Goal: Information Seeking & Learning: Learn about a topic

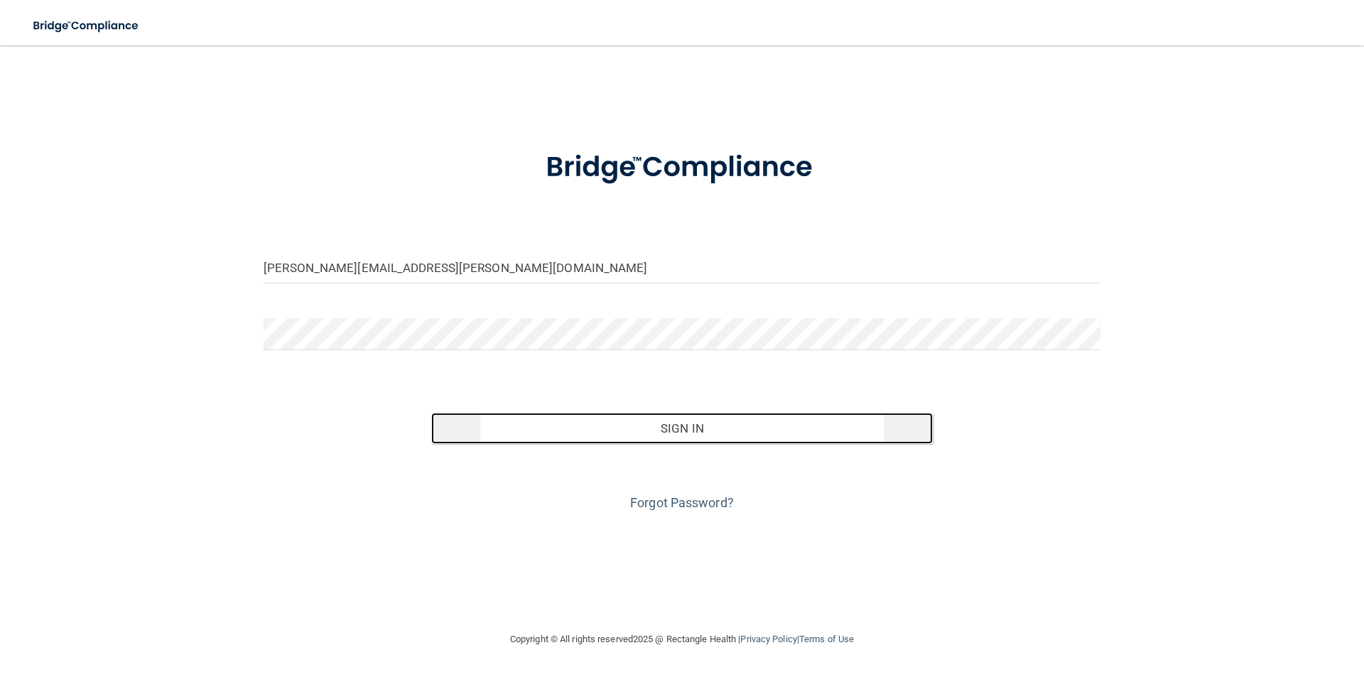
click at [681, 430] on button "Sign In" at bounding box center [682, 428] width 502 height 31
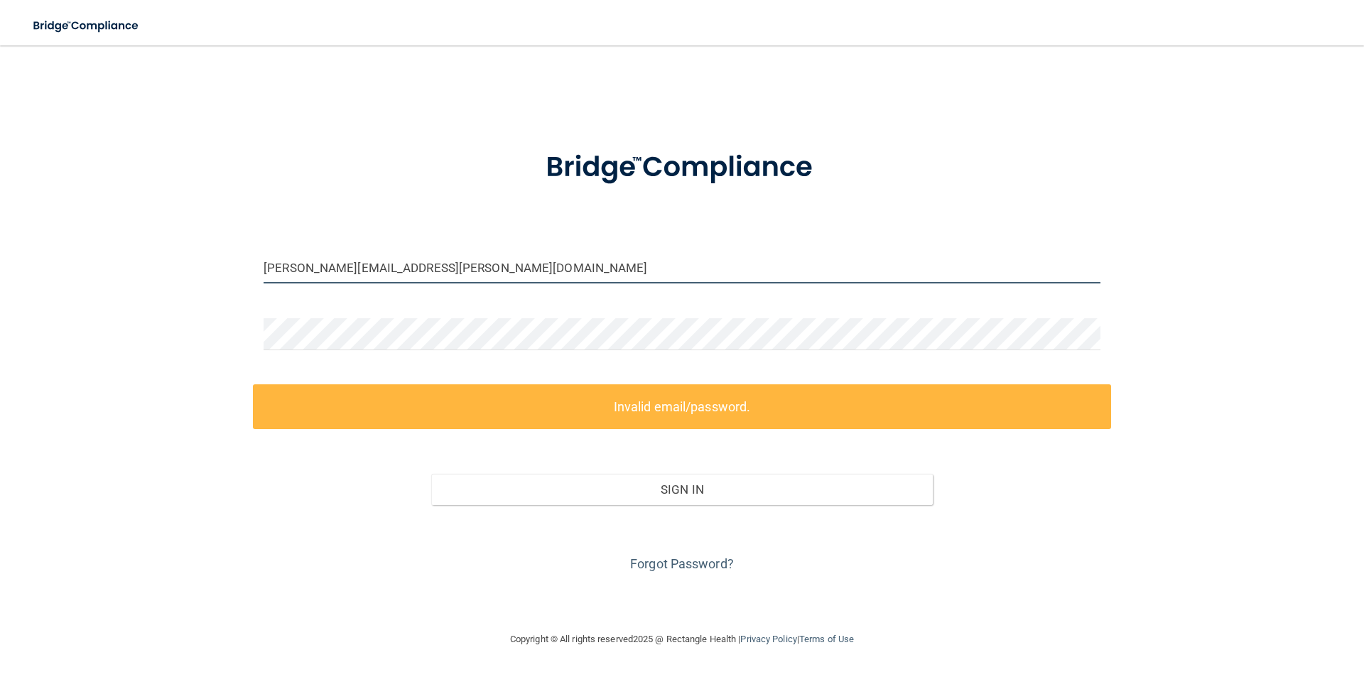
drag, startPoint x: 401, startPoint y: 267, endPoint x: 207, endPoint y: 251, distance: 194.6
click at [207, 251] on div "priscilla.hall@fyzical.com Invalid email/password. You don't have permission to…" at bounding box center [681, 338] width 1307 height 557
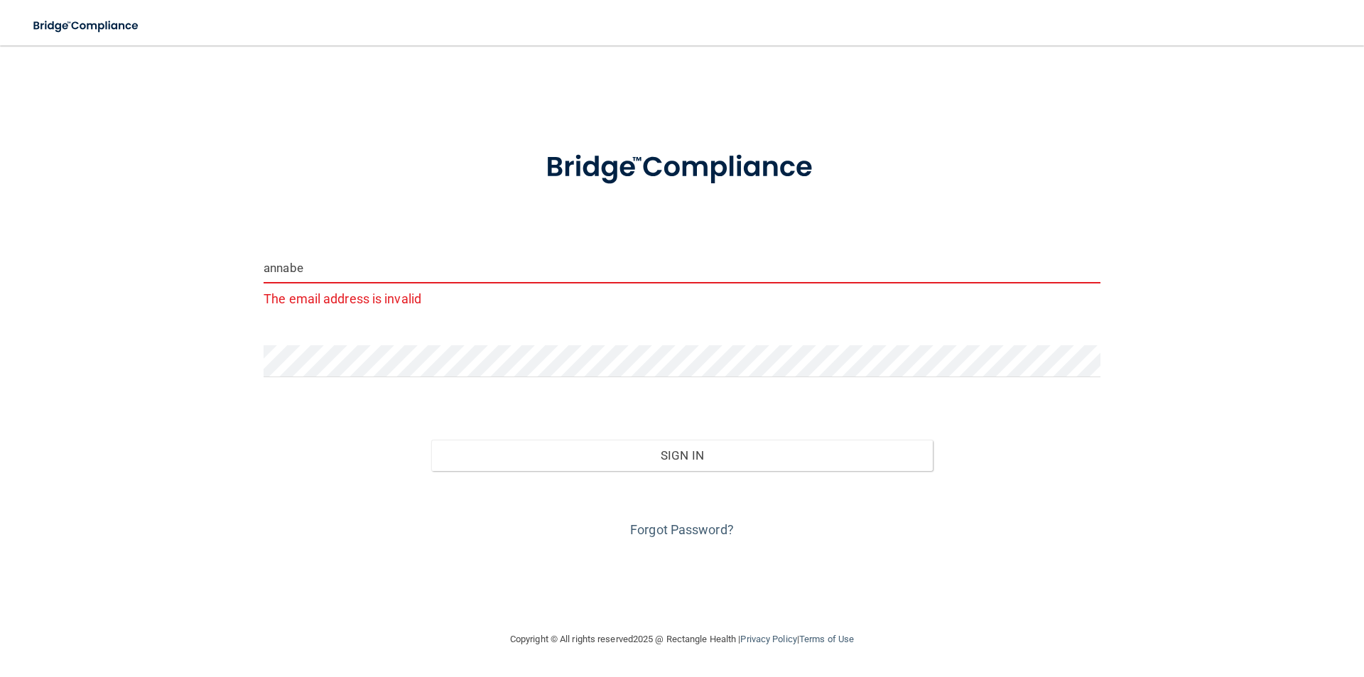
type input "[EMAIL_ADDRESS][PERSON_NAME][DOMAIN_NAME]"
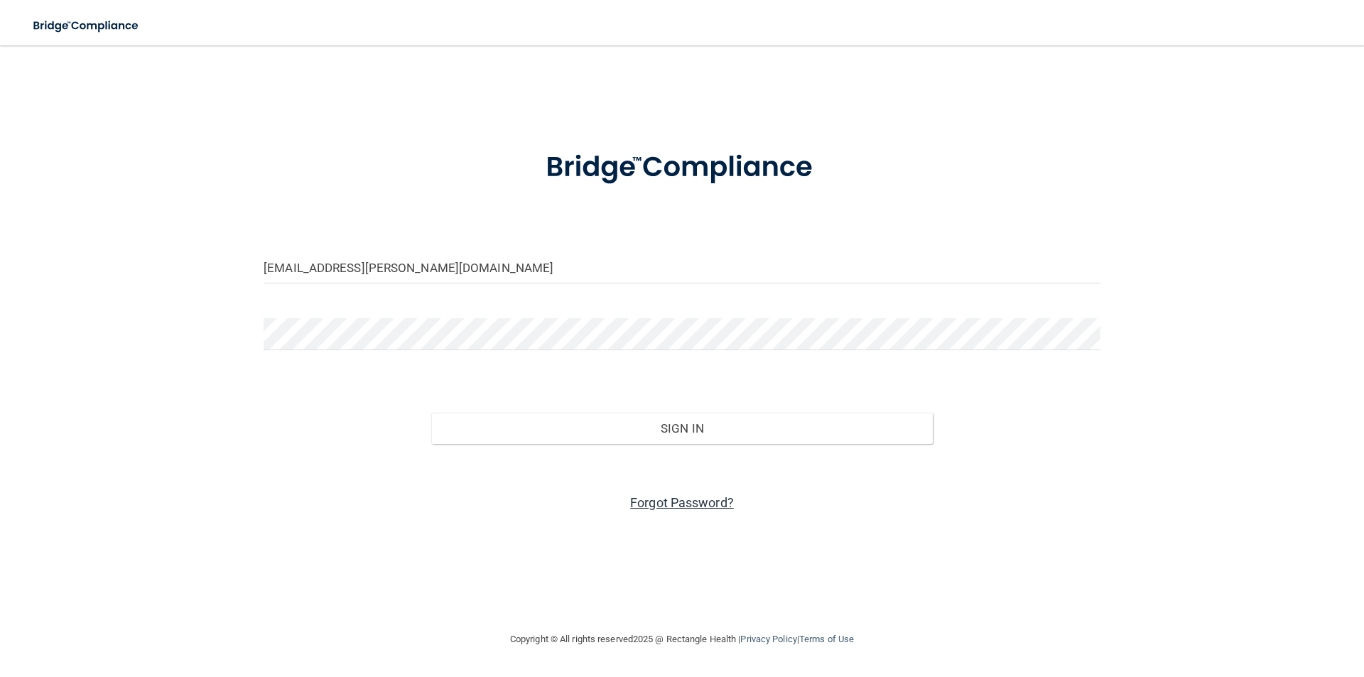
click at [664, 504] on link "Forgot Password?" at bounding box center [682, 502] width 104 height 15
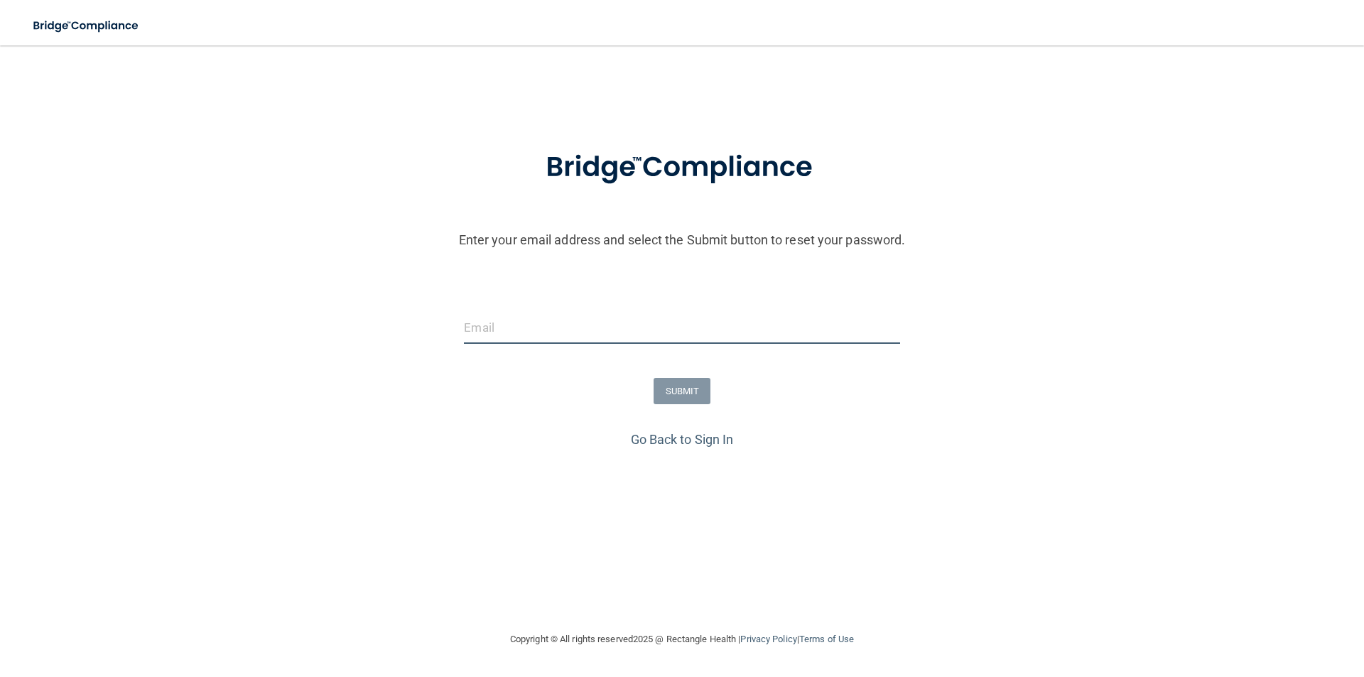
click at [532, 320] on input "email" at bounding box center [681, 328] width 435 height 32
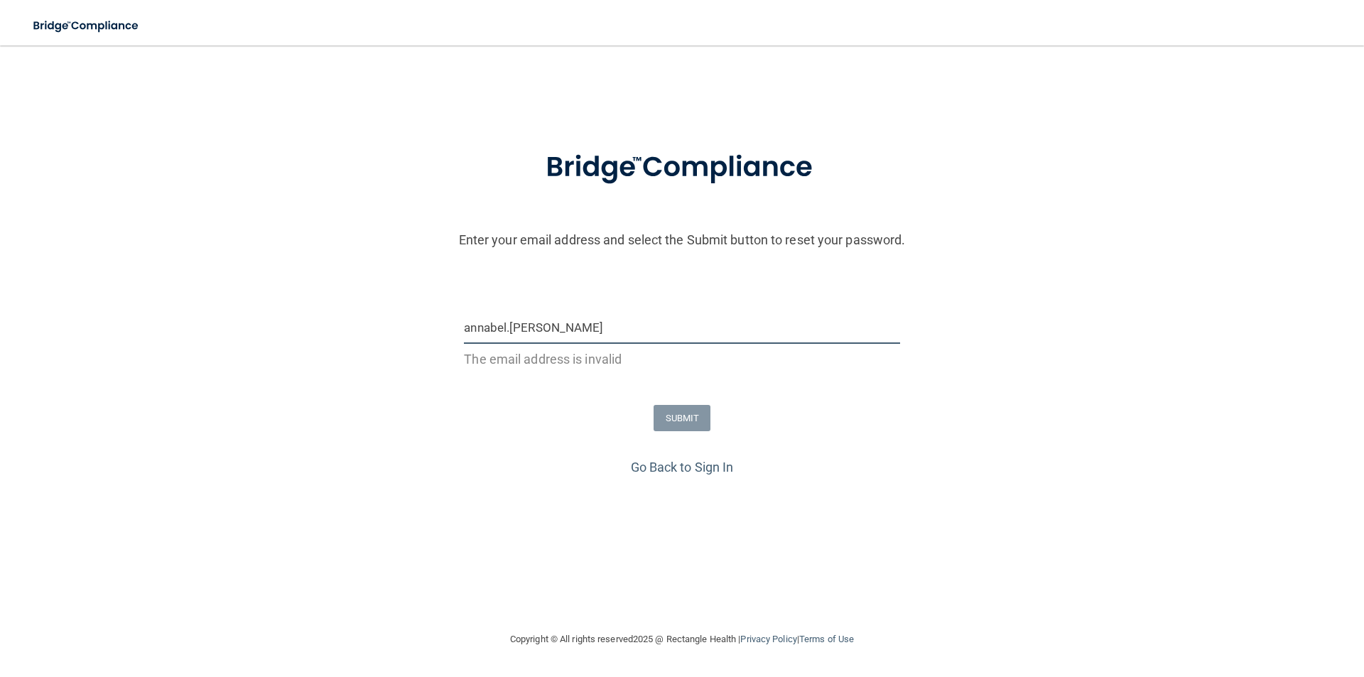
type input "[EMAIL_ADDRESS][PERSON_NAME][DOMAIN_NAME]"
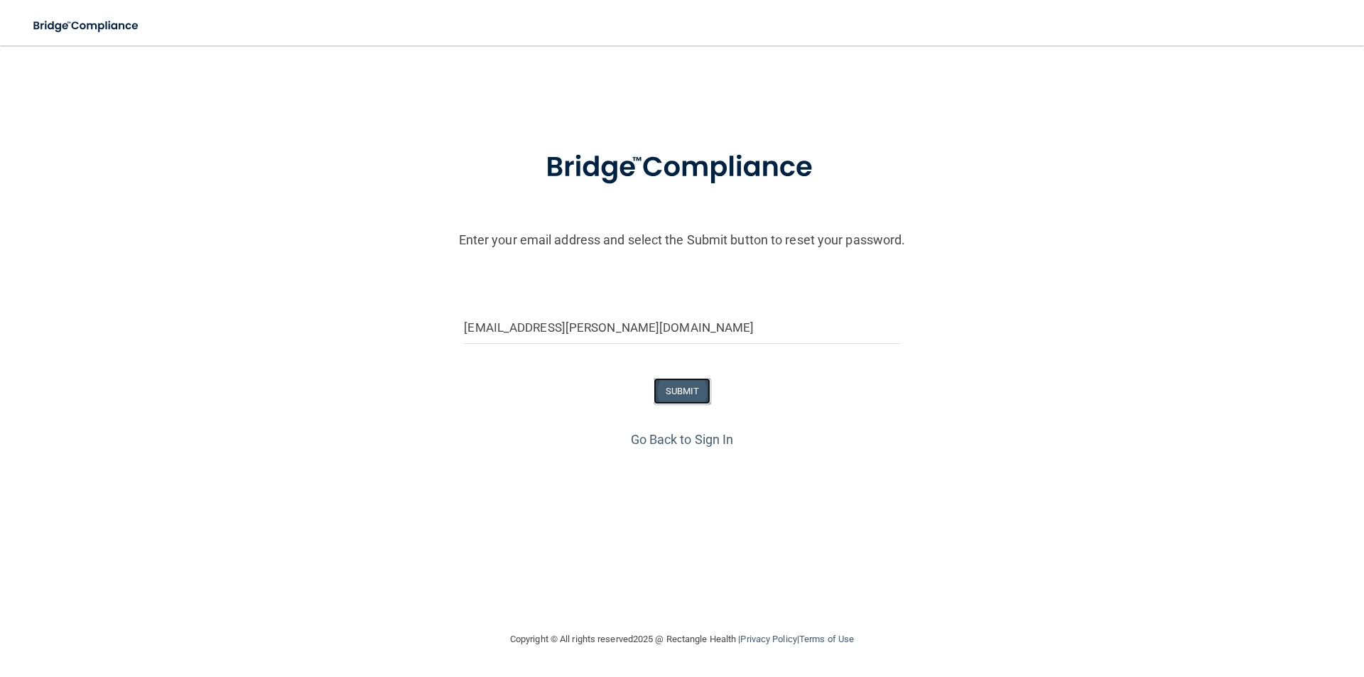
click at [688, 393] on button "SUBMIT" at bounding box center [683, 391] width 58 height 26
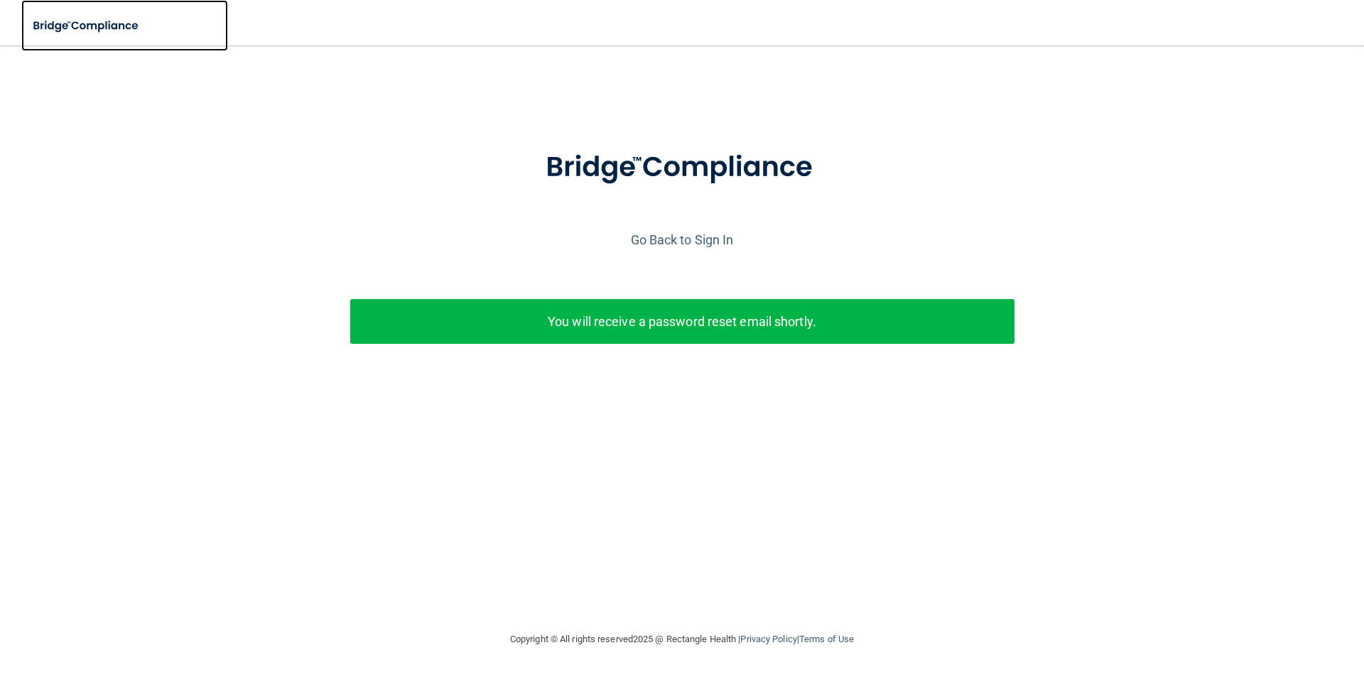
click at [59, 27] on img at bounding box center [86, 25] width 131 height 29
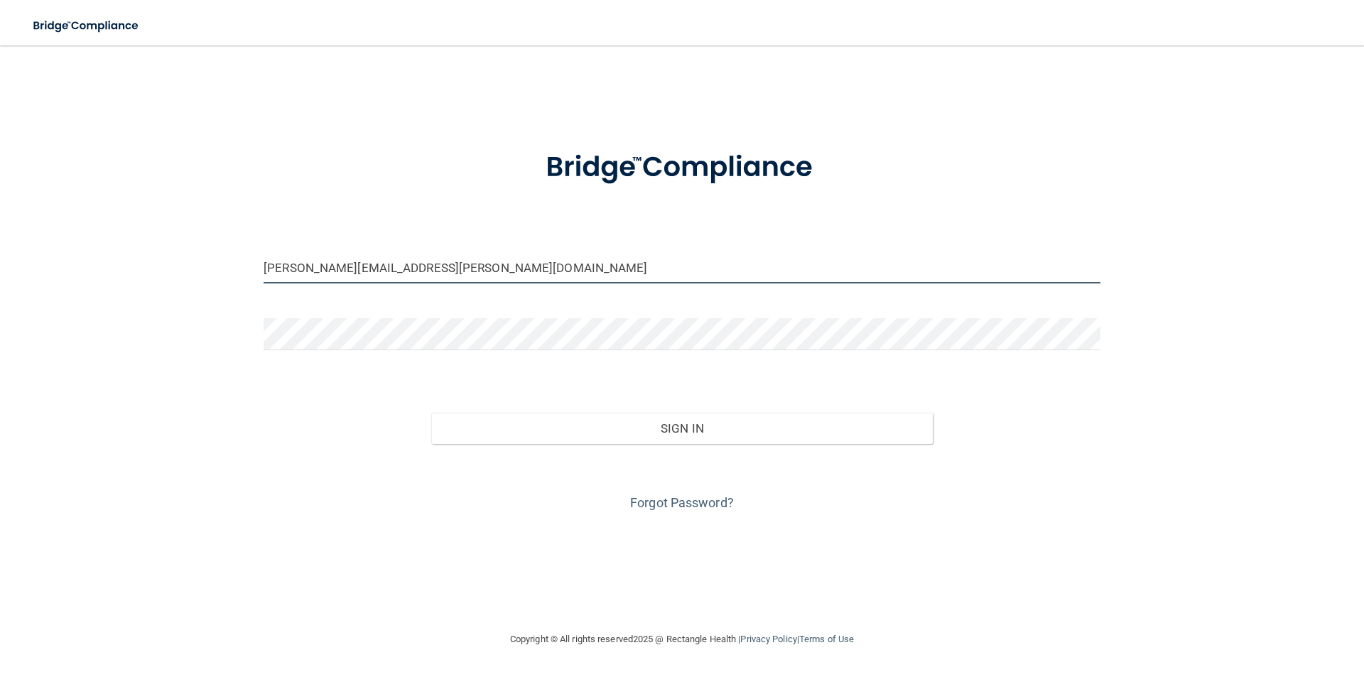
click at [418, 269] on input "priscilla.hall@fyzical.com" at bounding box center [682, 267] width 837 height 32
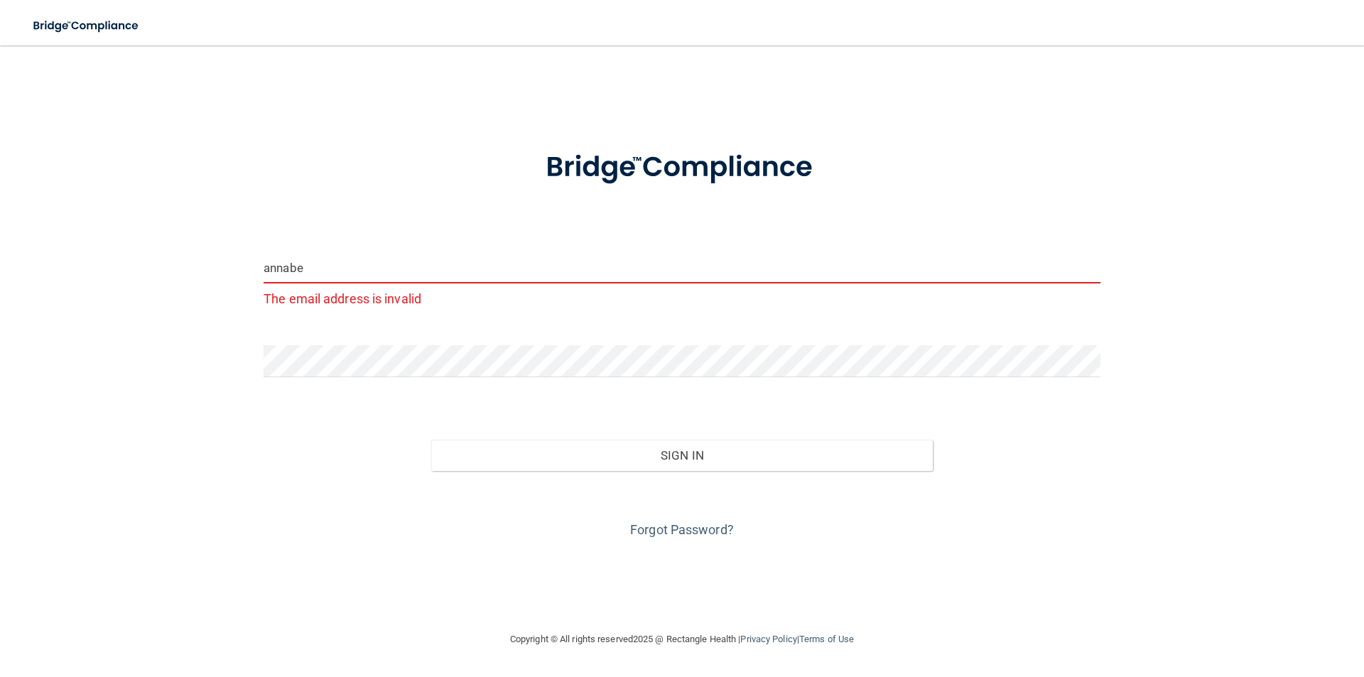
type input "[EMAIL_ADDRESS][PERSON_NAME][DOMAIN_NAME]"
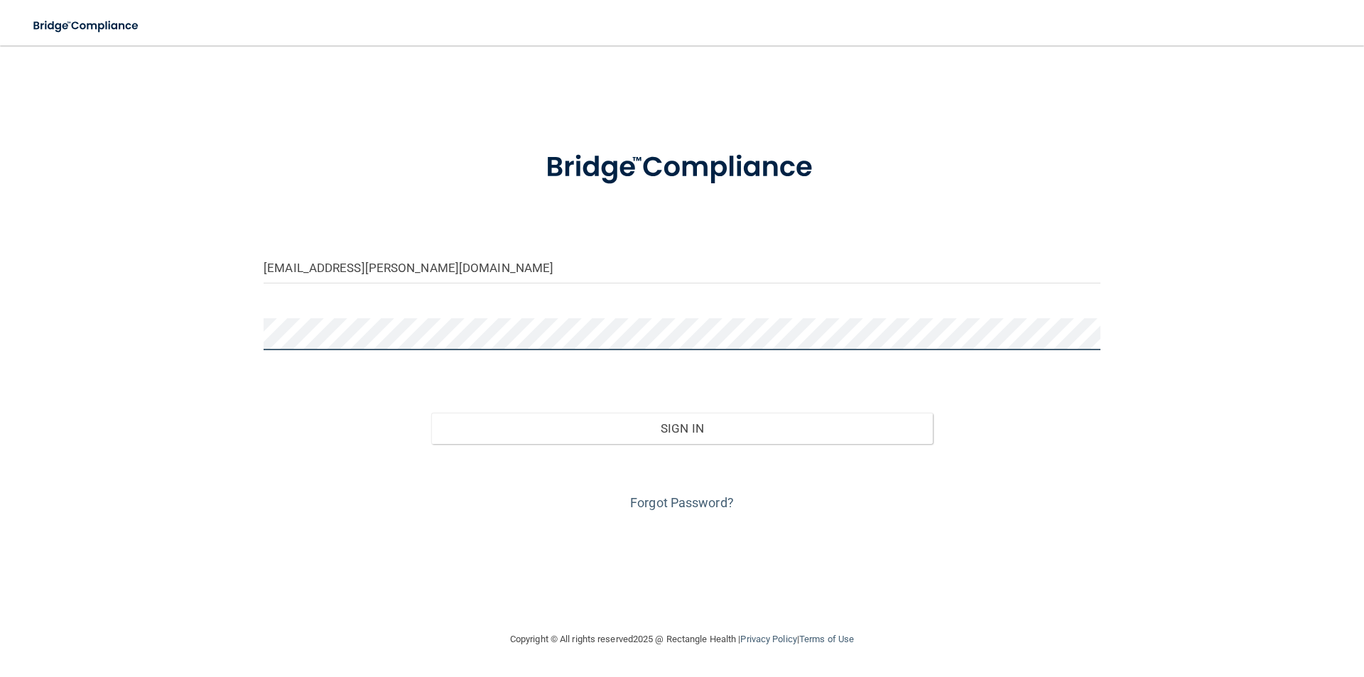
click at [431, 413] on button "Sign In" at bounding box center [682, 428] width 502 height 31
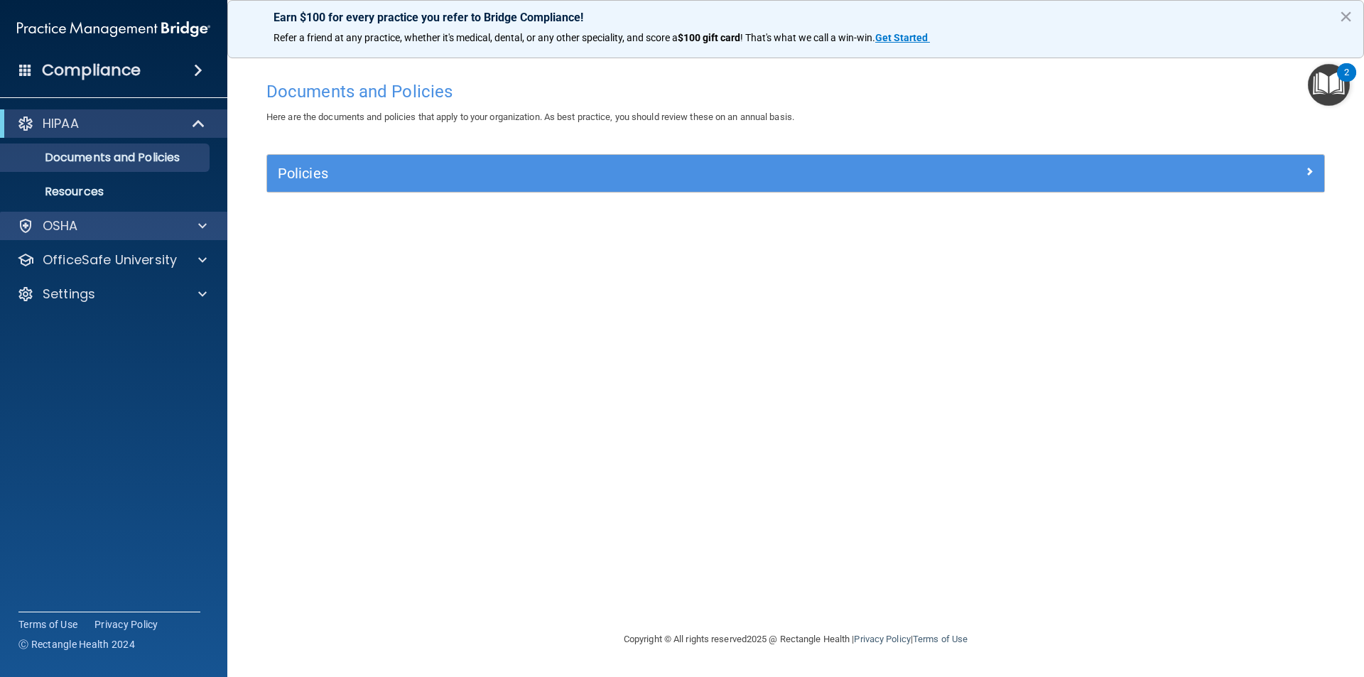
click at [81, 216] on div "OSHA" at bounding box center [114, 226] width 228 height 28
click at [200, 220] on span at bounding box center [202, 225] width 9 height 17
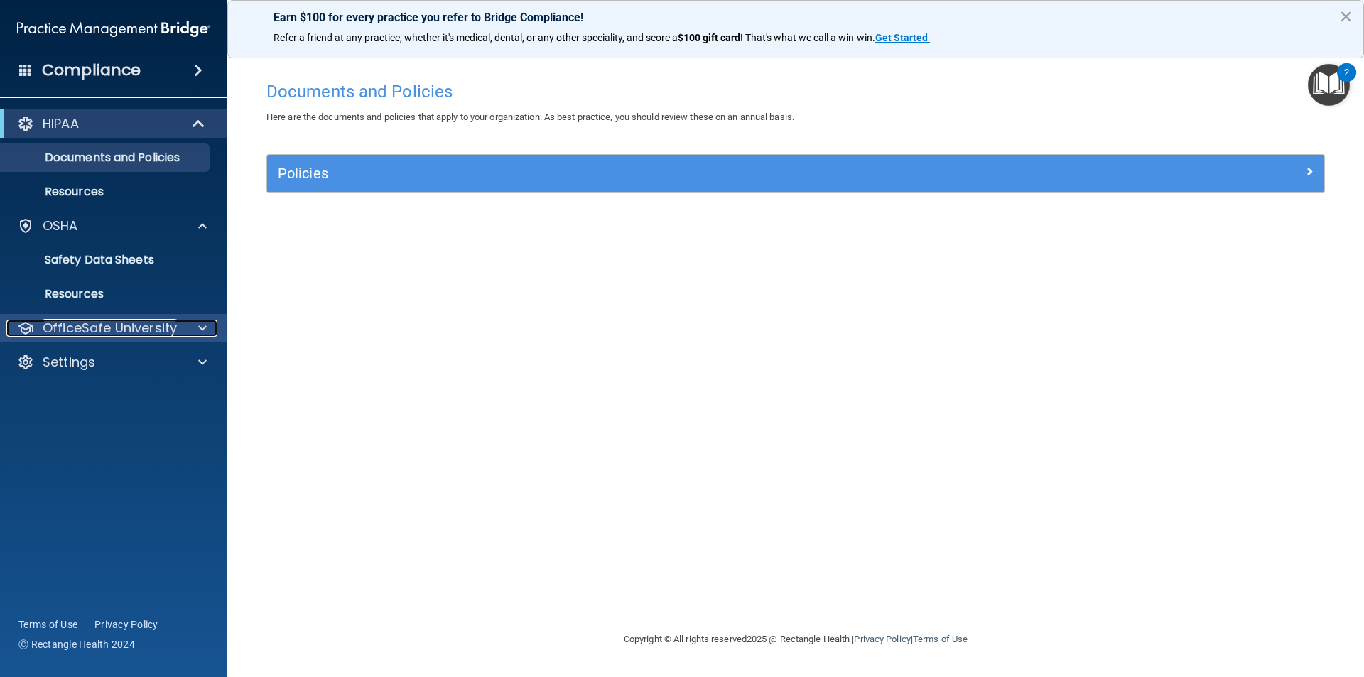
click at [200, 320] on span at bounding box center [202, 328] width 9 height 17
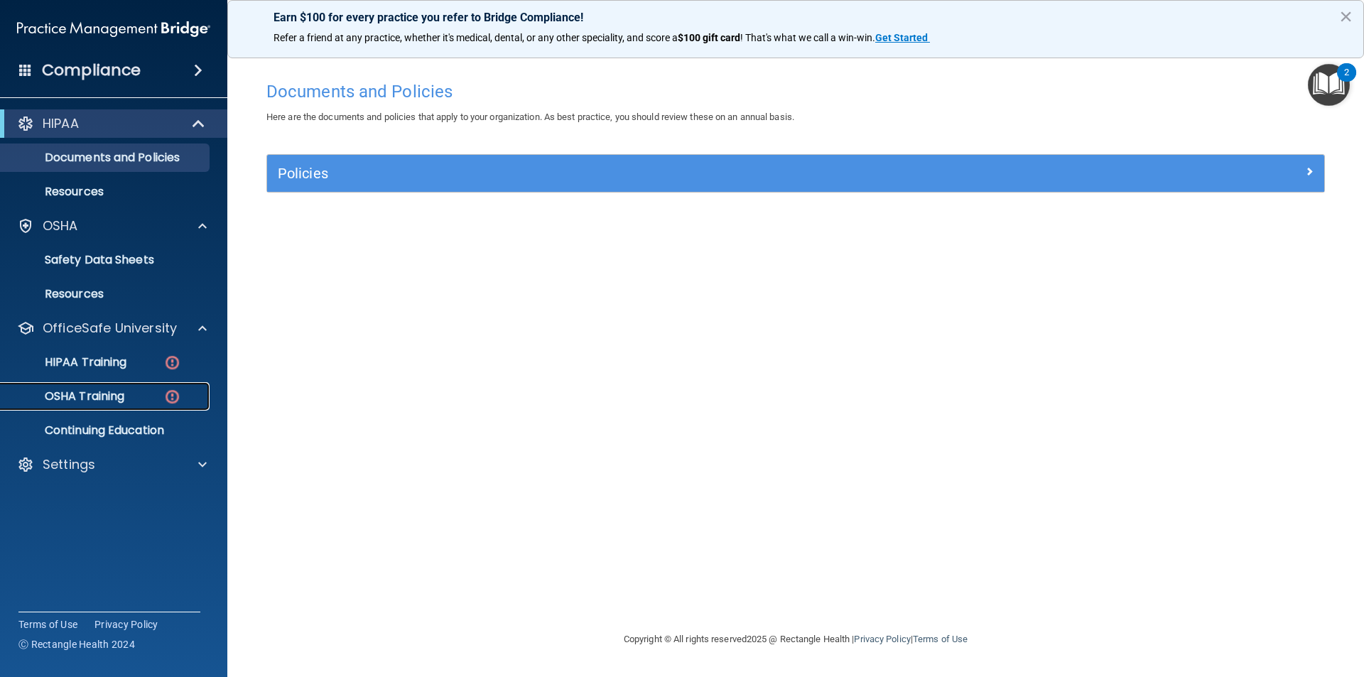
click at [97, 394] on p "OSHA Training" at bounding box center [66, 396] width 115 height 14
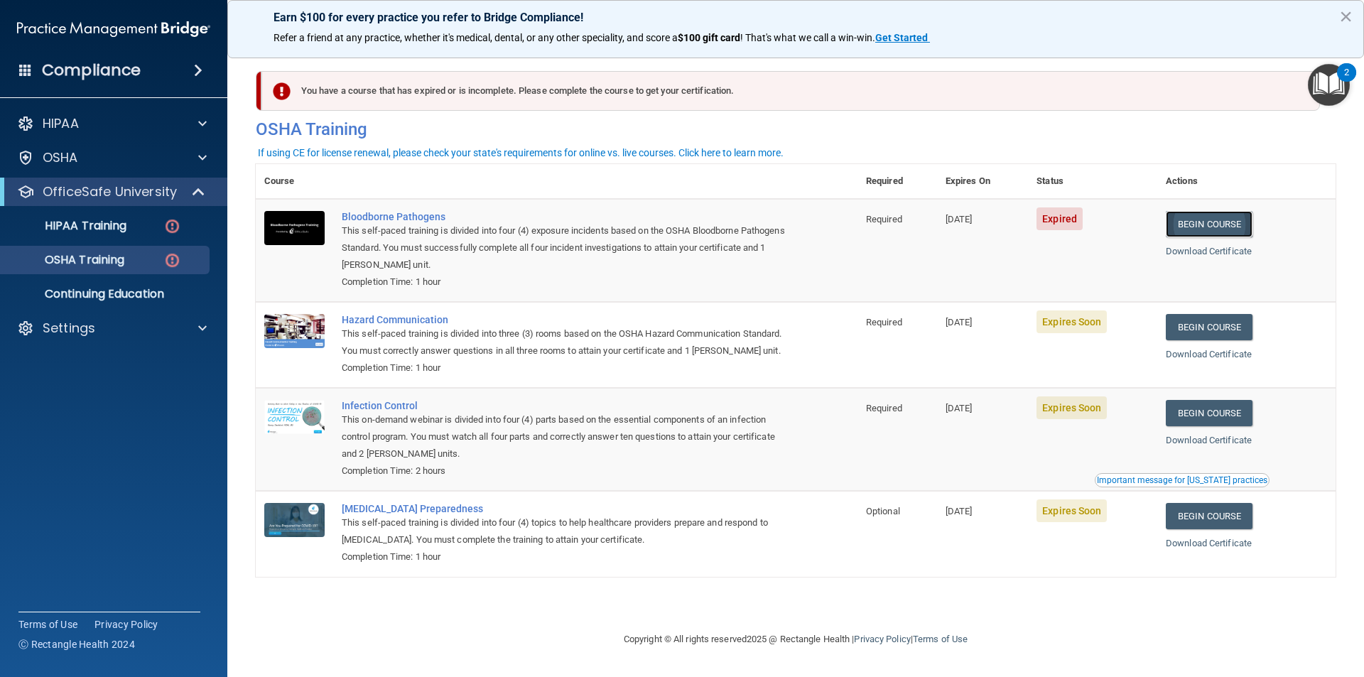
click at [1225, 222] on link "Begin Course" at bounding box center [1209, 224] width 87 height 26
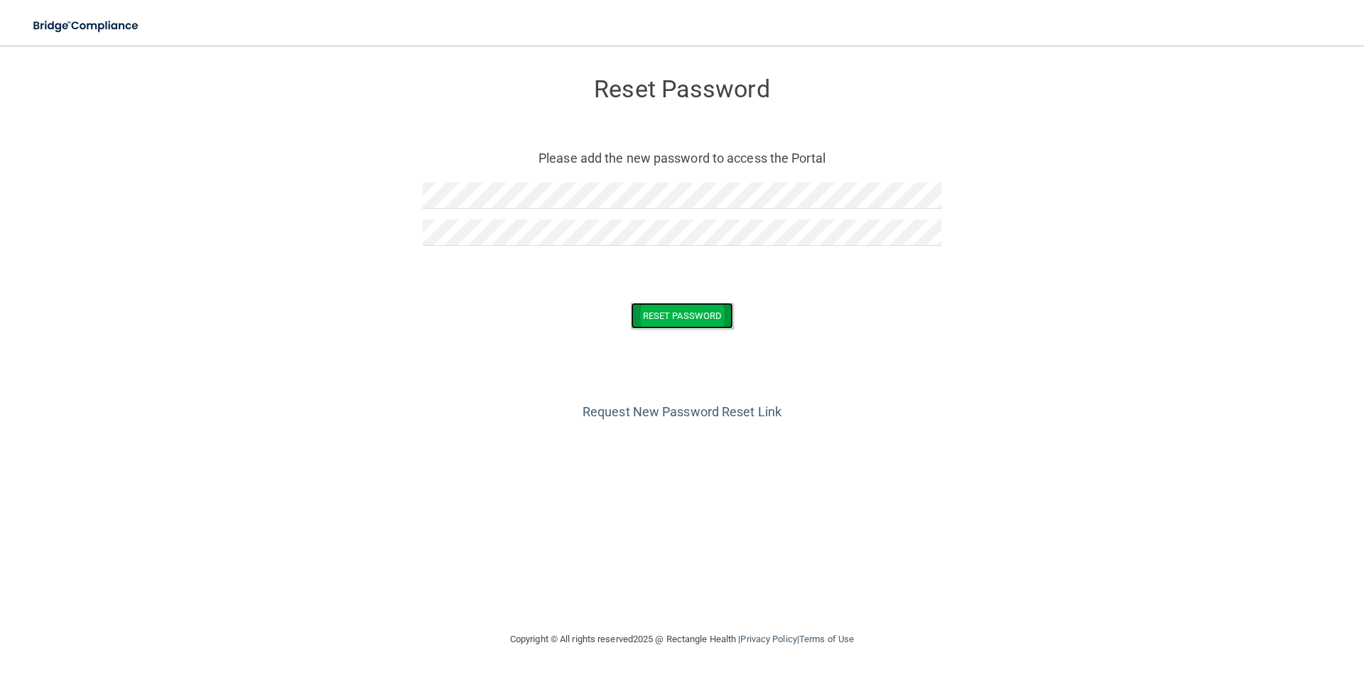
click at [689, 326] on button "Reset Password" at bounding box center [682, 316] width 102 height 26
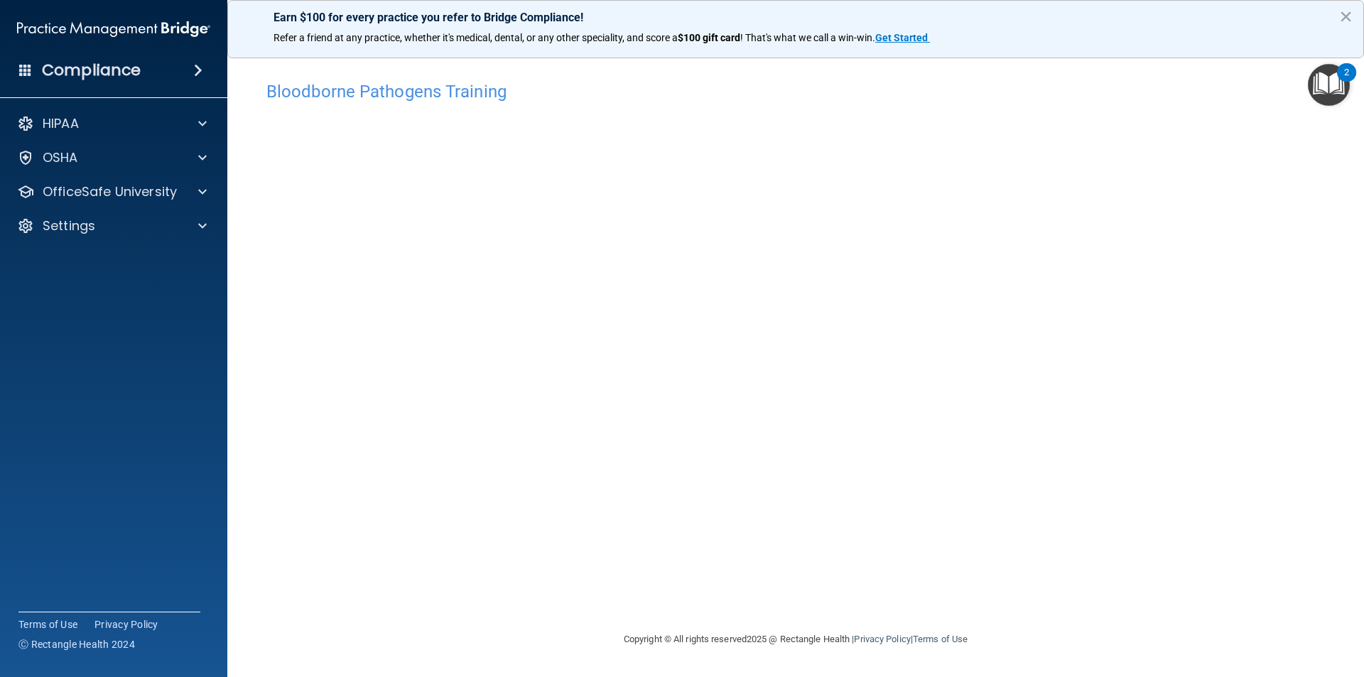
click at [1216, 94] on h4 "Bloodborne Pathogens Training" at bounding box center [795, 91] width 1059 height 18
click at [117, 190] on p "OfficeSafe University" at bounding box center [110, 191] width 134 height 17
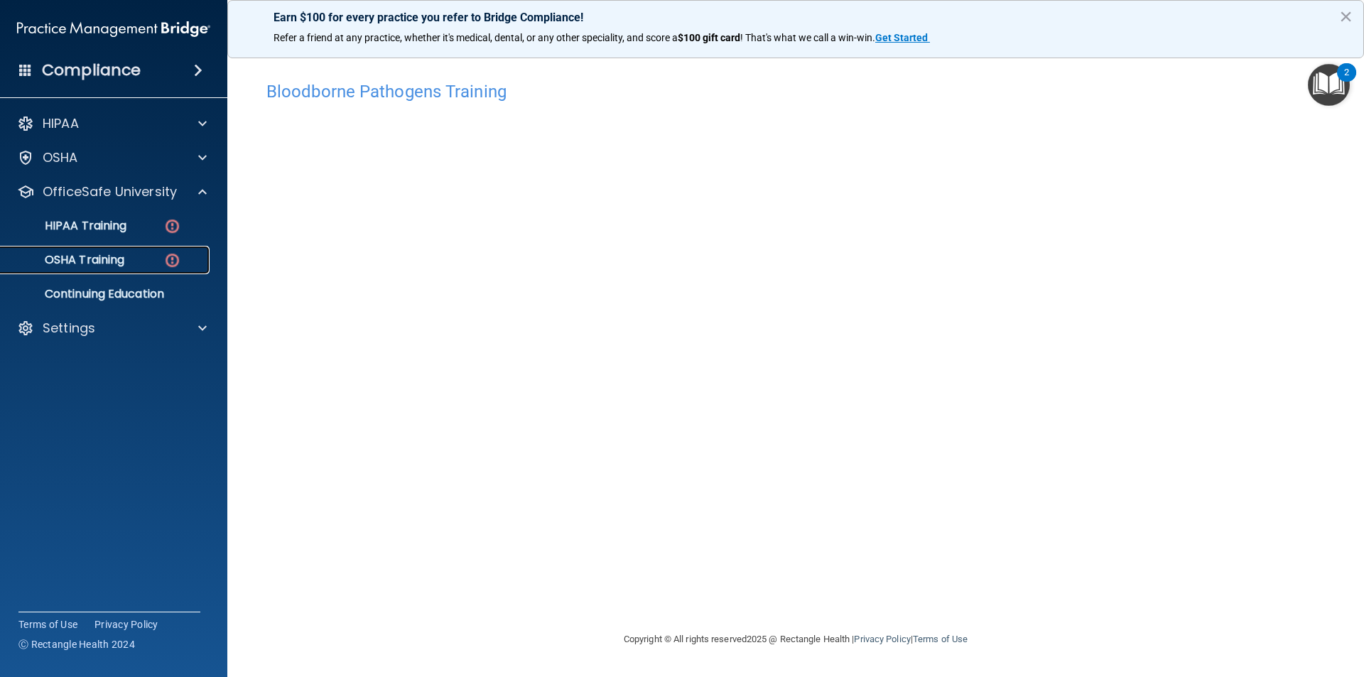
click at [94, 255] on p "OSHA Training" at bounding box center [66, 260] width 115 height 14
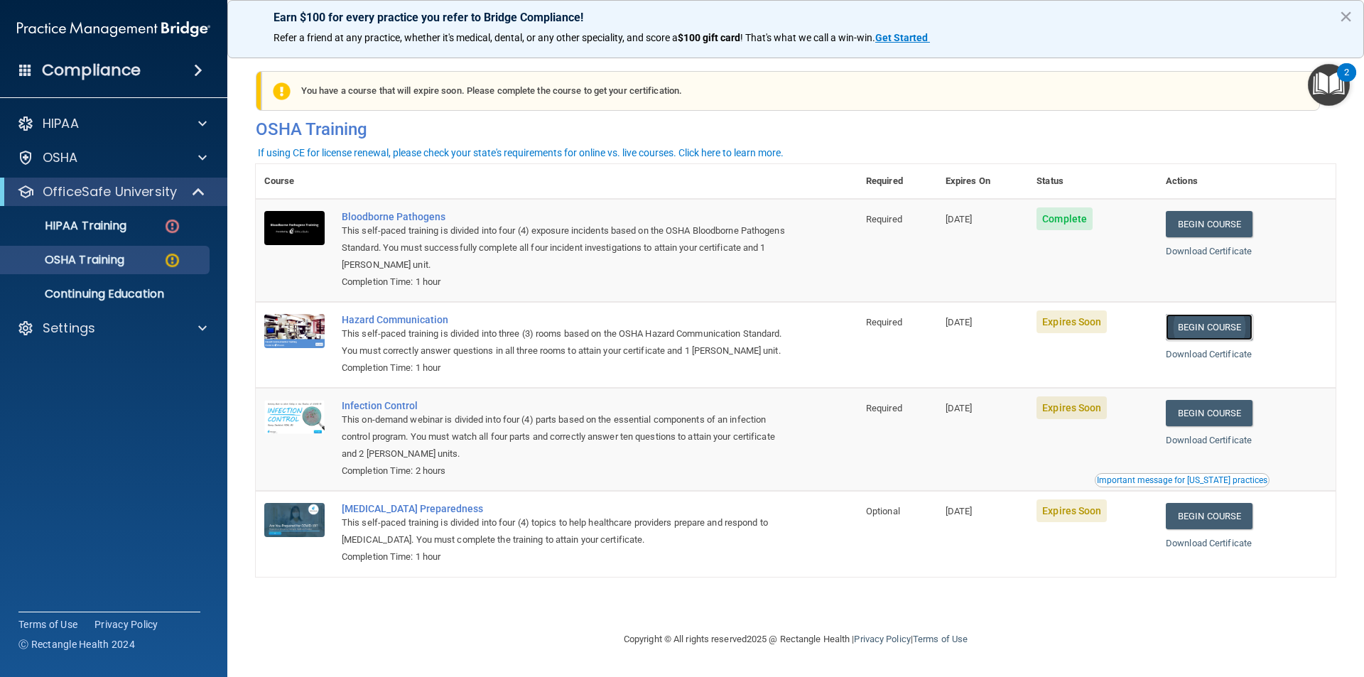
click at [1206, 330] on link "Begin Course" at bounding box center [1209, 327] width 87 height 26
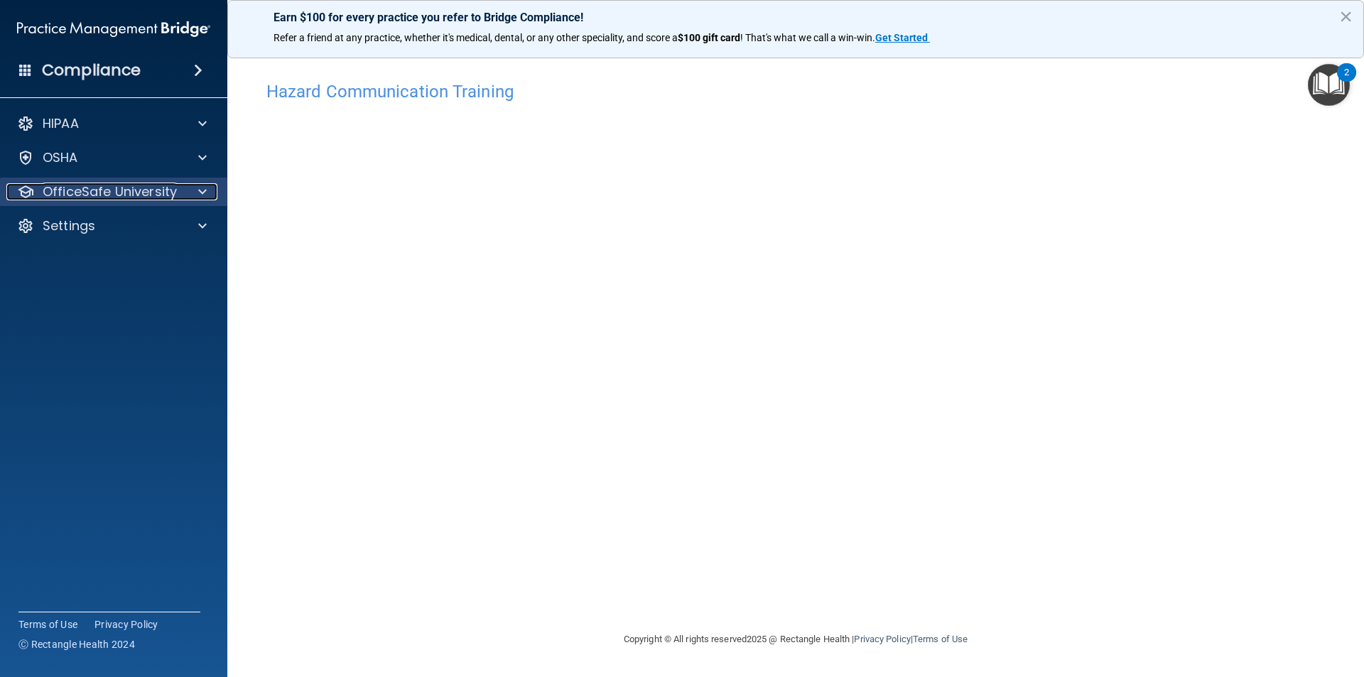
click at [147, 192] on p "OfficeSafe University" at bounding box center [110, 191] width 134 height 17
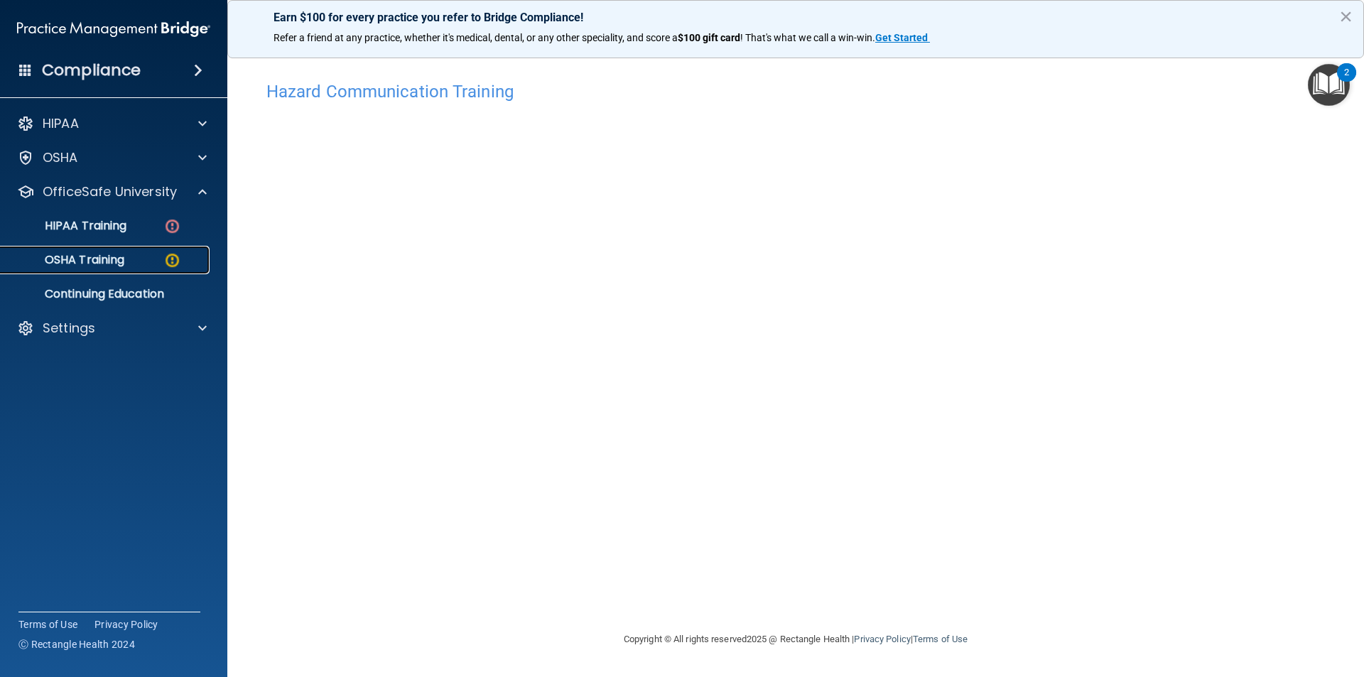
click at [70, 253] on p "OSHA Training" at bounding box center [66, 260] width 115 height 14
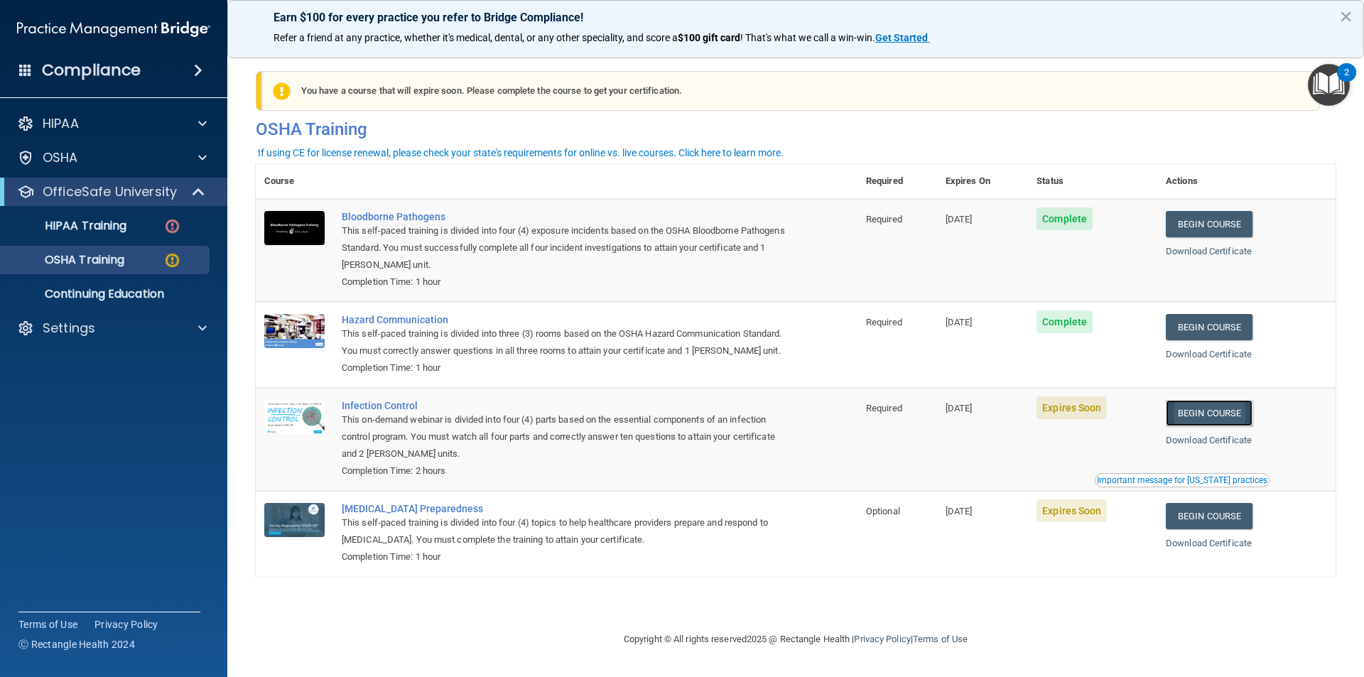
click at [1203, 426] on link "Begin Course" at bounding box center [1209, 413] width 87 height 26
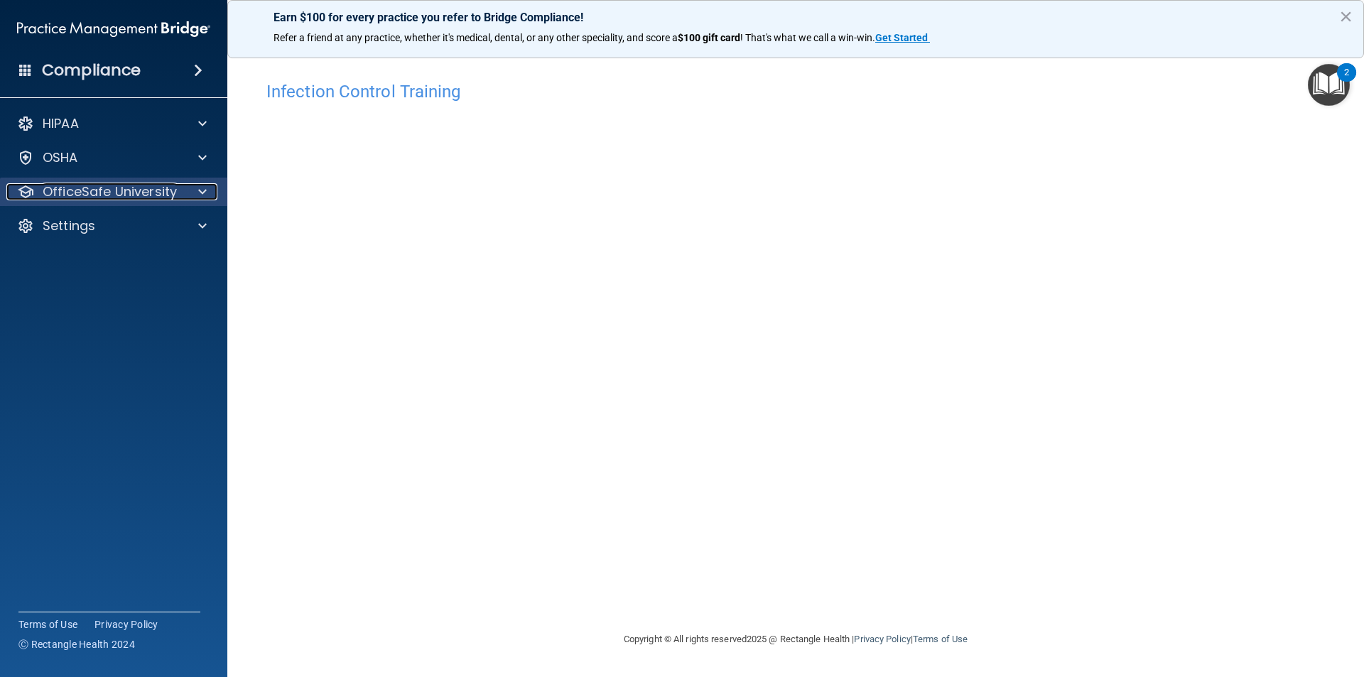
click at [151, 188] on p "OfficeSafe University" at bounding box center [110, 191] width 134 height 17
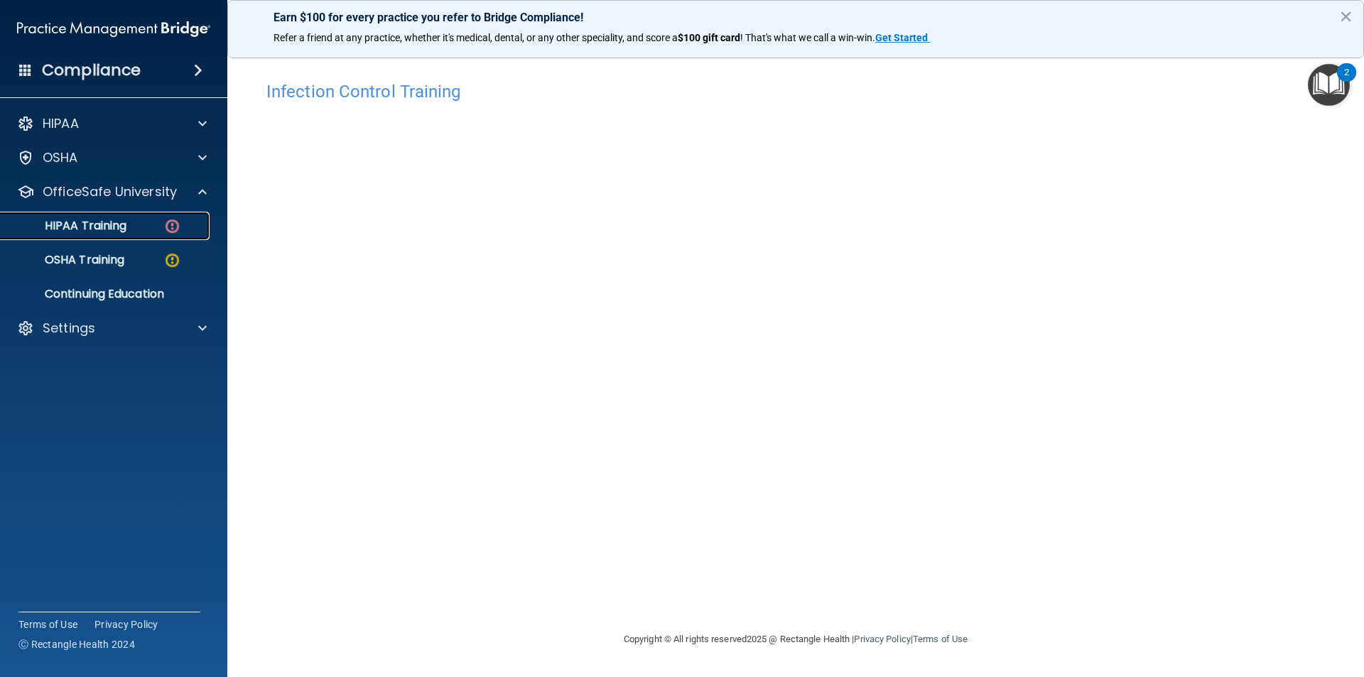
click at [104, 223] on p "HIPAA Training" at bounding box center [67, 226] width 117 height 14
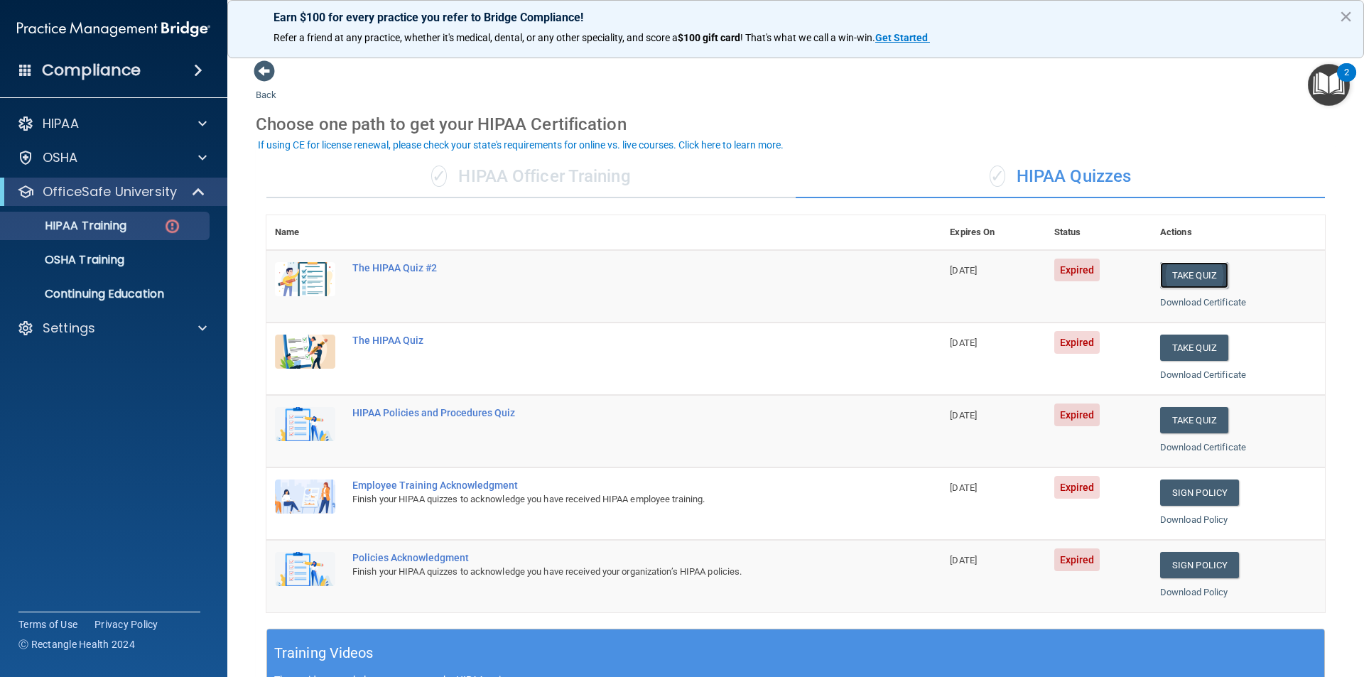
click at [1184, 269] on button "Take Quiz" at bounding box center [1194, 275] width 68 height 26
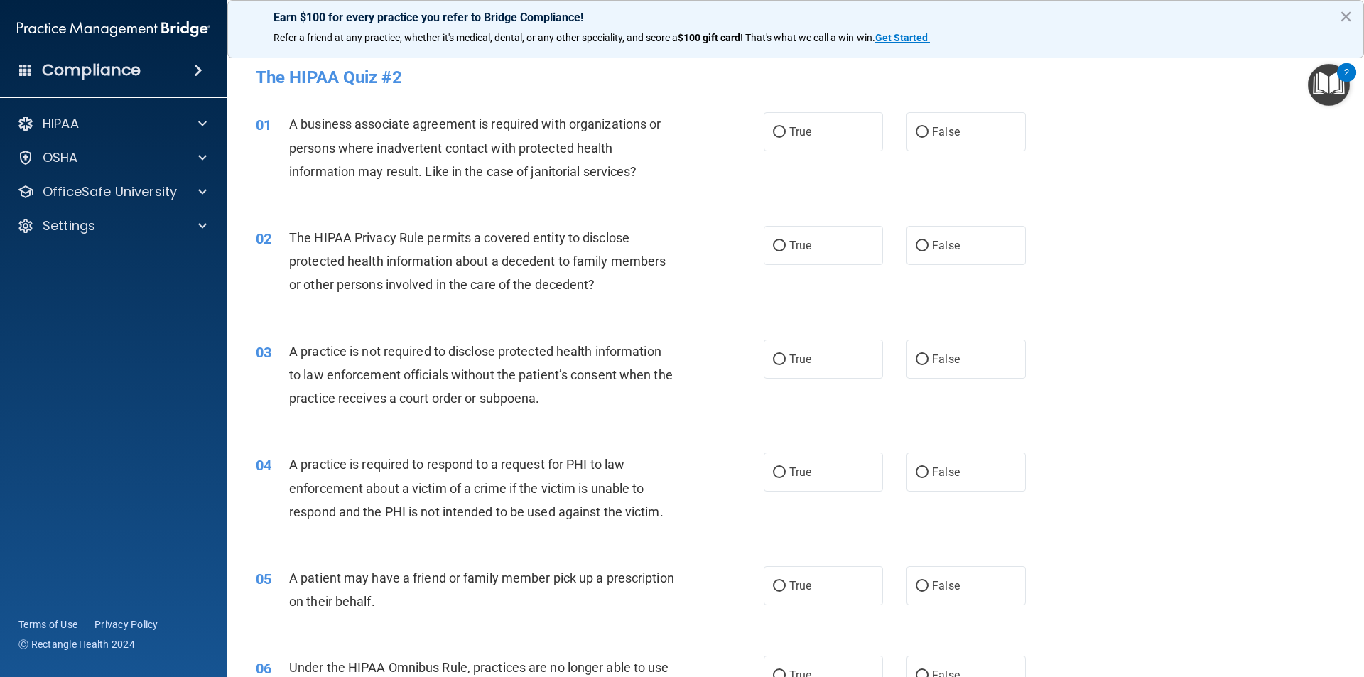
click at [482, 190] on div "01 A business associate agreement is required with organizations or persons whe…" at bounding box center [509, 151] width 551 height 78
click at [1348, 16] on button "×" at bounding box center [1345, 16] width 13 height 23
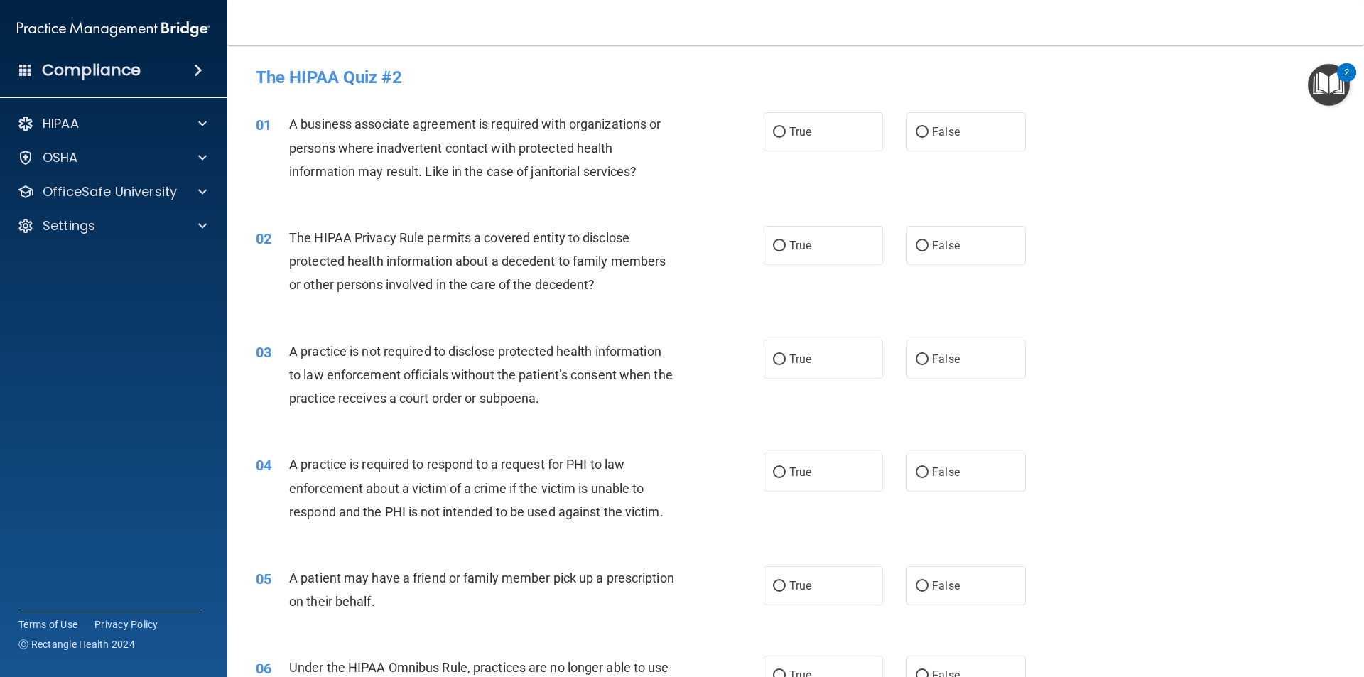
click at [347, 82] on h4 "The HIPAA Quiz #2" at bounding box center [796, 77] width 1080 height 18
click at [121, 180] on div "OfficeSafe University" at bounding box center [114, 192] width 228 height 28
click at [143, 190] on p "OfficeSafe University" at bounding box center [110, 191] width 134 height 17
click at [121, 229] on p "HIPAA Training" at bounding box center [67, 226] width 117 height 14
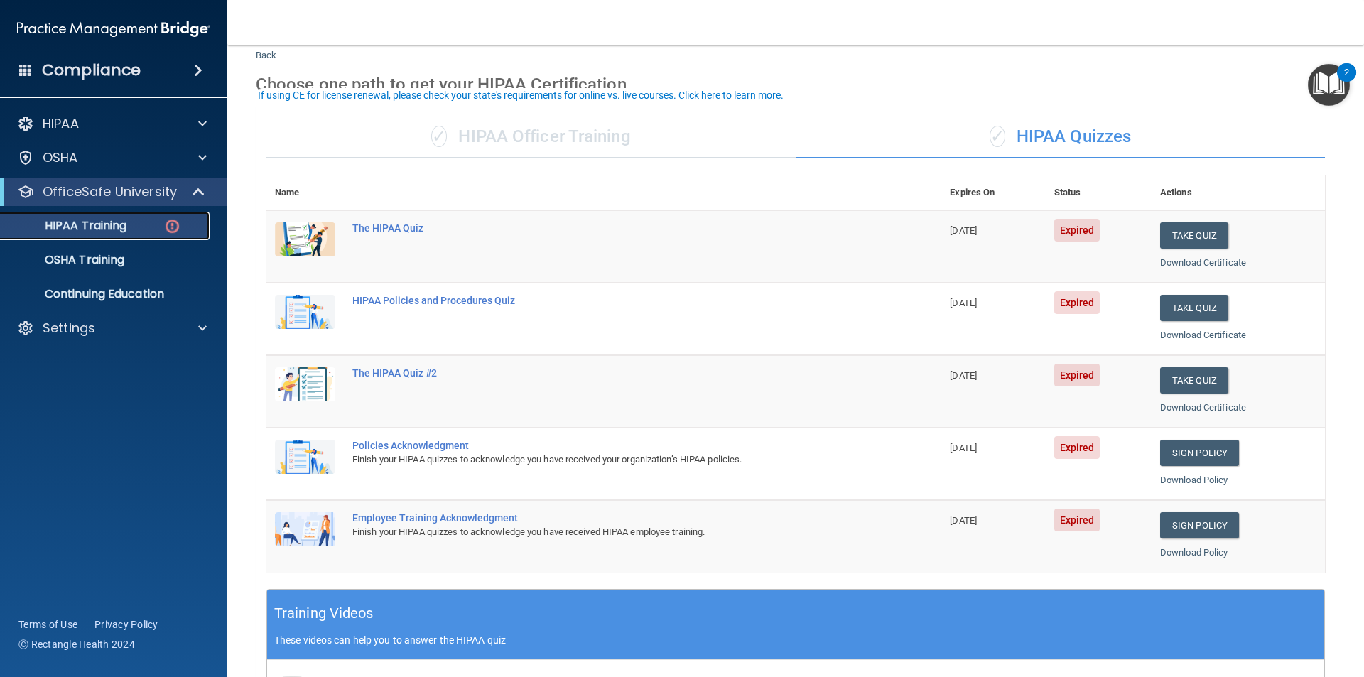
scroll to position [71, 0]
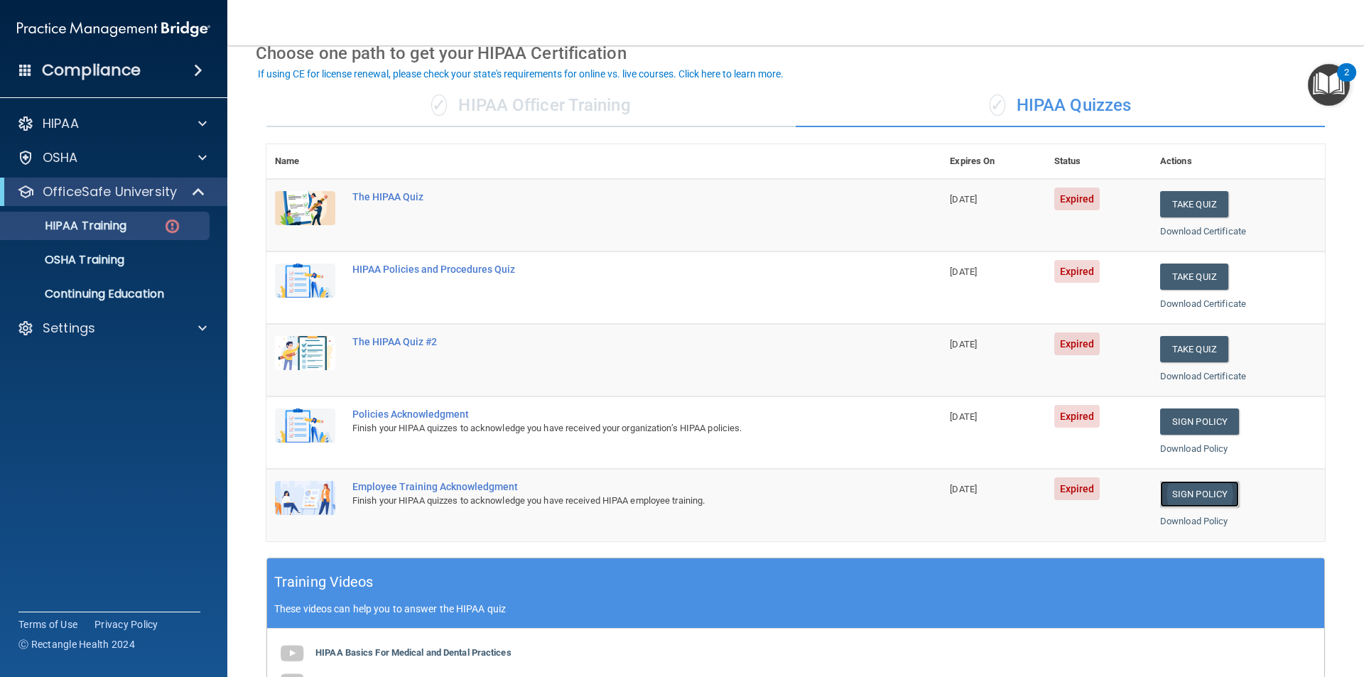
click at [1208, 503] on link "Sign Policy" at bounding box center [1199, 494] width 79 height 26
click at [107, 226] on p "HIPAA Training" at bounding box center [67, 226] width 117 height 14
click at [1191, 491] on link "Sign Policy" at bounding box center [1199, 494] width 79 height 26
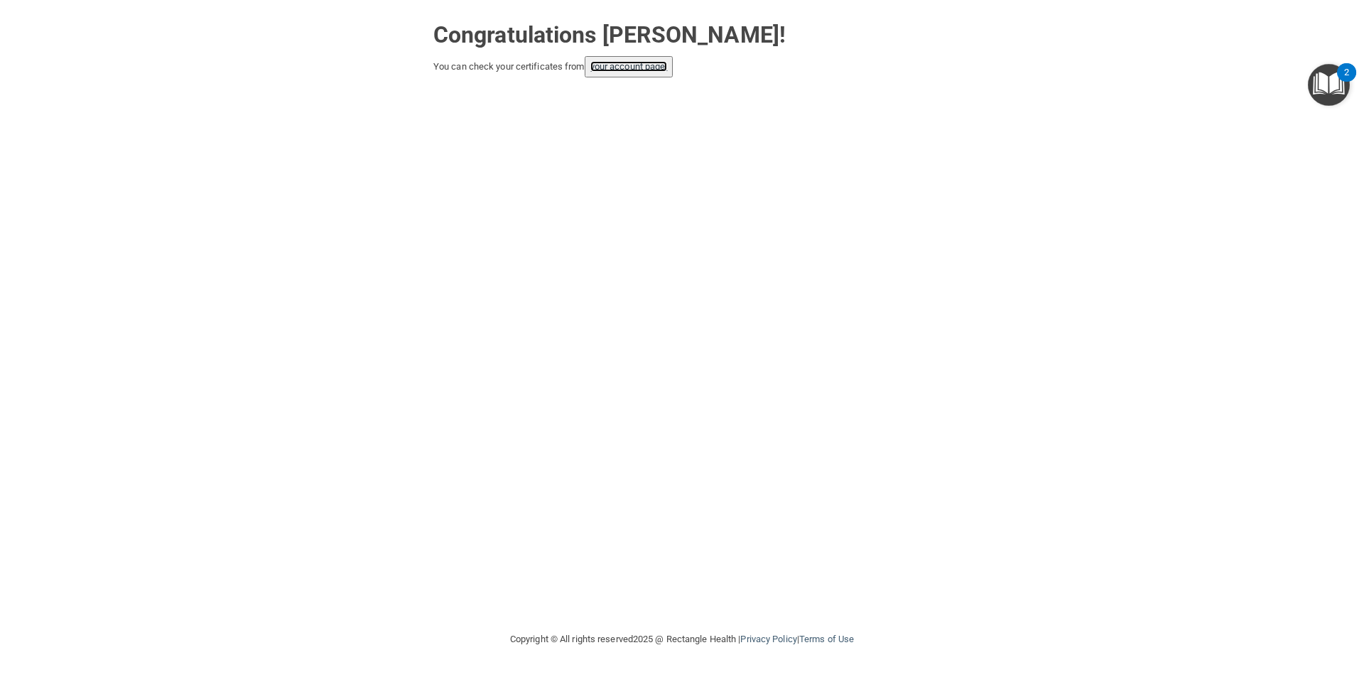
click at [620, 69] on link "your account page!" at bounding box center [628, 66] width 77 height 11
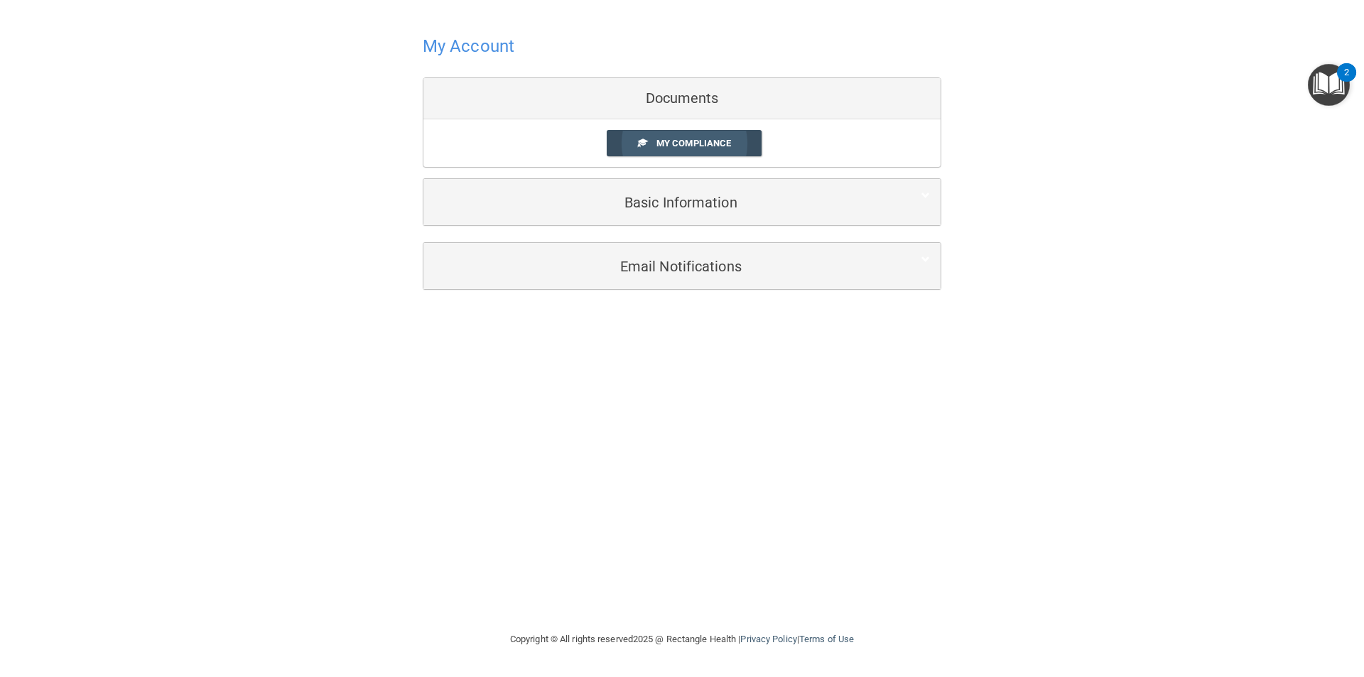
click at [682, 146] on span "My Compliance" at bounding box center [693, 143] width 75 height 11
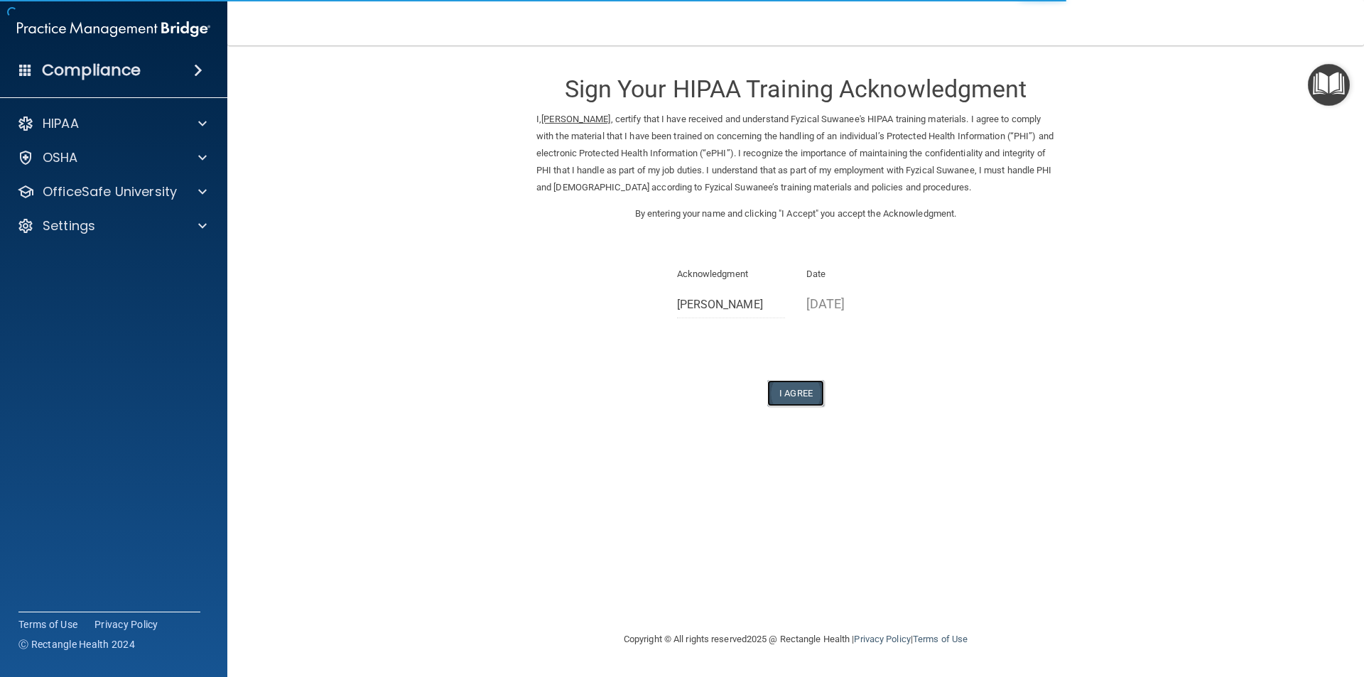
click at [804, 391] on button "I Agree" at bounding box center [795, 393] width 57 height 26
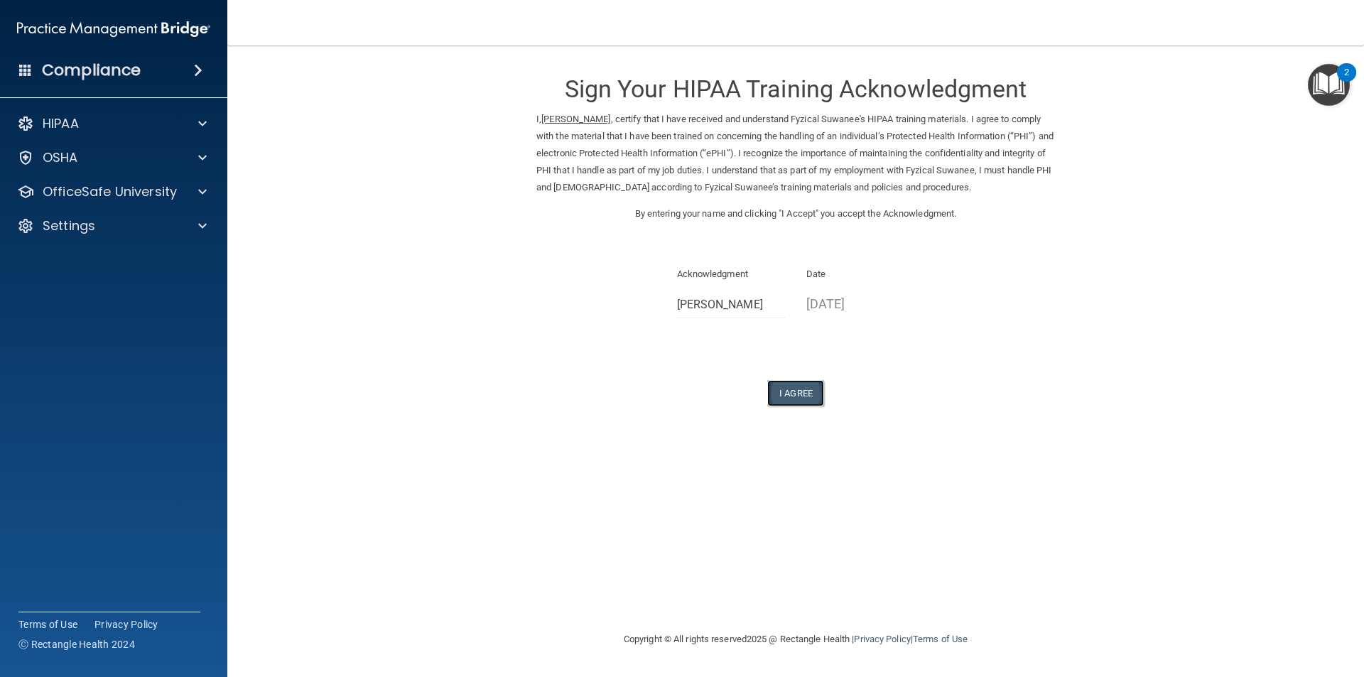
click at [798, 396] on button "I Agree" at bounding box center [795, 393] width 57 height 26
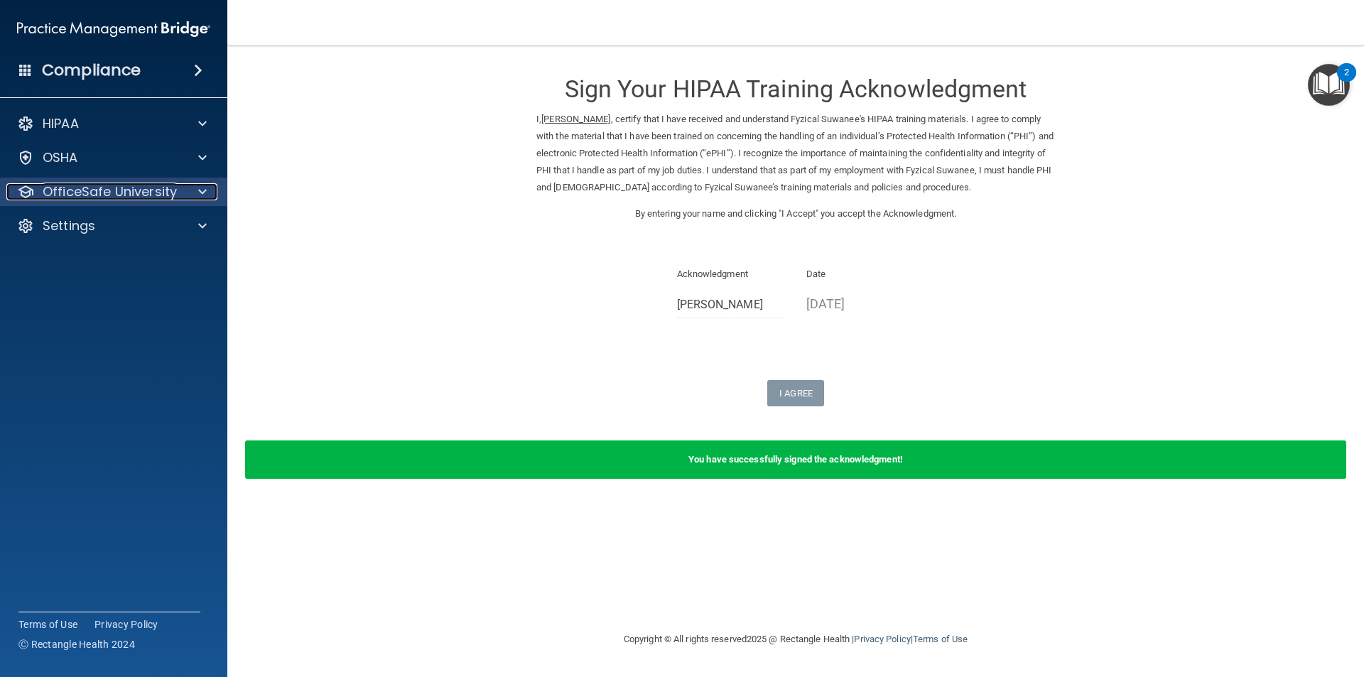
click at [134, 187] on p "OfficeSafe University" at bounding box center [110, 191] width 134 height 17
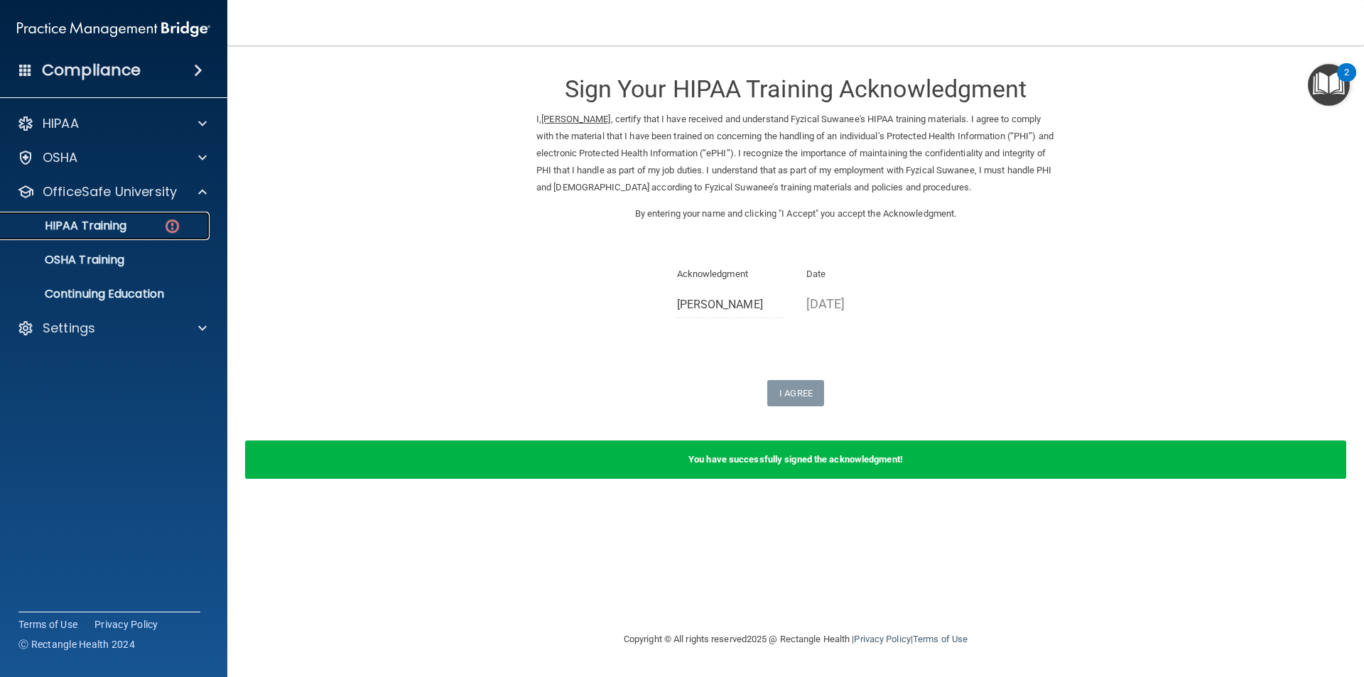
click at [110, 233] on link "HIPAA Training" at bounding box center [98, 226] width 224 height 28
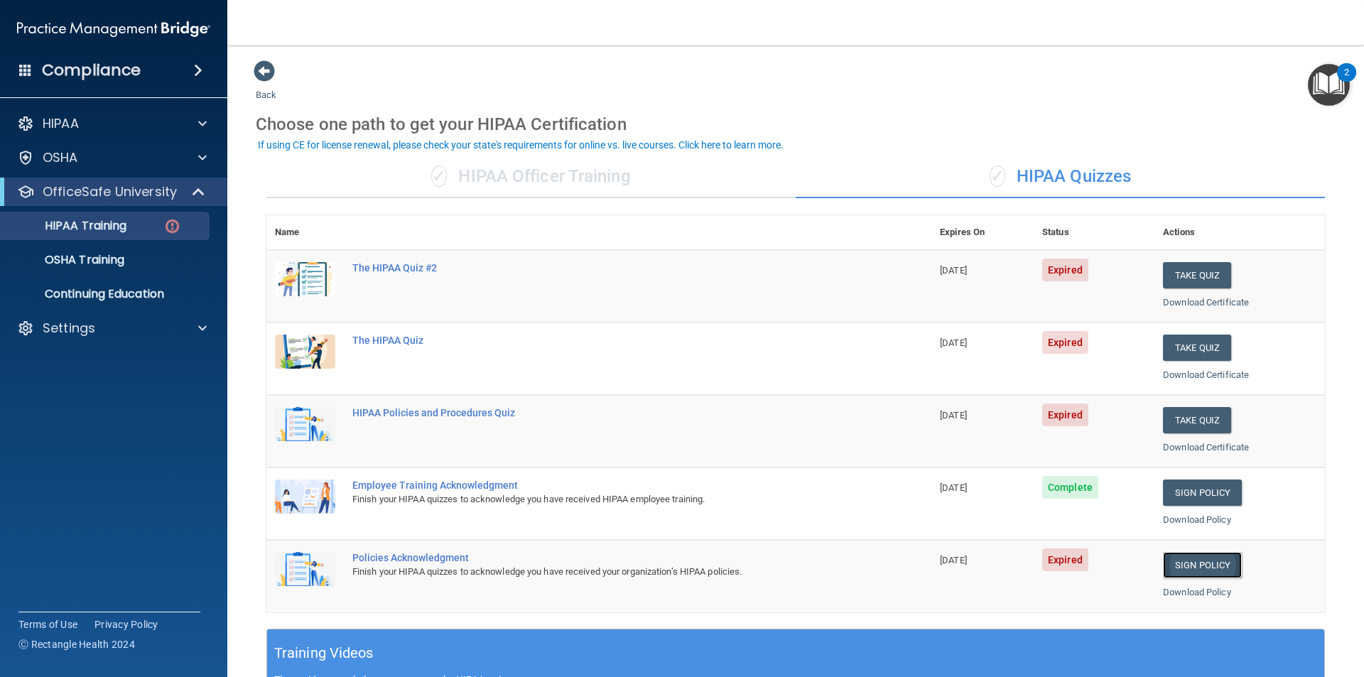
click at [1189, 567] on link "Sign Policy" at bounding box center [1202, 565] width 79 height 26
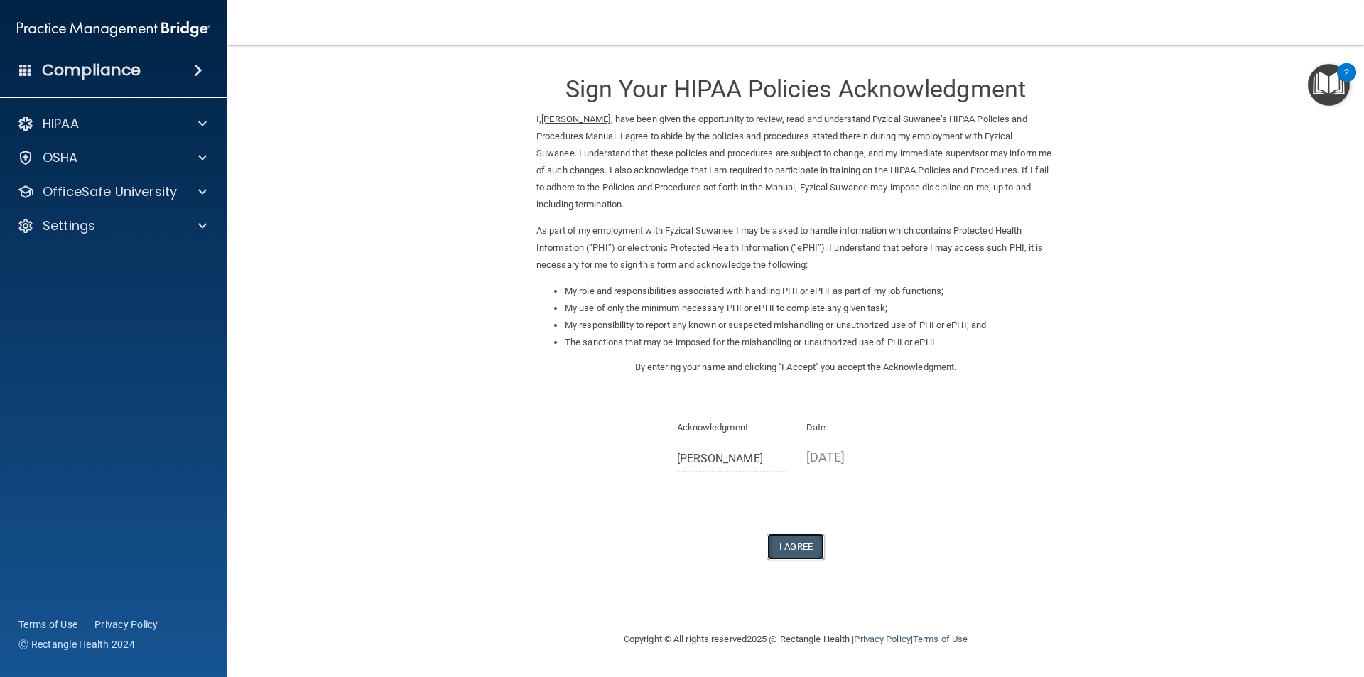
click at [799, 543] on button "I Agree" at bounding box center [795, 547] width 57 height 26
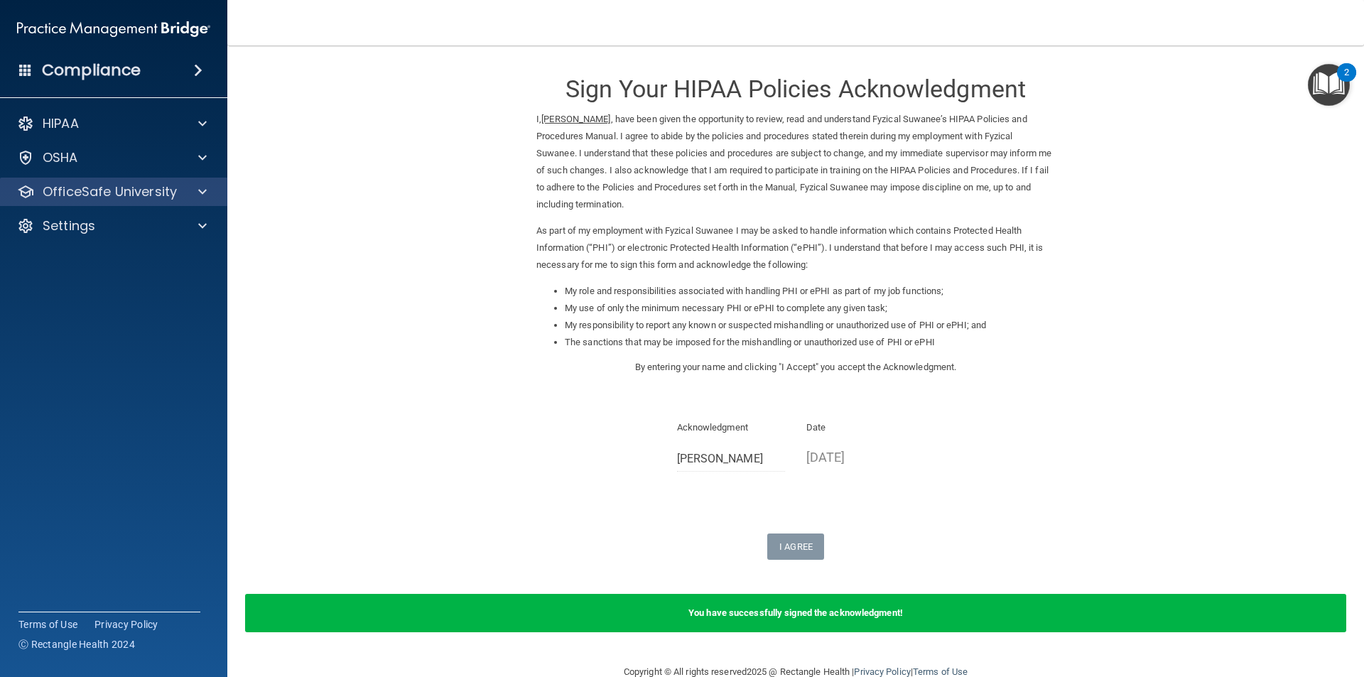
click at [146, 200] on div "OfficeSafe University" at bounding box center [114, 192] width 228 height 28
click at [145, 189] on p "OfficeSafe University" at bounding box center [110, 191] width 134 height 17
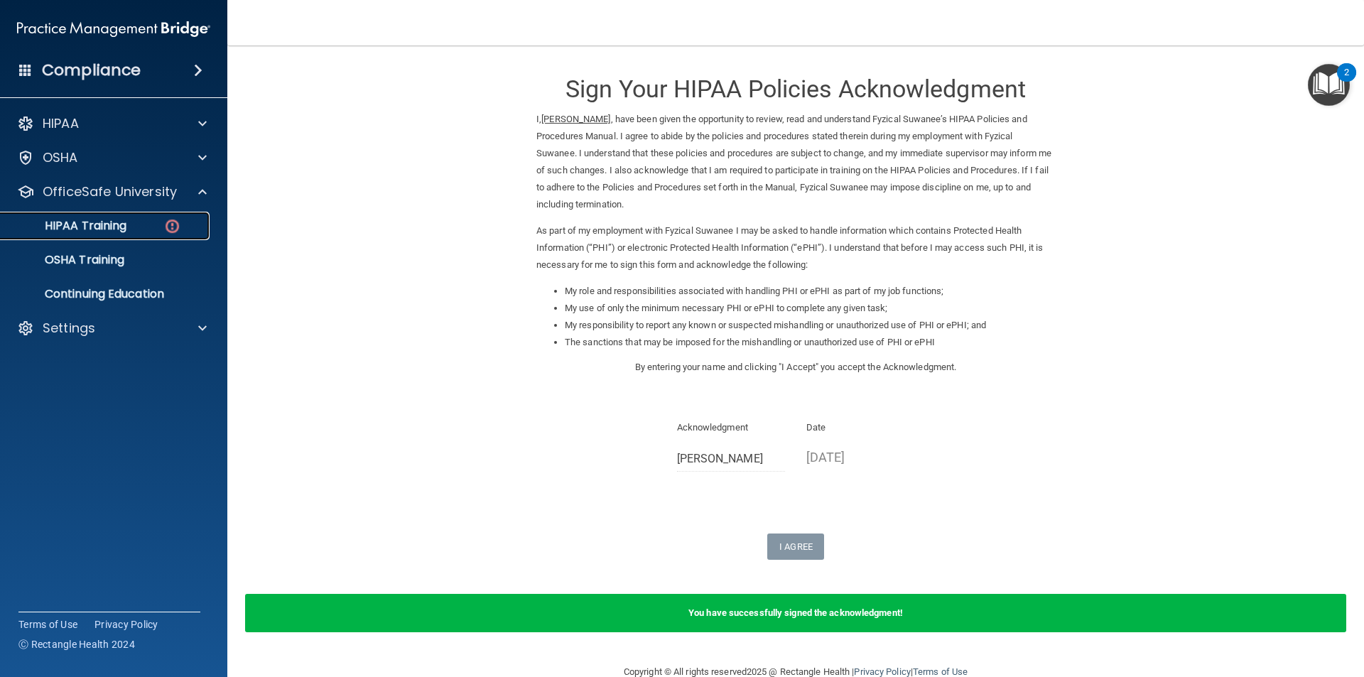
click at [99, 220] on p "HIPAA Training" at bounding box center [67, 226] width 117 height 14
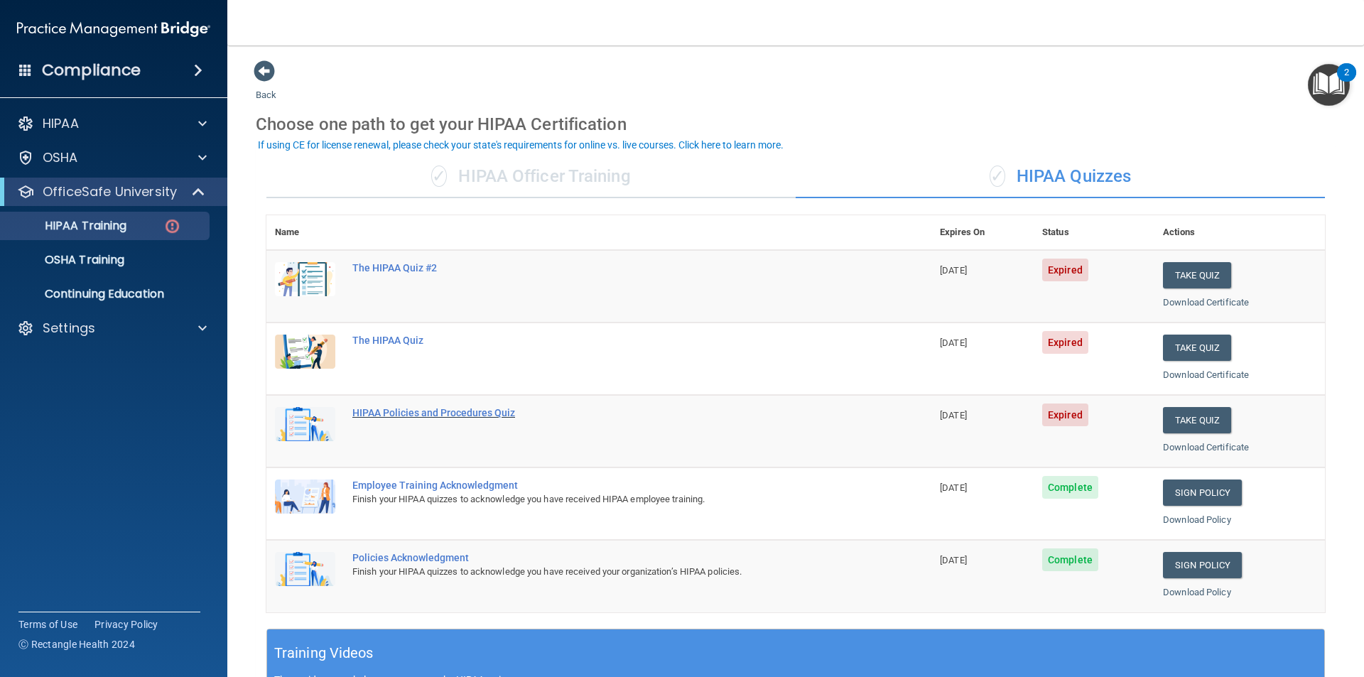
click at [510, 409] on div "HIPAA Policies and Procedures Quiz" at bounding box center [606, 412] width 508 height 11
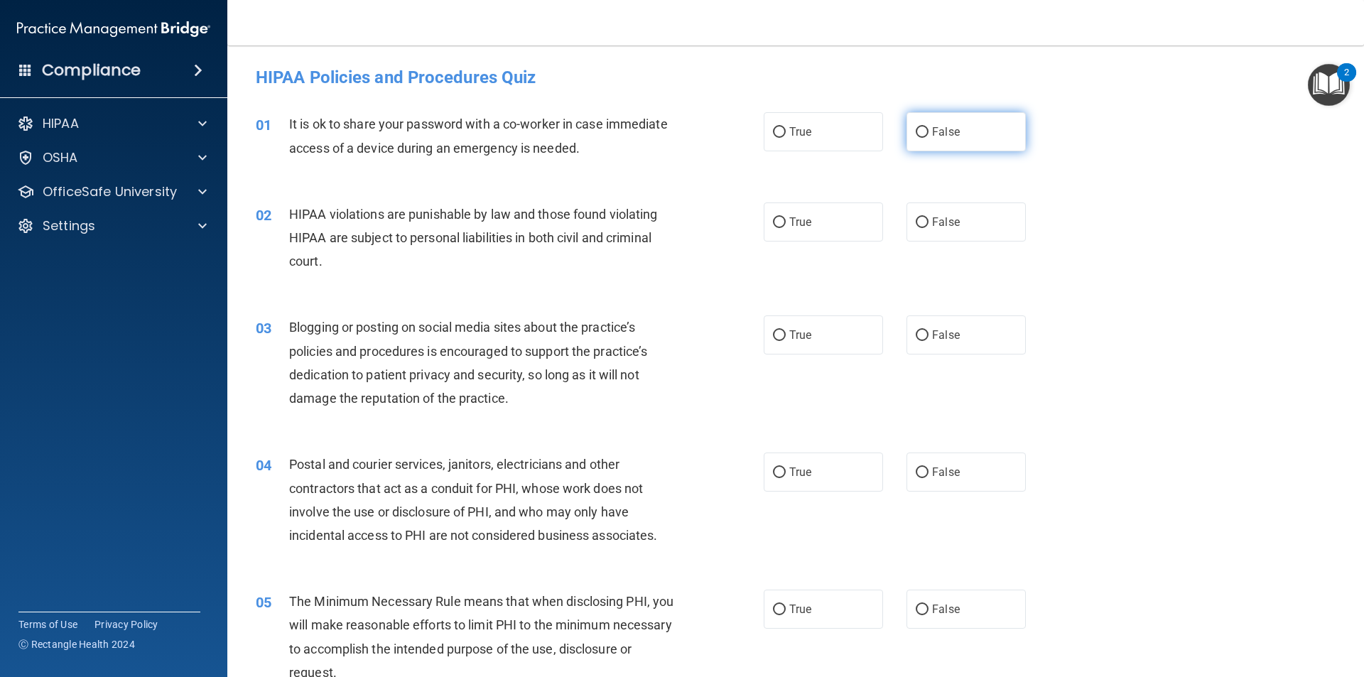
click at [916, 132] on input "False" at bounding box center [922, 132] width 13 height 11
radio input "true"
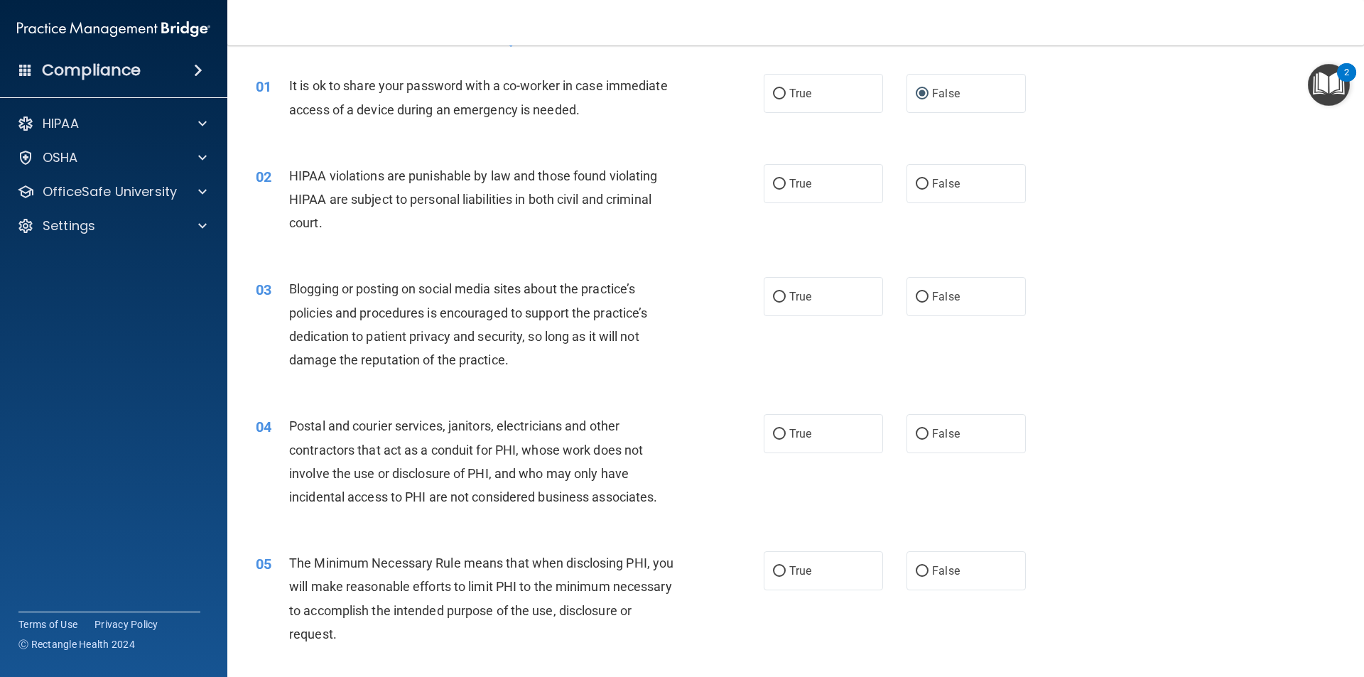
scroll to position [71, 0]
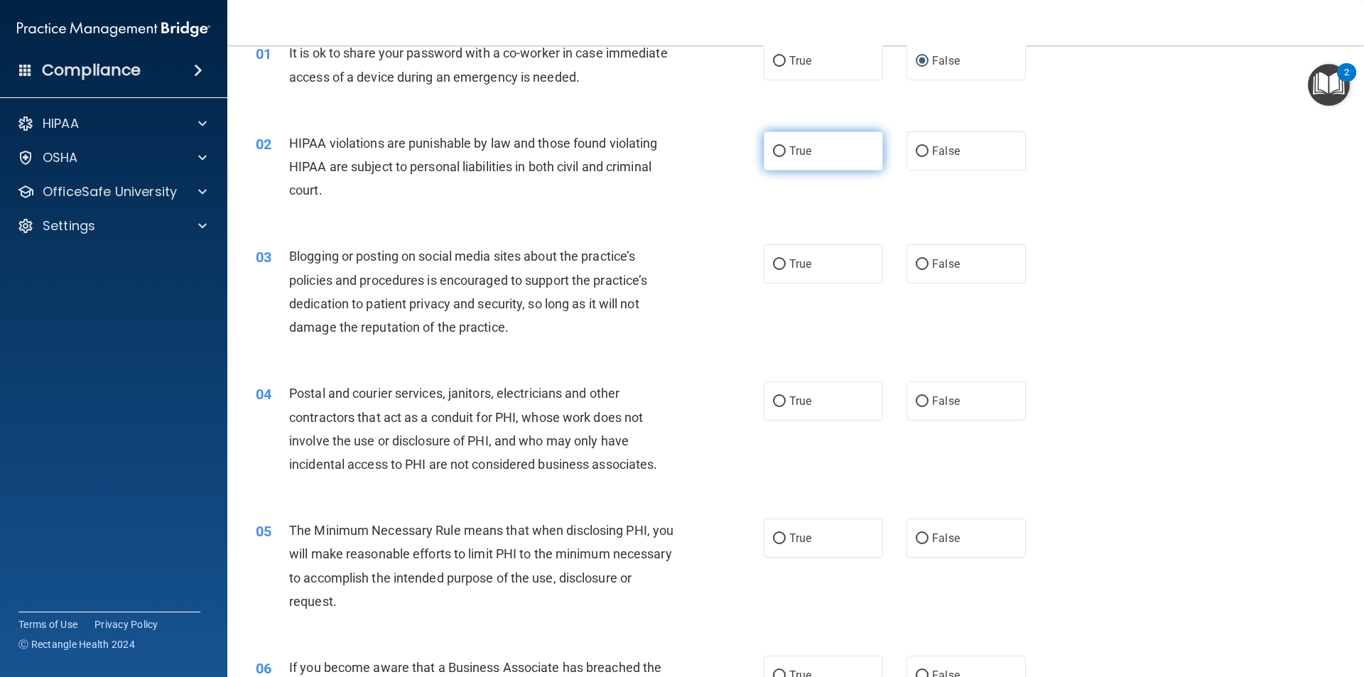
click at [796, 153] on span "True" at bounding box center [800, 150] width 22 height 13
click at [786, 153] on input "True" at bounding box center [779, 151] width 13 height 11
radio input "true"
click at [778, 261] on input "True" at bounding box center [779, 264] width 13 height 11
radio input "true"
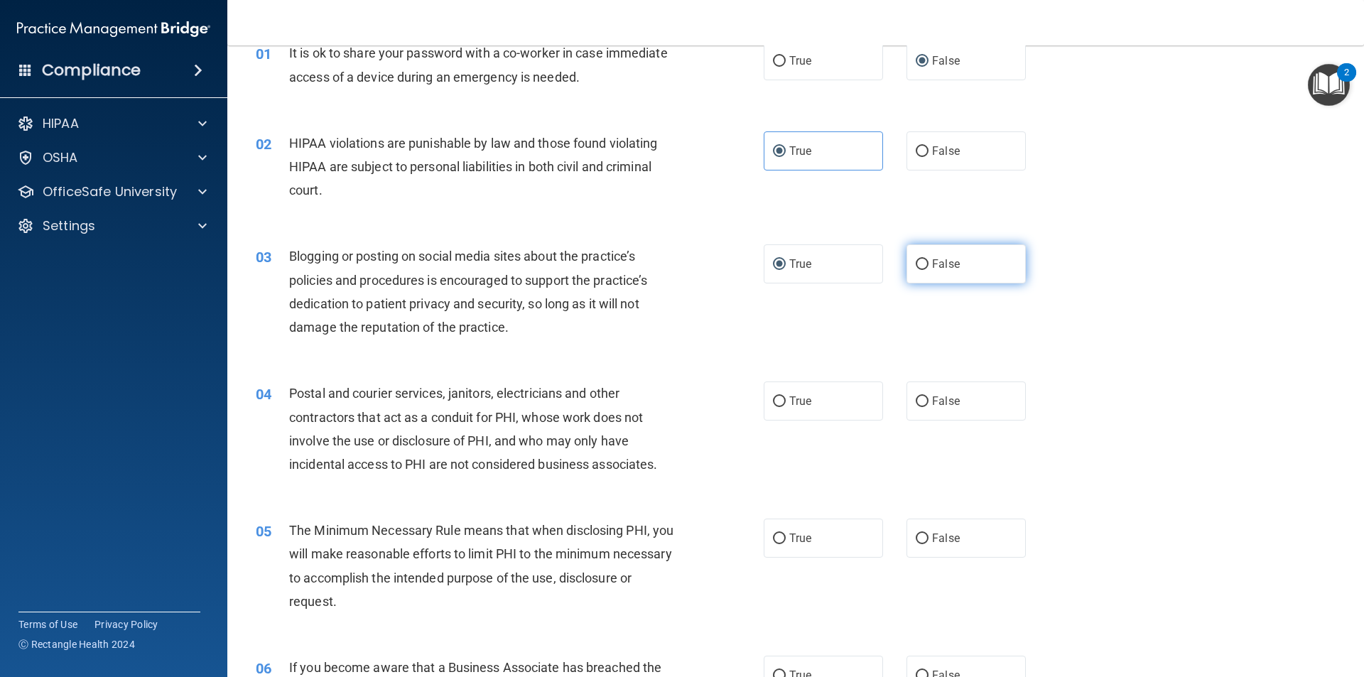
click at [984, 281] on label "False" at bounding box center [966, 263] width 119 height 39
click at [929, 270] on input "False" at bounding box center [922, 264] width 13 height 11
radio input "true"
click at [845, 274] on label "True" at bounding box center [823, 263] width 119 height 39
click at [786, 270] on input "True" at bounding box center [779, 264] width 13 height 11
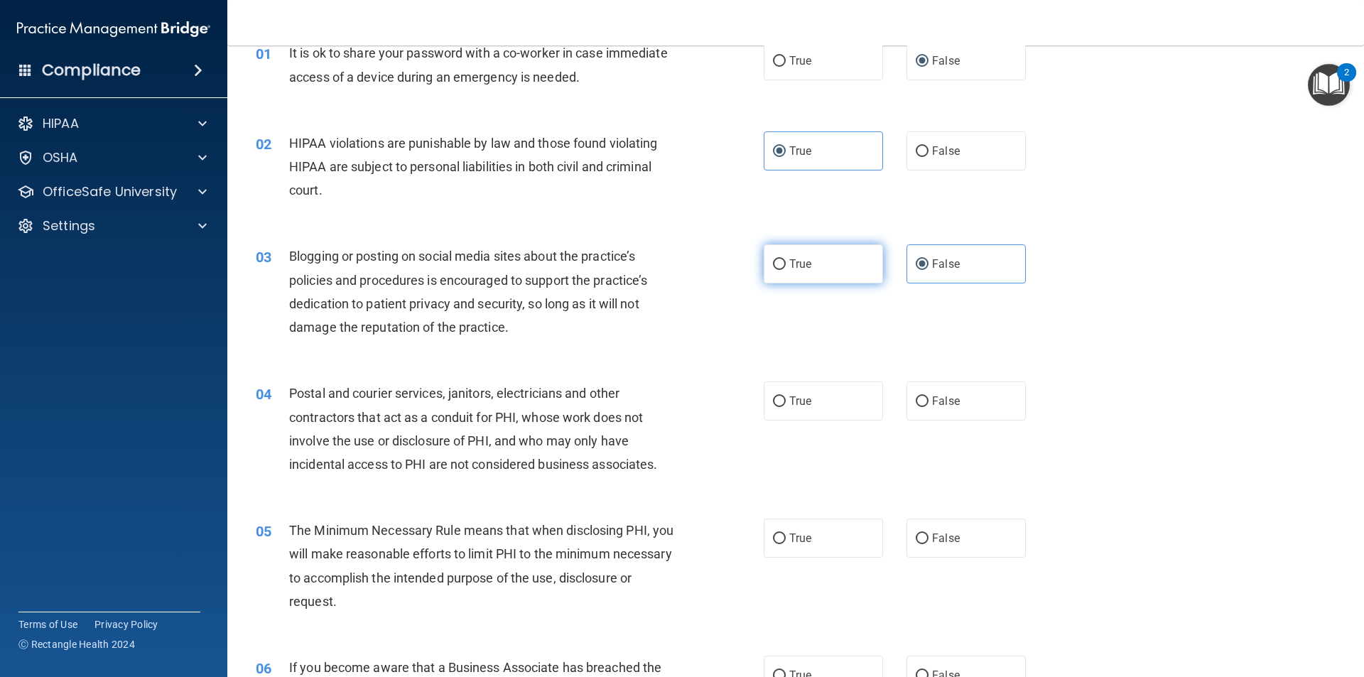
radio input "true"
radio input "false"
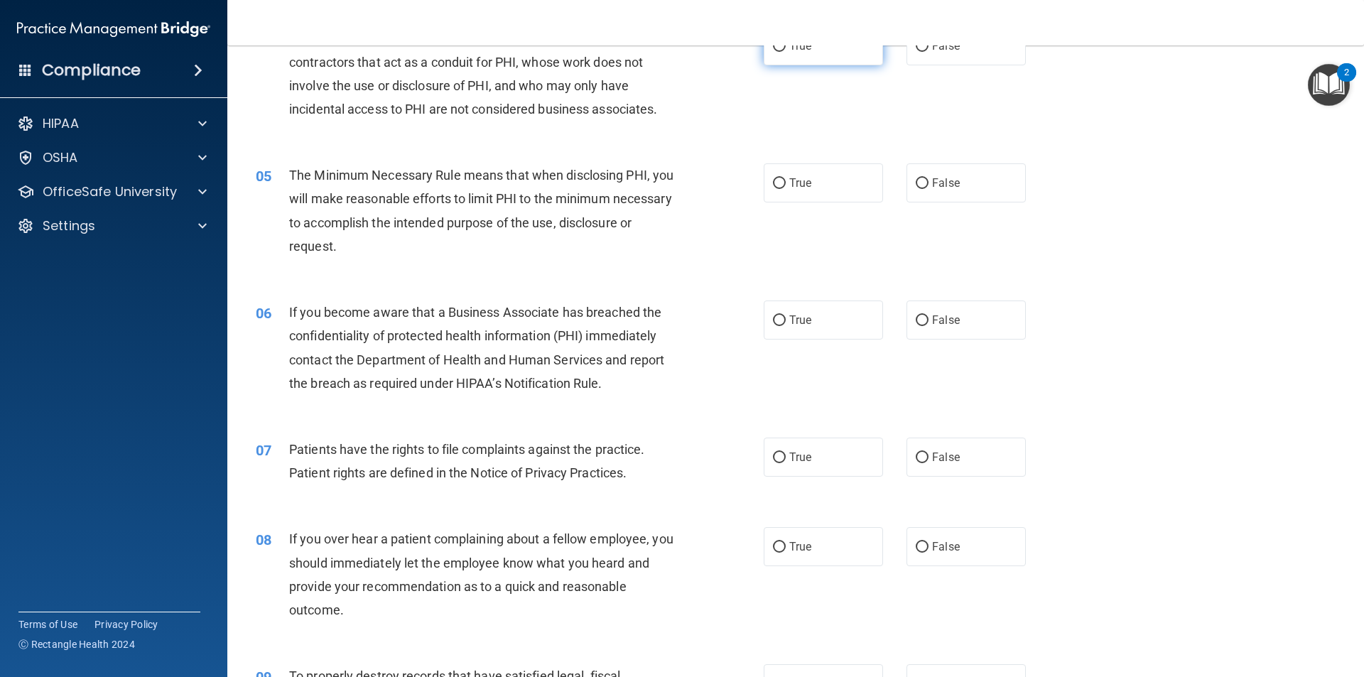
scroll to position [355, 0]
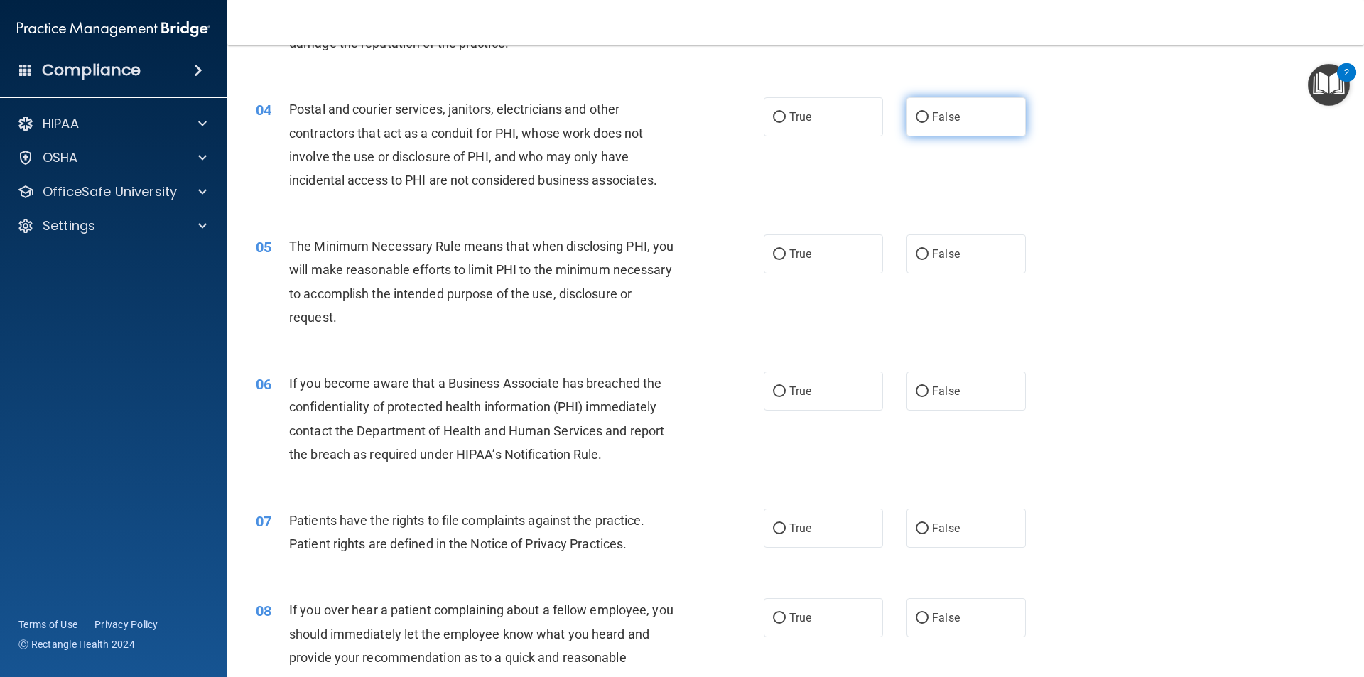
click at [945, 128] on label "False" at bounding box center [966, 116] width 119 height 39
click at [929, 123] on input "False" at bounding box center [922, 117] width 13 height 11
radio input "true"
click at [777, 252] on input "True" at bounding box center [779, 254] width 13 height 11
radio input "true"
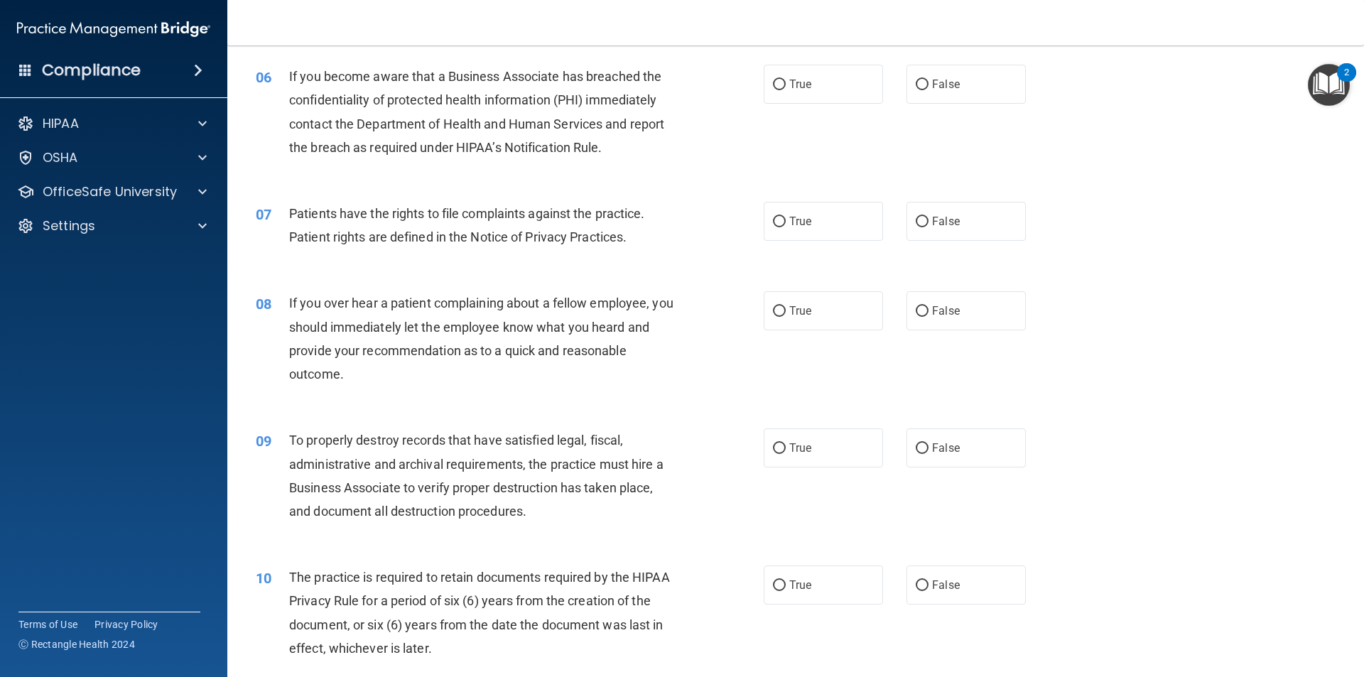
scroll to position [687, 0]
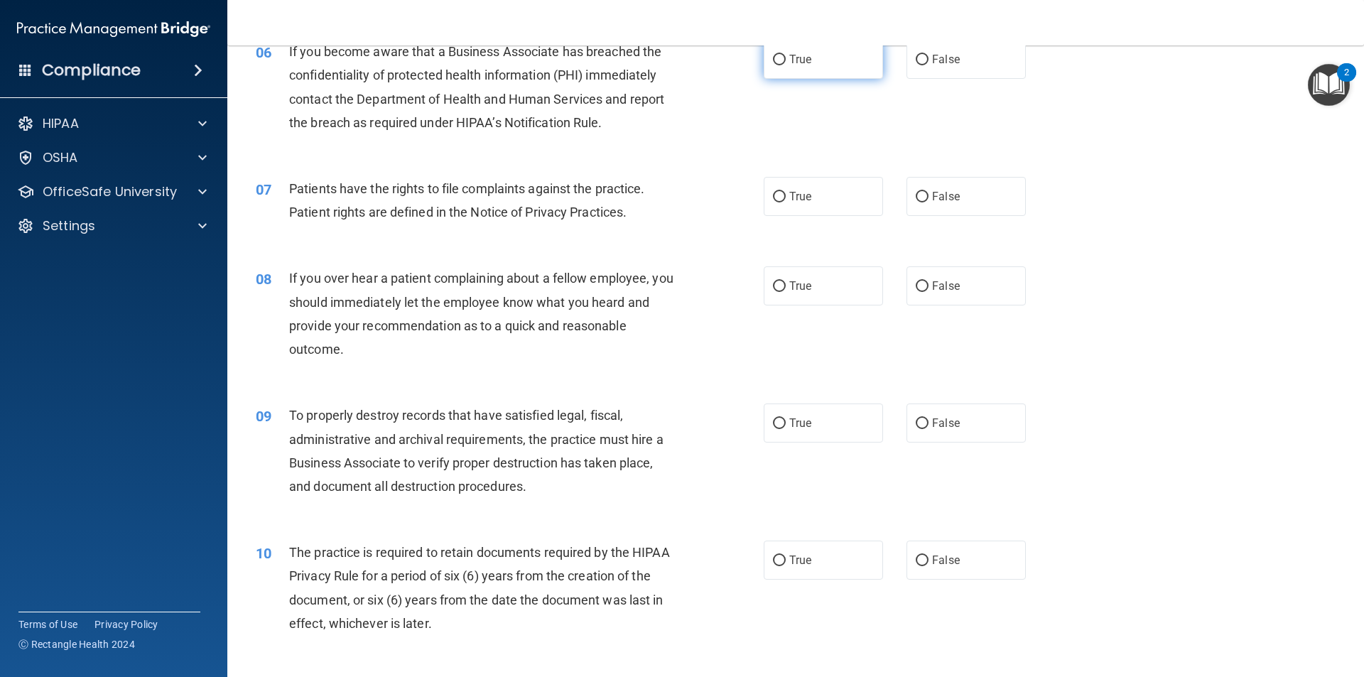
click at [804, 72] on label "True" at bounding box center [823, 59] width 119 height 39
click at [786, 65] on input "True" at bounding box center [779, 60] width 13 height 11
radio input "true"
click at [787, 205] on label "True" at bounding box center [823, 196] width 119 height 39
click at [786, 202] on input "True" at bounding box center [779, 197] width 13 height 11
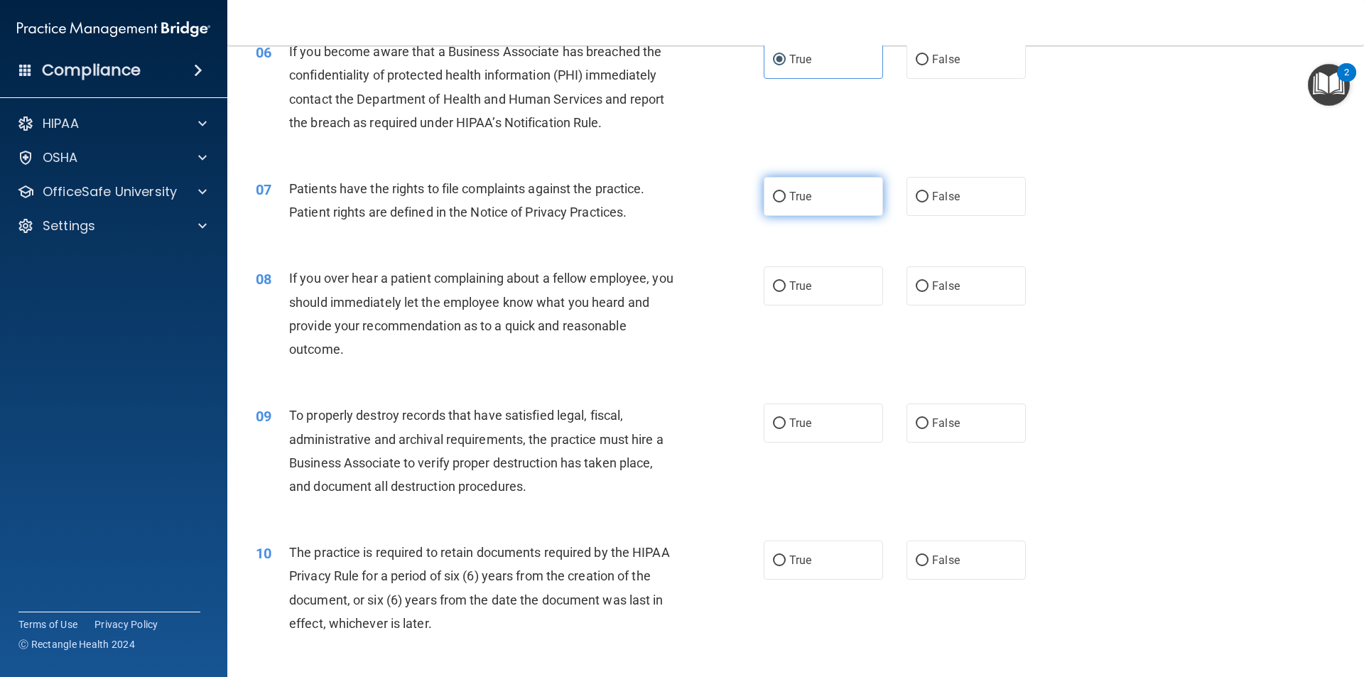
radio input "true"
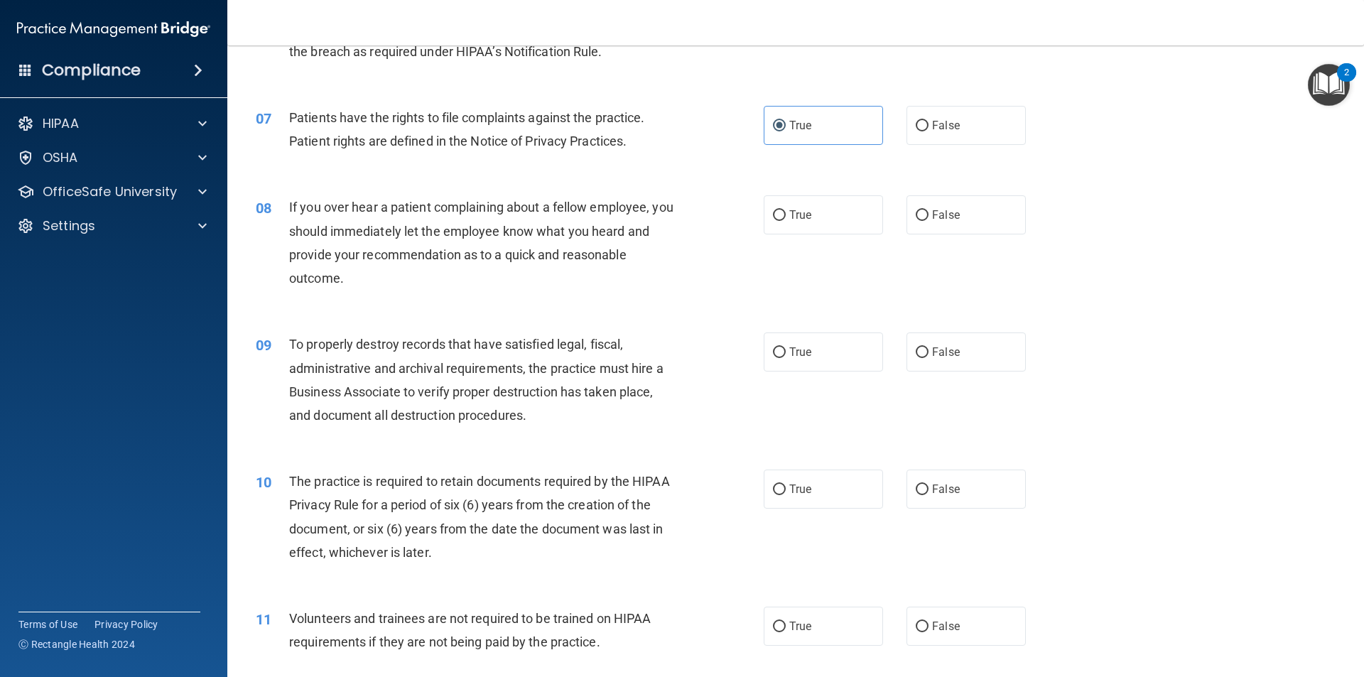
scroll to position [829, 0]
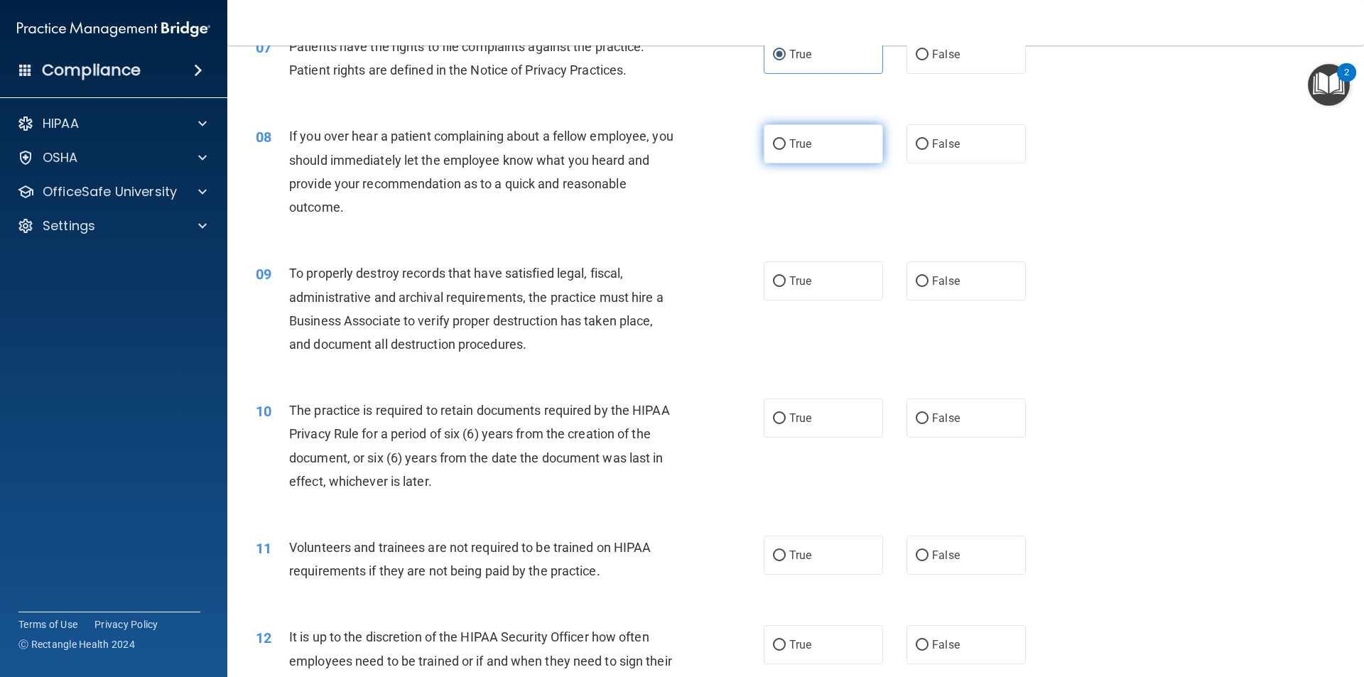
click at [830, 148] on label "True" at bounding box center [823, 143] width 119 height 39
click at [786, 148] on input "True" at bounding box center [779, 144] width 13 height 11
radio input "true"
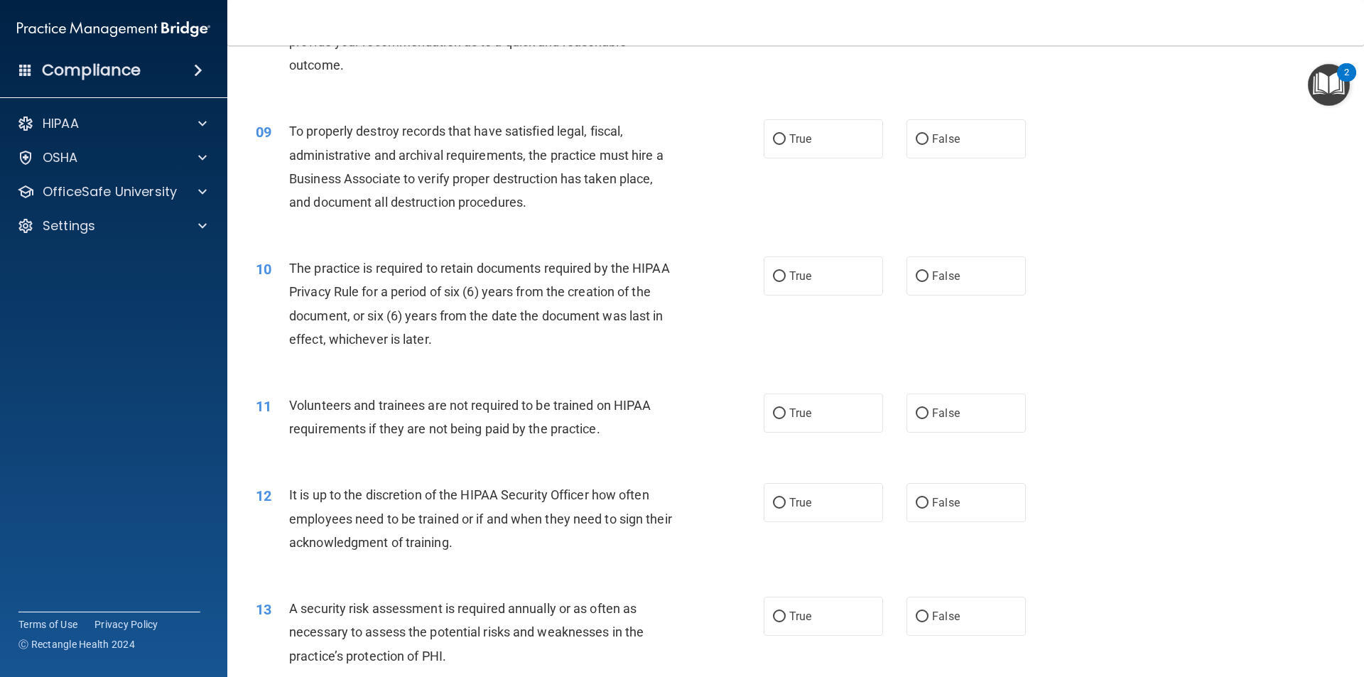
scroll to position [1042, 0]
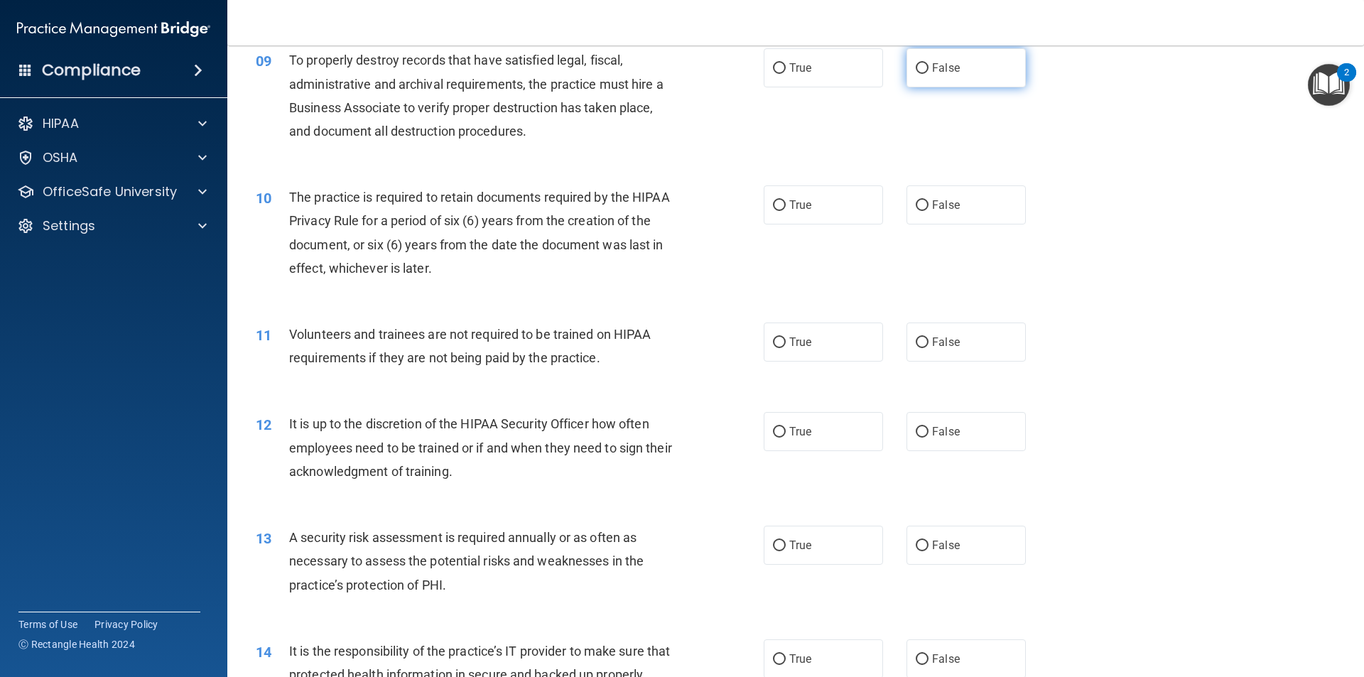
click at [907, 80] on label "False" at bounding box center [966, 67] width 119 height 39
click at [916, 74] on input "False" at bounding box center [922, 68] width 13 height 11
radio input "true"
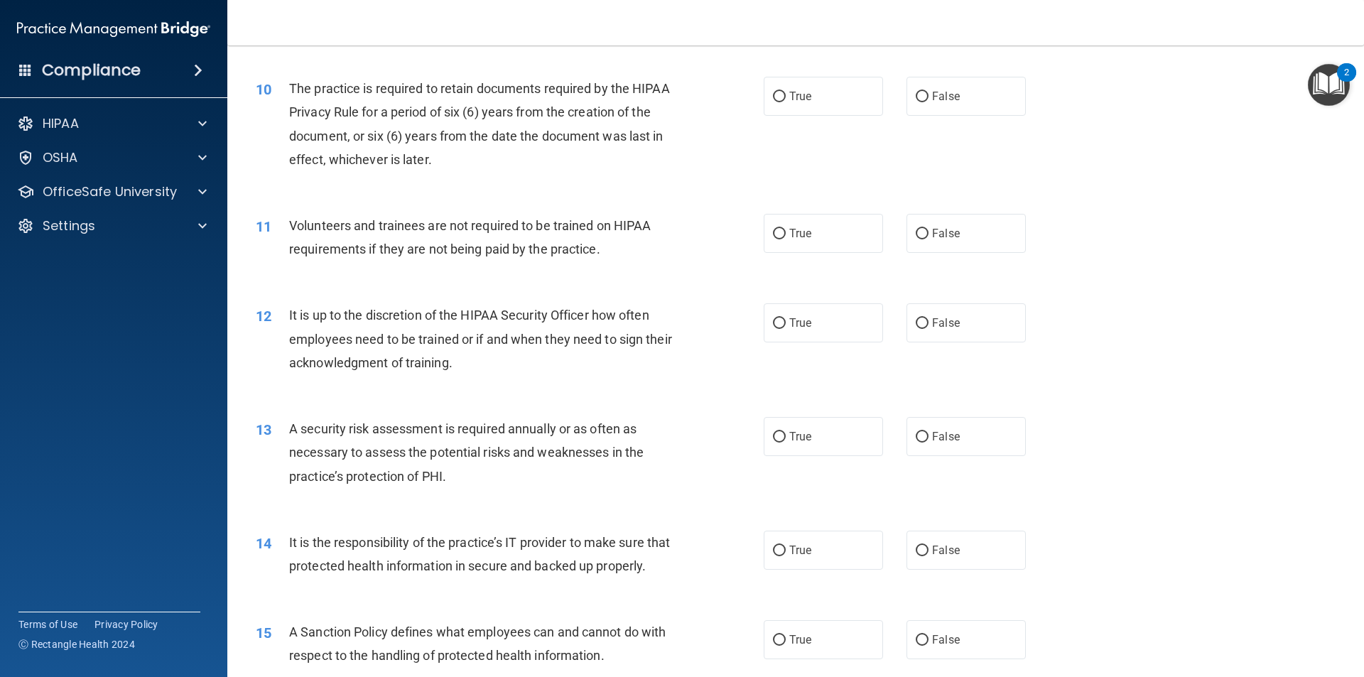
scroll to position [1184, 0]
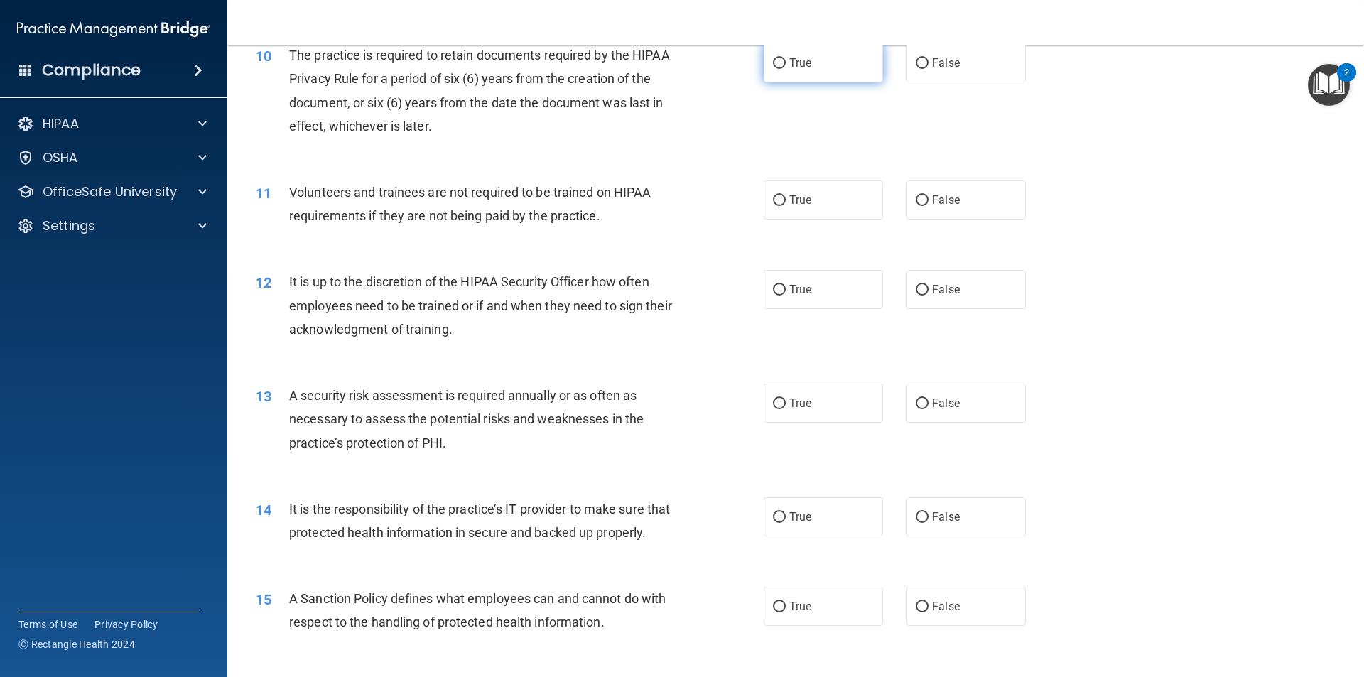
click at [779, 79] on label "True" at bounding box center [823, 62] width 119 height 39
click at [779, 69] on input "True" at bounding box center [779, 63] width 13 height 11
radio input "true"
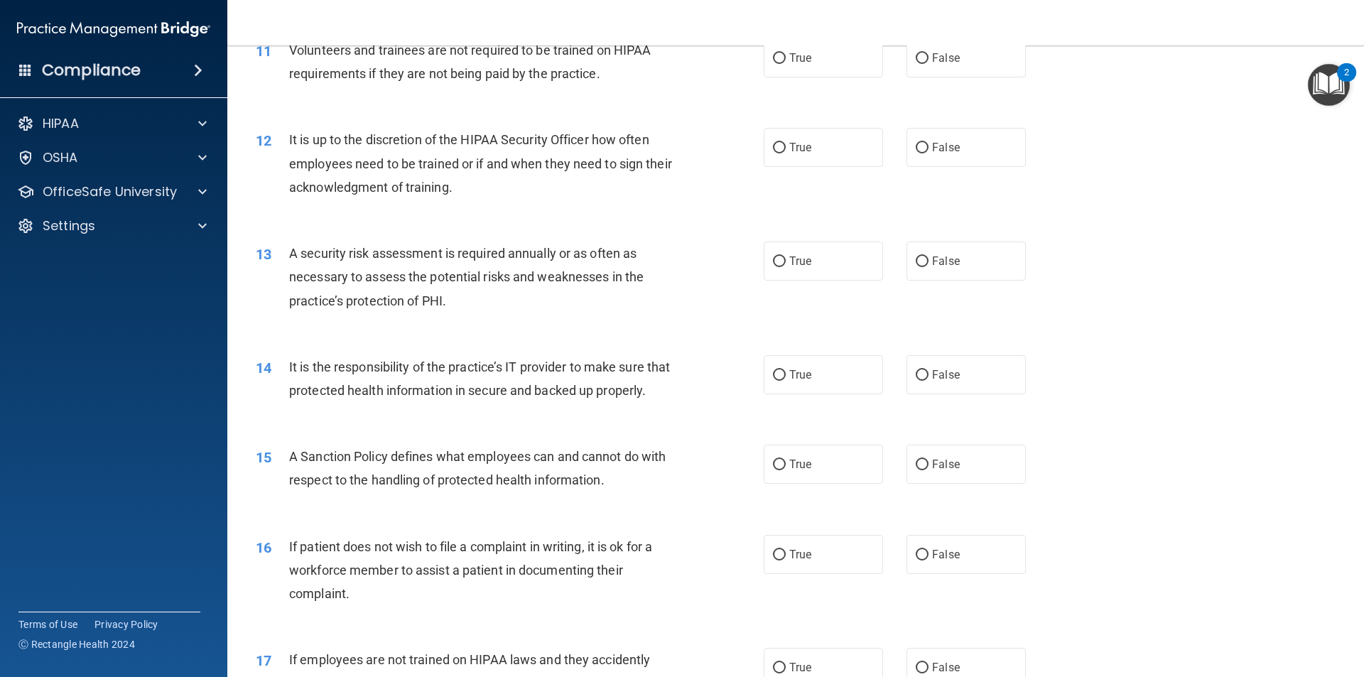
scroll to position [1255, 0]
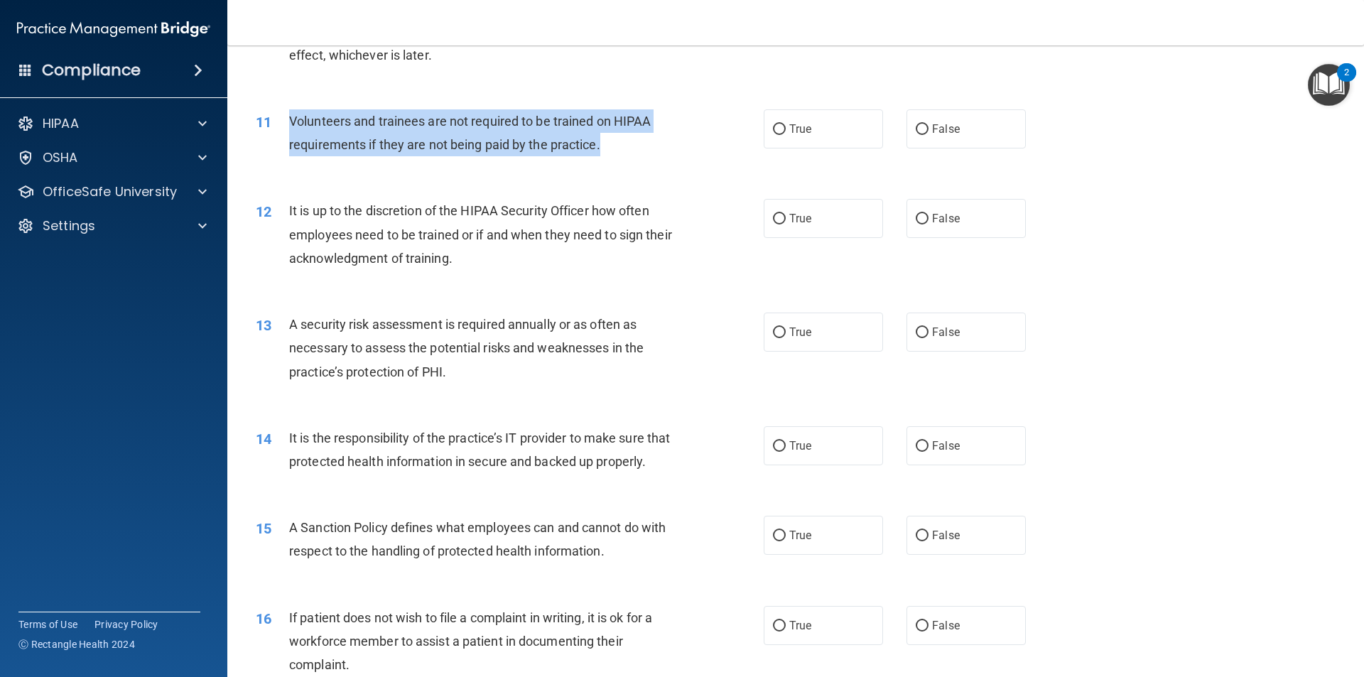
drag, startPoint x: 610, startPoint y: 145, endPoint x: 281, endPoint y: 126, distance: 328.7
click at [281, 126] on div "11 Volunteers and trainees are not required to be trained on HIPAA requirements…" at bounding box center [509, 136] width 551 height 54
copy div "Volunteers and trainees are not required to be trained on HIPAA requirements if…"
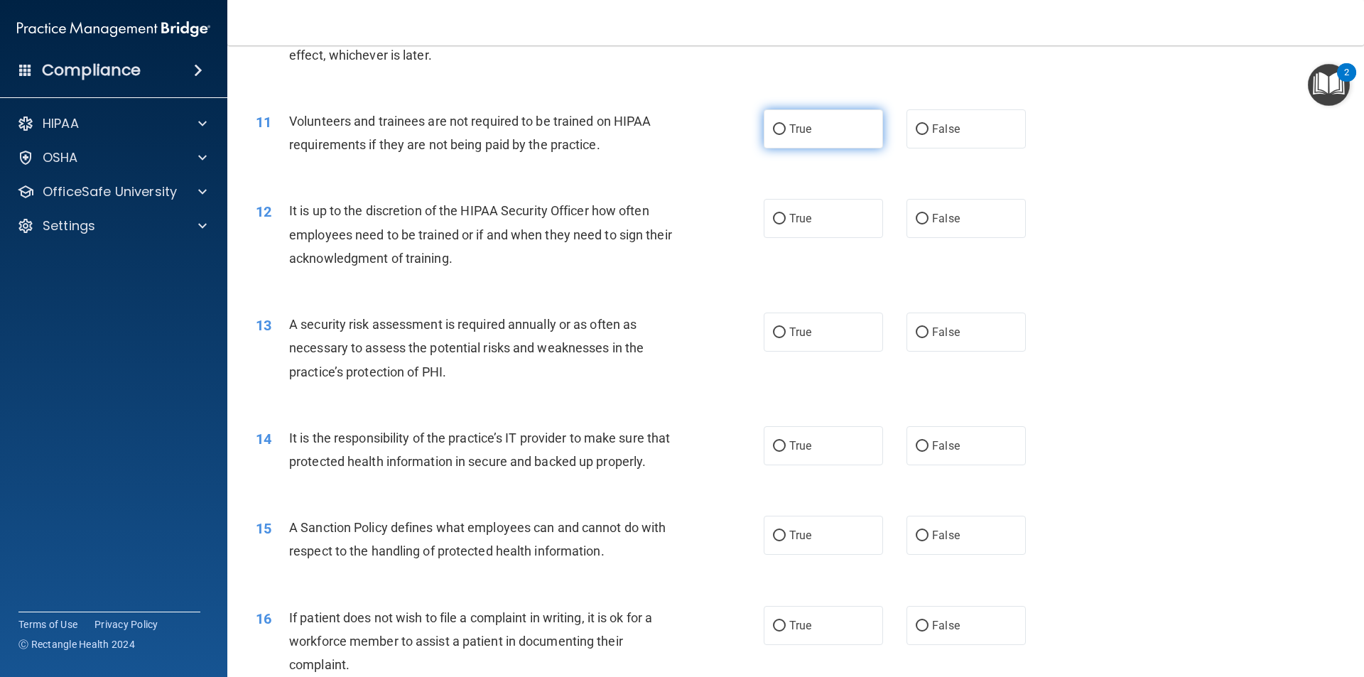
click at [791, 112] on label "True" at bounding box center [823, 128] width 119 height 39
click at [786, 124] on input "True" at bounding box center [779, 129] width 13 height 11
radio input "true"
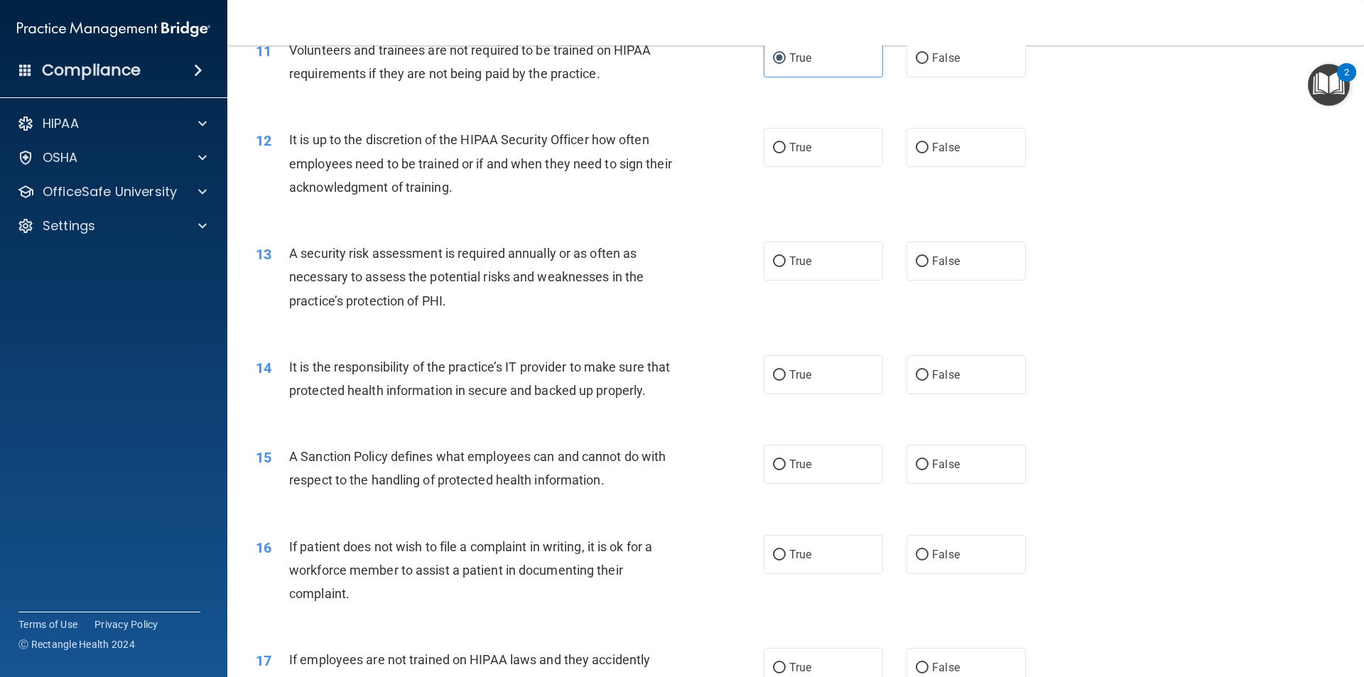
scroll to position [1397, 0]
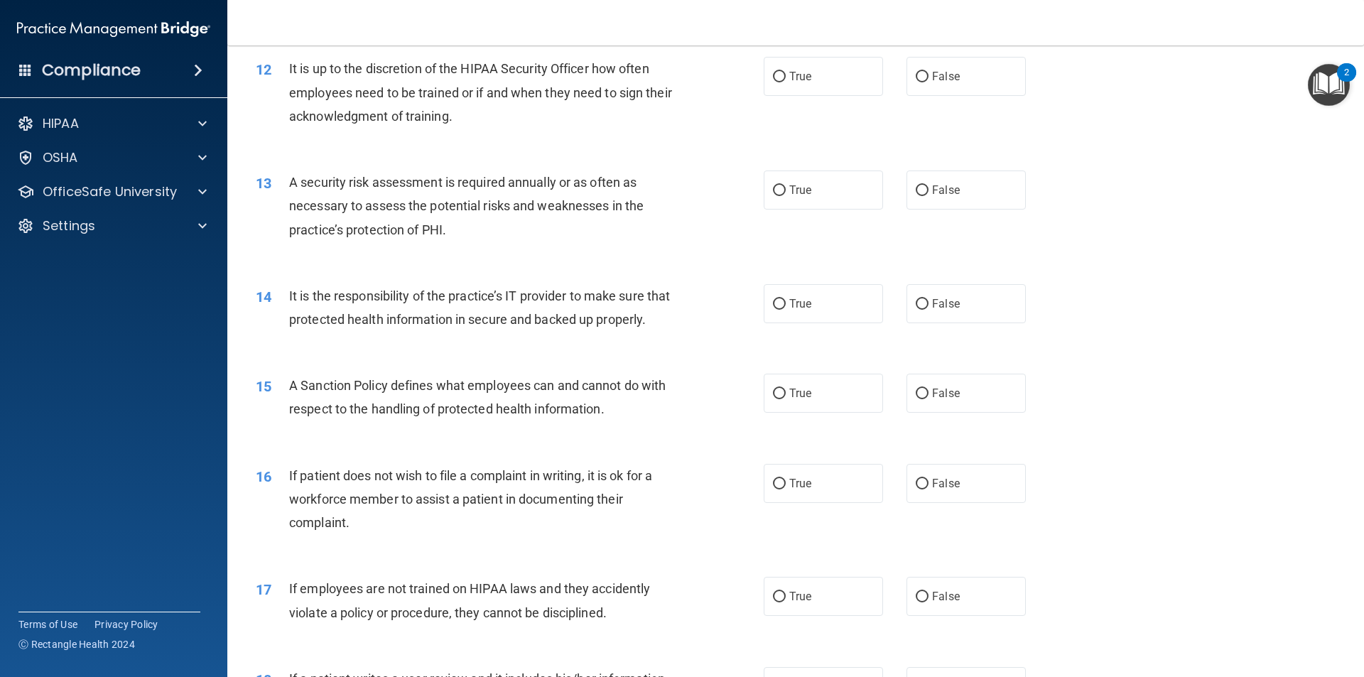
click at [809, 99] on div "12 It is up to the discretion of the HIPAA Security Officer how often employees…" at bounding box center [795, 96] width 1101 height 114
click at [810, 82] on label "True" at bounding box center [823, 76] width 119 height 39
click at [786, 82] on input "True" at bounding box center [779, 77] width 13 height 11
radio input "true"
click at [791, 195] on span "True" at bounding box center [800, 189] width 22 height 13
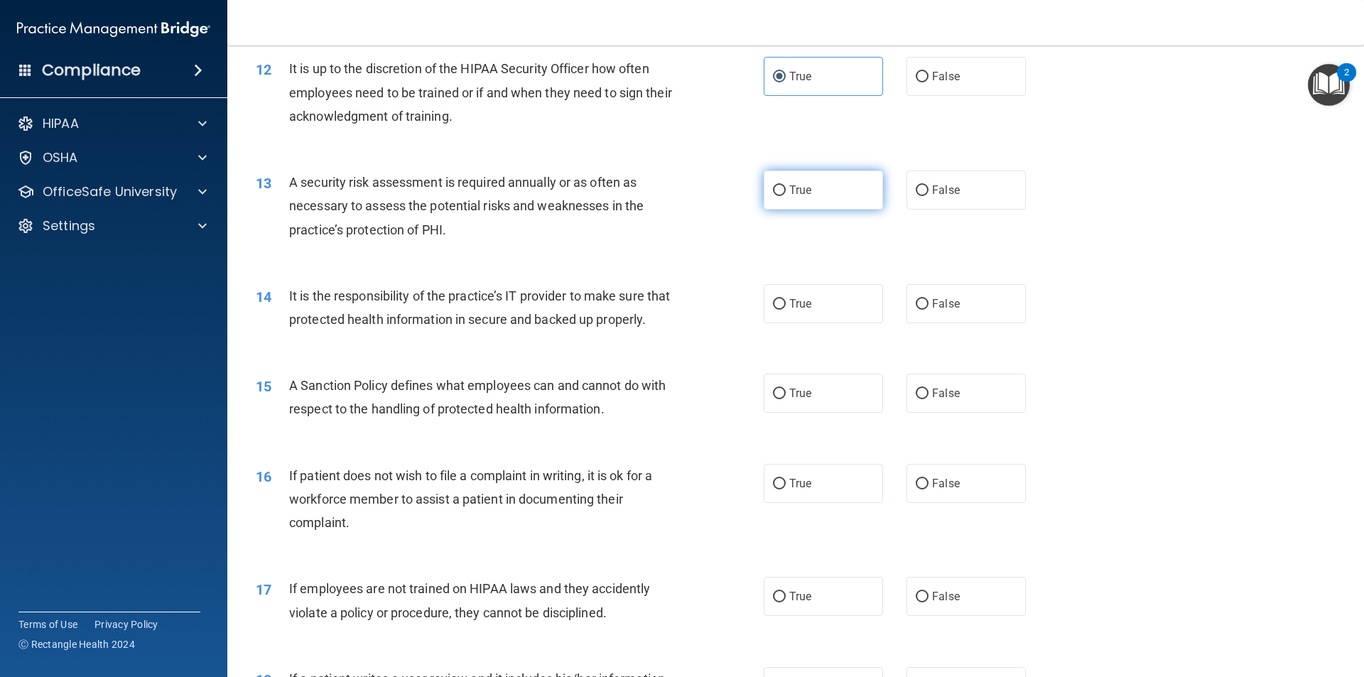
click at [786, 195] on input "True" at bounding box center [779, 190] width 13 height 11
radio input "true"
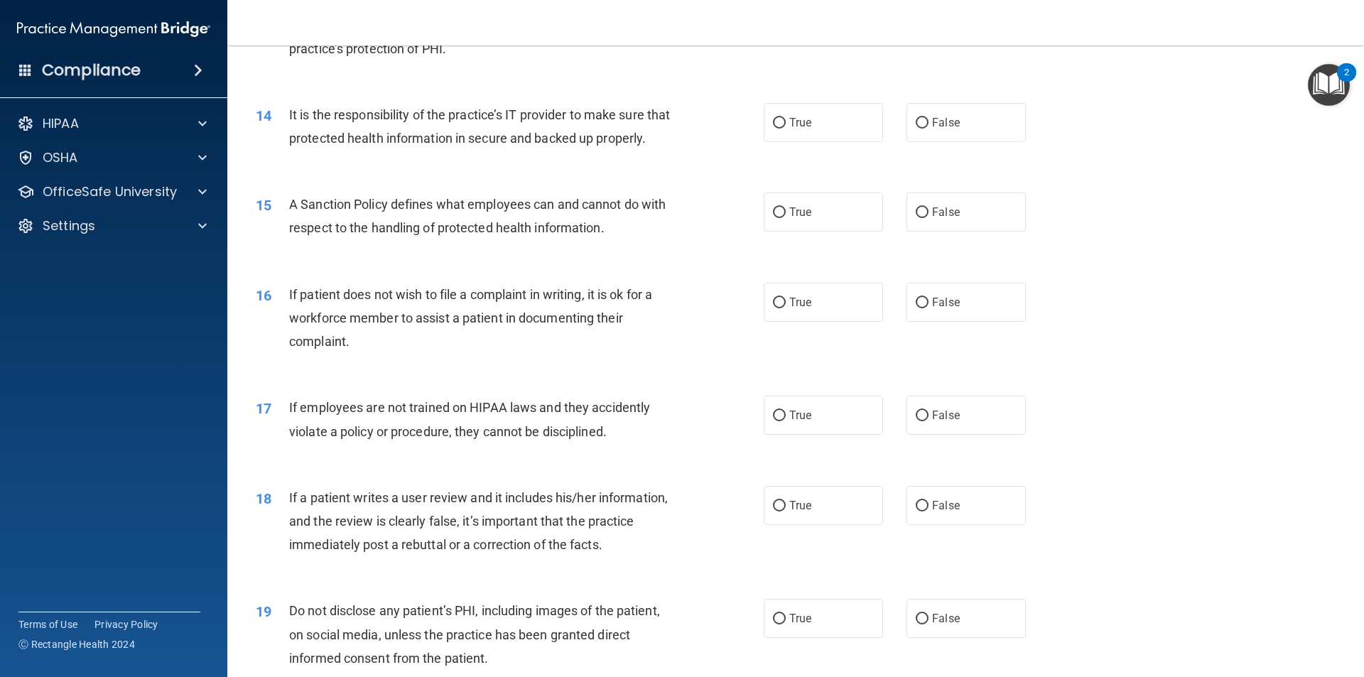
scroll to position [1611, 0]
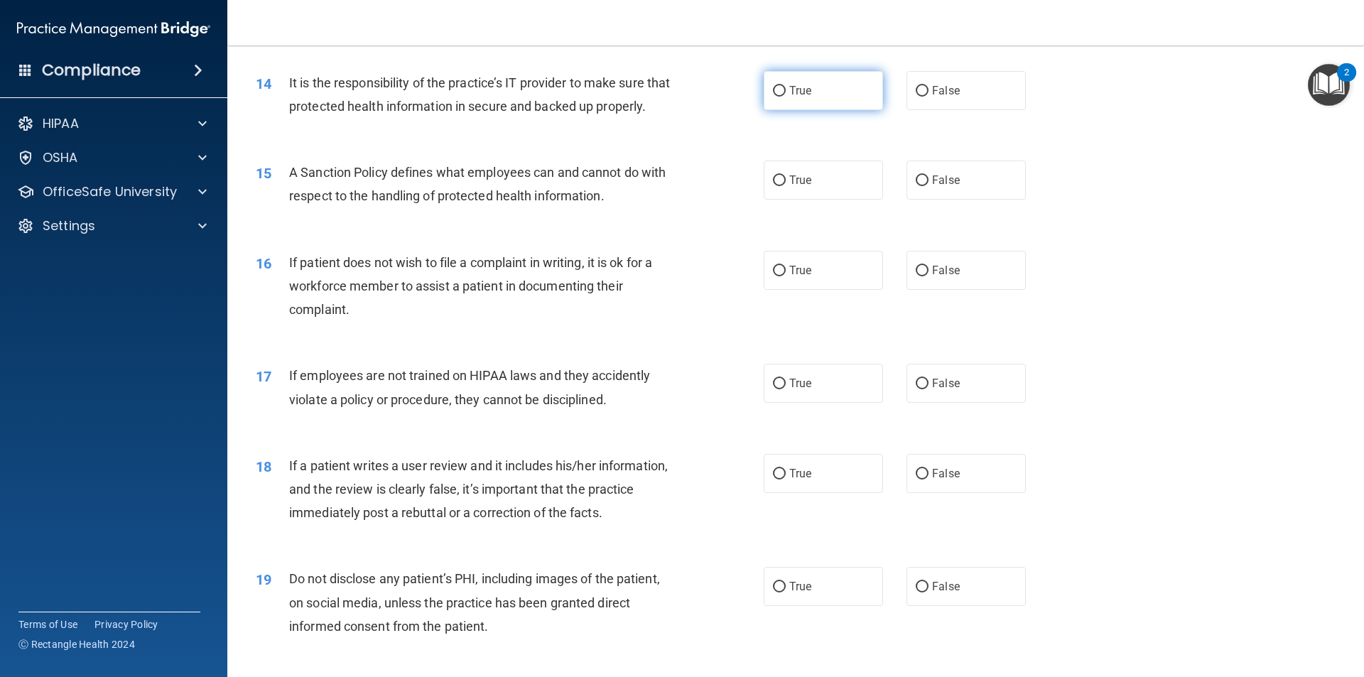
click at [799, 78] on label "True" at bounding box center [823, 90] width 119 height 39
click at [786, 86] on input "True" at bounding box center [779, 91] width 13 height 11
radio input "true"
click at [953, 92] on label "False" at bounding box center [966, 90] width 119 height 39
click at [929, 92] on input "False" at bounding box center [922, 91] width 13 height 11
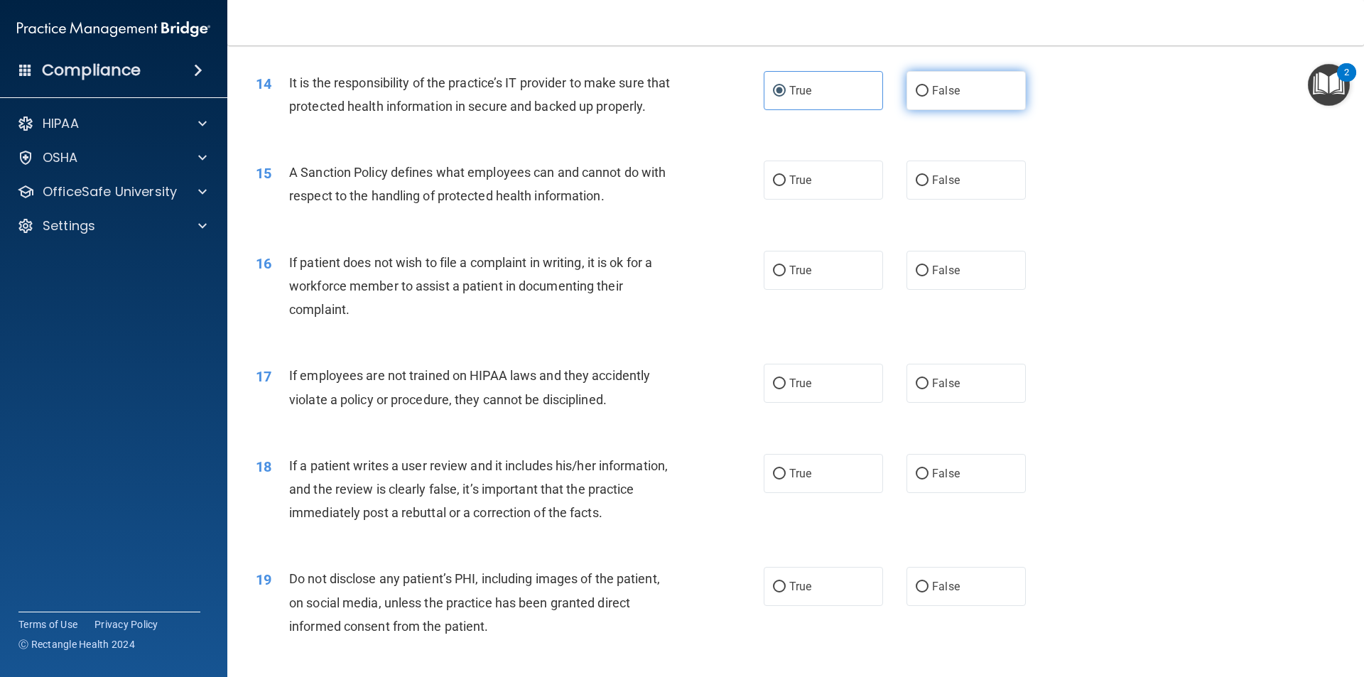
radio input "true"
radio input "false"
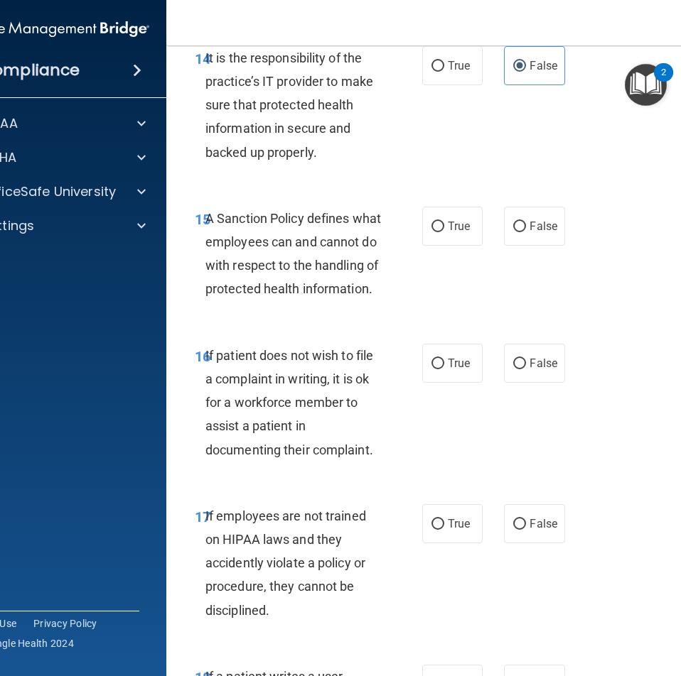
scroll to position [2791, 0]
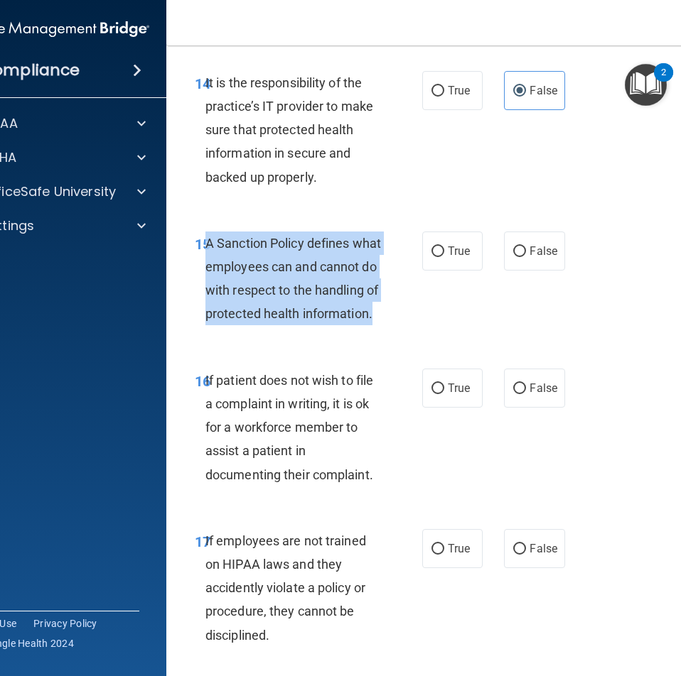
drag, startPoint x: 303, startPoint y: 372, endPoint x: 203, endPoint y: 268, distance: 144.2
click at [205, 268] on div "A Sanction Policy defines what employees can and cannot do with respect to the …" at bounding box center [298, 279] width 187 height 94
copy span "A Sanction Policy defines what employees can and cannot do with respect to the …"
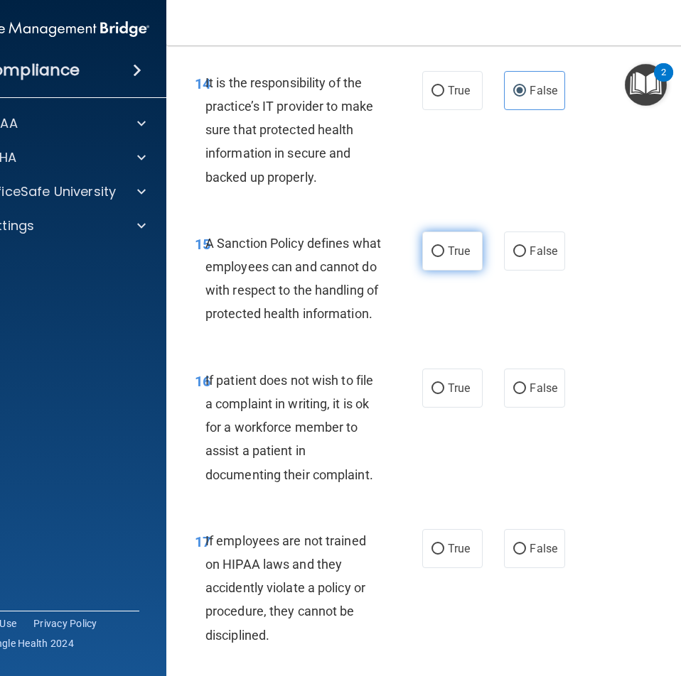
click at [460, 258] on span "True" at bounding box center [459, 250] width 22 height 13
click at [444, 257] on input "True" at bounding box center [437, 252] width 13 height 11
radio input "true"
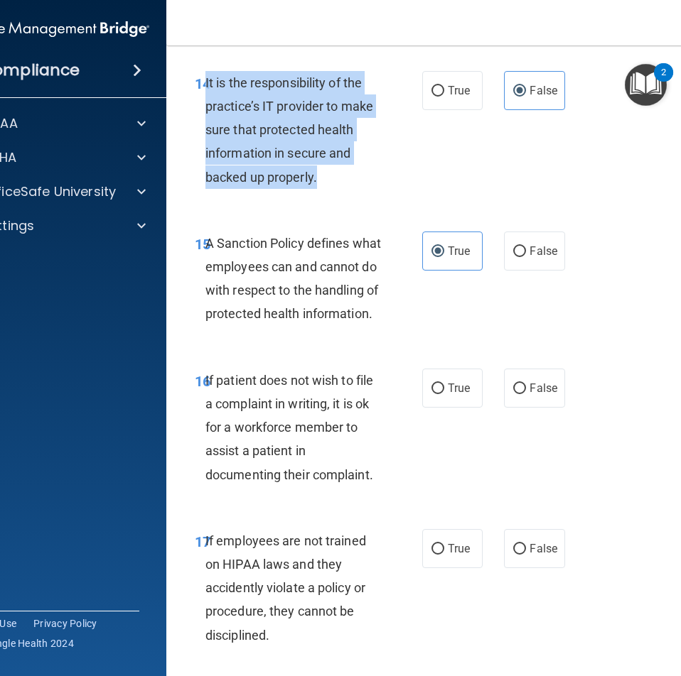
drag, startPoint x: 325, startPoint y: 208, endPoint x: 201, endPoint y: 109, distance: 159.2
click at [205, 109] on div "It is the responsibility of the practice’s IT provider to make sure that protec…" at bounding box center [298, 130] width 187 height 118
copy span "It is the responsibility of the practice’s IT provider to make sure that protec…"
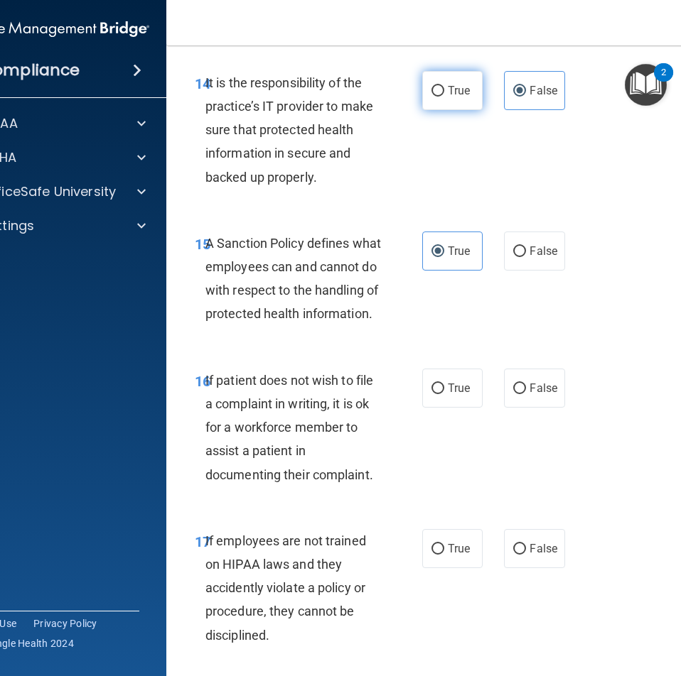
click at [448, 97] on span "True" at bounding box center [459, 90] width 22 height 13
click at [444, 97] on input "True" at bounding box center [437, 91] width 13 height 11
radio input "true"
radio input "false"
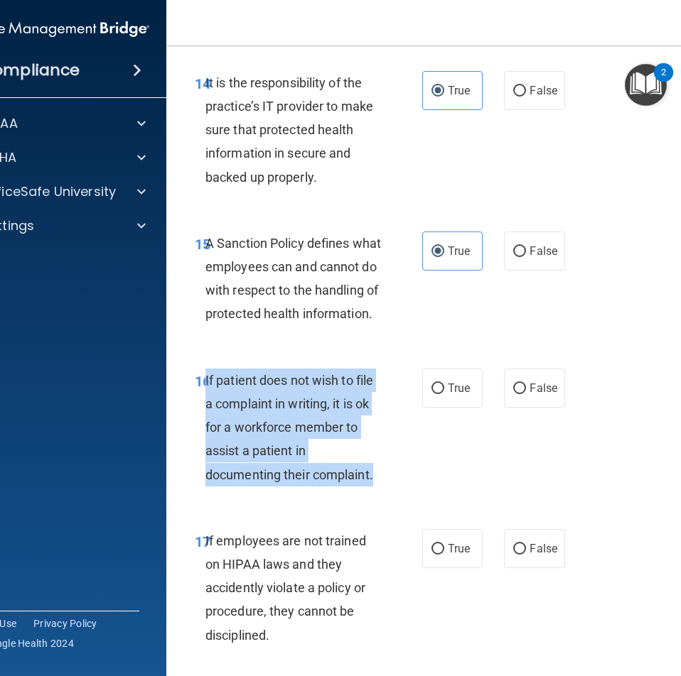
drag, startPoint x: 383, startPoint y: 525, endPoint x: 200, endPoint y: 426, distance: 208.2
click at [205, 426] on div "If patient does not wish to file a complaint in writing, it is ok for a workfor…" at bounding box center [298, 428] width 187 height 118
copy span "If patient does not wish to file a complaint in writing, it is ok for a workfor…"
click at [435, 394] on input "True" at bounding box center [437, 389] width 13 height 11
radio input "true"
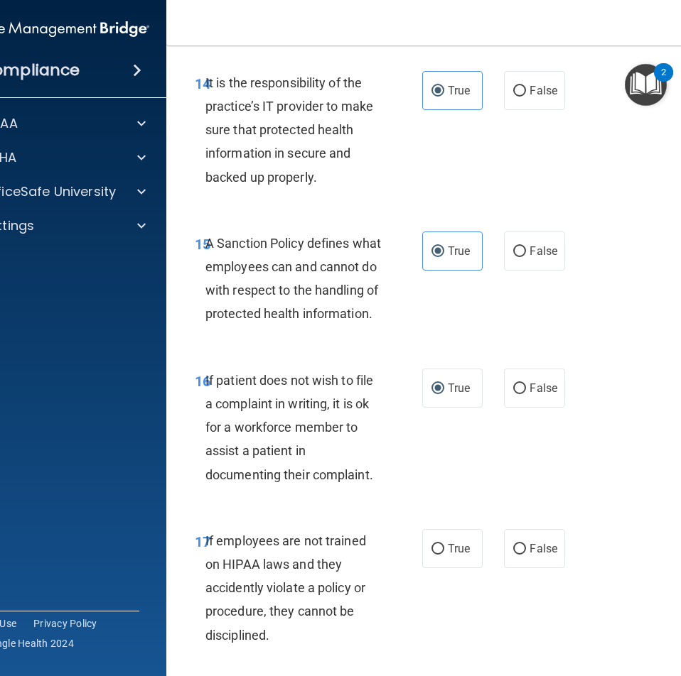
click at [459, 512] on div "16 If patient does not wish to file a complaint in writing, it is ok for a work…" at bounding box center [454, 431] width 540 height 161
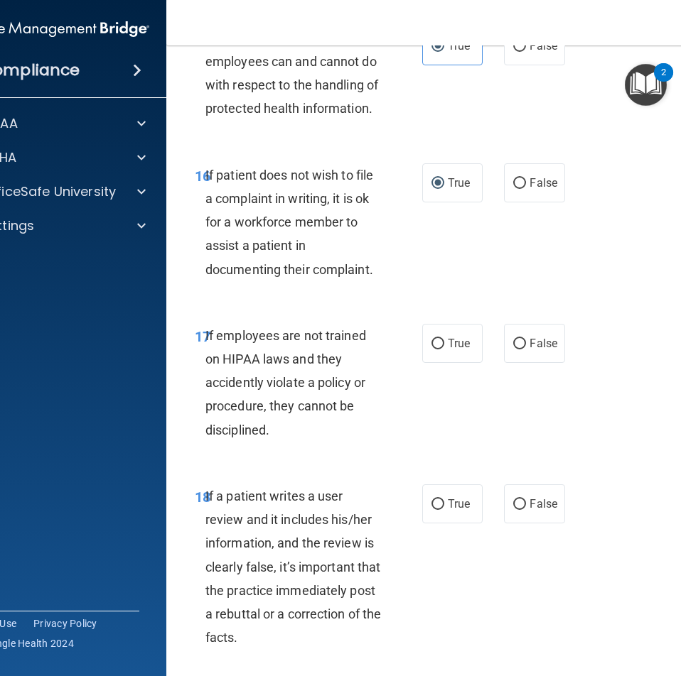
scroll to position [3075, 0]
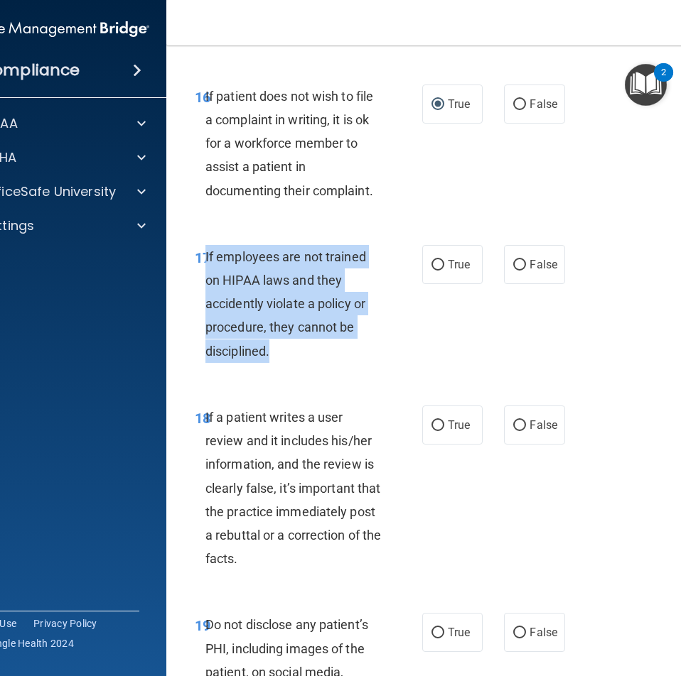
drag, startPoint x: 270, startPoint y: 401, endPoint x: 201, endPoint y: 304, distance: 119.3
click at [205, 304] on div "If employees are not trained on HIPAA laws and they accidently violate a policy…" at bounding box center [298, 304] width 187 height 118
copy span "If employees are not trained on HIPAA laws and they accidently violate a policy…"
click at [386, 363] on div "If employees are not trained on HIPAA laws and they accidently violate a policy…" at bounding box center [298, 304] width 187 height 118
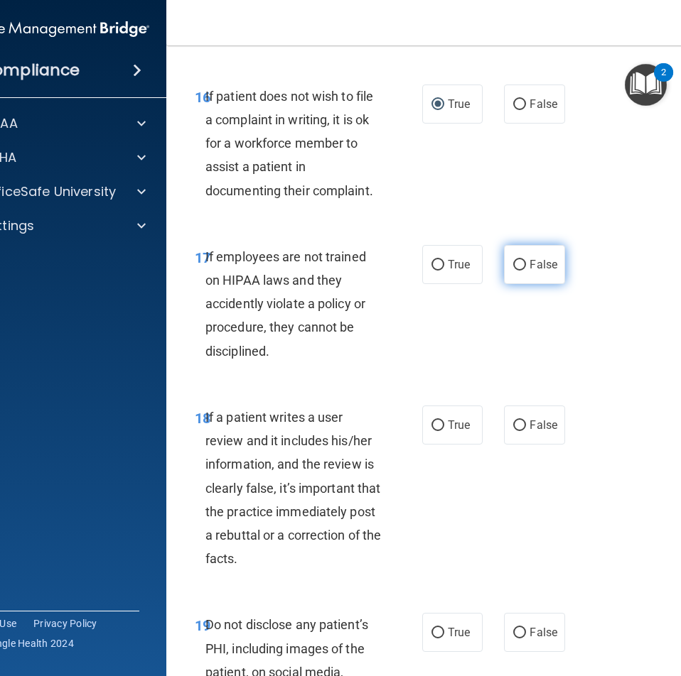
click at [504, 284] on label "False" at bounding box center [534, 264] width 60 height 39
click at [513, 271] on input "False" at bounding box center [519, 265] width 13 height 11
radio input "true"
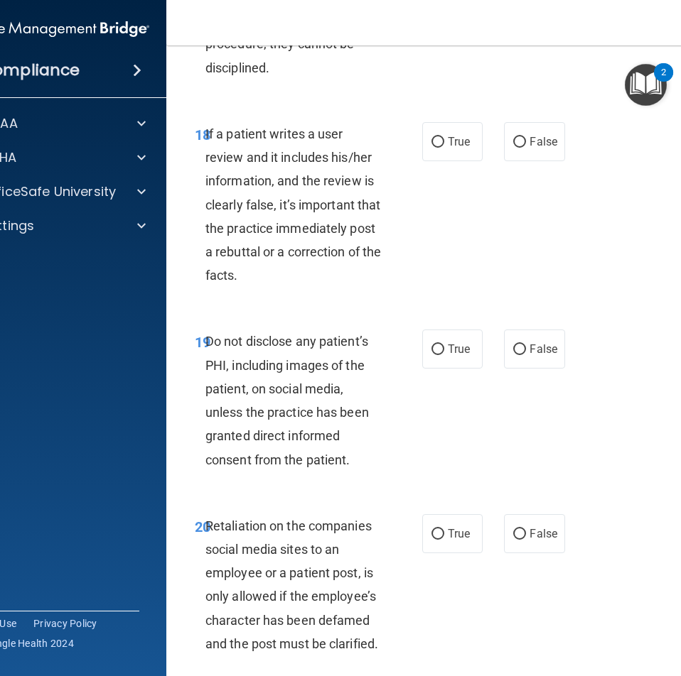
scroll to position [3359, 0]
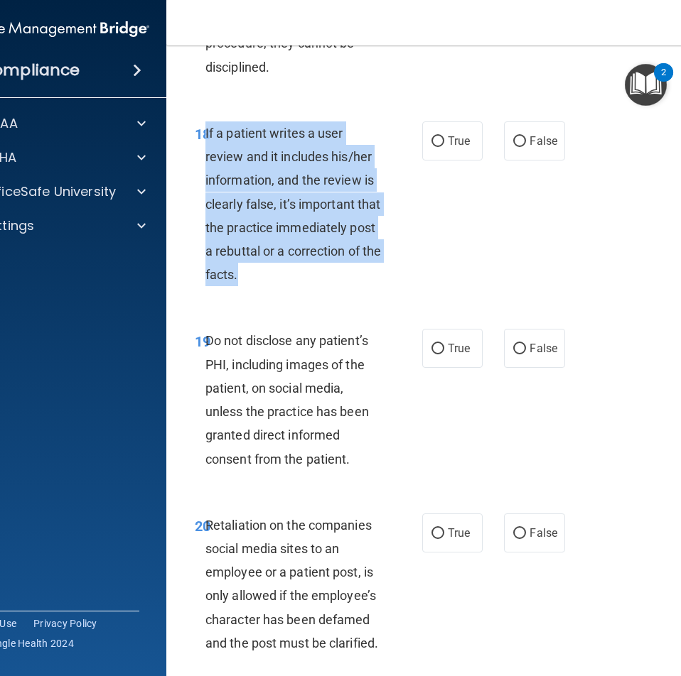
drag, startPoint x: 270, startPoint y: 318, endPoint x: 201, endPoint y: 187, distance: 147.8
click at [205, 187] on div "If a patient writes a user review and it includes his/her information, and the …" at bounding box center [298, 204] width 187 height 166
copy span "If a patient writes a user review and it includes his/her information, and the …"
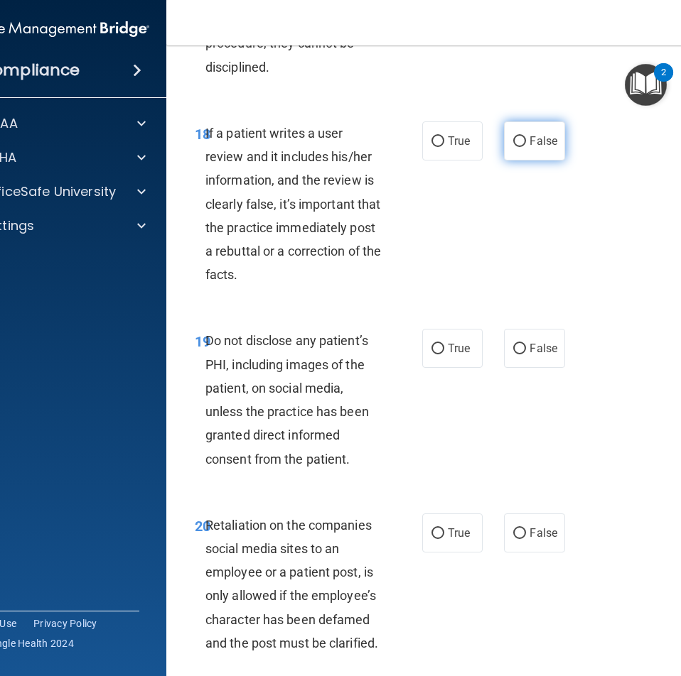
click at [523, 161] on label "False" at bounding box center [534, 140] width 60 height 39
click at [523, 147] on input "False" at bounding box center [519, 141] width 13 height 11
radio input "true"
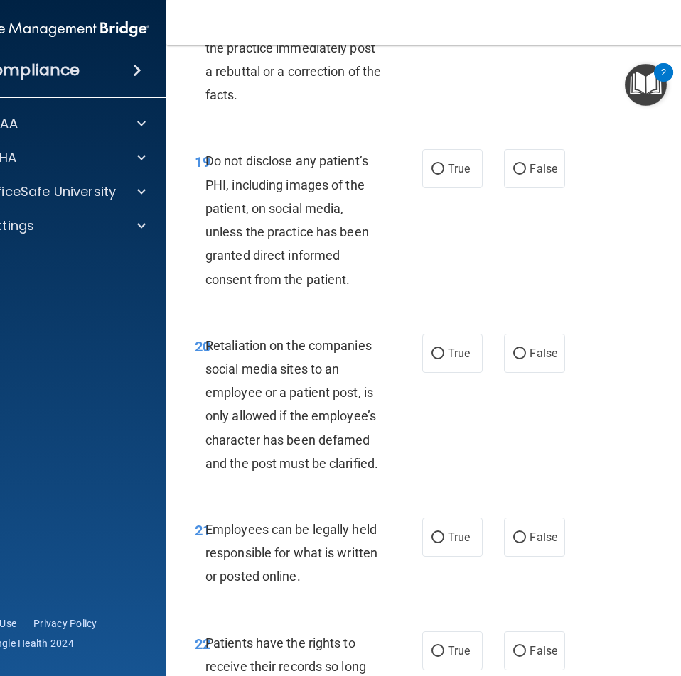
scroll to position [3572, 0]
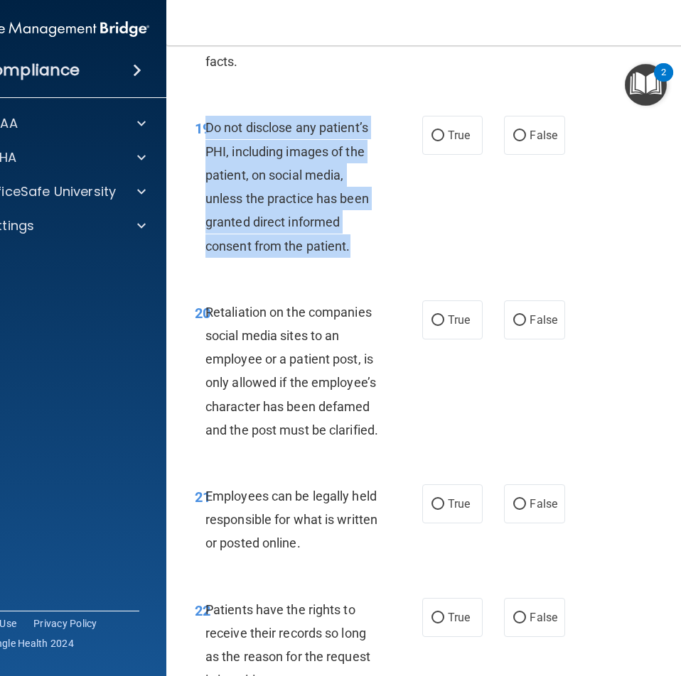
drag, startPoint x: 374, startPoint y: 298, endPoint x: 202, endPoint y: 178, distance: 210.1
click at [205, 178] on div "Do not disclose any patient’s PHI, including images of the patient, on social m…" at bounding box center [298, 186] width 187 height 141
copy span "Do not disclose any patient’s PHI, including images of the patient, on social m…"
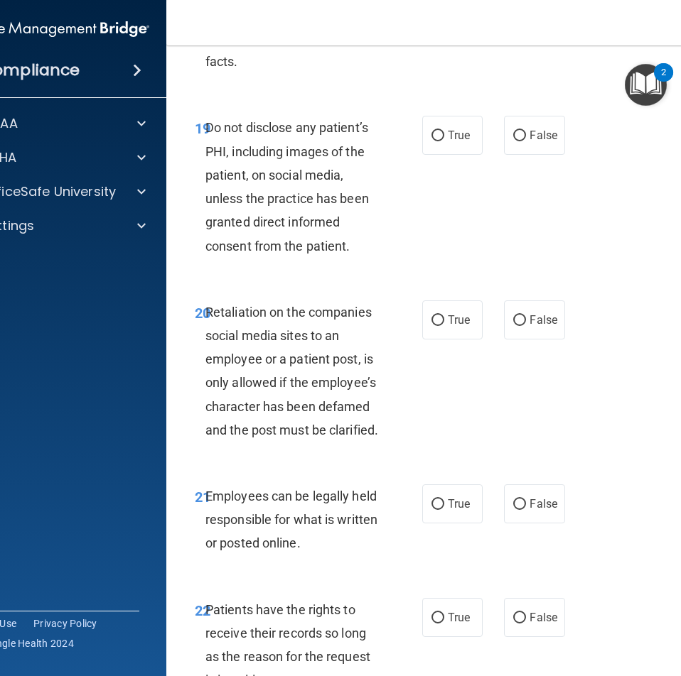
click at [556, 282] on div "19 Do not disclose any patient’s PHI, including images of the patient, on socia…" at bounding box center [454, 190] width 540 height 184
click at [455, 155] on label "True" at bounding box center [452, 135] width 60 height 39
click at [444, 141] on input "True" at bounding box center [437, 136] width 13 height 11
radio input "true"
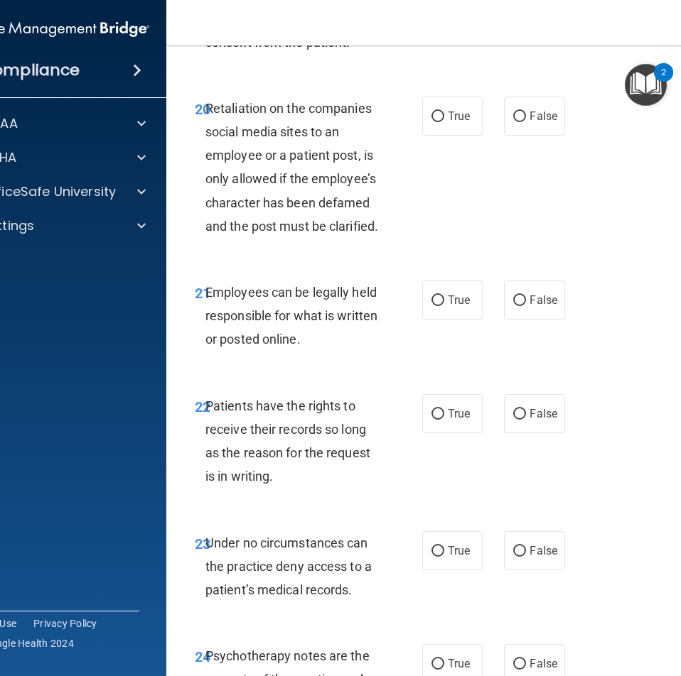
scroll to position [3785, 0]
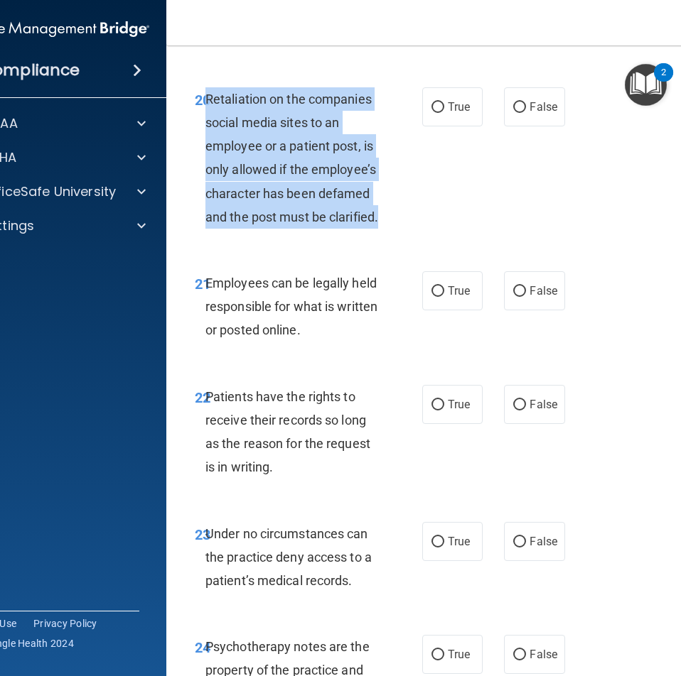
drag, startPoint x: 379, startPoint y: 268, endPoint x: 203, endPoint y: 146, distance: 214.4
click at [205, 146] on div "Retaliation on the companies social media sites to an employee or a patient pos…" at bounding box center [298, 157] width 187 height 141
copy span "Retaliation on the companies social media sites to an employee or a patient pos…"
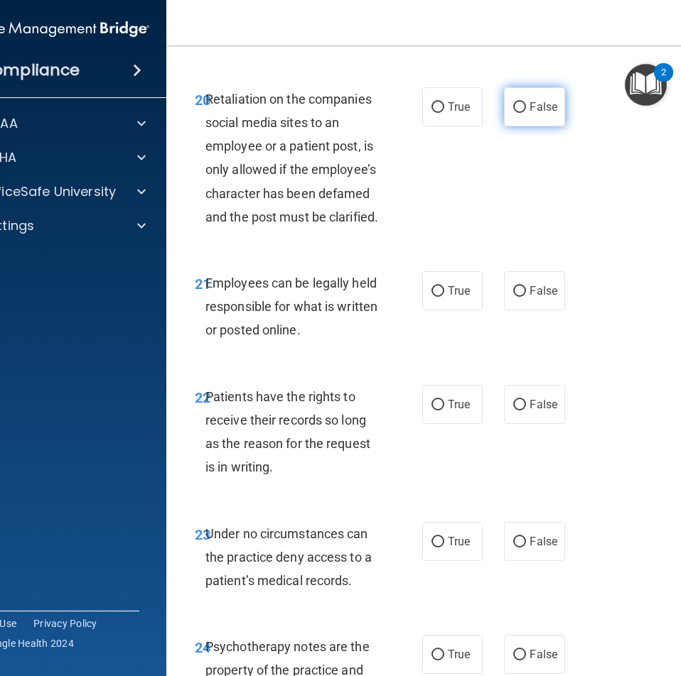
click at [506, 126] on label "False" at bounding box center [534, 106] width 60 height 39
click at [513, 113] on input "False" at bounding box center [519, 107] width 13 height 11
radio input "true"
click at [506, 126] on label "False" at bounding box center [534, 106] width 60 height 39
click at [513, 113] on input "False" at bounding box center [519, 107] width 13 height 11
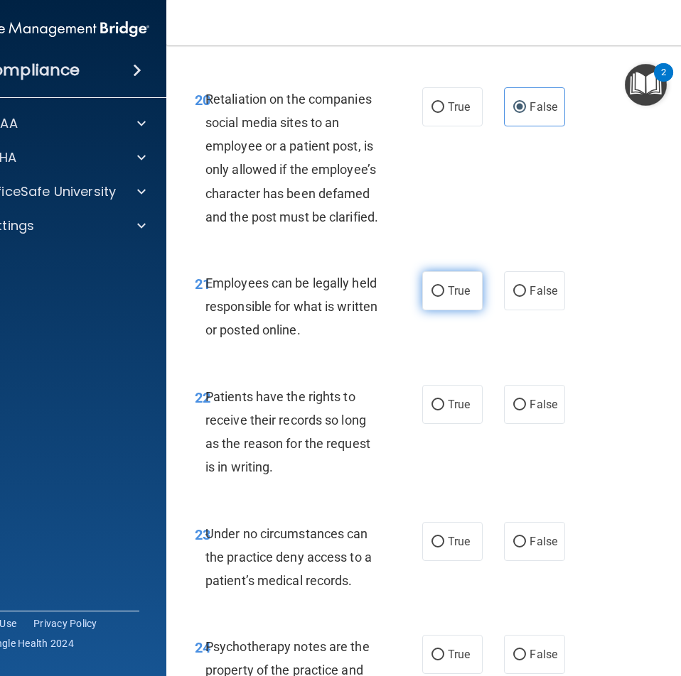
click at [458, 310] on label "True" at bounding box center [452, 290] width 60 height 39
click at [444, 297] on input "True" at bounding box center [437, 291] width 13 height 11
radio input "true"
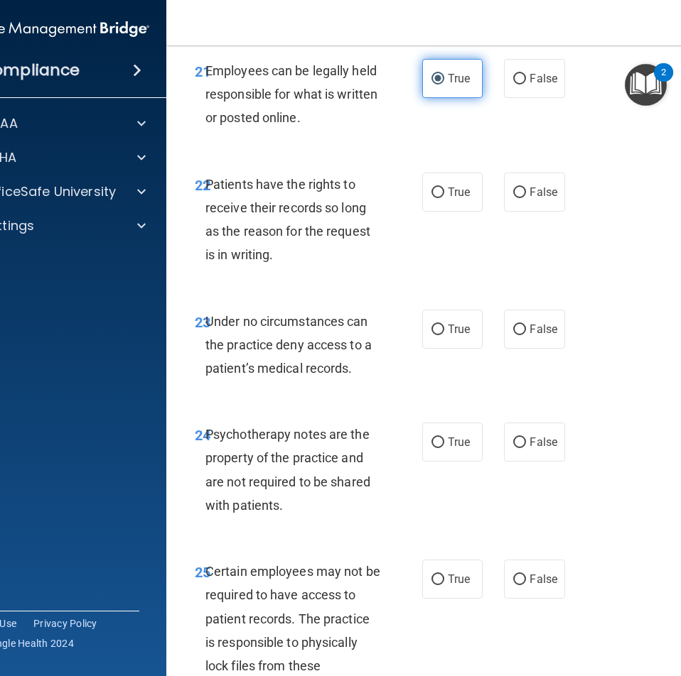
scroll to position [3998, 0]
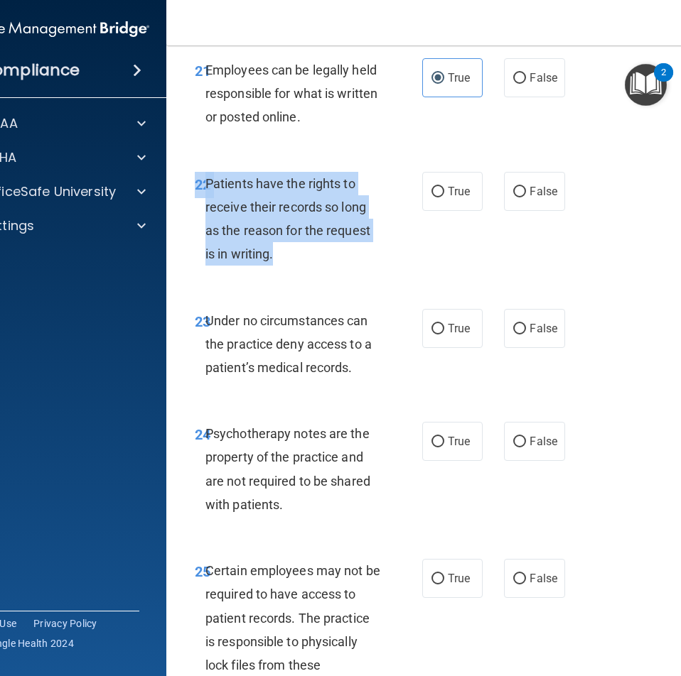
drag, startPoint x: 283, startPoint y: 297, endPoint x: 193, endPoint y: 243, distance: 104.5
click at [193, 243] on div "22 Patients have the rights to receive their records so long as the reason for …" at bounding box center [308, 223] width 270 height 102
click at [303, 266] on div "Patients have the rights to receive their records so long as the reason for the…" at bounding box center [298, 219] width 187 height 94
drag, startPoint x: 303, startPoint y: 308, endPoint x: 221, endPoint y: 237, distance: 108.3
click at [221, 237] on div "Patients have the rights to receive their records so long as the reason for the…" at bounding box center [298, 219] width 187 height 94
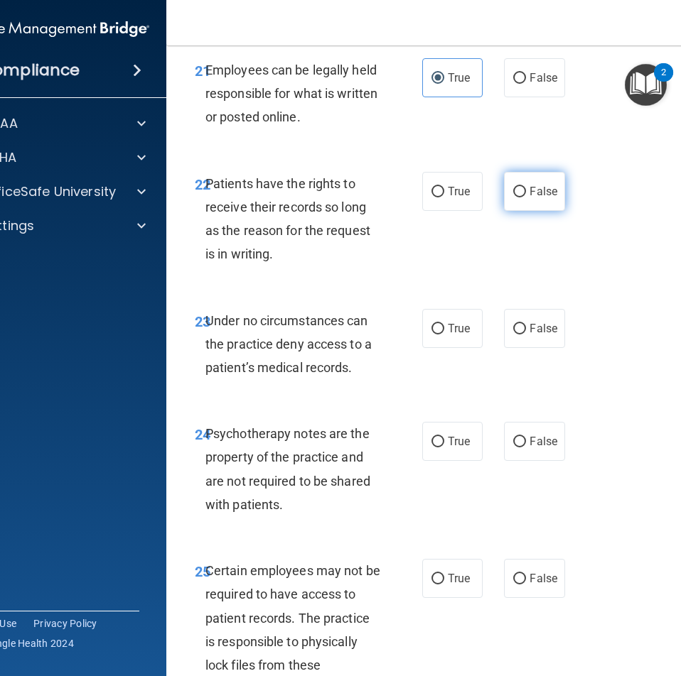
click at [529, 198] on span "False" at bounding box center [543, 191] width 28 height 13
click at [526, 197] on input "False" at bounding box center [519, 192] width 13 height 11
radio input "true"
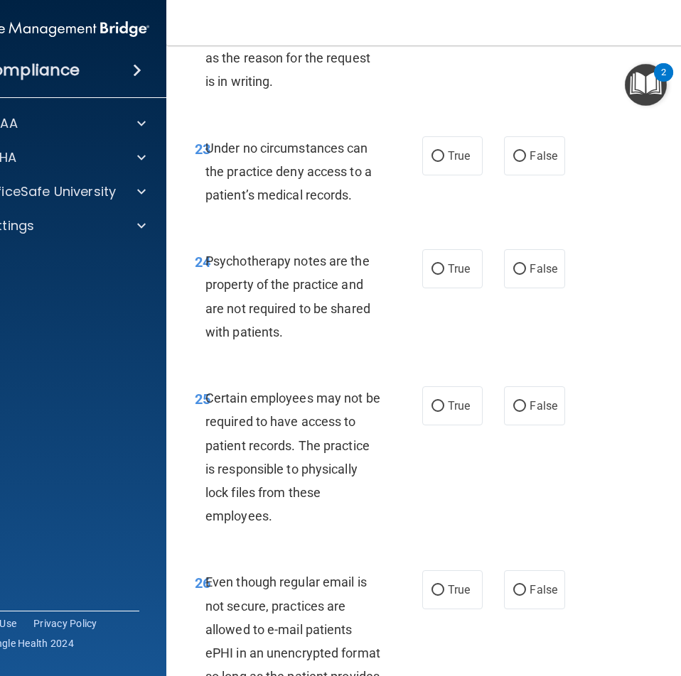
scroll to position [4211, 0]
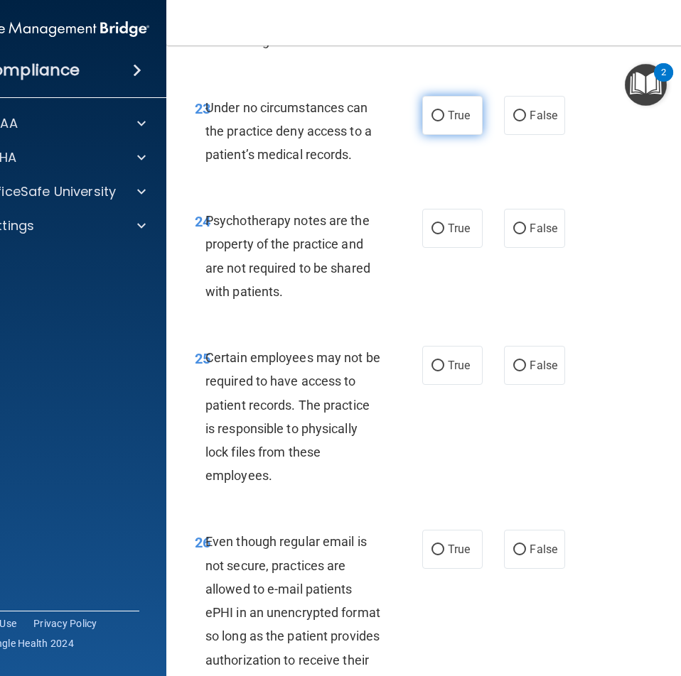
click at [459, 122] on span "True" at bounding box center [459, 115] width 22 height 13
click at [444, 121] on input "True" at bounding box center [437, 116] width 13 height 11
radio input "true"
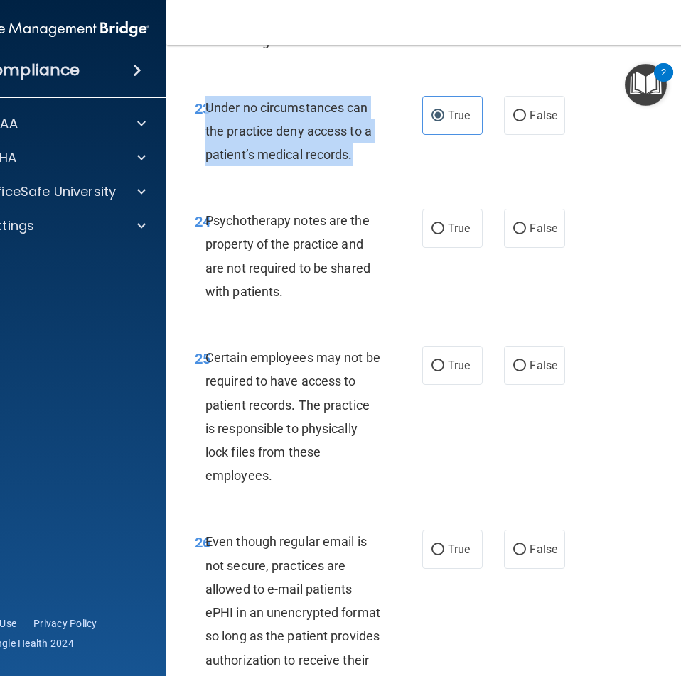
drag, startPoint x: 374, startPoint y: 203, endPoint x: 202, endPoint y: 153, distance: 178.3
click at [205, 153] on div "Under no circumstances can the practice deny access to a patient’s medical reco…" at bounding box center [298, 131] width 187 height 71
copy span "Under no circumstances can the practice deny access to a patient’s medical reco…"
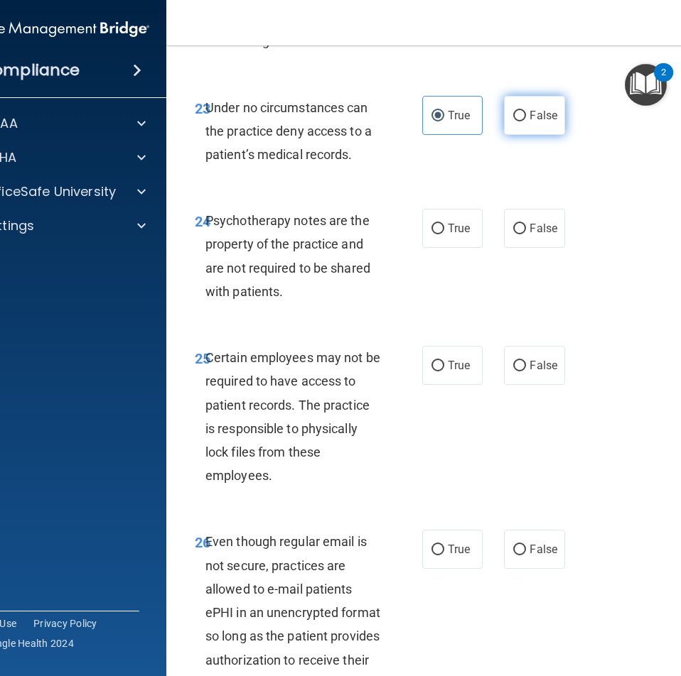
click at [522, 135] on label "False" at bounding box center [534, 115] width 60 height 39
click at [522, 121] on input "False" at bounding box center [519, 116] width 13 height 11
radio input "true"
click at [438, 135] on label "True" at bounding box center [452, 115] width 60 height 39
click at [438, 121] on input "True" at bounding box center [437, 116] width 13 height 11
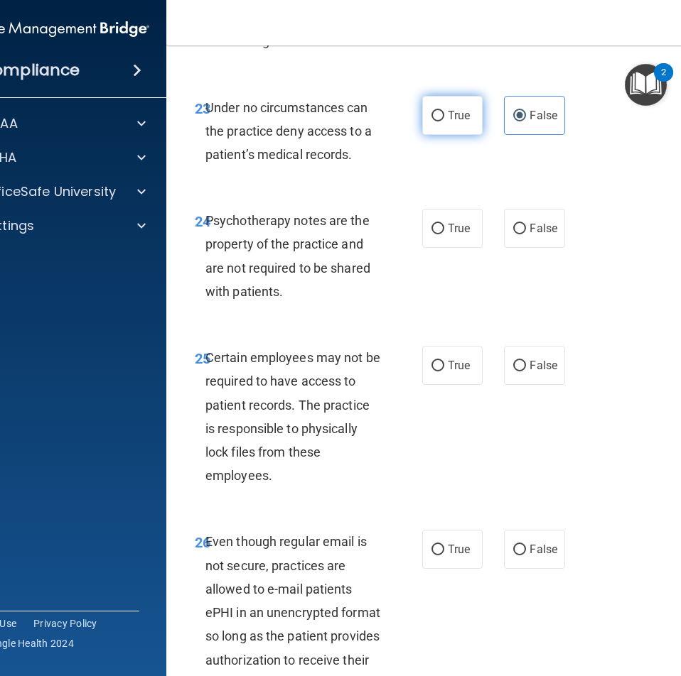
radio input "true"
radio input "false"
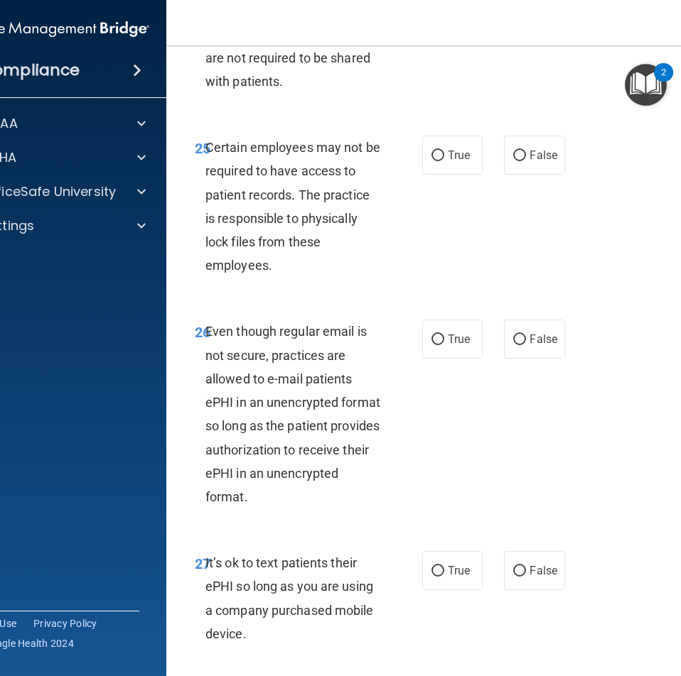
scroll to position [4351, 0]
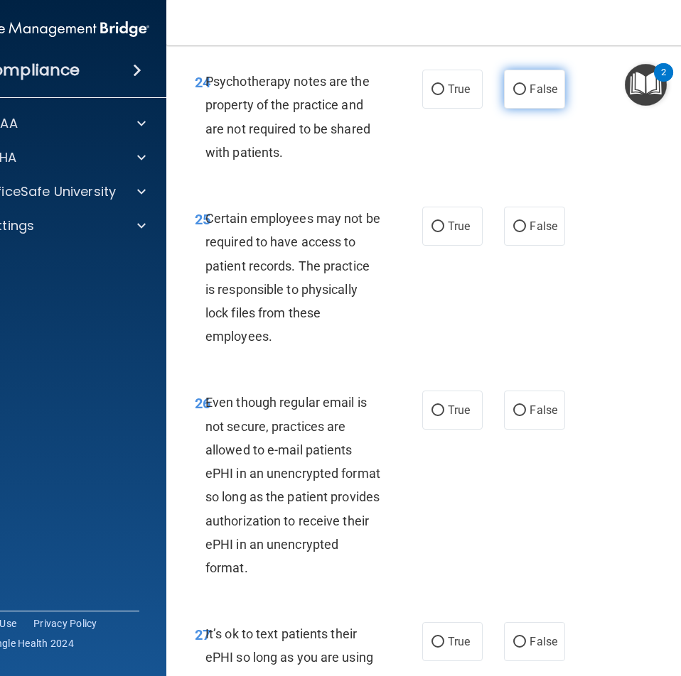
click at [521, 109] on label "False" at bounding box center [534, 89] width 60 height 39
click at [521, 95] on input "False" at bounding box center [519, 90] width 13 height 11
radio input "true"
click at [462, 233] on span "True" at bounding box center [459, 226] width 22 height 13
click at [444, 232] on input "True" at bounding box center [437, 227] width 13 height 11
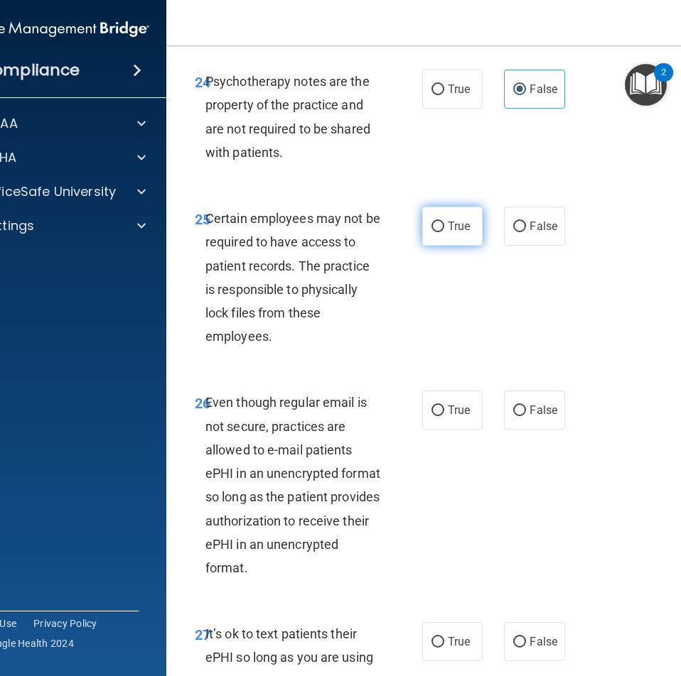
radio input "true"
click at [507, 246] on label "False" at bounding box center [534, 226] width 60 height 39
click at [513, 232] on input "False" at bounding box center [519, 227] width 13 height 11
radio input "true"
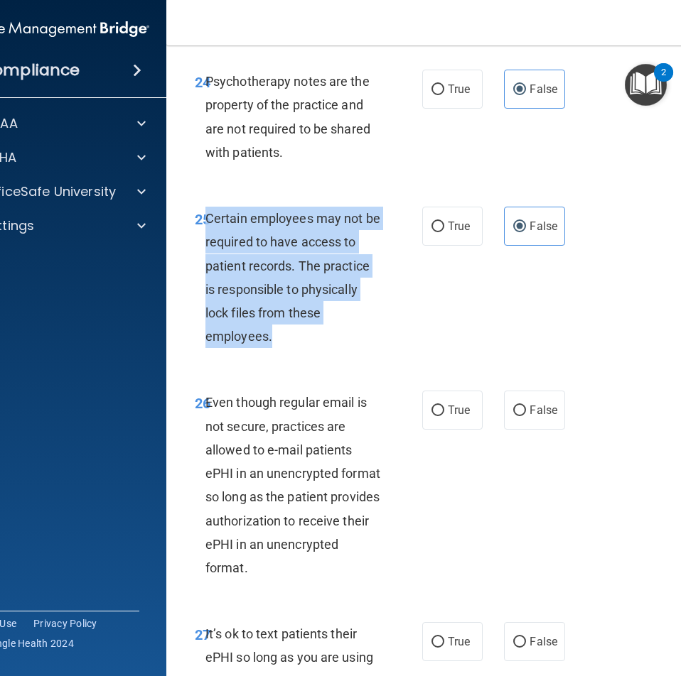
drag, startPoint x: 276, startPoint y: 392, endPoint x: 202, endPoint y: 274, distance: 139.8
click at [205, 274] on div "Certain employees may not be required to have access to patient records. The pr…" at bounding box center [298, 277] width 187 height 141
copy span "Certain employees may not be required to have access to patient records. The pr…"
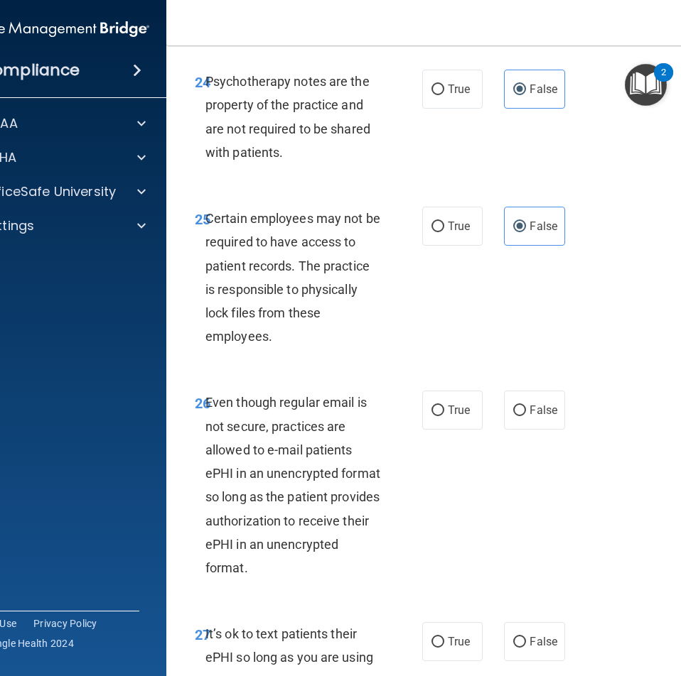
click at [482, 246] on div "True False" at bounding box center [495, 226] width 146 height 39
click at [438, 232] on input "True" at bounding box center [437, 227] width 13 height 11
radio input "true"
radio input "false"
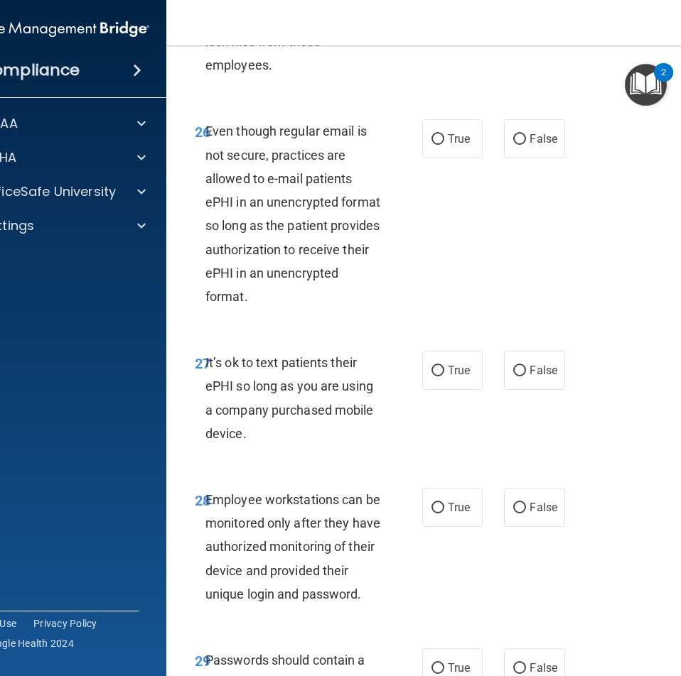
scroll to position [4635, 0]
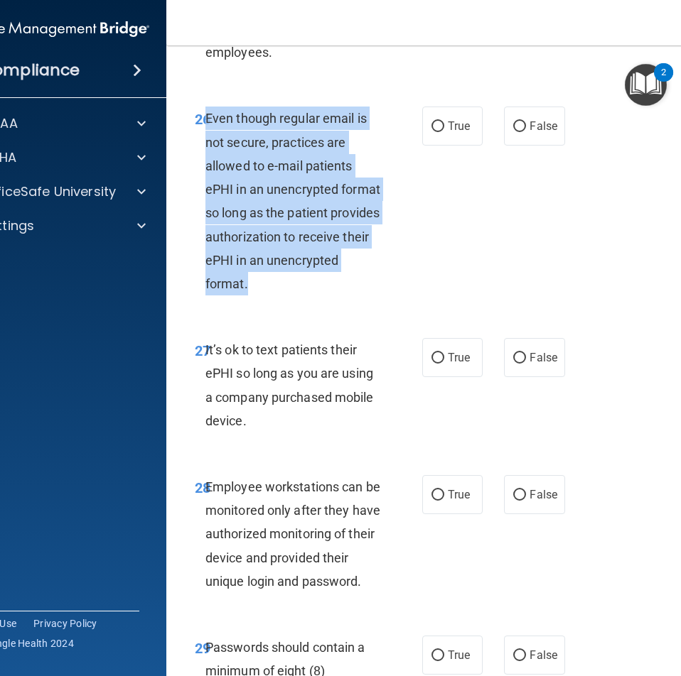
drag, startPoint x: 317, startPoint y: 334, endPoint x: 202, endPoint y: 163, distance: 206.3
click at [205, 163] on div "Even though regular email is not secure, practices are allowed to e-mail patien…" at bounding box center [298, 201] width 187 height 189
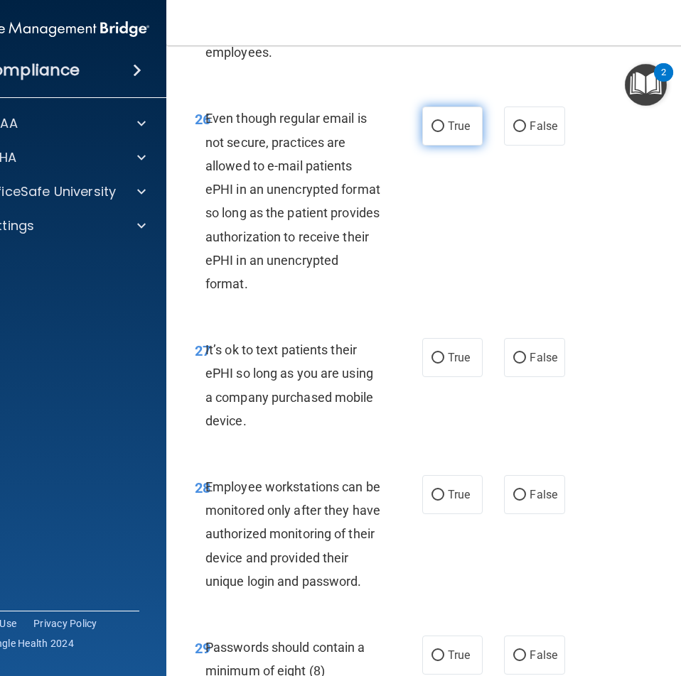
click at [473, 146] on label "True" at bounding box center [452, 126] width 60 height 39
click at [444, 132] on input "True" at bounding box center [437, 126] width 13 height 11
radio input "true"
drag, startPoint x: 242, startPoint y: 462, endPoint x: 201, endPoint y: 404, distance: 70.9
click at [205, 404] on div "It’s ok to text patients their ePHI so long as you are using a company purchase…" at bounding box center [298, 385] width 187 height 94
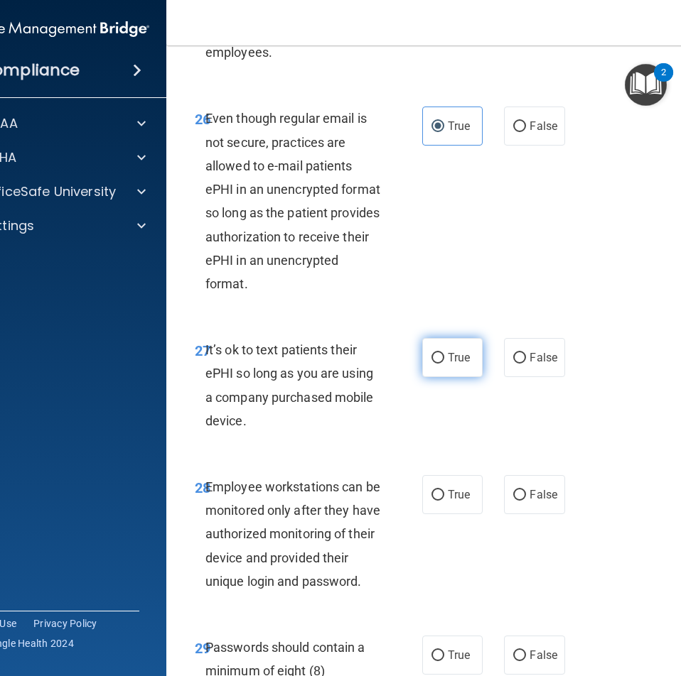
click at [454, 377] on label "True" at bounding box center [452, 357] width 60 height 39
click at [444, 364] on input "True" at bounding box center [437, 358] width 13 height 11
radio input "true"
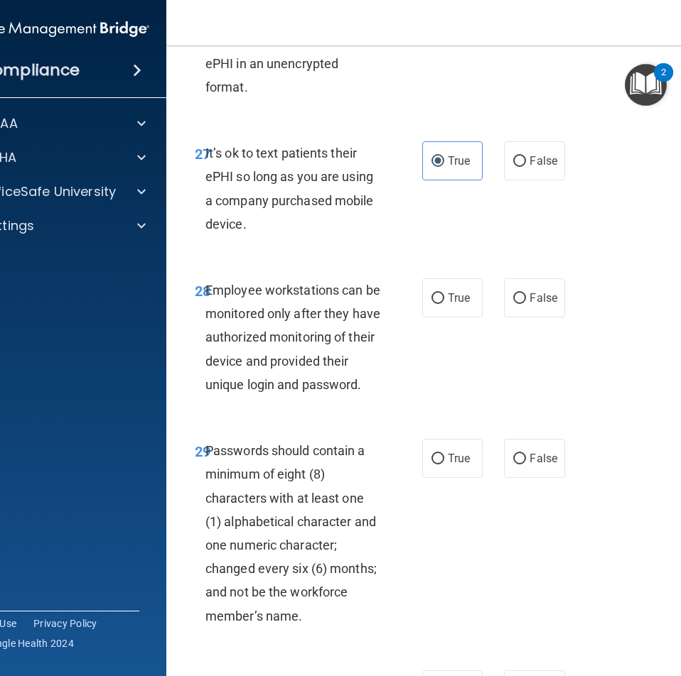
scroll to position [4990, 0]
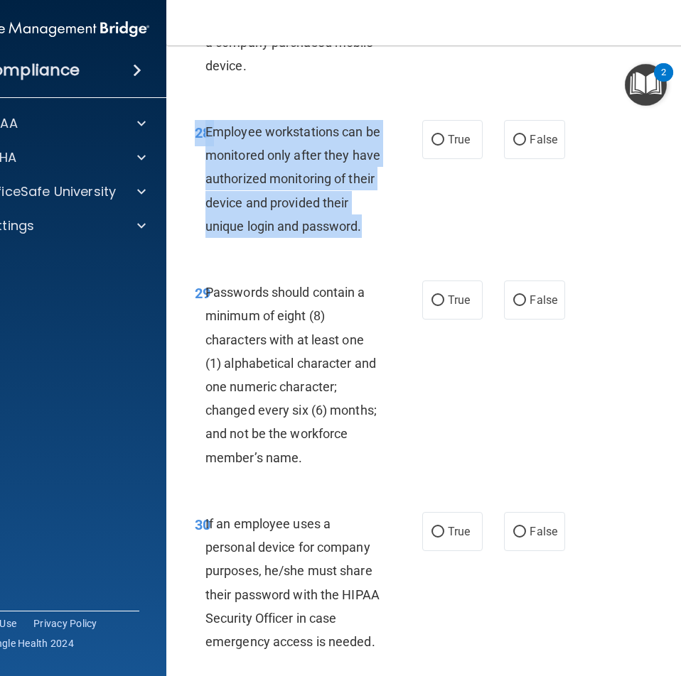
drag, startPoint x: 450, startPoint y: 295, endPoint x: 365, endPoint y: 277, distance: 86.4
click at [376, 263] on div "28 Employee workstations can be monitored only after they have authorized monit…" at bounding box center [454, 182] width 540 height 161
click at [359, 238] on div "Employee workstations can be monitored only after they have authorized monitori…" at bounding box center [298, 179] width 187 height 118
drag, startPoint x: 359, startPoint y: 276, endPoint x: 223, endPoint y: 182, distance: 164.9
click at [223, 182] on div "Employee workstations can be monitored only after they have authorized monitori…" at bounding box center [298, 179] width 187 height 118
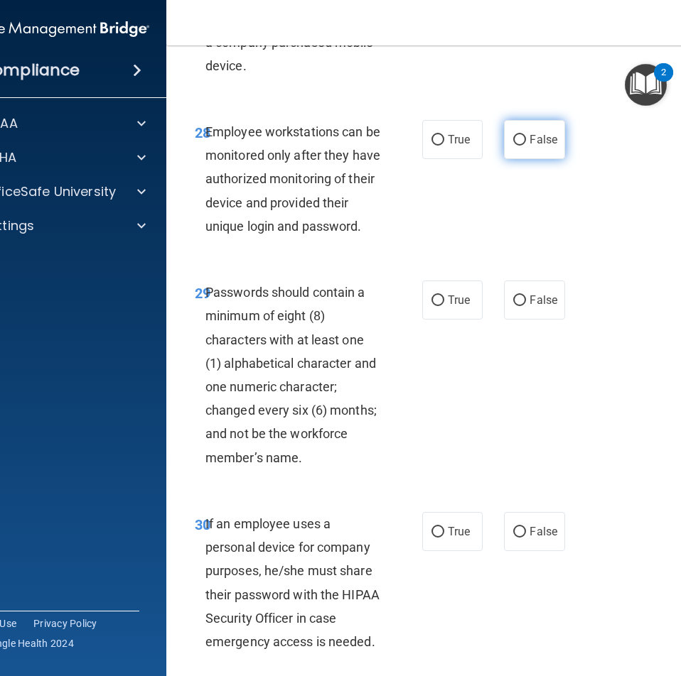
click at [546, 146] on span "False" at bounding box center [543, 139] width 28 height 13
click at [526, 146] on input "False" at bounding box center [519, 140] width 13 height 11
radio input "true"
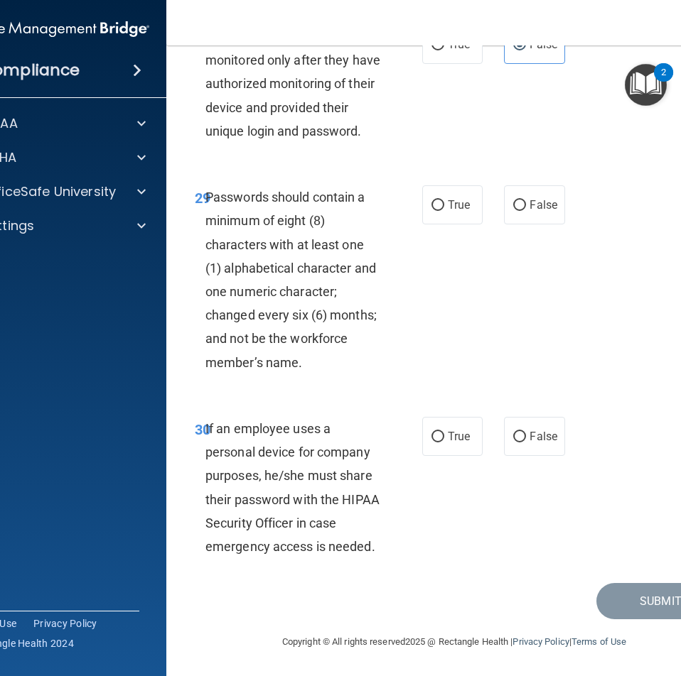
scroll to position [5132, 0]
click at [448, 211] on span "True" at bounding box center [459, 204] width 22 height 13
click at [444, 211] on input "True" at bounding box center [437, 205] width 13 height 11
radio input "true"
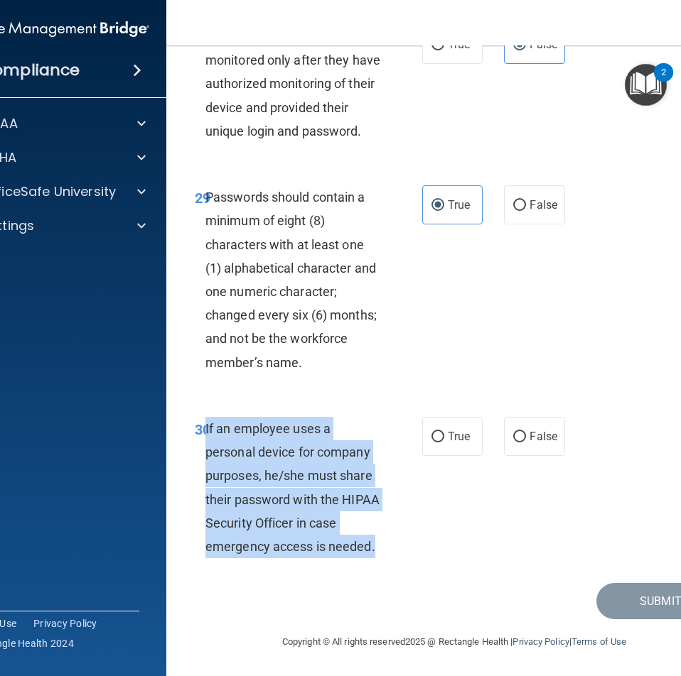
drag, startPoint x: 378, startPoint y: 551, endPoint x: 200, endPoint y: 432, distance: 213.6
click at [205, 432] on div "If an employee uses a personal device for company purposes, he/she must share t…" at bounding box center [298, 487] width 187 height 141
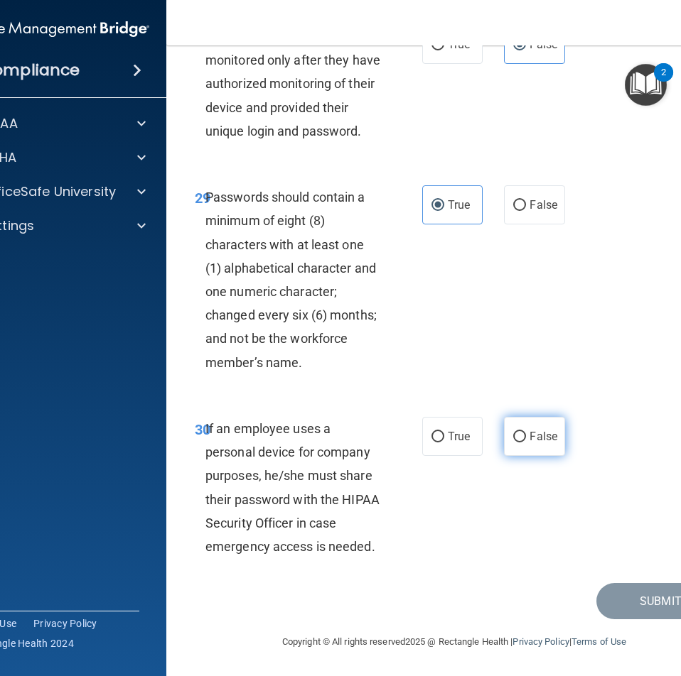
click at [531, 442] on span "False" at bounding box center [543, 436] width 28 height 13
click at [526, 442] on input "False" at bounding box center [519, 437] width 13 height 11
radio input "true"
click at [637, 612] on button "Submit" at bounding box center [660, 601] width 128 height 36
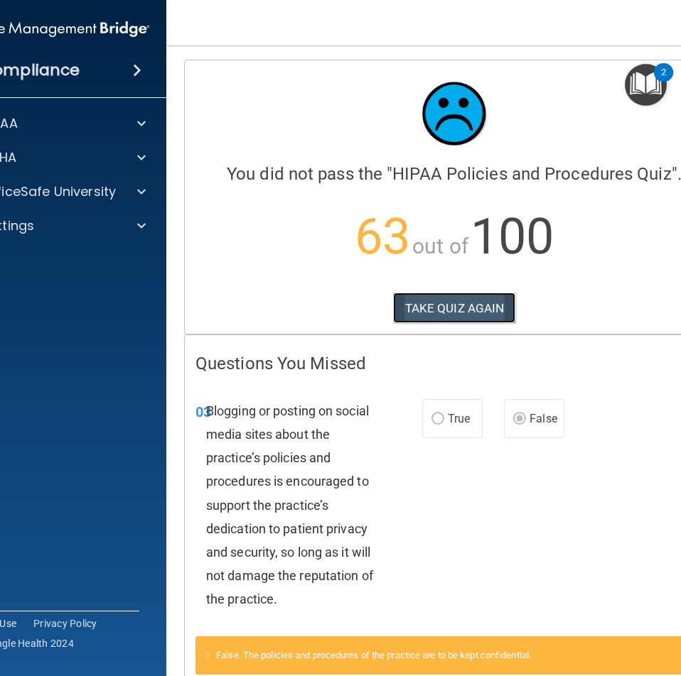
click at [458, 310] on button "TAKE QUIZ AGAIN" at bounding box center [454, 308] width 123 height 31
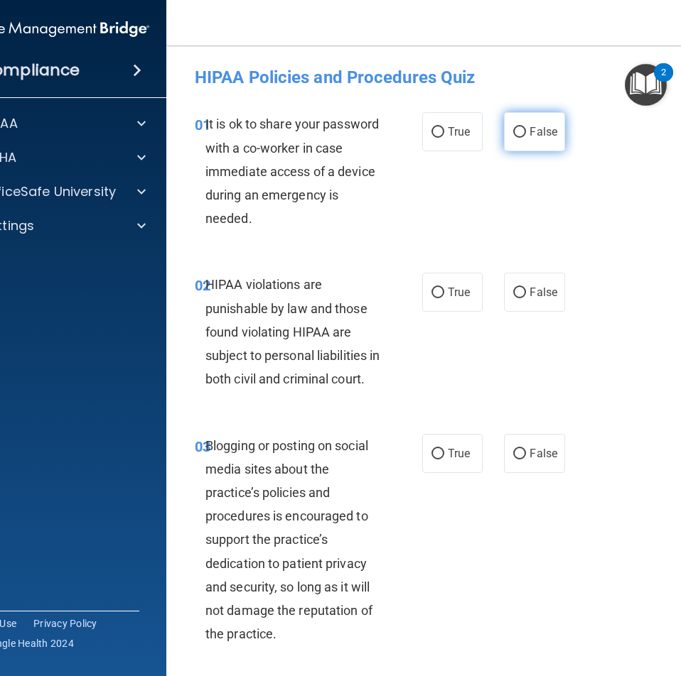
click at [524, 139] on label "False" at bounding box center [534, 131] width 60 height 39
click at [524, 138] on input "False" at bounding box center [519, 132] width 13 height 11
radio input "true"
click at [475, 308] on label "True" at bounding box center [452, 292] width 60 height 39
click at [444, 298] on input "True" at bounding box center [437, 293] width 13 height 11
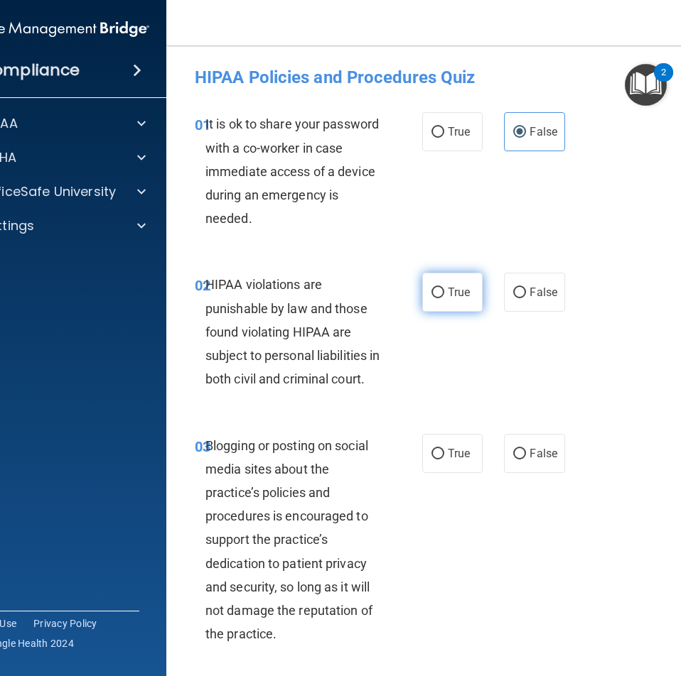
radio input "true"
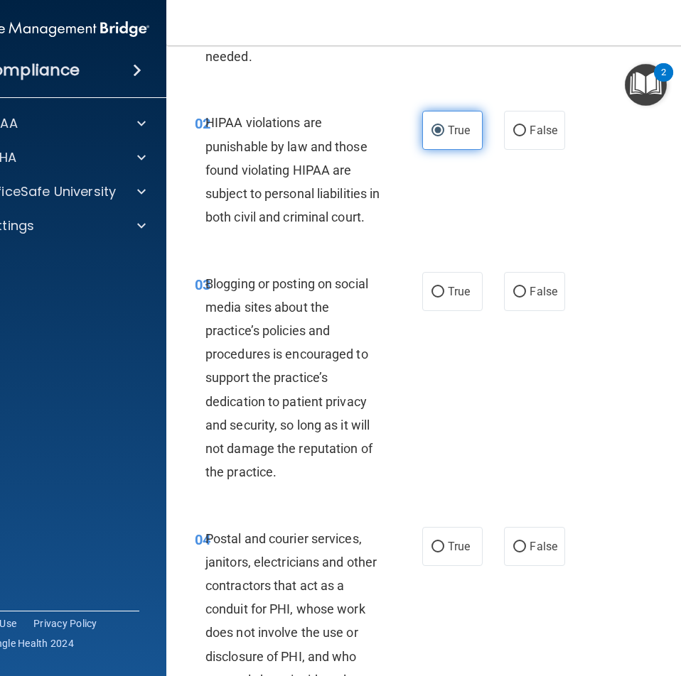
scroll to position [213, 0]
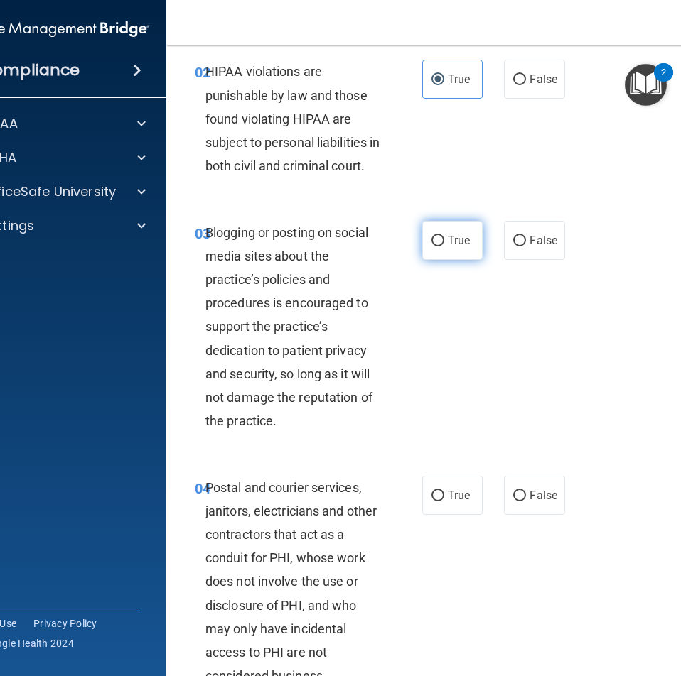
click at [447, 260] on label "True" at bounding box center [452, 240] width 60 height 39
click at [444, 247] on input "True" at bounding box center [437, 241] width 13 height 11
radio input "true"
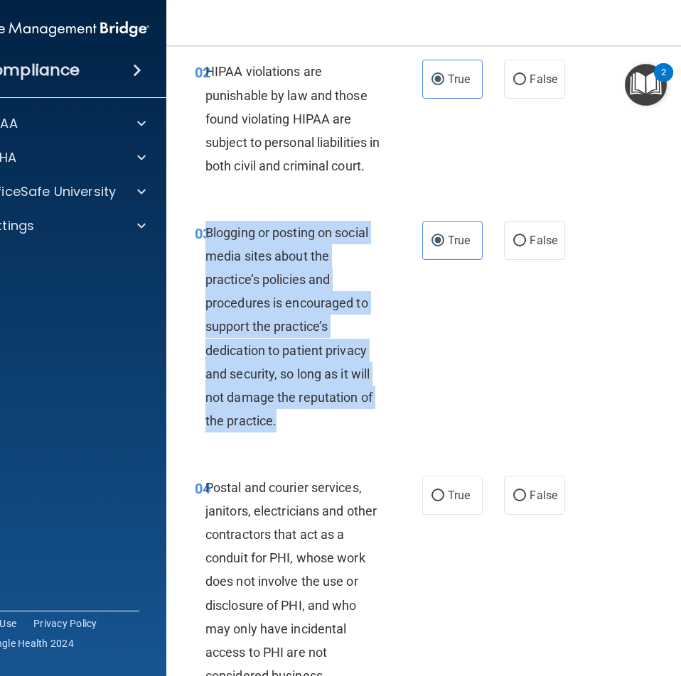
drag, startPoint x: 272, startPoint y: 445, endPoint x: 202, endPoint y: 264, distance: 194.1
click at [205, 264] on div "Blogging or posting on social media sites about the practice’s policies and pro…" at bounding box center [298, 327] width 187 height 212
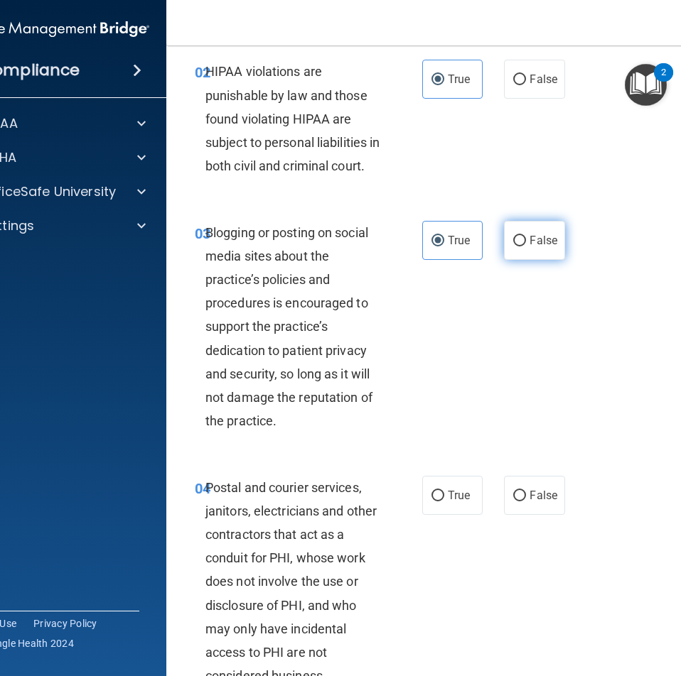
click at [531, 247] on span "False" at bounding box center [543, 240] width 28 height 13
click at [526, 247] on input "False" at bounding box center [519, 241] width 13 height 11
radio input "true"
radio input "false"
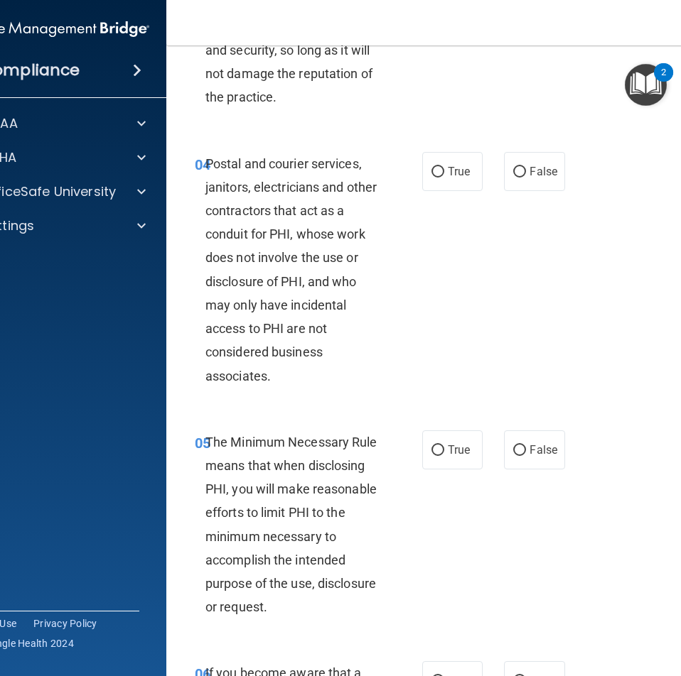
scroll to position [568, 0]
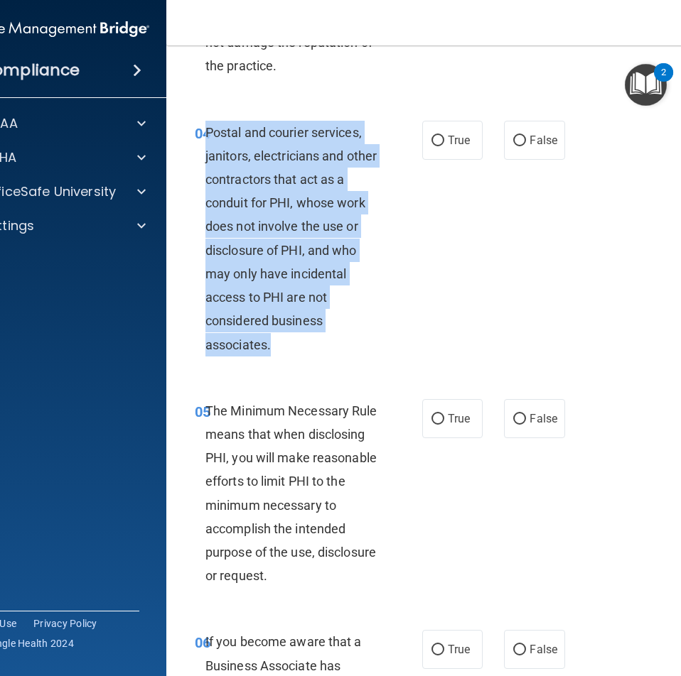
drag, startPoint x: 271, startPoint y: 371, endPoint x: 201, endPoint y: 160, distance: 222.4
click at [205, 160] on div "Postal and courier services, janitors, electricians and other contractors that …" at bounding box center [298, 239] width 187 height 236
click at [436, 146] on input "True" at bounding box center [437, 141] width 13 height 11
radio input "true"
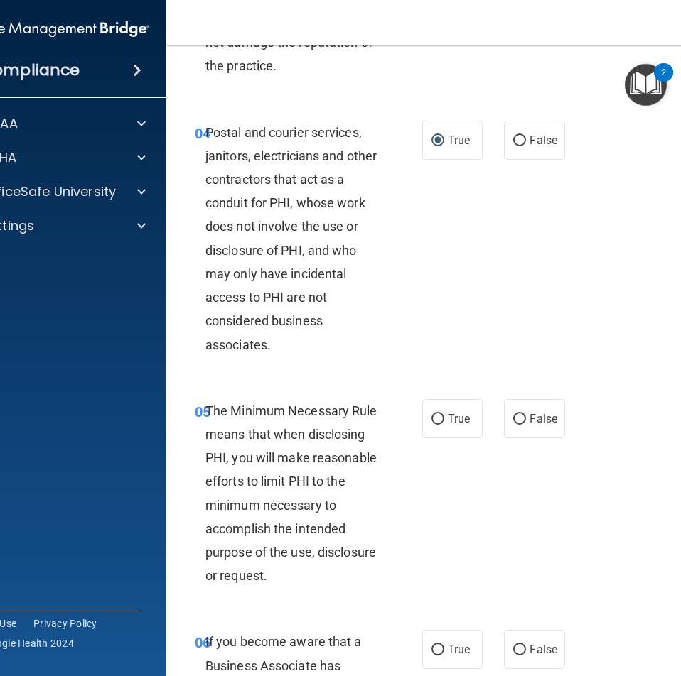
click at [450, 266] on div "04 Postal and courier services, janitors, electricians and other contractors th…" at bounding box center [454, 242] width 540 height 278
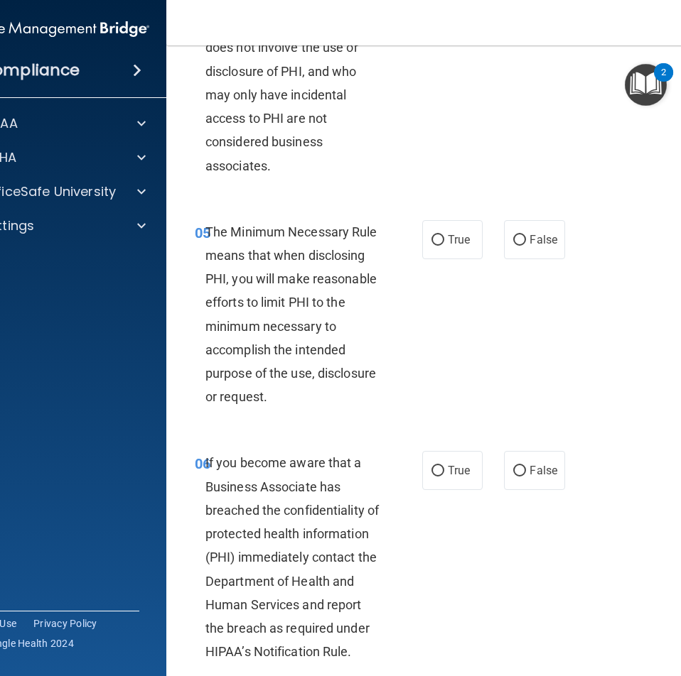
scroll to position [781, 0]
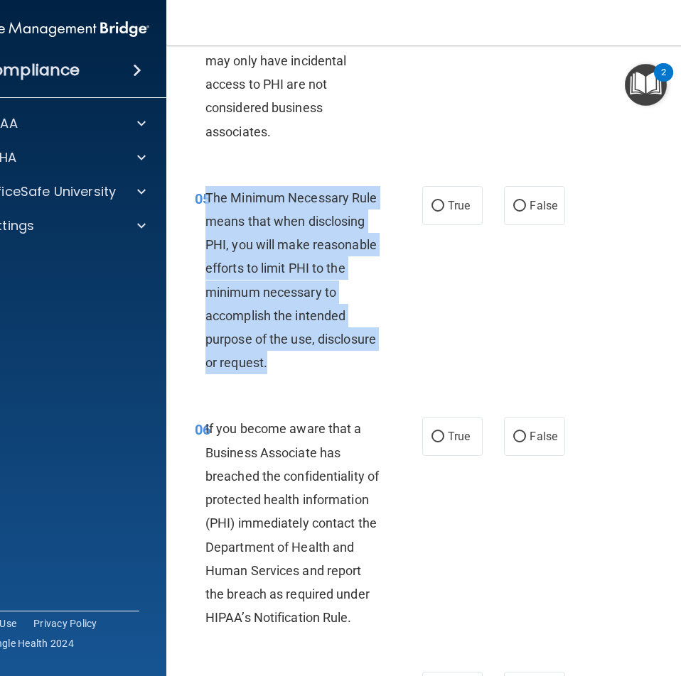
drag, startPoint x: 273, startPoint y: 393, endPoint x: 201, endPoint y: 227, distance: 180.4
click at [205, 227] on div "The Minimum Necessary Rule means that when disclosing PHI, you will make reason…" at bounding box center [298, 280] width 187 height 189
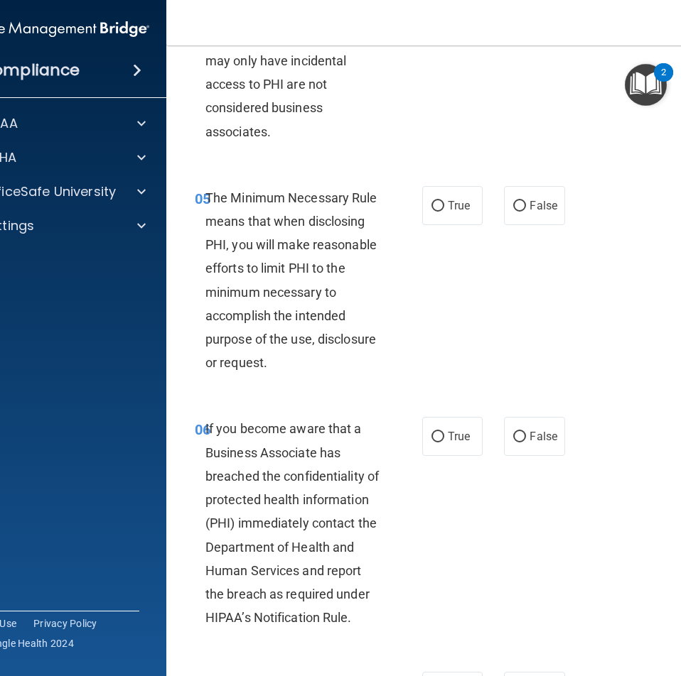
click at [509, 337] on div "05 The Minimum Necessary Rule means that when disclosing PHI, you will make rea…" at bounding box center [454, 284] width 540 height 232
click at [454, 220] on label "True" at bounding box center [452, 205] width 60 height 39
click at [444, 212] on input "True" at bounding box center [437, 206] width 13 height 11
radio input "true"
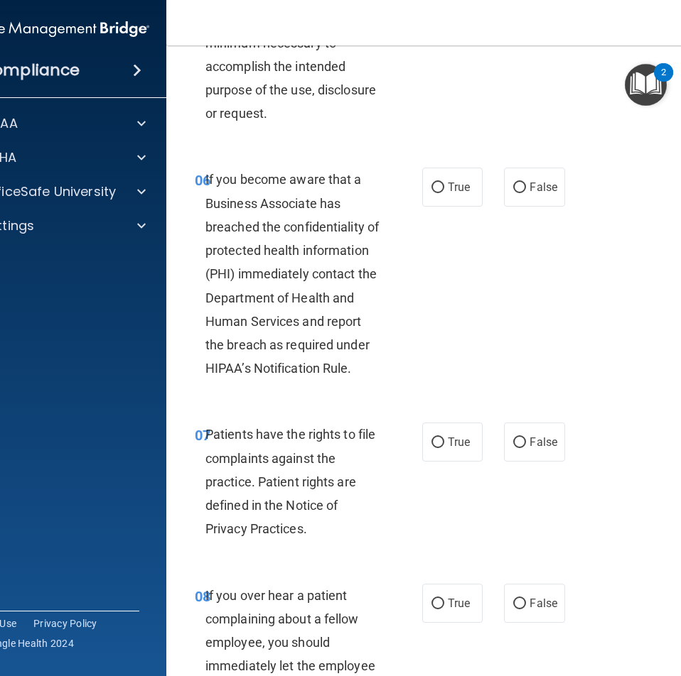
scroll to position [1066, 0]
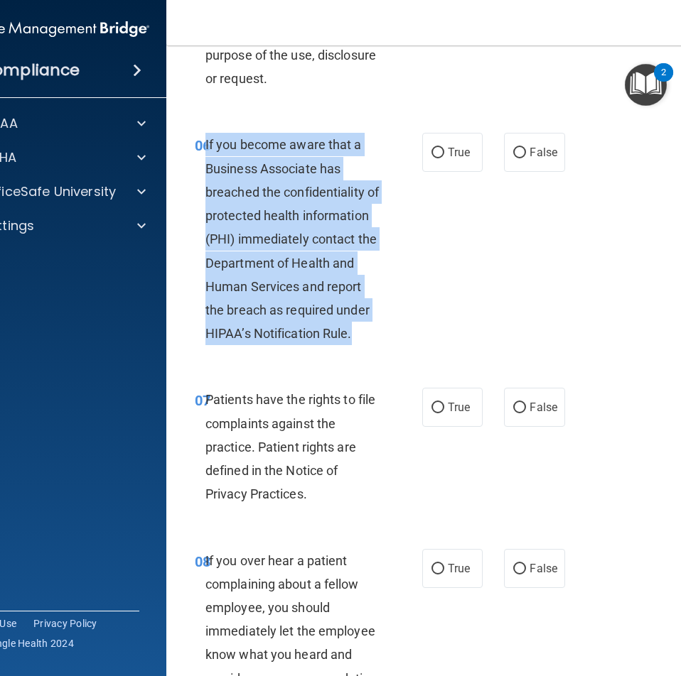
drag, startPoint x: 352, startPoint y: 351, endPoint x: 200, endPoint y: 180, distance: 229.0
click at [205, 180] on div "If you become aware that a Business Associate has breached the confidentiality …" at bounding box center [298, 239] width 187 height 212
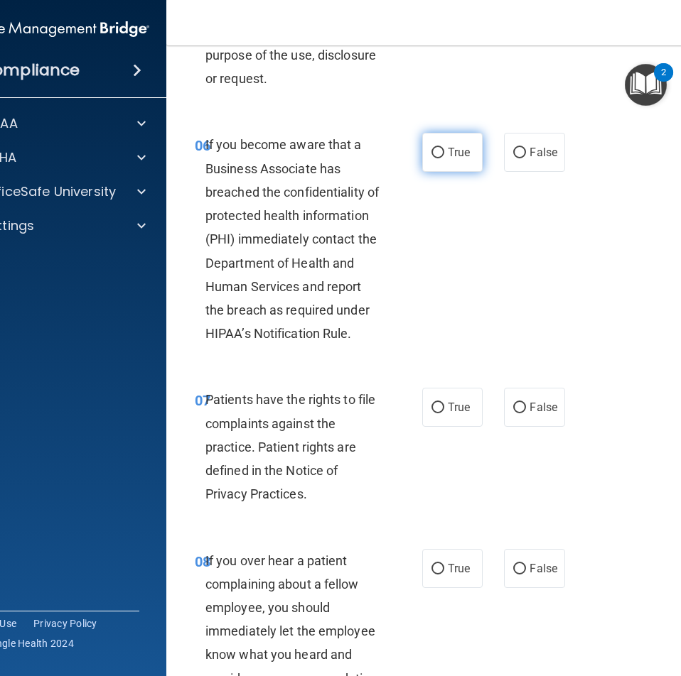
click at [448, 159] on span "True" at bounding box center [459, 152] width 22 height 13
click at [444, 158] on input "True" at bounding box center [437, 153] width 13 height 11
radio input "true"
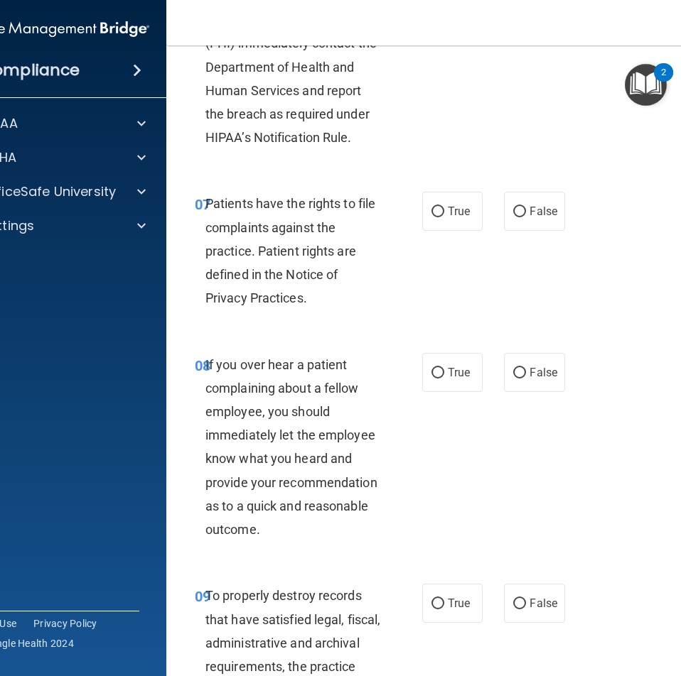
scroll to position [1279, 0]
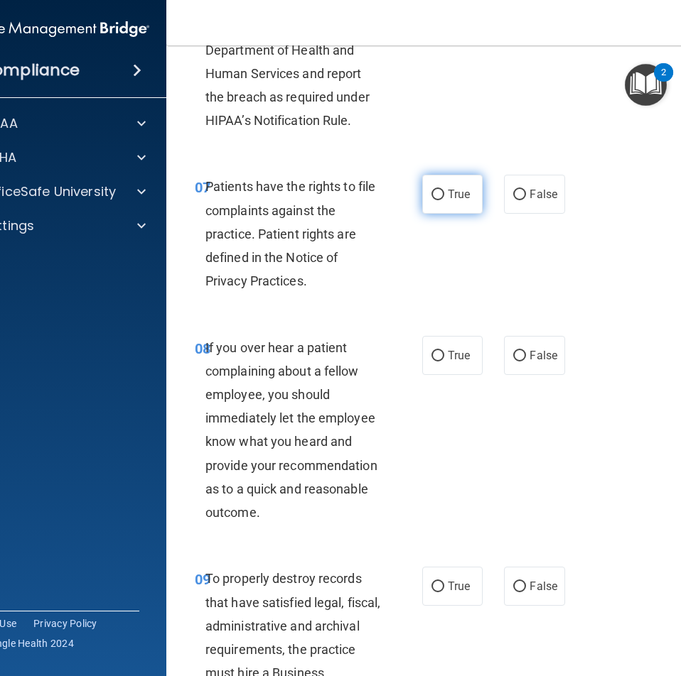
click at [448, 201] on span "True" at bounding box center [459, 194] width 22 height 13
click at [444, 200] on input "True" at bounding box center [437, 195] width 13 height 11
radio input "true"
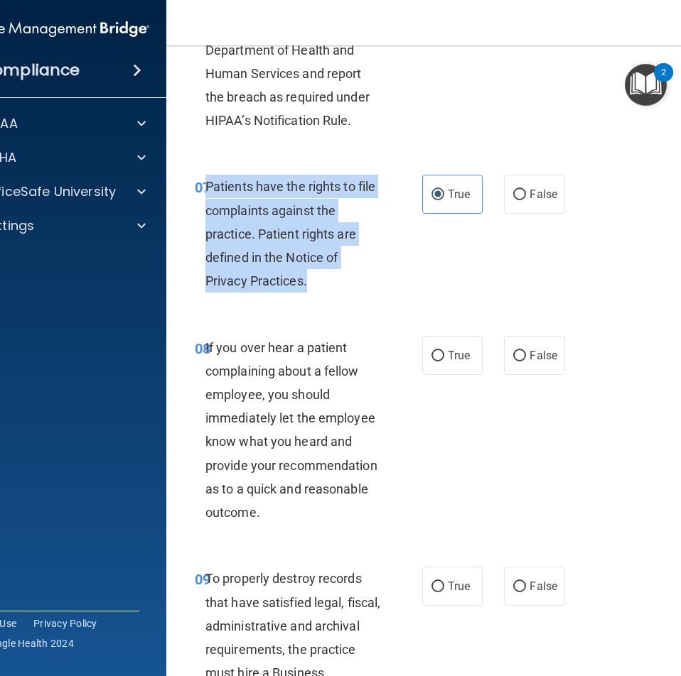
drag, startPoint x: 334, startPoint y: 308, endPoint x: 200, endPoint y: 213, distance: 164.0
click at [205, 213] on div "Patients have the rights to file complaints against the practice. Patient right…" at bounding box center [298, 234] width 187 height 118
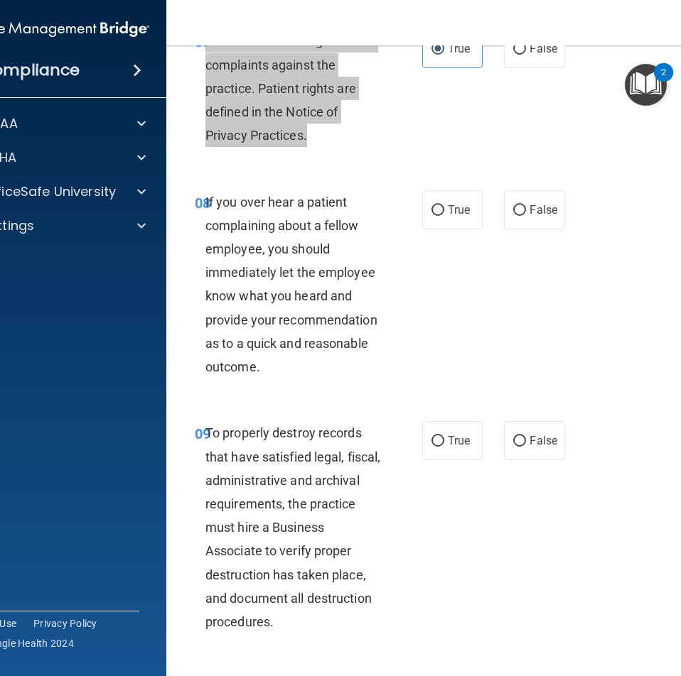
scroll to position [1421, 0]
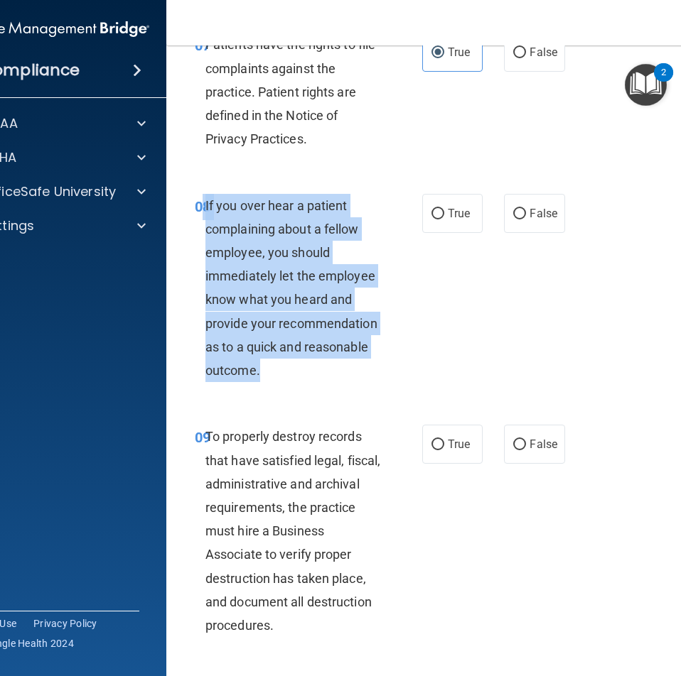
drag, startPoint x: 272, startPoint y: 404, endPoint x: 198, endPoint y: 241, distance: 178.7
click at [198, 241] on div "08 If you over hear a patient complaining about a fellow employee, you should i…" at bounding box center [308, 292] width 270 height 196
click at [258, 383] on div "If you over hear a patient complaining about a fellow employee, you should imme…" at bounding box center [298, 288] width 187 height 189
drag, startPoint x: 254, startPoint y: 397, endPoint x: 201, endPoint y: 230, distance: 175.0
click at [205, 230] on span "If you over hear a patient complaining about a fellow employee, you should imme…" at bounding box center [291, 288] width 172 height 180
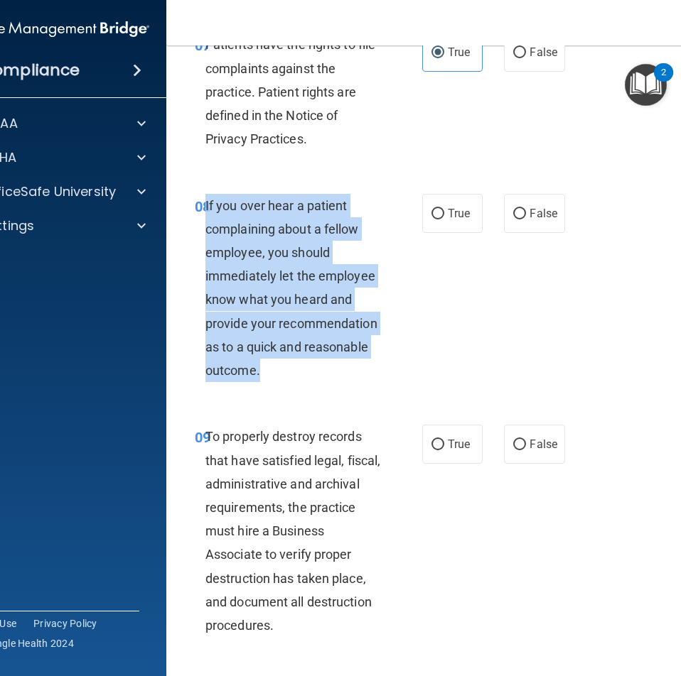
click at [431, 339] on div "08 If you over hear a patient complaining about a fellow employee, you should i…" at bounding box center [308, 292] width 270 height 196
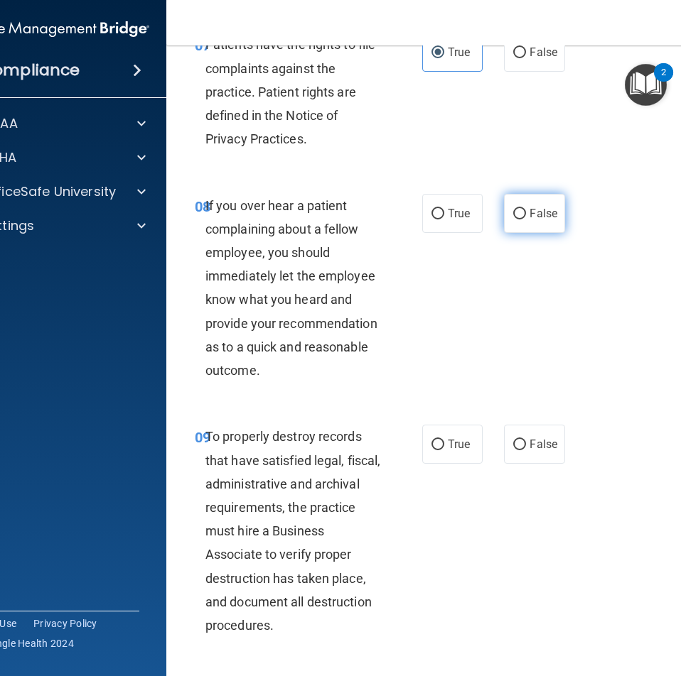
click at [542, 233] on label "False" at bounding box center [534, 213] width 60 height 39
click at [526, 220] on input "False" at bounding box center [519, 214] width 13 height 11
radio input "true"
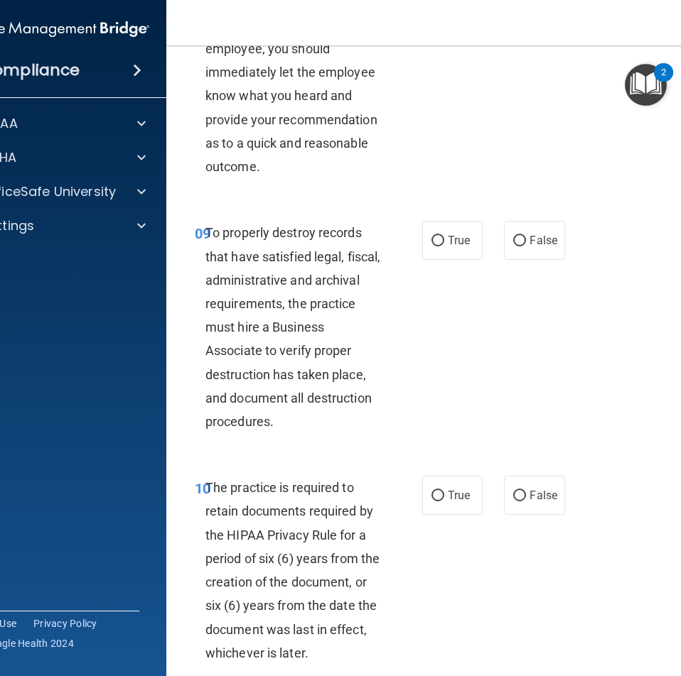
scroll to position [1634, 0]
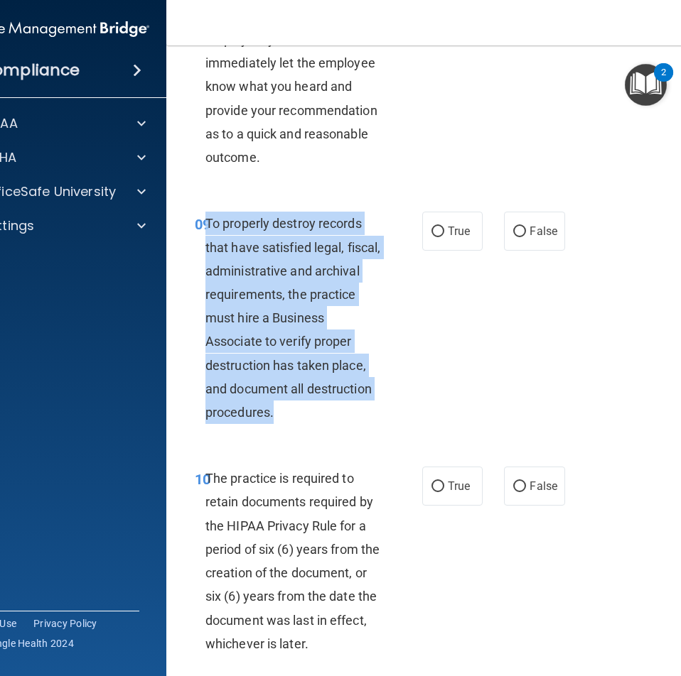
drag, startPoint x: 291, startPoint y: 443, endPoint x: 203, endPoint y: 252, distance: 209.8
click at [205, 252] on div "To properly destroy records that have satisfied legal, fiscal, administrative a…" at bounding box center [298, 318] width 187 height 212
click at [519, 237] on input "False" at bounding box center [519, 232] width 13 height 11
radio input "true"
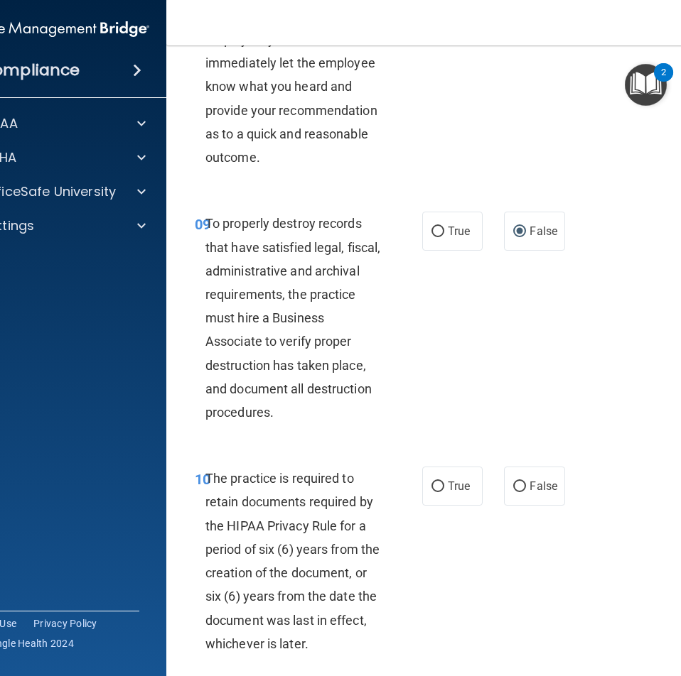
click at [607, 297] on div "09 To properly destroy records that have satisfied legal, fiscal, administrativ…" at bounding box center [454, 321] width 540 height 255
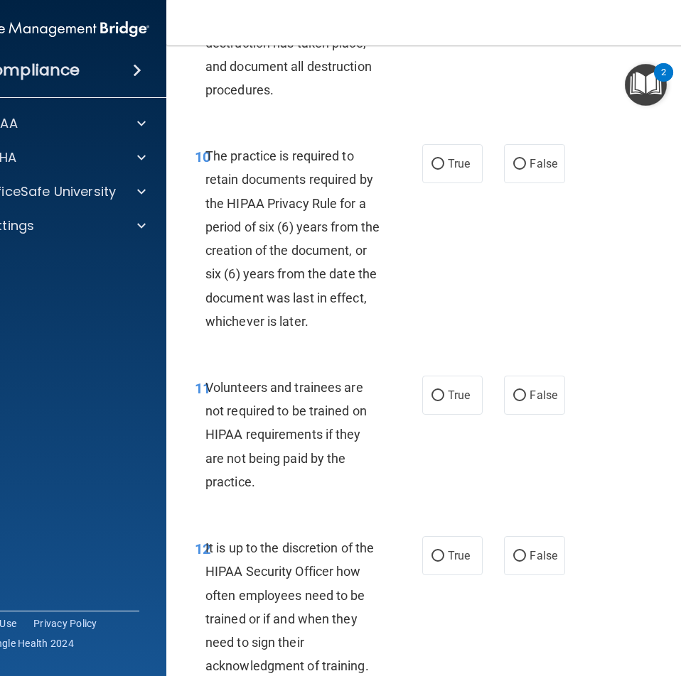
scroll to position [1989, 0]
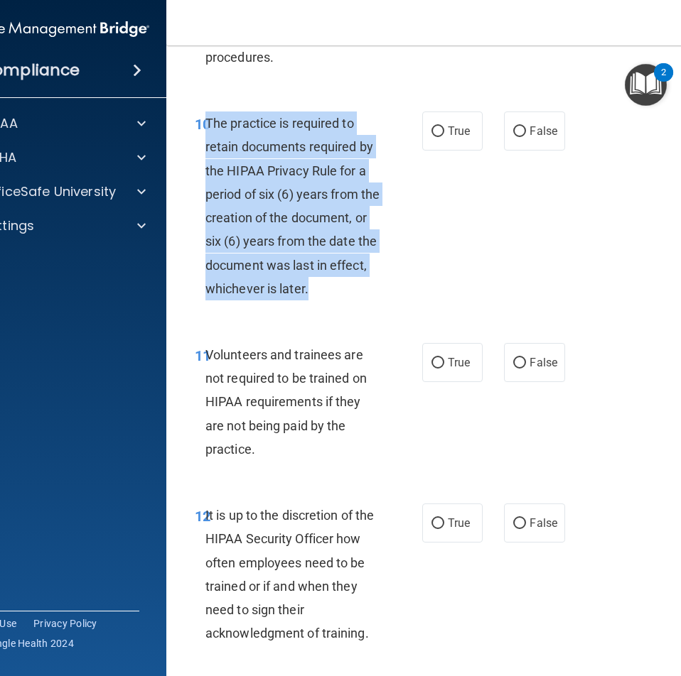
drag, startPoint x: 365, startPoint y: 316, endPoint x: 201, endPoint y: 148, distance: 235.1
click at [205, 148] on div "The practice is required to retain documents required by the HIPAA Privacy Rule…" at bounding box center [298, 206] width 187 height 189
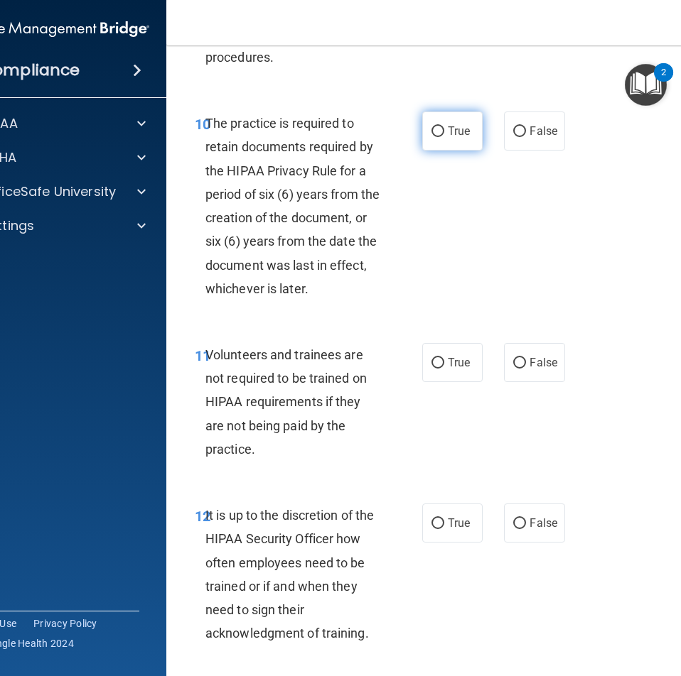
click at [450, 138] on span "True" at bounding box center [459, 130] width 22 height 13
click at [444, 137] on input "True" at bounding box center [437, 131] width 13 height 11
radio input "true"
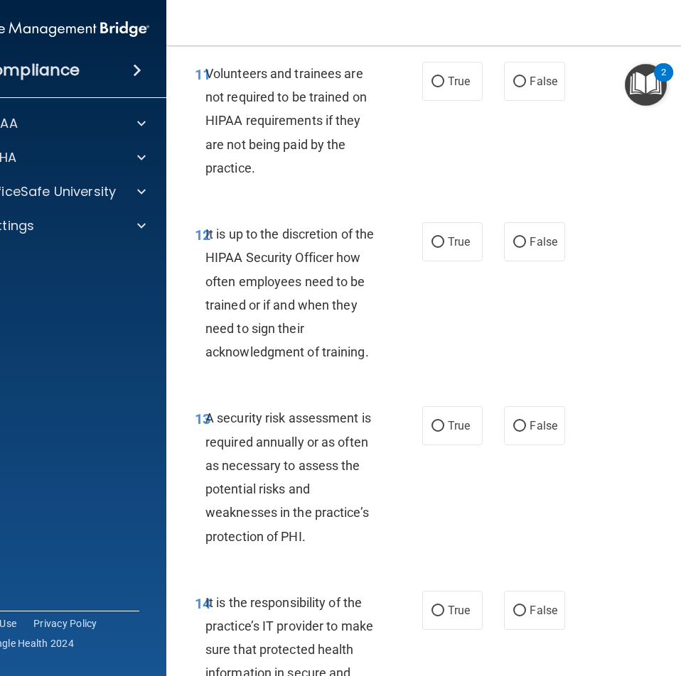
scroll to position [2273, 0]
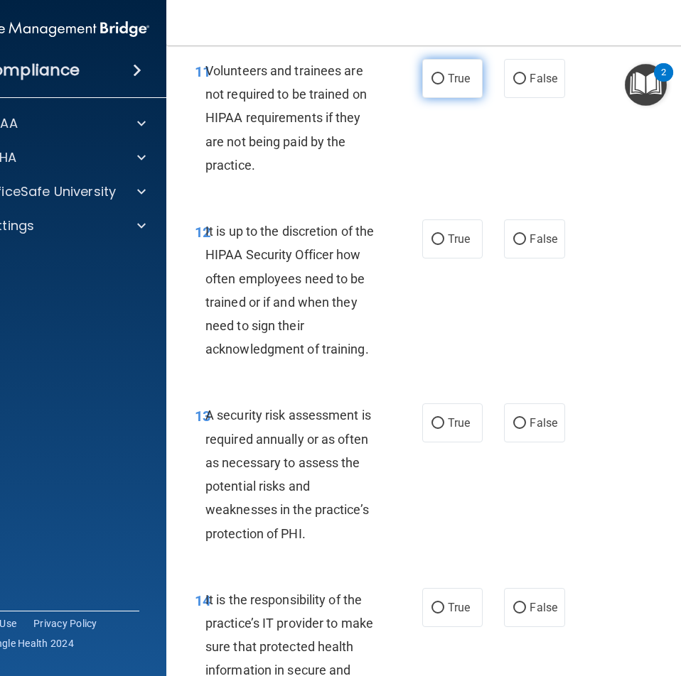
click at [450, 85] on span "True" at bounding box center [459, 78] width 22 height 13
click at [444, 85] on input "True" at bounding box center [437, 79] width 13 height 11
radio input "true"
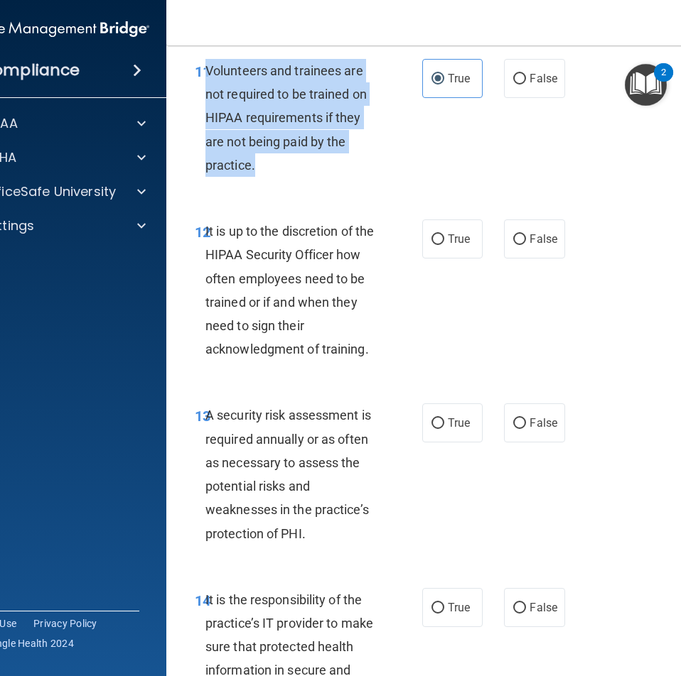
drag, startPoint x: 264, startPoint y: 177, endPoint x: 204, endPoint y: 95, distance: 101.6
click at [205, 95] on div "Volunteers and trainees are not required to be trained on HIPAA requirements if…" at bounding box center [298, 118] width 187 height 118
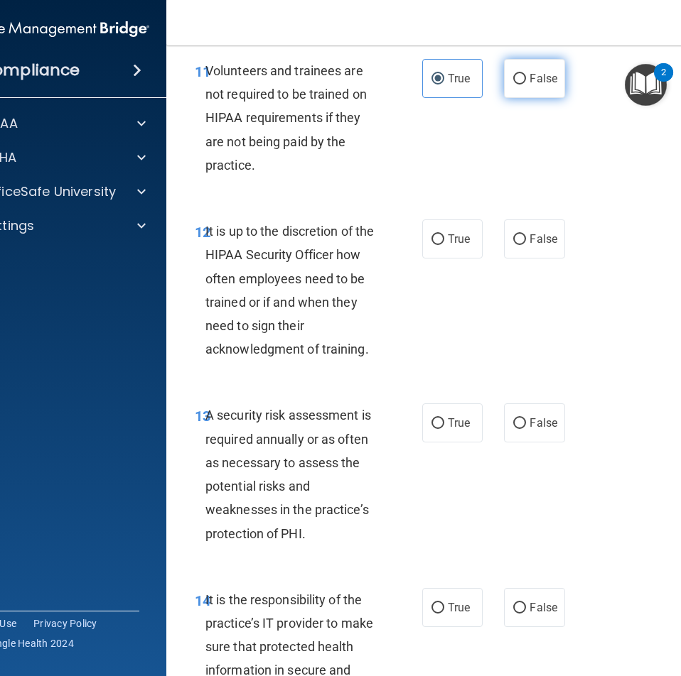
click at [521, 98] on label "False" at bounding box center [534, 78] width 60 height 39
click at [521, 85] on input "False" at bounding box center [519, 79] width 13 height 11
radio input "true"
radio input "false"
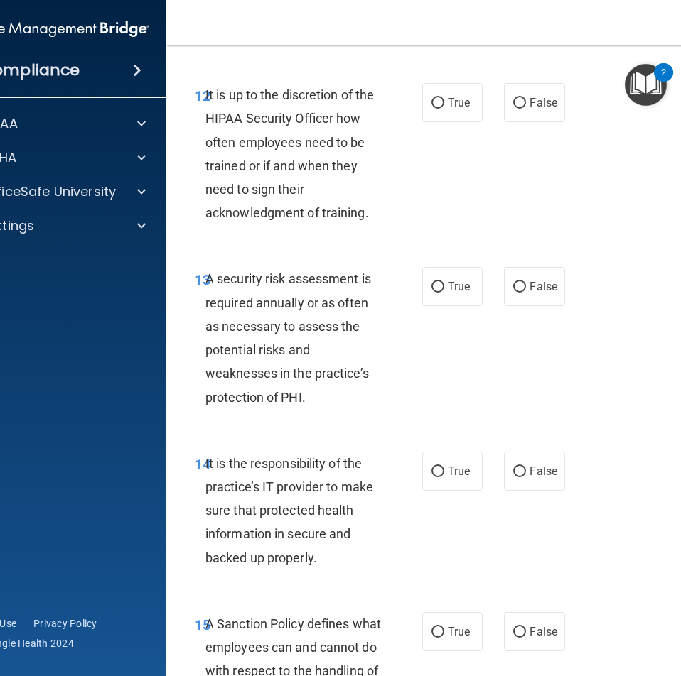
scroll to position [2415, 0]
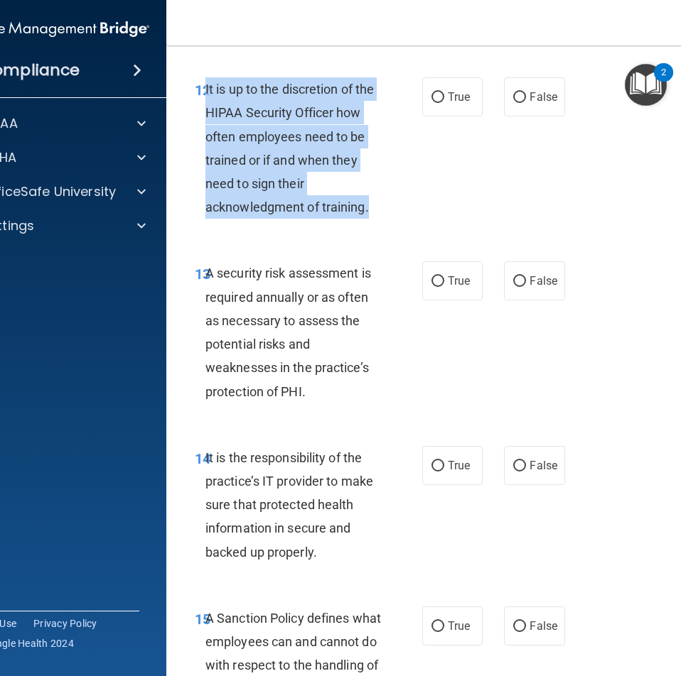
drag, startPoint x: 381, startPoint y: 230, endPoint x: 200, endPoint y: 115, distance: 215.2
click at [205, 115] on div "It is up to the discretion of the HIPAA Security Officer how often employees ne…" at bounding box center [298, 147] width 187 height 141
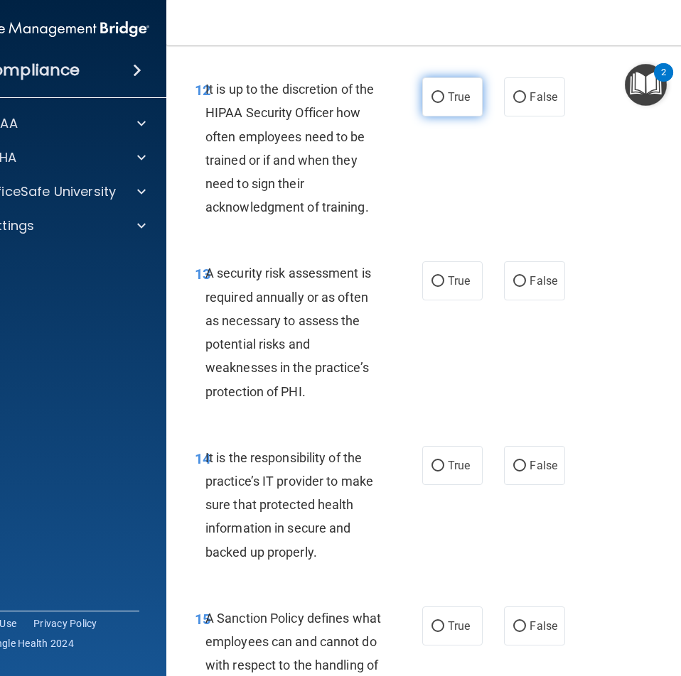
click at [466, 116] on label "True" at bounding box center [452, 96] width 60 height 39
click at [444, 103] on input "True" at bounding box center [437, 97] width 13 height 11
radio input "true"
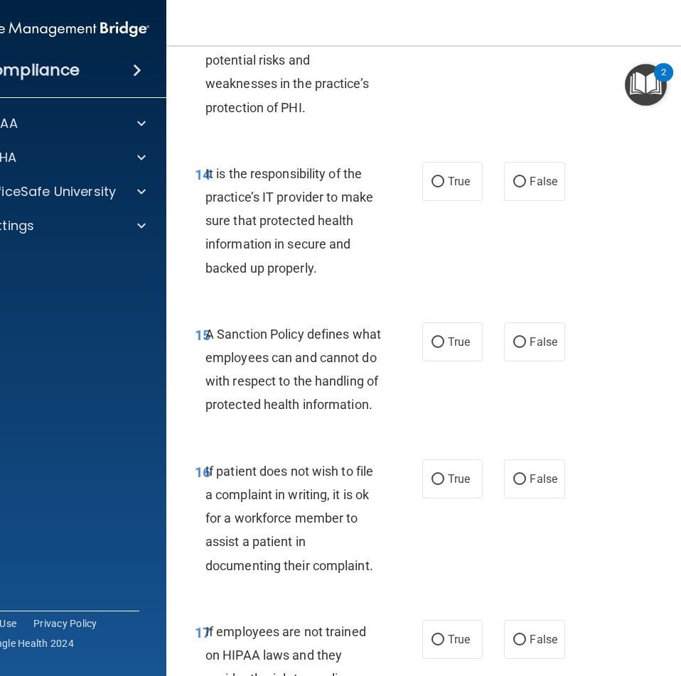
scroll to position [2558, 0]
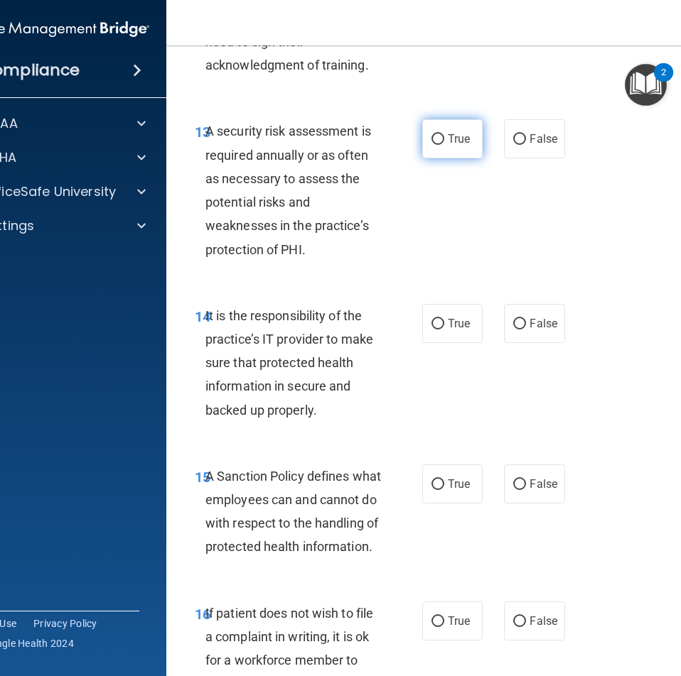
click at [448, 146] on span "True" at bounding box center [459, 138] width 22 height 13
click at [444, 145] on input "True" at bounding box center [437, 139] width 13 height 11
radio input "true"
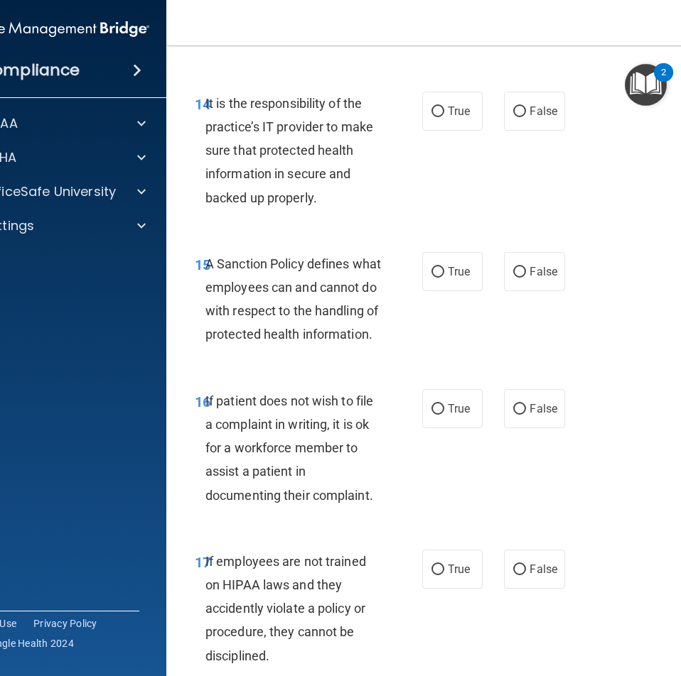
scroll to position [2771, 0]
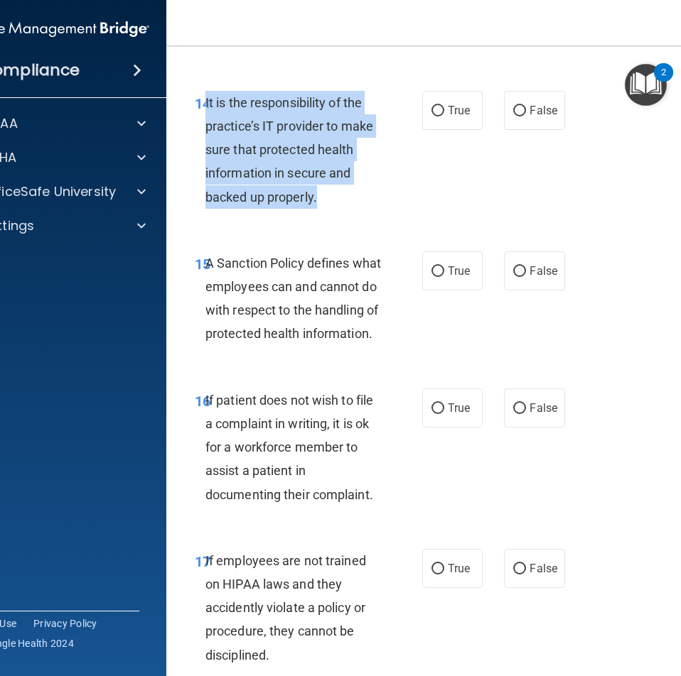
drag, startPoint x: 319, startPoint y: 222, endPoint x: 201, endPoint y: 121, distance: 154.7
click at [205, 121] on div "It is the responsibility of the practice’s IT provider to make sure that protec…" at bounding box center [298, 150] width 187 height 118
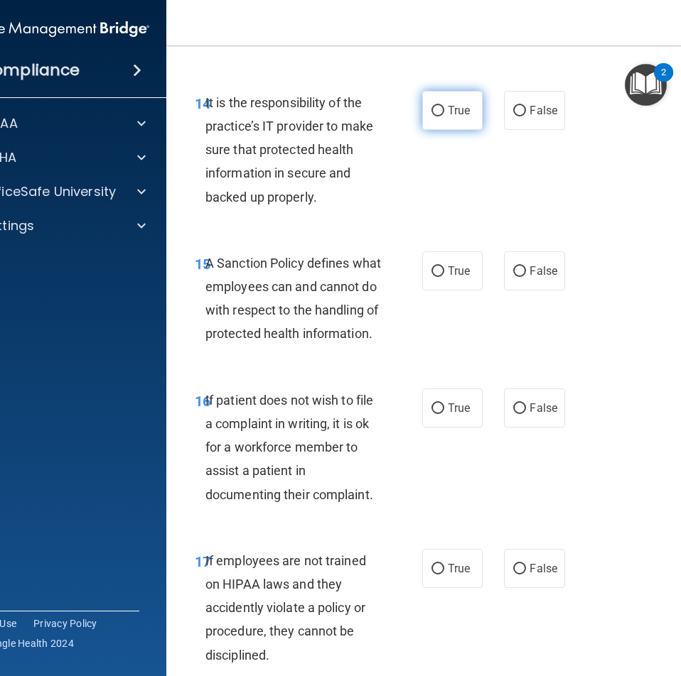
click at [440, 130] on label "True" at bounding box center [452, 110] width 60 height 39
click at [440, 117] on input "True" at bounding box center [437, 111] width 13 height 11
radio input "true"
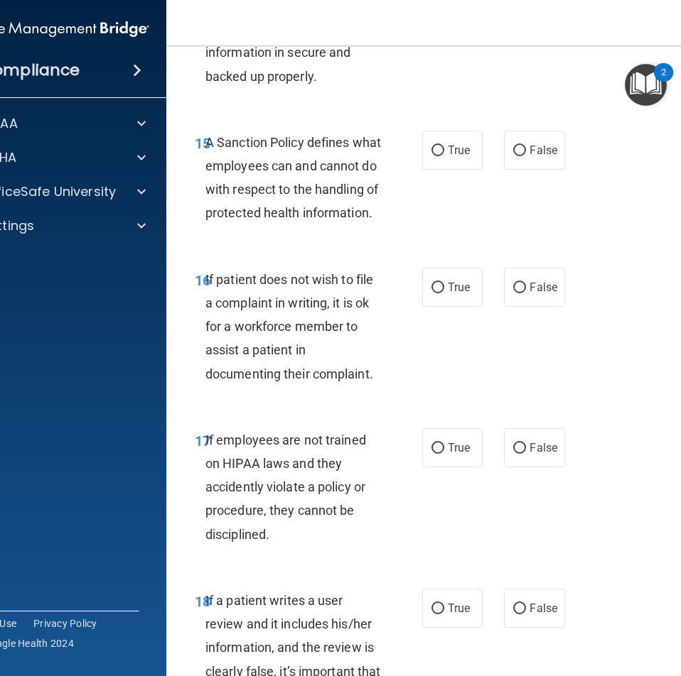
scroll to position [2913, 0]
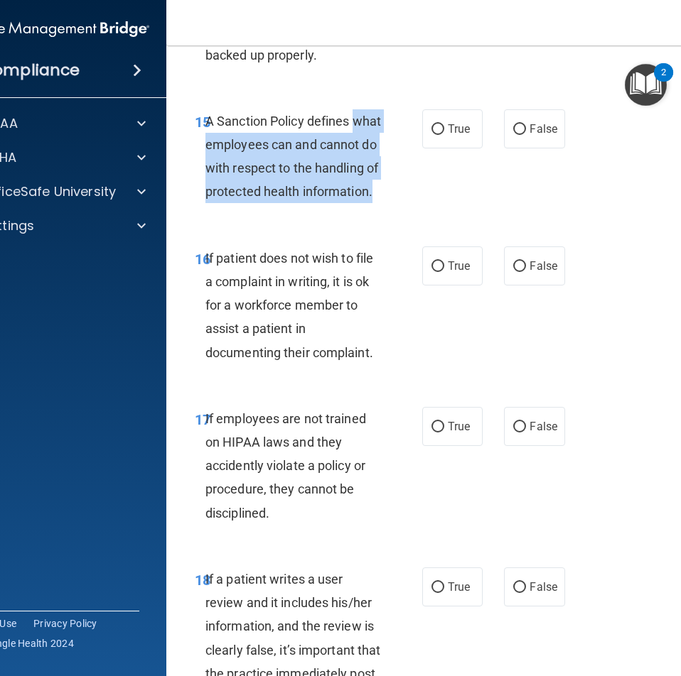
drag, startPoint x: 307, startPoint y: 229, endPoint x: 202, endPoint y: 157, distance: 127.3
click at [205, 157] on div "A Sanction Policy defines what employees can and cannot do with respect to the …" at bounding box center [298, 156] width 187 height 94
drag, startPoint x: 206, startPoint y: 139, endPoint x: 288, endPoint y: 237, distance: 127.1
click at [288, 204] on div "A Sanction Policy defines what employees can and cannot do with respect to the …" at bounding box center [298, 156] width 187 height 94
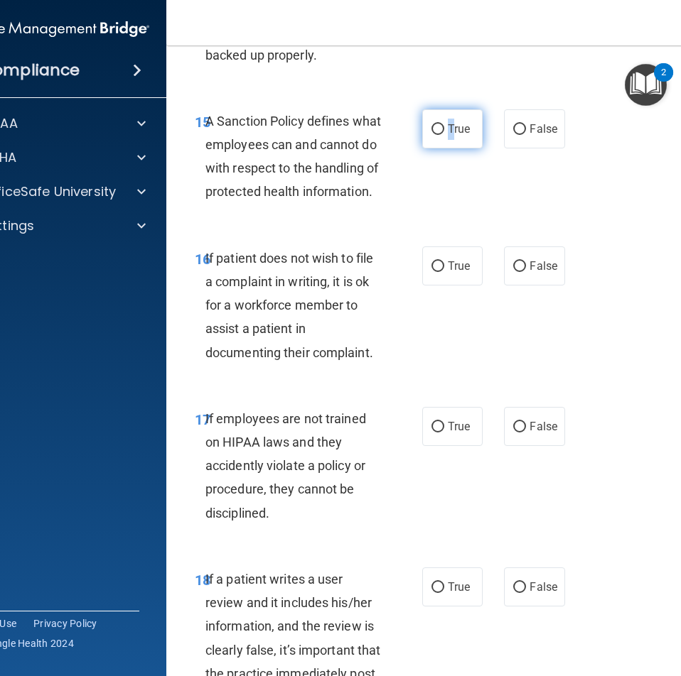
click at [448, 136] on span "True" at bounding box center [459, 128] width 22 height 13
click at [444, 148] on label "True" at bounding box center [452, 128] width 60 height 39
click at [444, 135] on input "True" at bounding box center [437, 129] width 13 height 11
radio input "true"
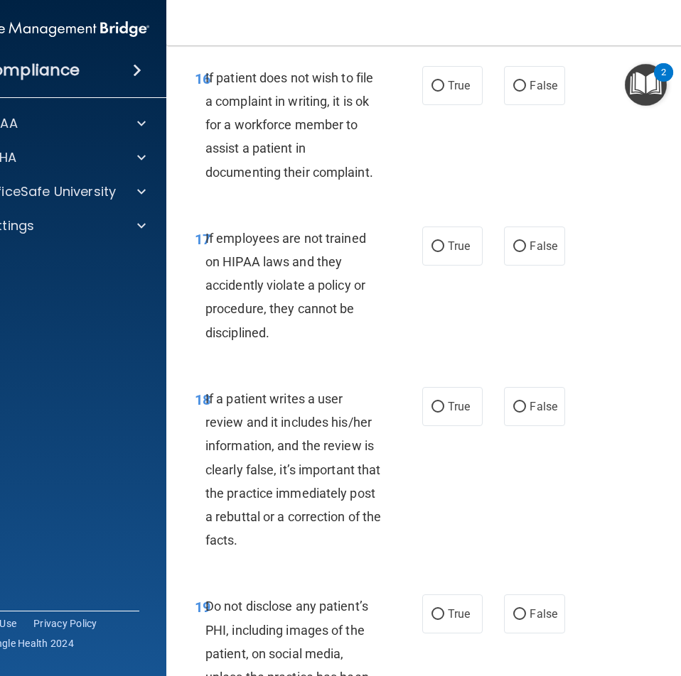
scroll to position [3126, 0]
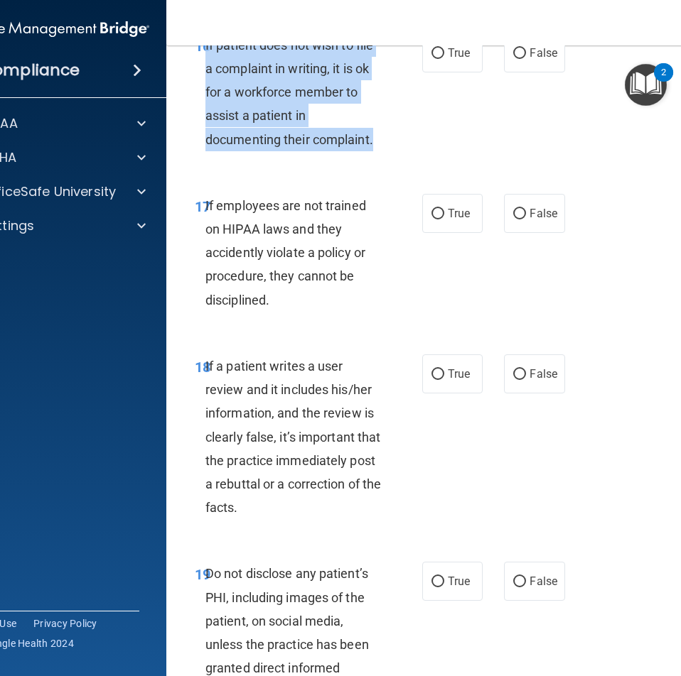
drag, startPoint x: 391, startPoint y: 188, endPoint x: 200, endPoint y: 95, distance: 212.6
click at [200, 95] on div "16 If patient does not wish to file a complaint in writing, it is ok for a work…" at bounding box center [308, 95] width 270 height 125
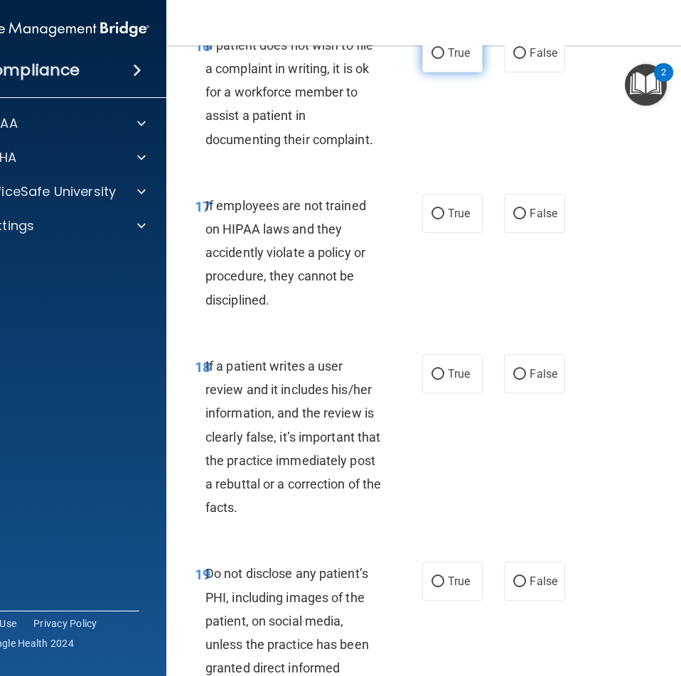
click at [471, 72] on label "True" at bounding box center [452, 52] width 60 height 39
click at [444, 59] on input "True" at bounding box center [437, 53] width 13 height 11
radio input "true"
click at [475, 233] on label "True" at bounding box center [452, 213] width 60 height 39
click at [444, 220] on input "True" at bounding box center [437, 214] width 13 height 11
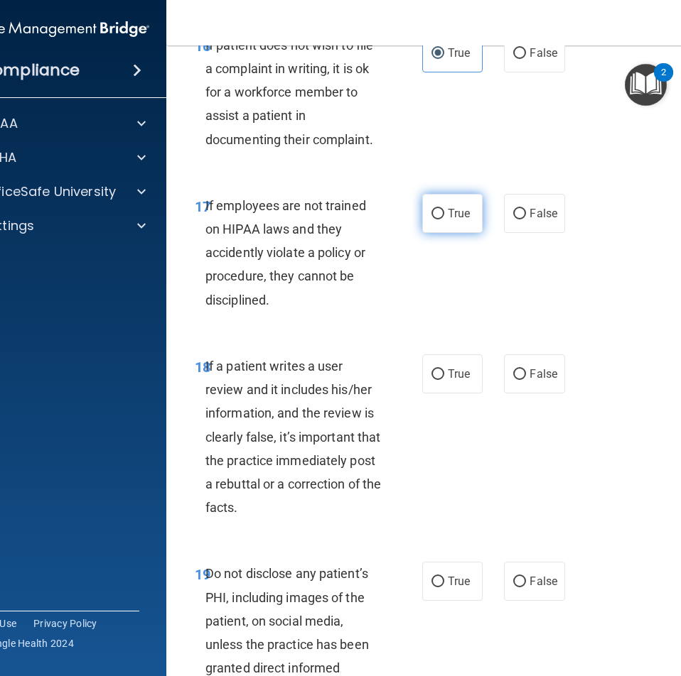
radio input "true"
click at [517, 220] on input "False" at bounding box center [519, 214] width 13 height 11
radio input "true"
radio input "false"
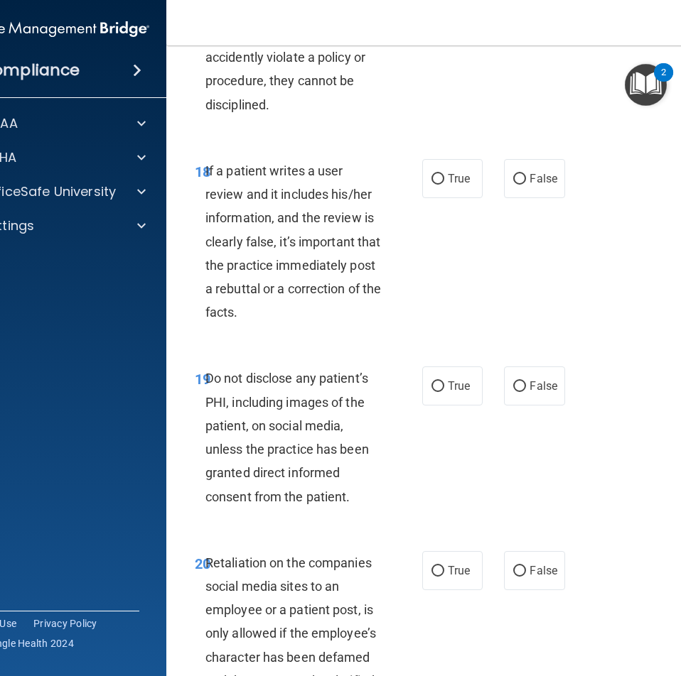
scroll to position [3410, 0]
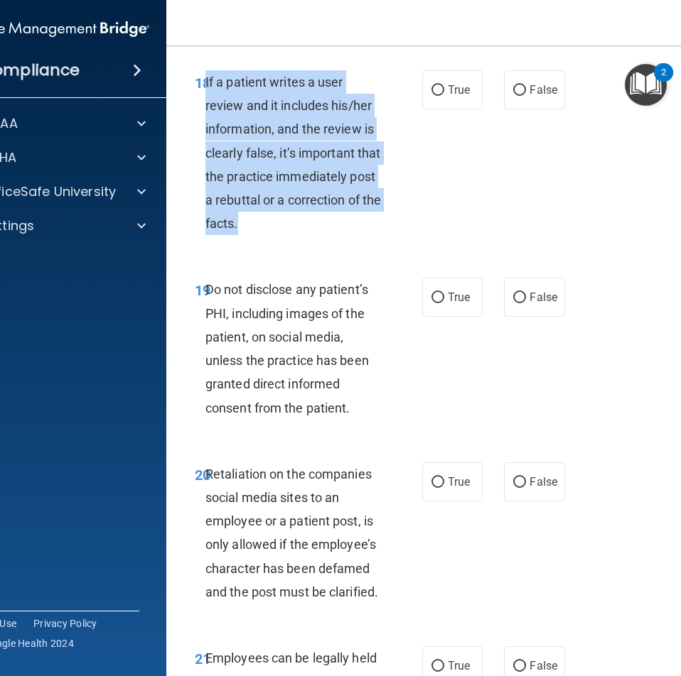
drag, startPoint x: 303, startPoint y: 262, endPoint x: 200, endPoint y: 133, distance: 165.3
click at [205, 133] on div "If a patient writes a user review and it includes his/her information, and the …" at bounding box center [298, 153] width 187 height 166
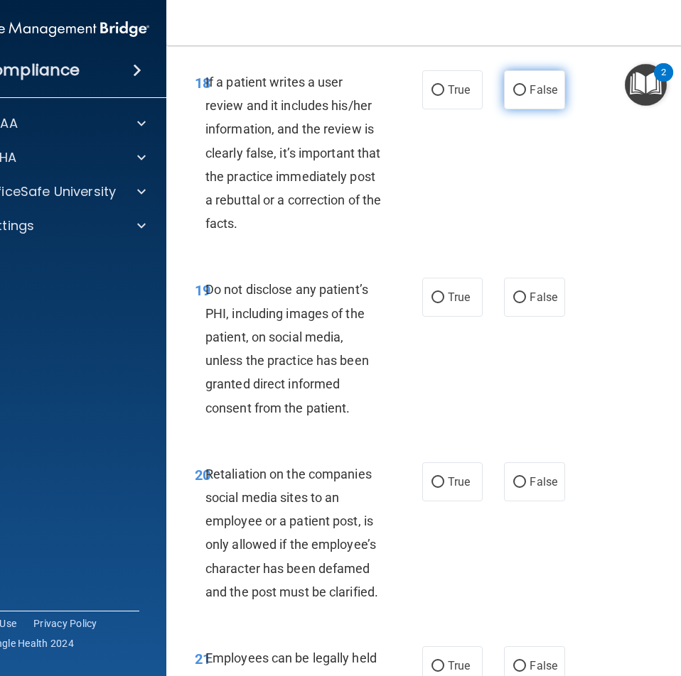
click at [514, 109] on label "False" at bounding box center [534, 89] width 60 height 39
click at [514, 96] on input "False" at bounding box center [519, 90] width 13 height 11
radio input "true"
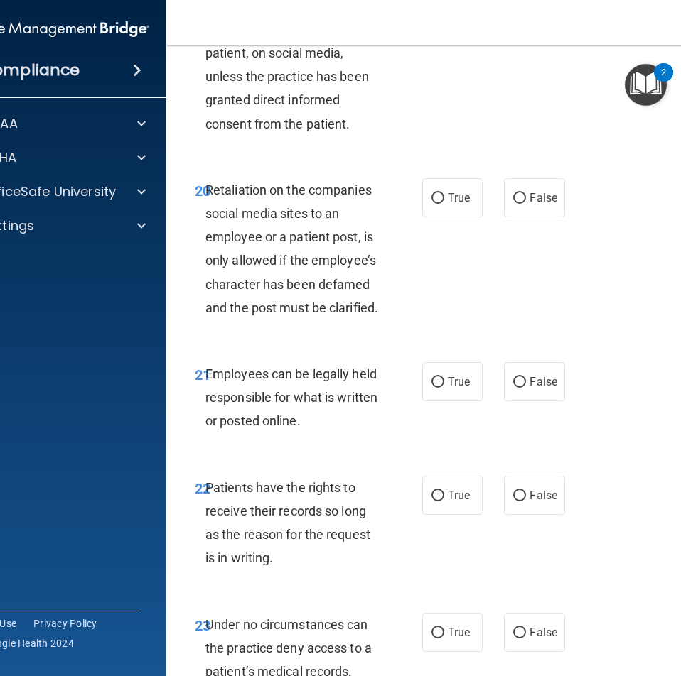
scroll to position [3623, 0]
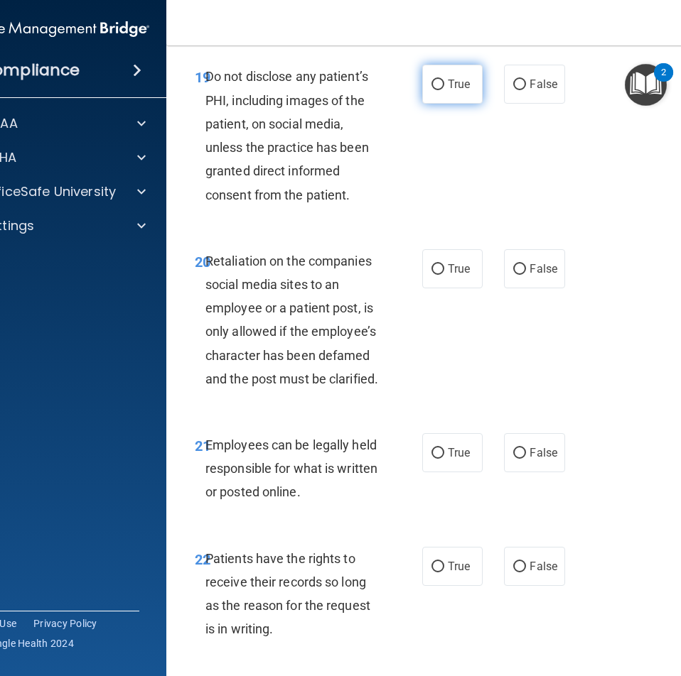
click at [458, 91] on span "True" at bounding box center [459, 83] width 22 height 13
click at [444, 90] on input "True" at bounding box center [437, 85] width 13 height 11
radio input "true"
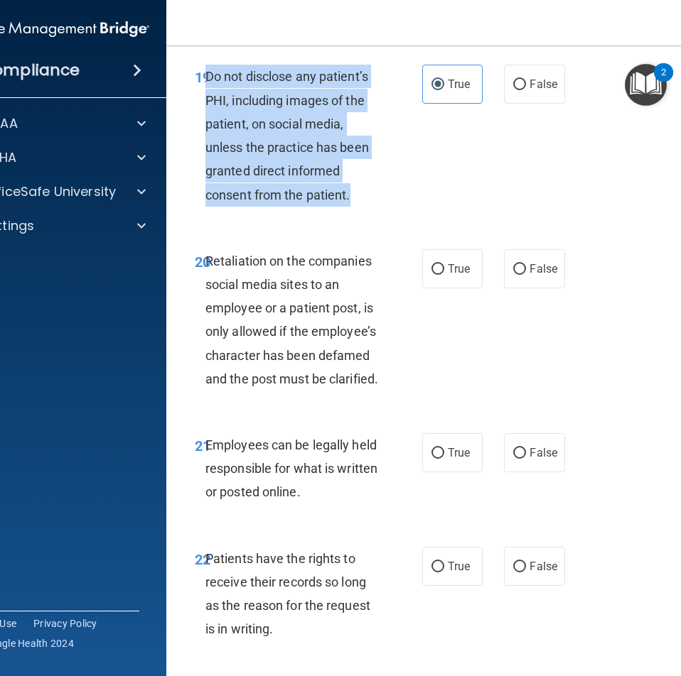
drag, startPoint x: 347, startPoint y: 243, endPoint x: 203, endPoint y: 124, distance: 186.7
click at [205, 124] on div "Do not disclose any patient’s PHI, including images of the patient, on social m…" at bounding box center [298, 135] width 187 height 141
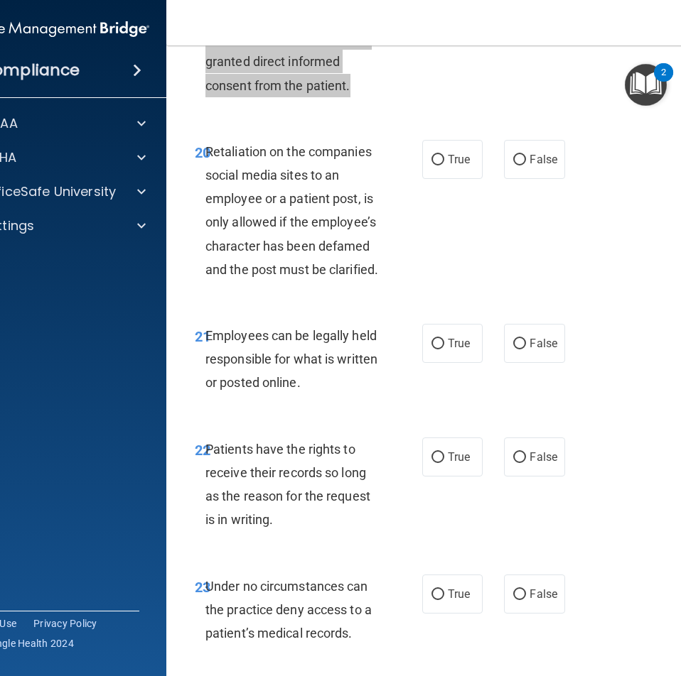
scroll to position [3765, 0]
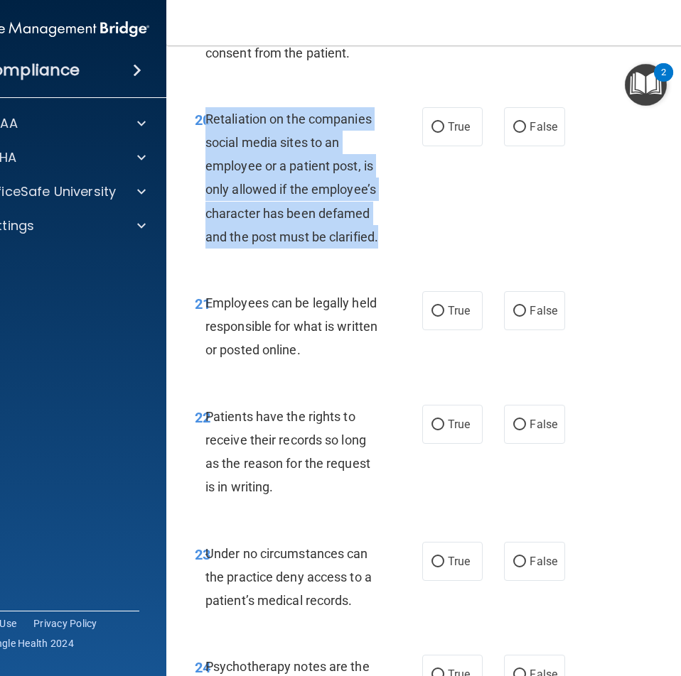
drag, startPoint x: 388, startPoint y: 286, endPoint x: 202, endPoint y: 168, distance: 220.7
click at [202, 168] on div "20 Retaliation on the companies social media sites to an employee or a patient …" at bounding box center [308, 181] width 270 height 148
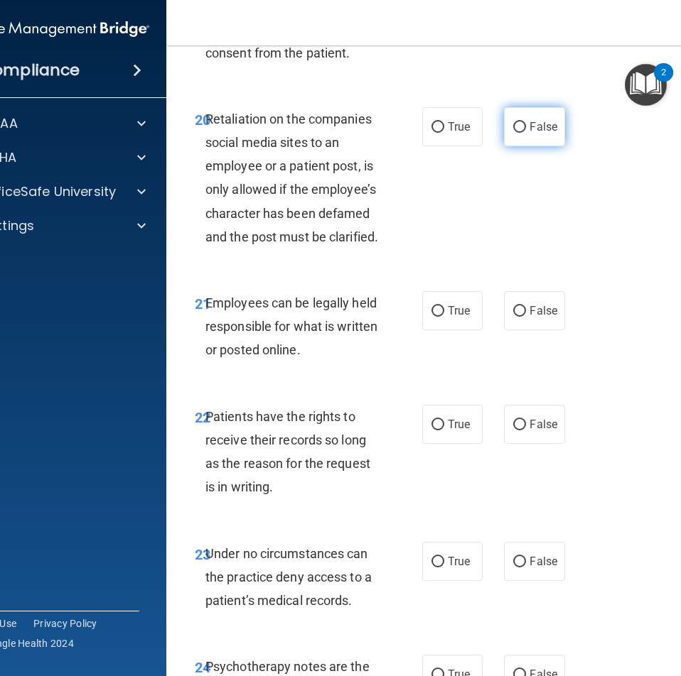
click at [529, 134] on span "False" at bounding box center [543, 126] width 28 height 13
click at [526, 133] on input "False" at bounding box center [519, 127] width 13 height 11
radio input "true"
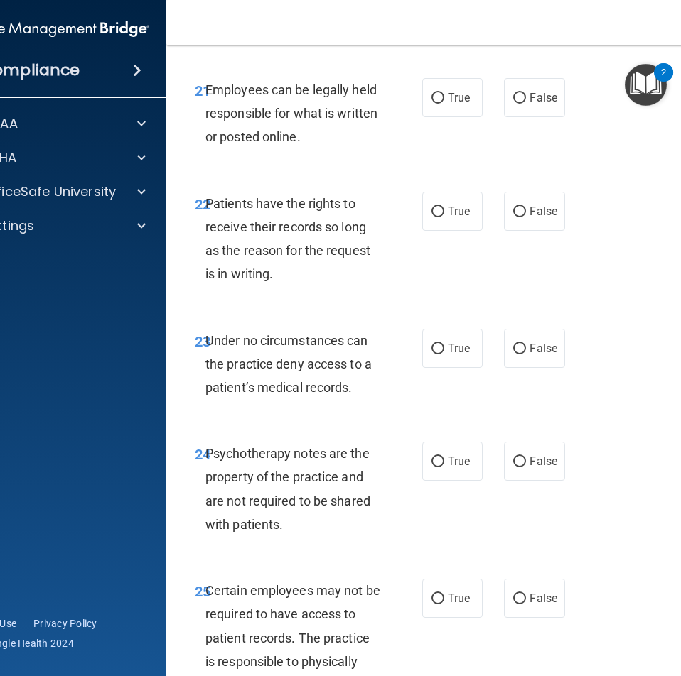
scroll to position [4049, 0]
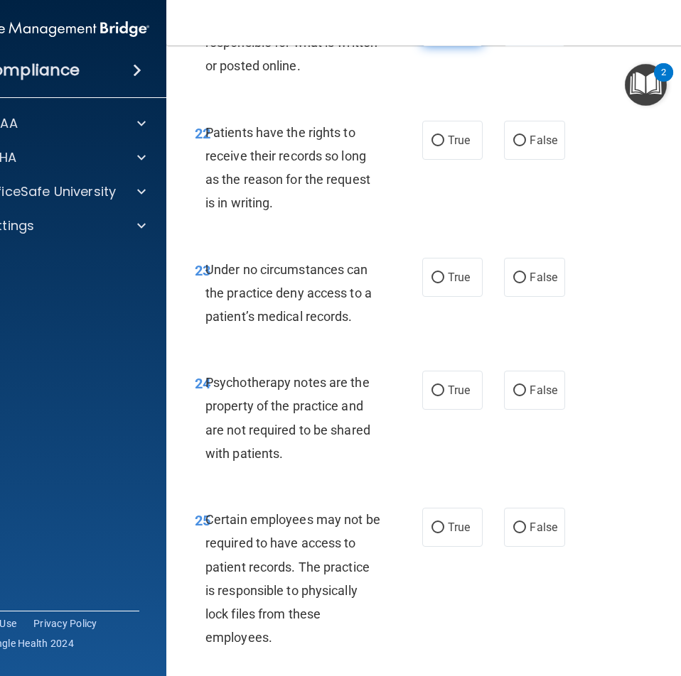
click at [450, 46] on label "True" at bounding box center [452, 26] width 60 height 39
click at [444, 33] on input "True" at bounding box center [437, 27] width 13 height 11
radio input "true"
click at [511, 207] on div "22 Patients have the rights to receive their records so long as the reason for …" at bounding box center [454, 171] width 540 height 137
click at [518, 146] on input "False" at bounding box center [519, 141] width 13 height 11
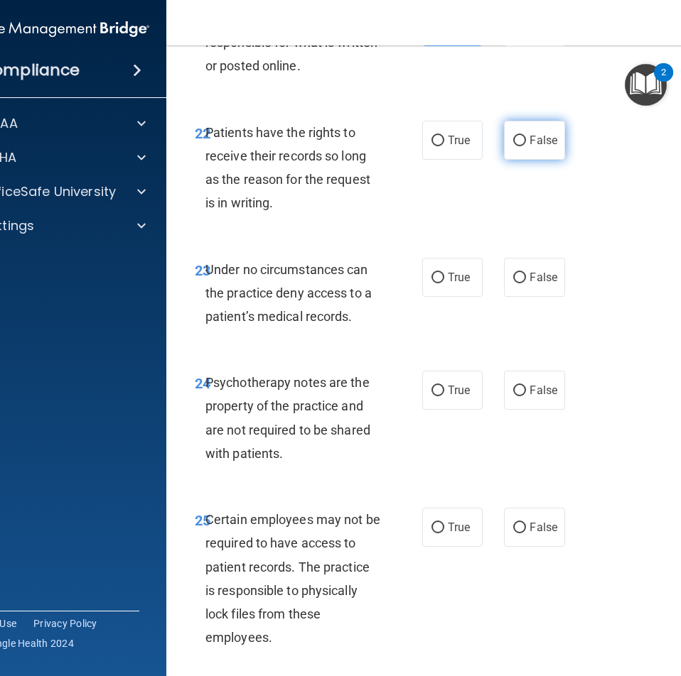
radio input "true"
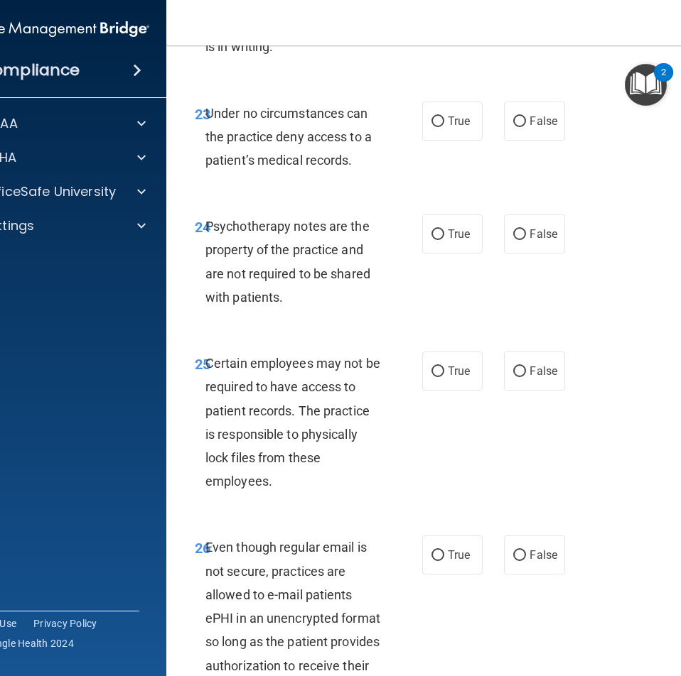
scroll to position [4263, 0]
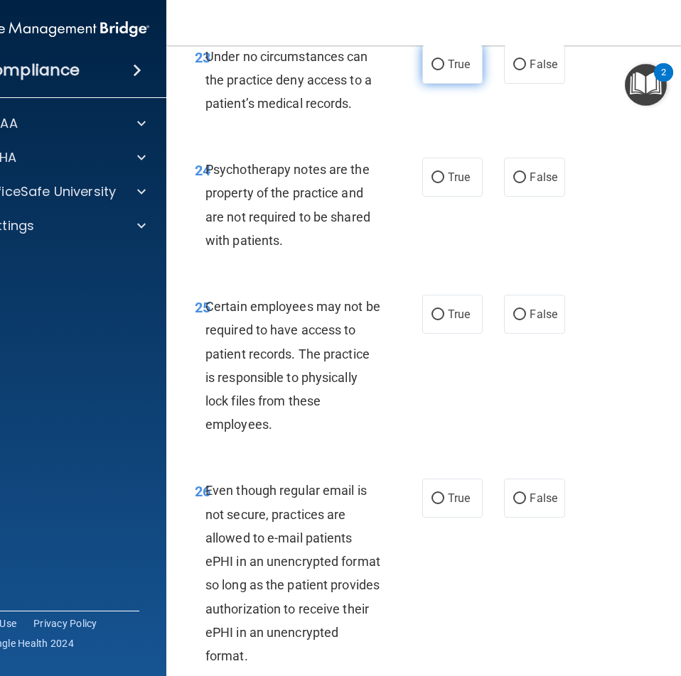
click at [447, 84] on label "True" at bounding box center [452, 64] width 60 height 39
click at [444, 70] on input "True" at bounding box center [437, 65] width 13 height 11
radio input "true"
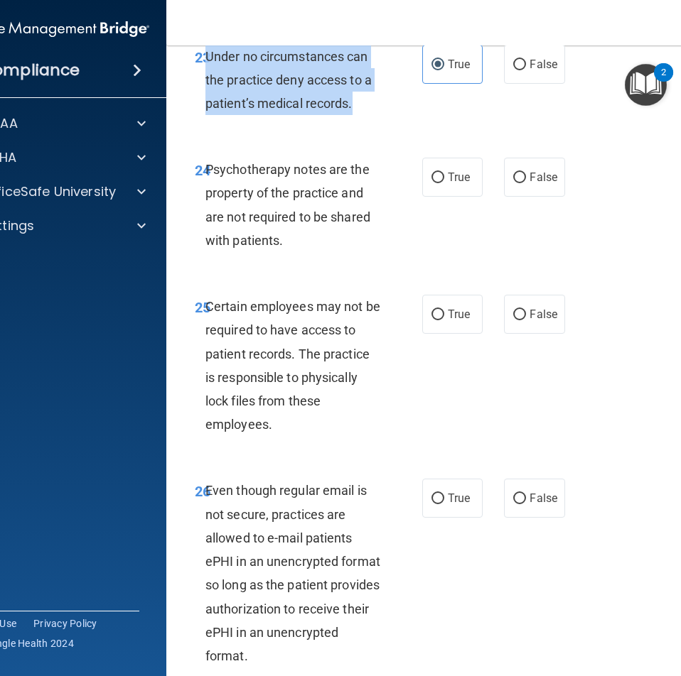
drag, startPoint x: 366, startPoint y: 149, endPoint x: 202, endPoint y: 109, distance: 168.3
click at [205, 109] on div "Under no circumstances can the practice deny access to a patient’s medical reco…" at bounding box center [298, 80] width 187 height 71
click at [516, 70] on input "False" at bounding box center [519, 65] width 13 height 11
radio input "true"
radio input "false"
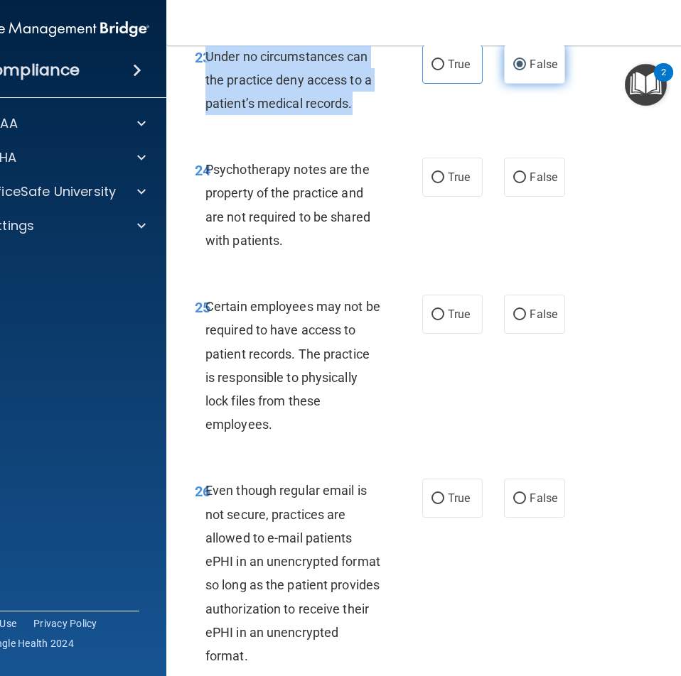
click at [516, 70] on input "False" at bounding box center [519, 65] width 13 height 11
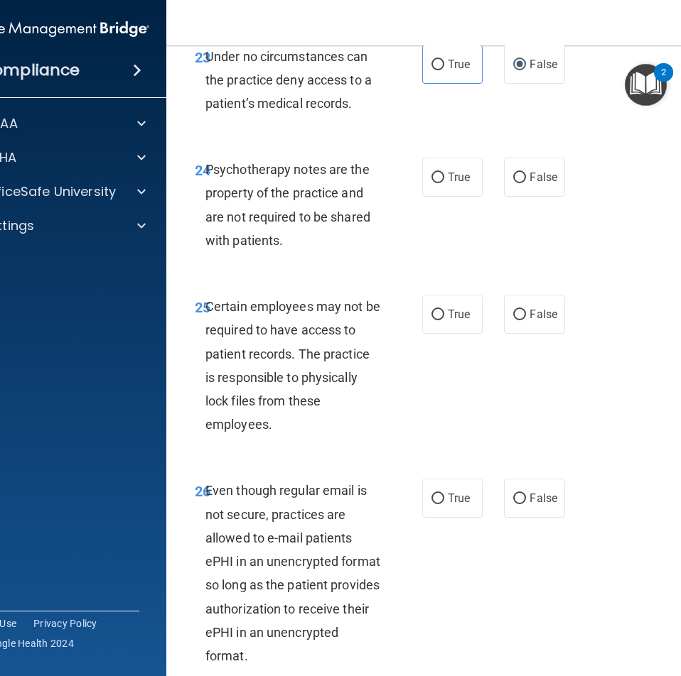
click at [584, 141] on div "23 Under no circumstances can the practice deny access to a patient’s medical r…" at bounding box center [454, 84] width 540 height 114
click at [537, 197] on label "False" at bounding box center [534, 177] width 60 height 39
click at [526, 183] on input "False" at bounding box center [519, 178] width 13 height 11
radio input "true"
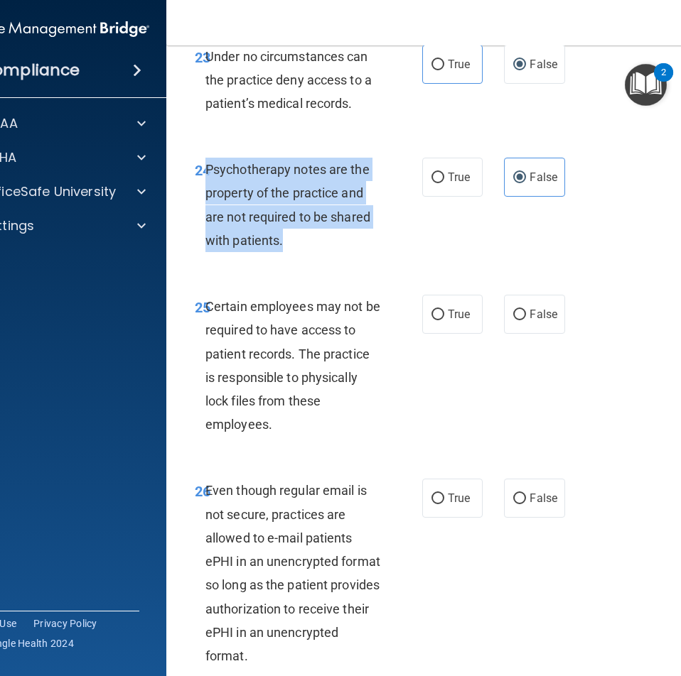
drag, startPoint x: 330, startPoint y: 294, endPoint x: 204, endPoint y: 214, distance: 149.2
click at [205, 214] on div "Psychotherapy notes are the property of the practice and are not required to be…" at bounding box center [298, 205] width 187 height 94
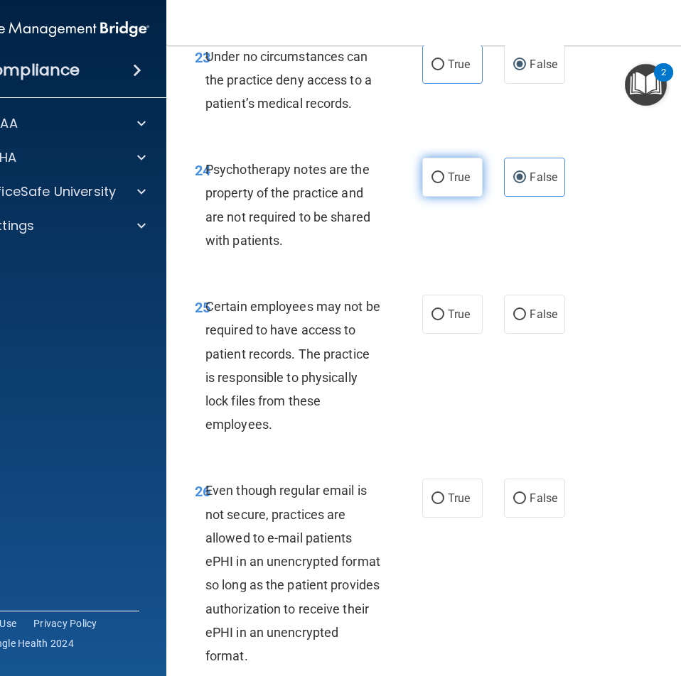
click at [467, 197] on label "True" at bounding box center [452, 177] width 60 height 39
click at [444, 183] on input "True" at bounding box center [437, 178] width 13 height 11
radio input "true"
radio input "false"
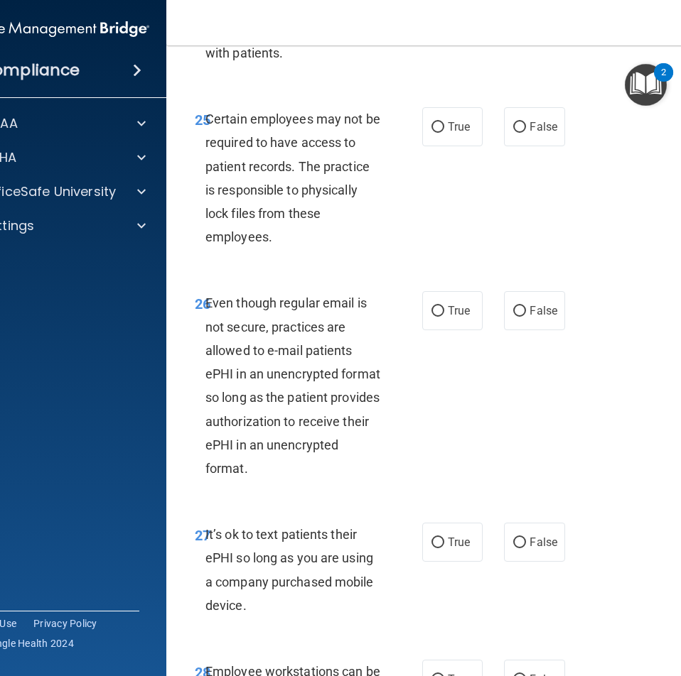
scroll to position [4476, 0]
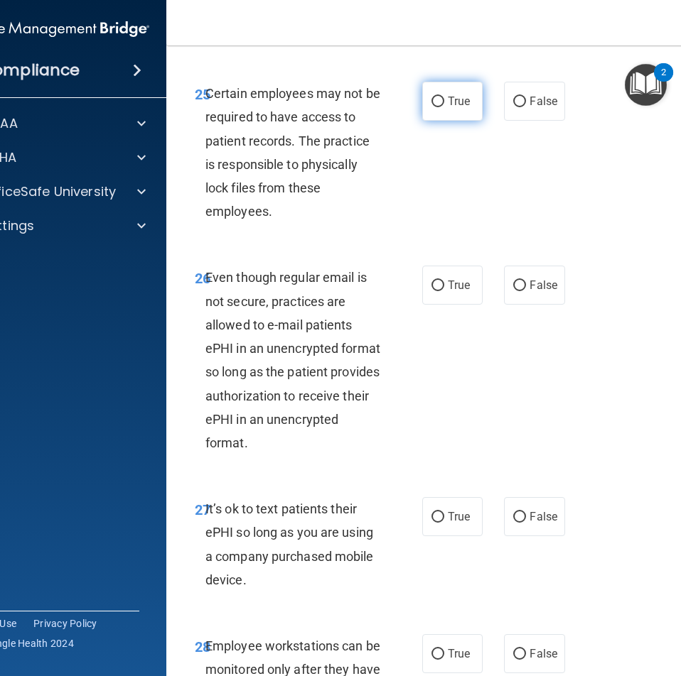
click at [431, 121] on label "True" at bounding box center [452, 101] width 60 height 39
click at [431, 107] on input "True" at bounding box center [437, 102] width 13 height 11
radio input "true"
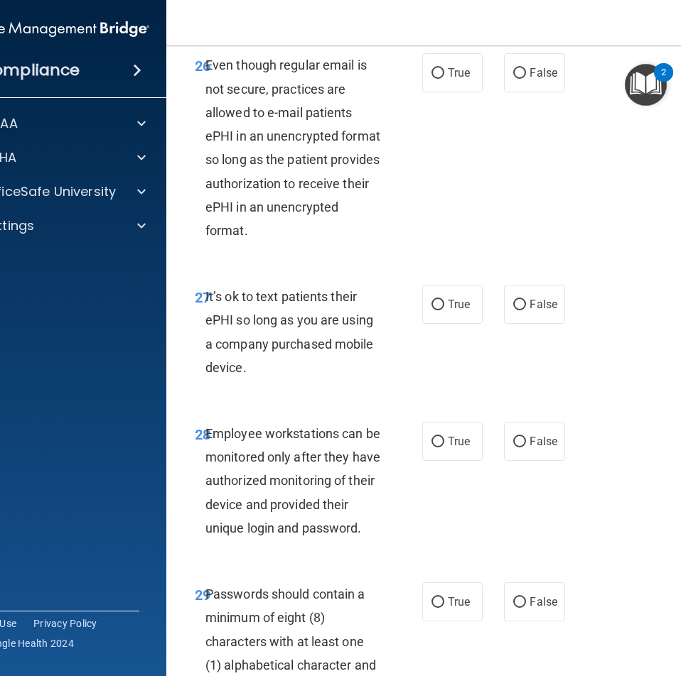
scroll to position [4689, 0]
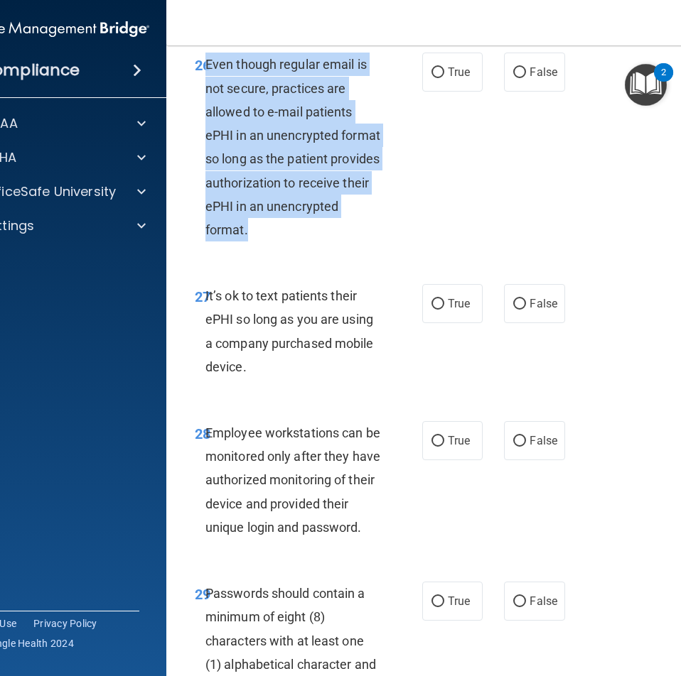
drag, startPoint x: 323, startPoint y: 276, endPoint x: 202, endPoint y: 112, distance: 204.2
click at [205, 112] on div "Even though regular email is not secure, practices are allowed to e-mail patien…" at bounding box center [298, 147] width 187 height 189
click at [432, 92] on label "True" at bounding box center [452, 72] width 60 height 39
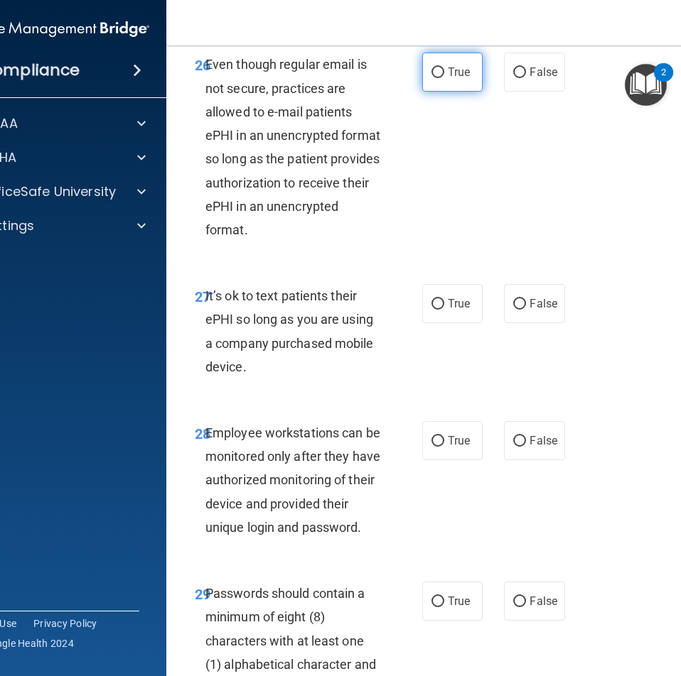
click at [432, 92] on label "True" at bounding box center [452, 72] width 60 height 39
click at [432, 78] on input "True" at bounding box center [437, 72] width 13 height 11
radio input "true"
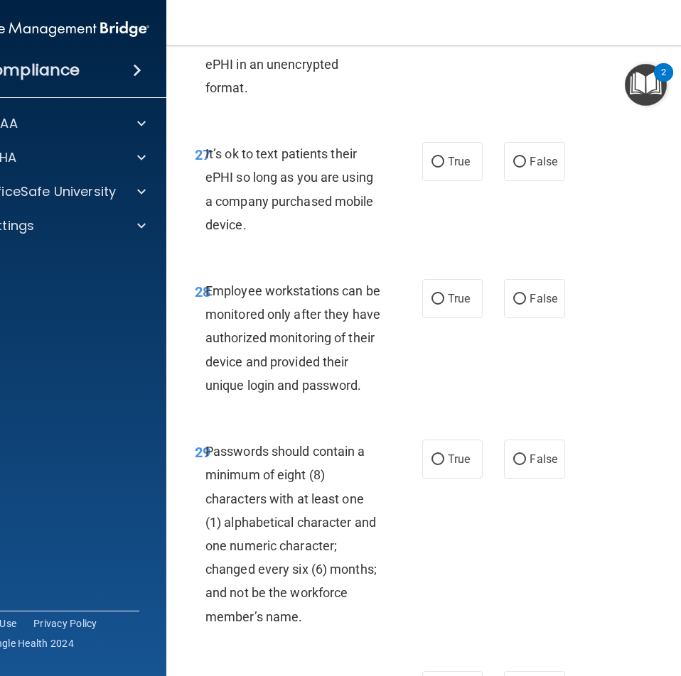
scroll to position [4902, 0]
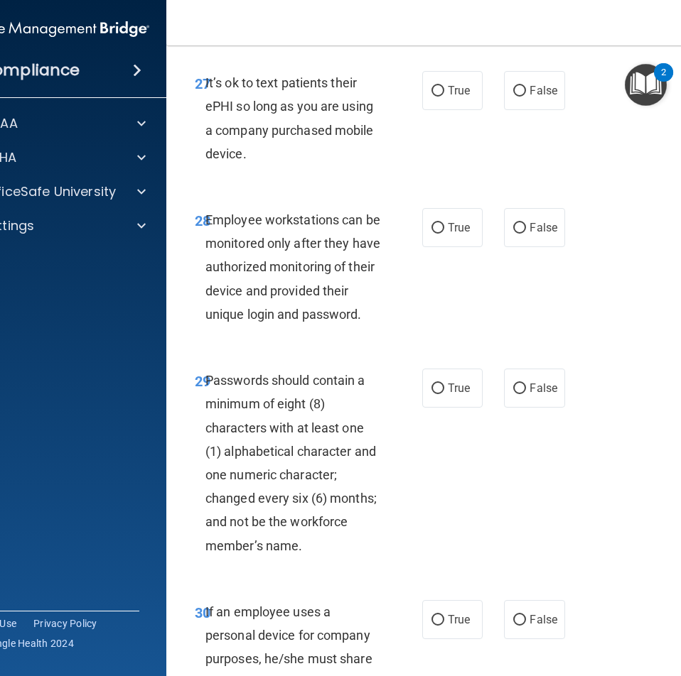
click at [432, 110] on label "True" at bounding box center [452, 90] width 60 height 39
click at [432, 97] on input "True" at bounding box center [437, 91] width 13 height 11
radio input "true"
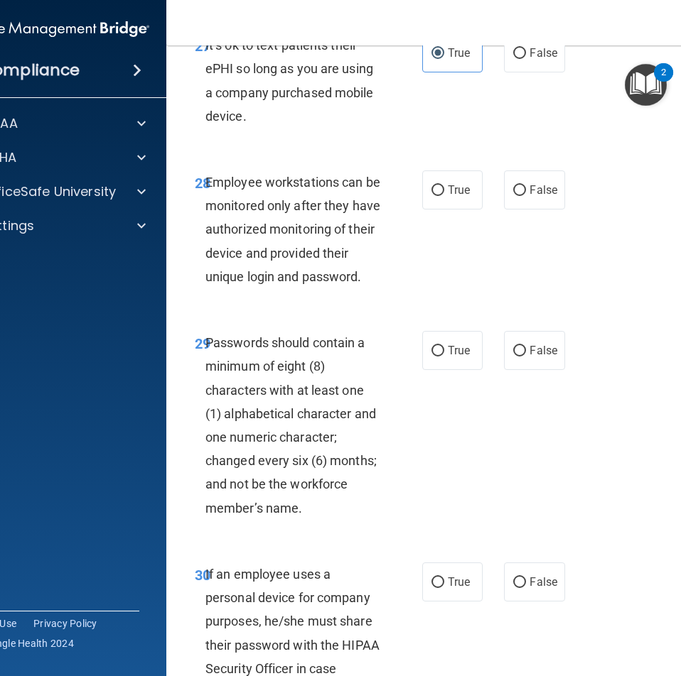
scroll to position [4973, 0]
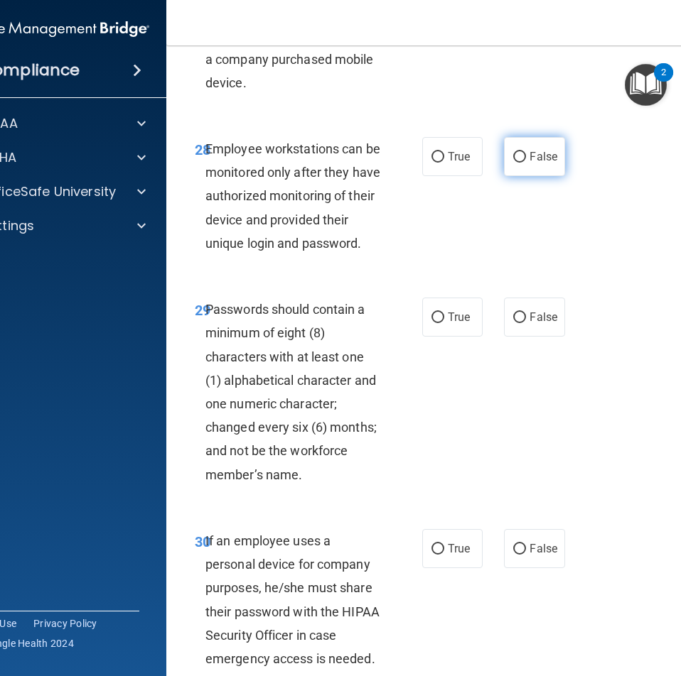
click at [526, 176] on label "False" at bounding box center [534, 156] width 60 height 39
click at [526, 163] on input "False" at bounding box center [519, 157] width 13 height 11
radio input "true"
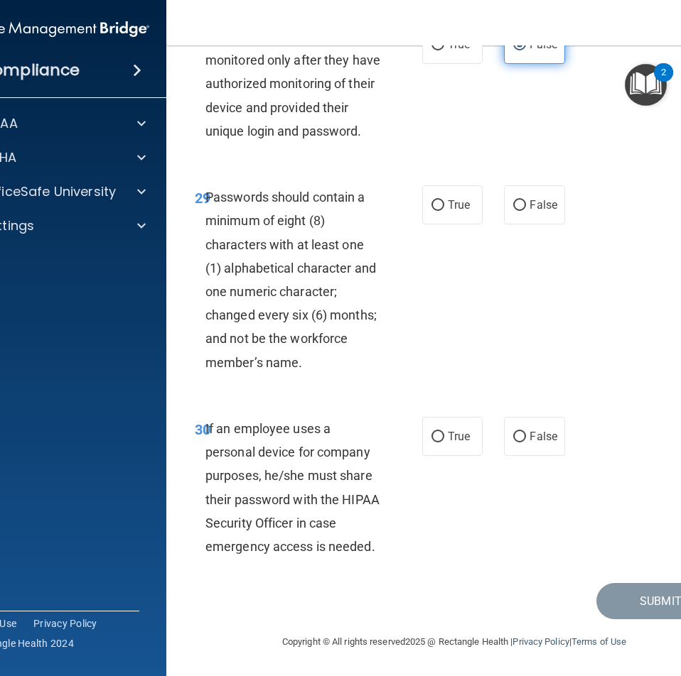
scroll to position [5132, 0]
click at [457, 207] on span "True" at bounding box center [459, 204] width 22 height 13
click at [444, 207] on input "True" at bounding box center [437, 205] width 13 height 11
radio input "true"
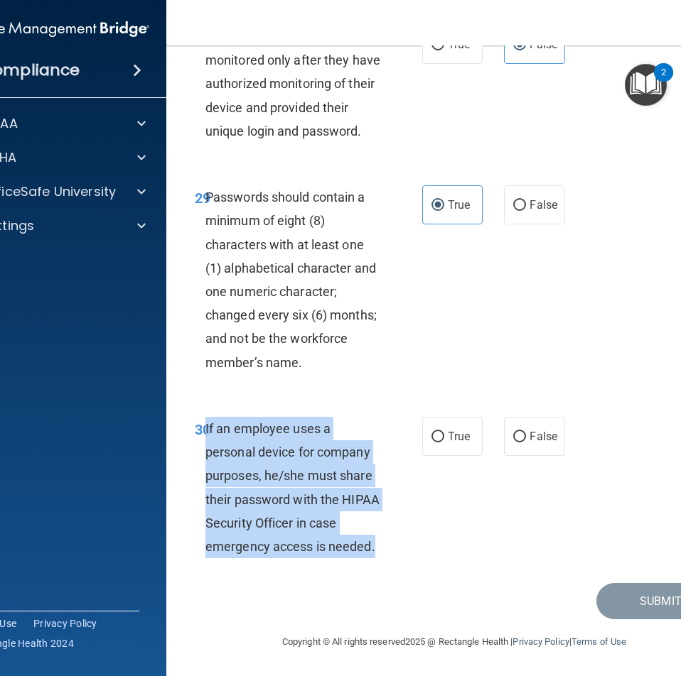
drag, startPoint x: 408, startPoint y: 547, endPoint x: 200, endPoint y: 428, distance: 240.2
click at [200, 428] on div "30 If an employee uses a personal device for company purposes, he/she must shar…" at bounding box center [308, 491] width 270 height 148
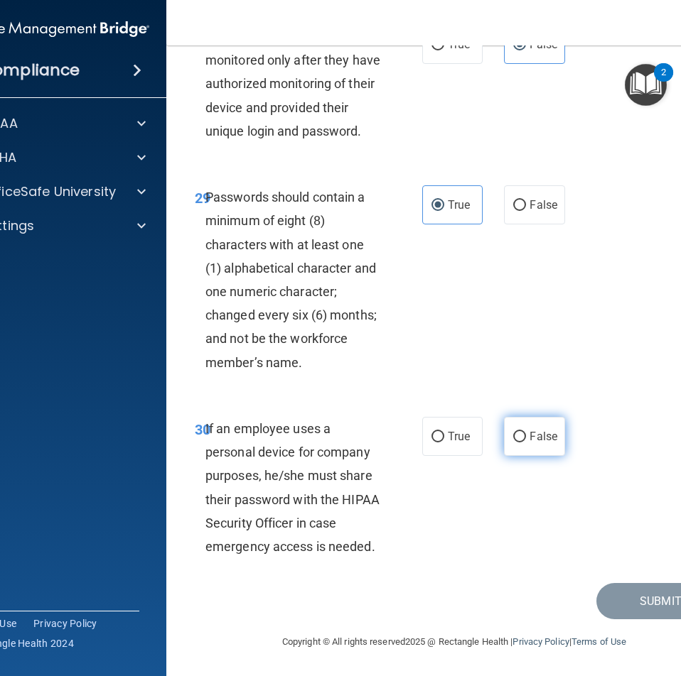
click at [537, 439] on span "False" at bounding box center [543, 436] width 28 height 13
click at [526, 439] on input "False" at bounding box center [519, 437] width 13 height 11
radio input "true"
click at [629, 596] on button "Submit" at bounding box center [660, 601] width 128 height 36
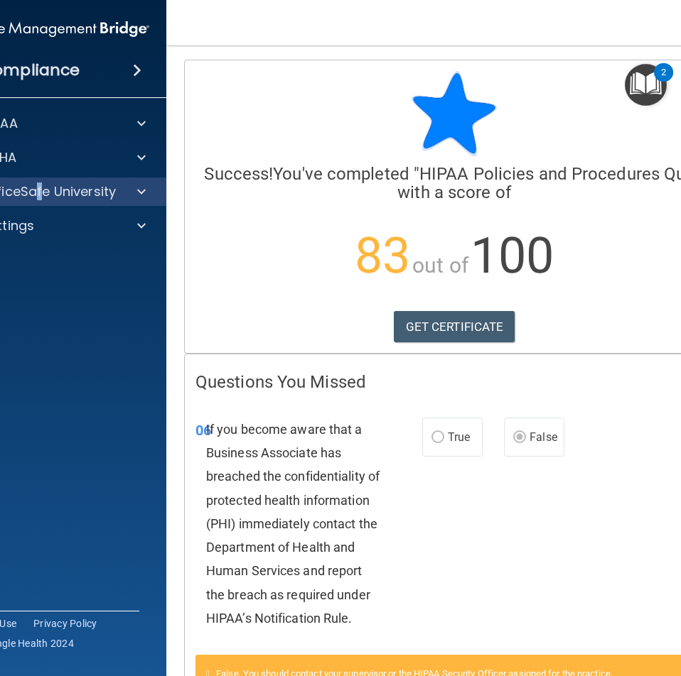
click at [33, 186] on div "OfficeSafe University" at bounding box center [53, 192] width 228 height 28
click at [142, 189] on div at bounding box center [139, 191] width 36 height 17
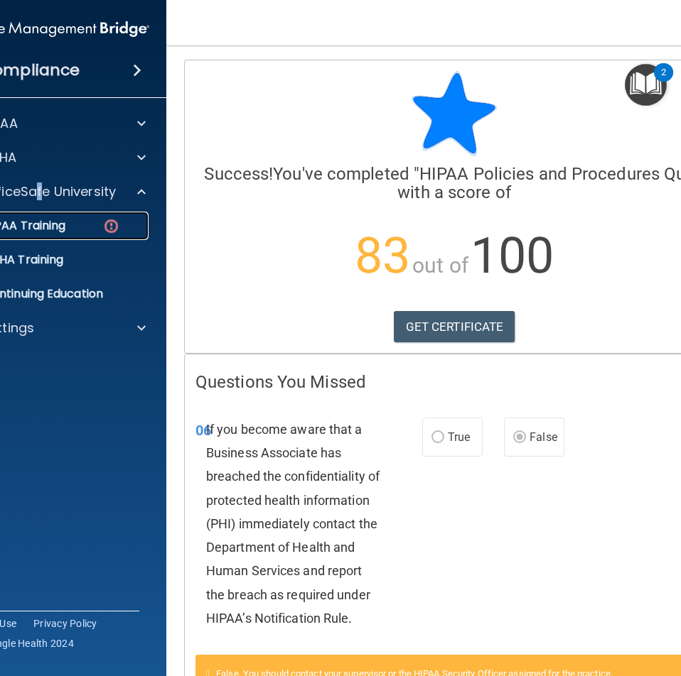
click at [43, 224] on p "HIPAA Training" at bounding box center [6, 226] width 117 height 14
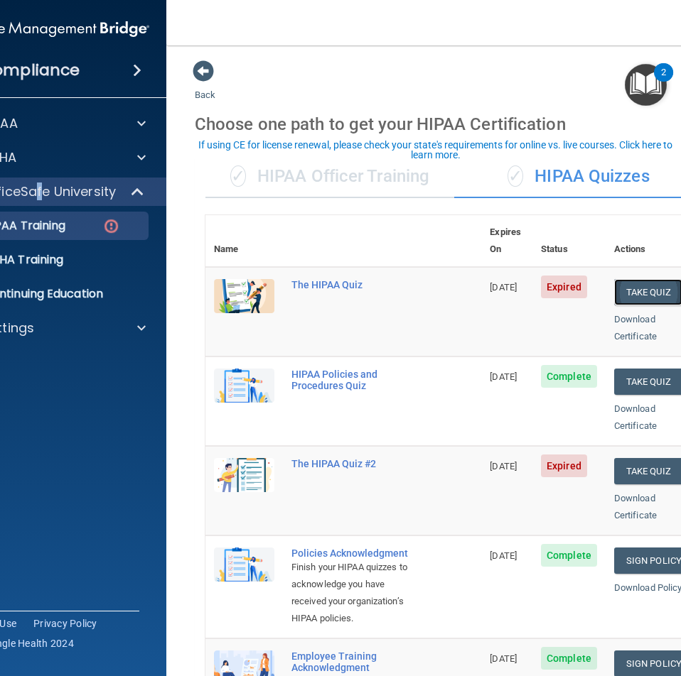
click at [653, 279] on button "Take Quiz" at bounding box center [648, 292] width 68 height 26
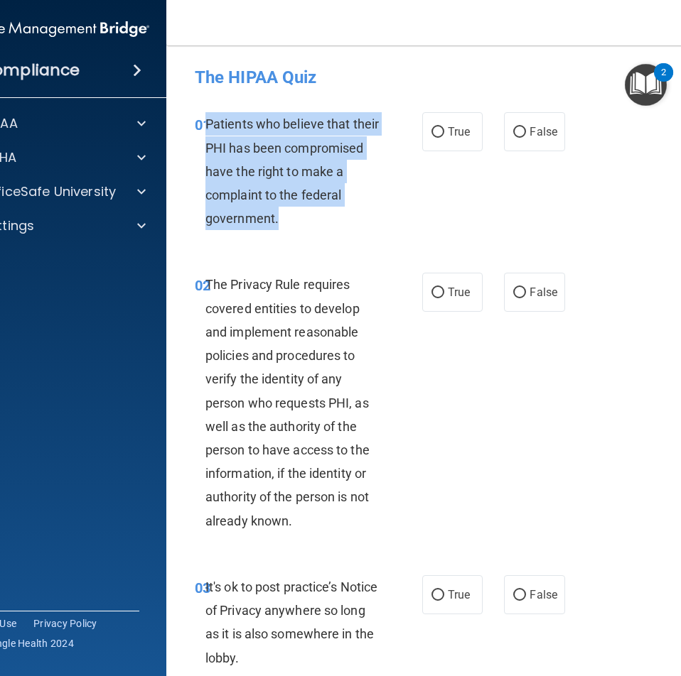
drag, startPoint x: 288, startPoint y: 212, endPoint x: 203, endPoint y: 129, distance: 119.1
click at [205, 129] on div "Patients who believe that their PHI has been compromised have the right to make…" at bounding box center [298, 171] width 187 height 118
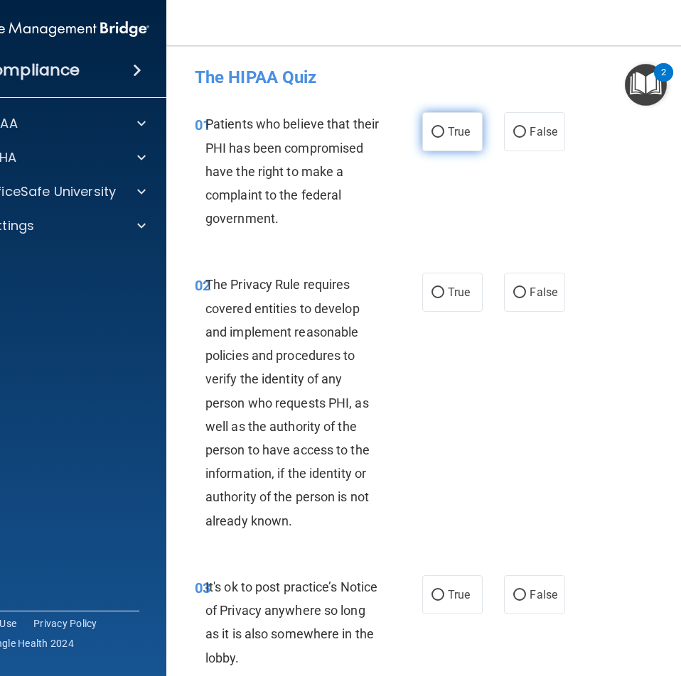
click at [459, 139] on label "True" at bounding box center [452, 131] width 60 height 39
click at [444, 138] on input "True" at bounding box center [437, 132] width 13 height 11
radio input "true"
click at [529, 128] on span "False" at bounding box center [543, 131] width 28 height 13
click at [526, 128] on input "False" at bounding box center [519, 132] width 13 height 11
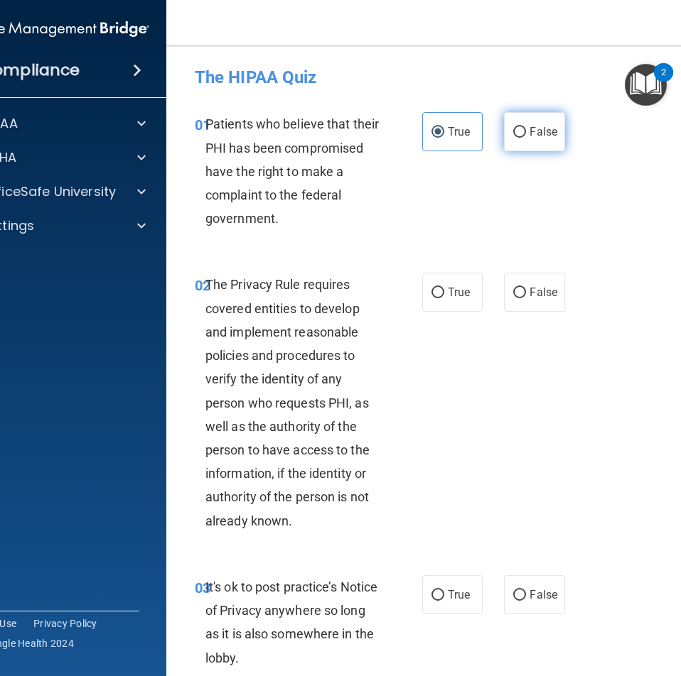
radio input "true"
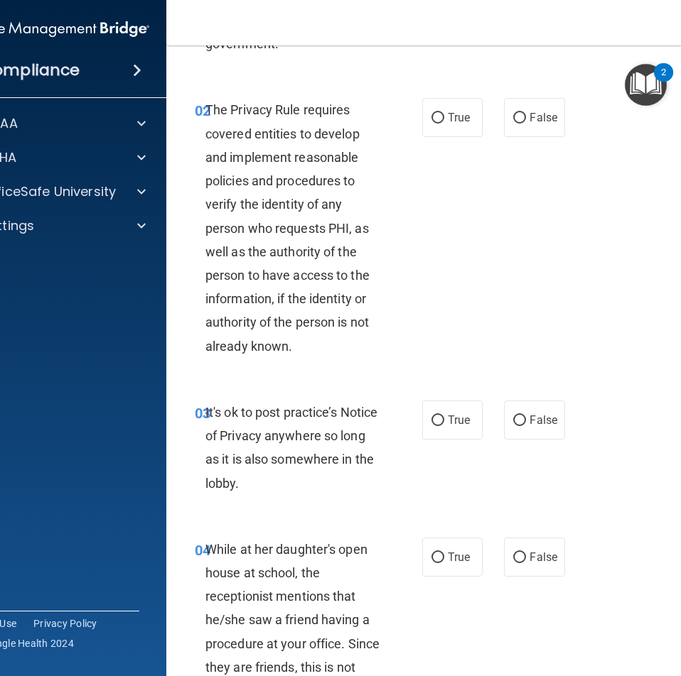
scroll to position [142, 0]
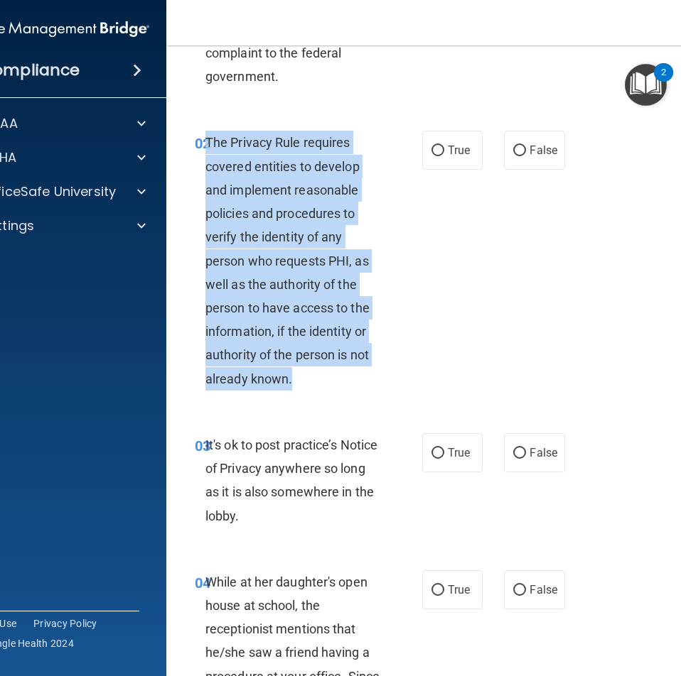
drag, startPoint x: 303, startPoint y: 386, endPoint x: 203, endPoint y: 149, distance: 257.3
click at [205, 149] on div "The Privacy Rule requires covered entities to develop and implement reasonable …" at bounding box center [298, 260] width 187 height 259
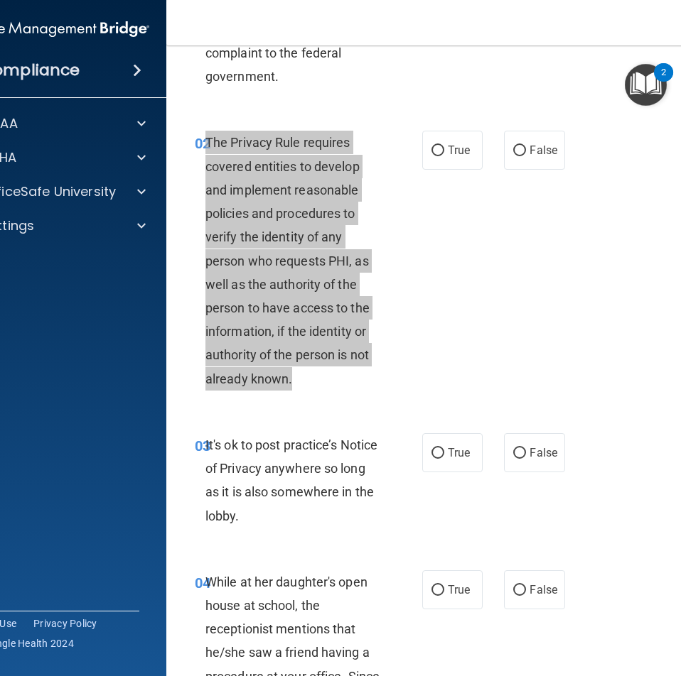
scroll to position [0, 0]
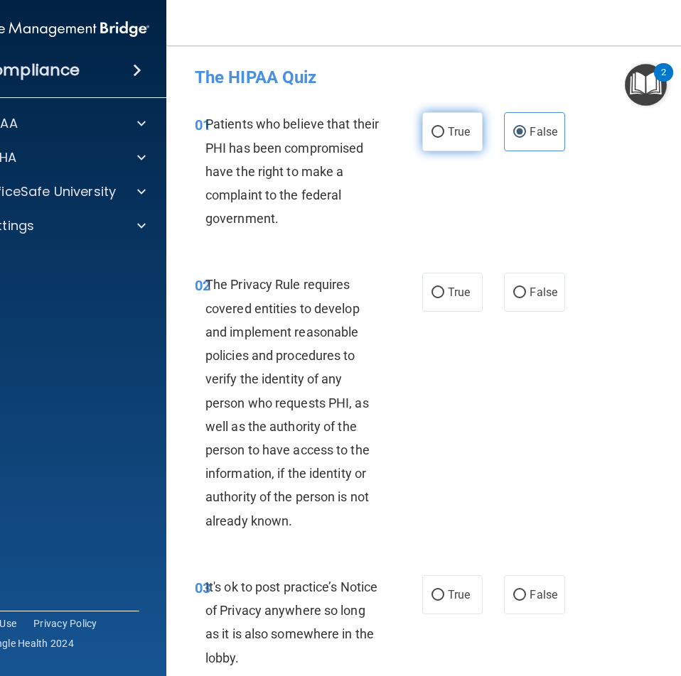
click at [422, 121] on label "True" at bounding box center [452, 131] width 60 height 39
click at [431, 127] on input "True" at bounding box center [437, 132] width 13 height 11
radio input "true"
radio input "false"
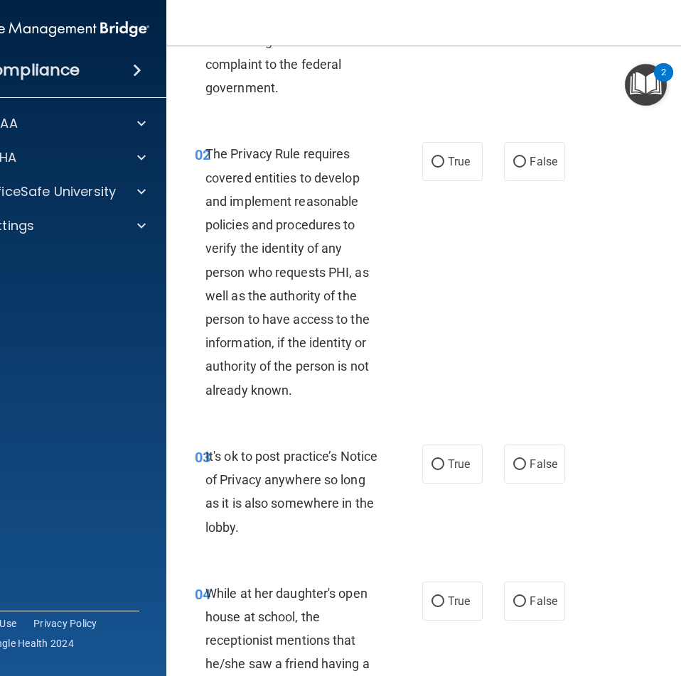
scroll to position [142, 0]
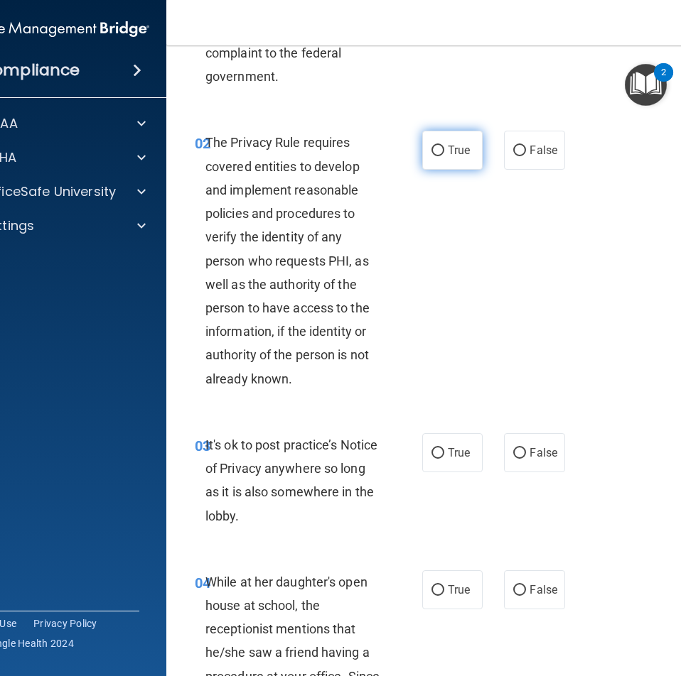
click at [450, 136] on label "True" at bounding box center [452, 150] width 60 height 39
click at [444, 146] on input "True" at bounding box center [437, 151] width 13 height 11
radio input "true"
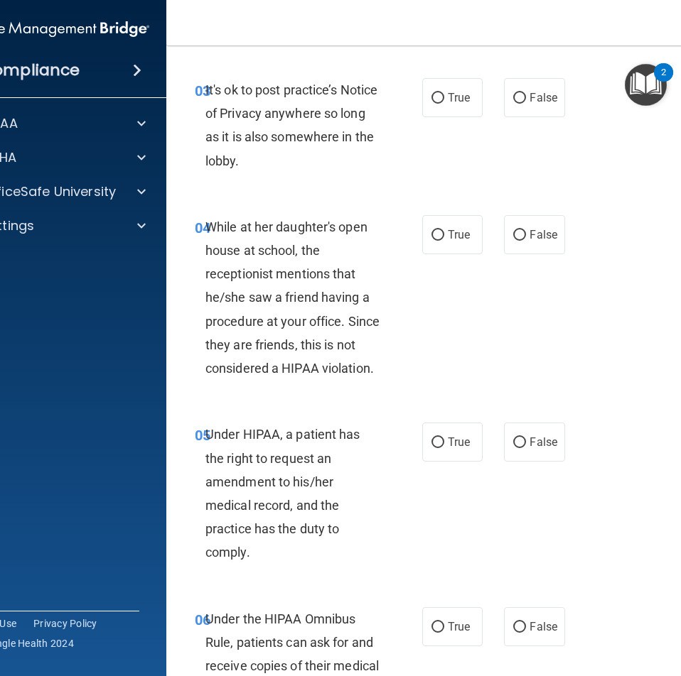
scroll to position [568, 0]
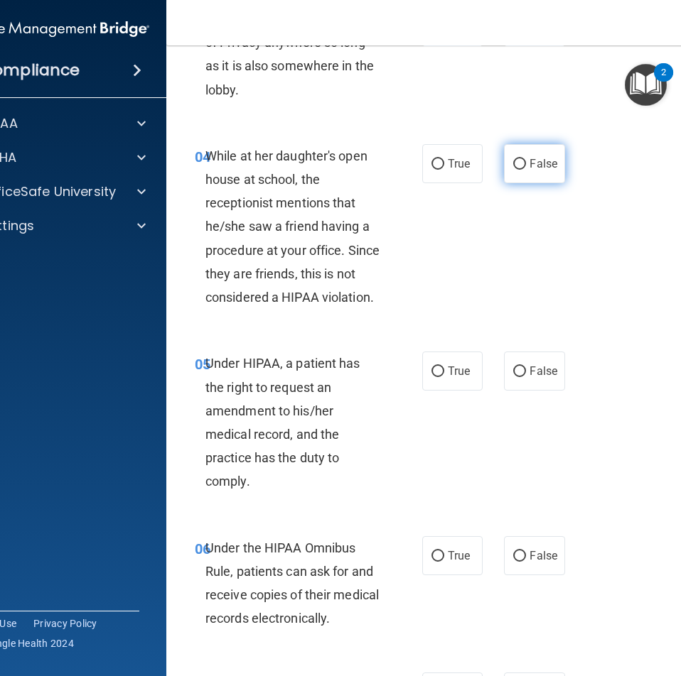
click at [522, 161] on label "False" at bounding box center [534, 163] width 60 height 39
click at [522, 161] on input "False" at bounding box center [519, 164] width 13 height 11
radio input "true"
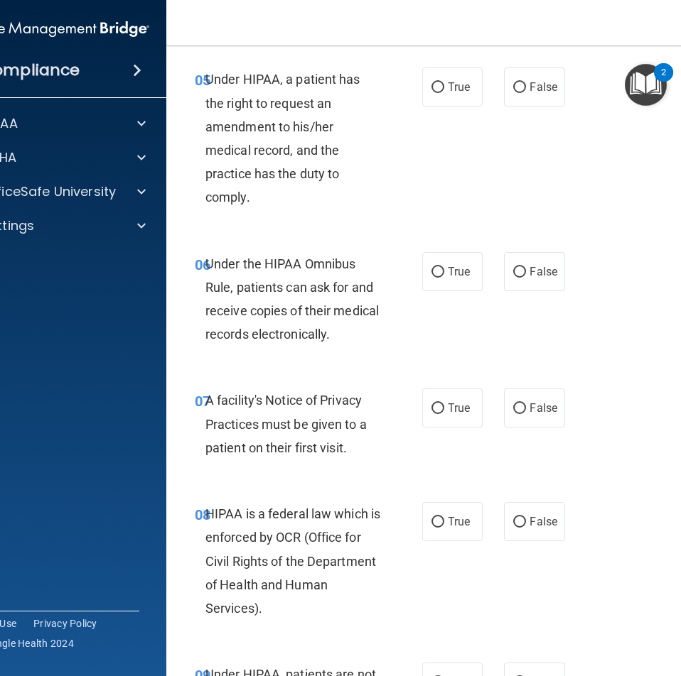
scroll to position [781, 0]
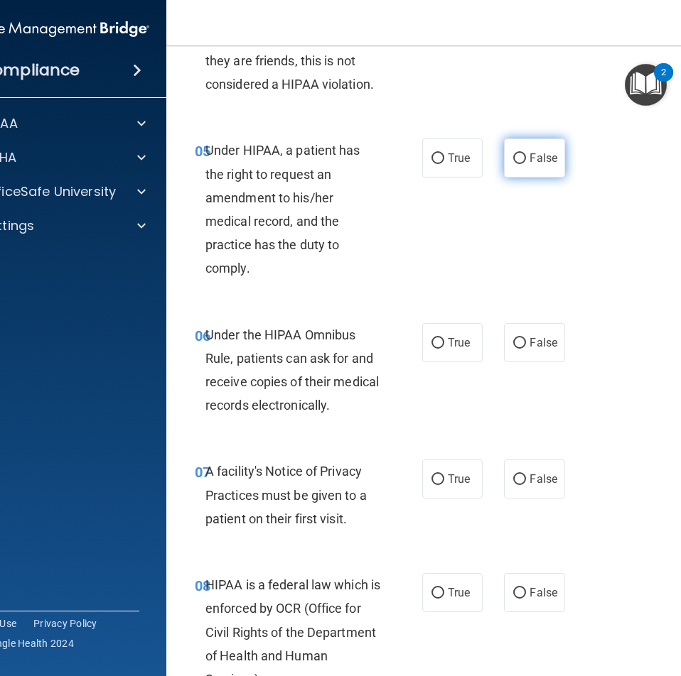
click at [526, 149] on label "False" at bounding box center [534, 158] width 60 height 39
click at [526, 153] on input "False" at bounding box center [519, 158] width 13 height 11
radio input "true"
click at [428, 336] on label "True" at bounding box center [452, 342] width 60 height 39
click at [431, 338] on input "True" at bounding box center [437, 343] width 13 height 11
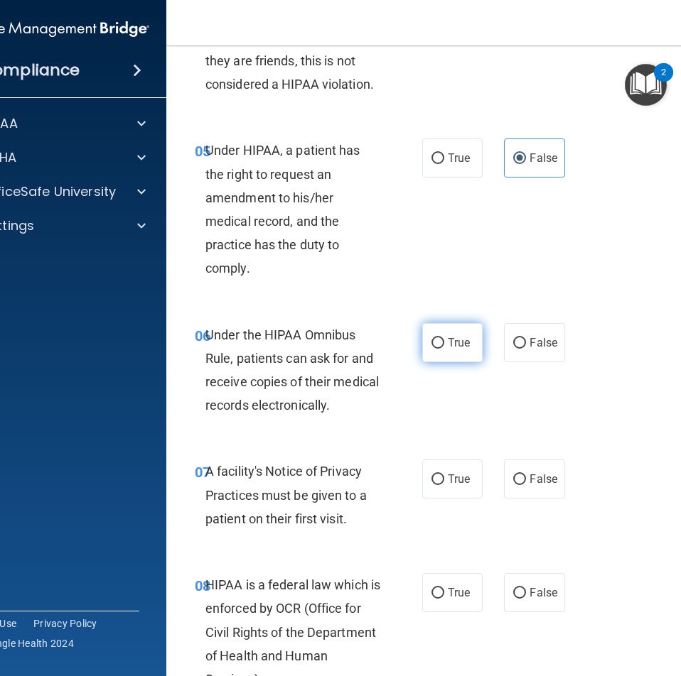
radio input "true"
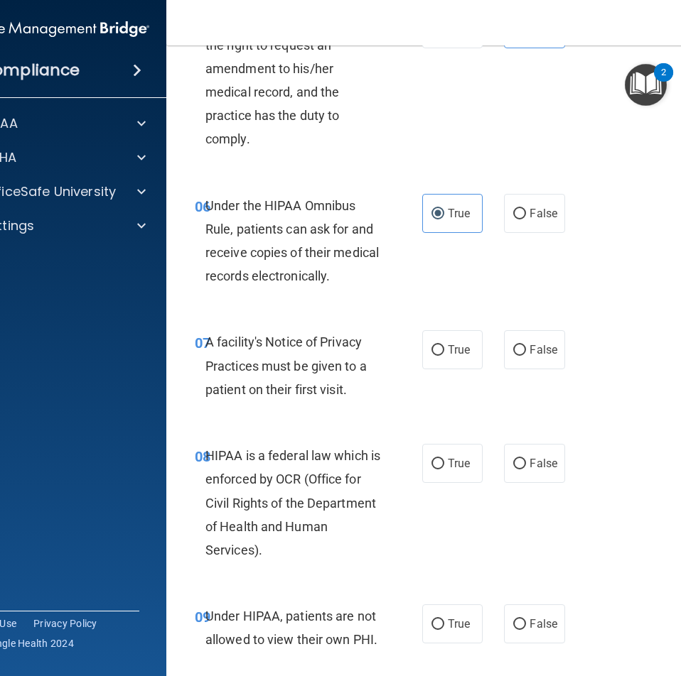
scroll to position [924, 0]
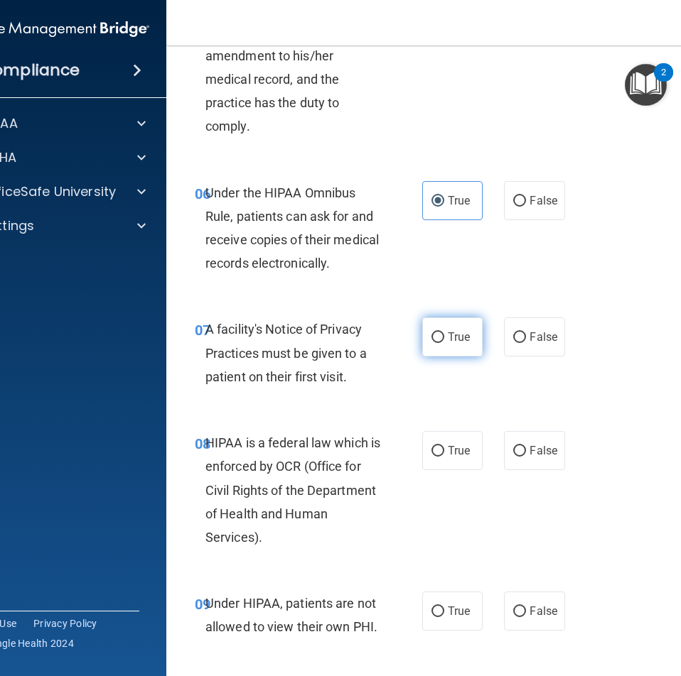
click at [442, 355] on label "True" at bounding box center [452, 337] width 60 height 39
click at [442, 343] on input "True" at bounding box center [437, 337] width 13 height 11
radio input "true"
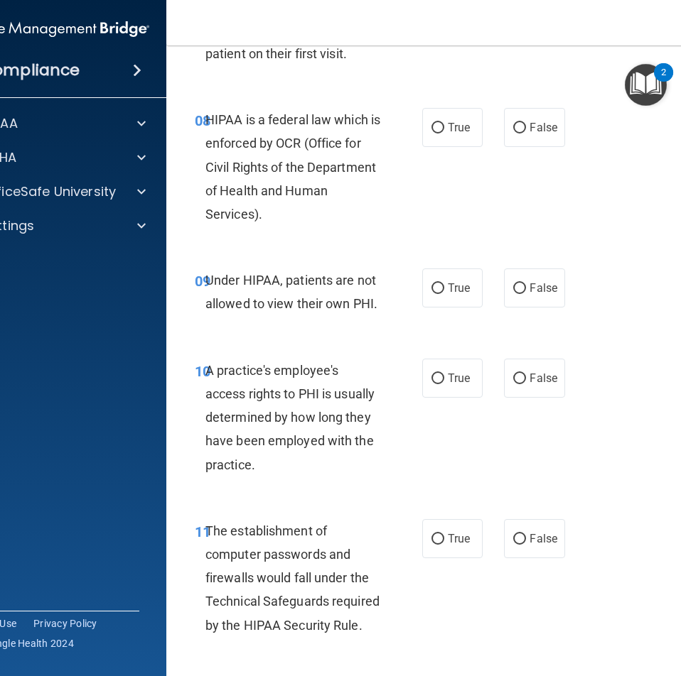
scroll to position [1279, 0]
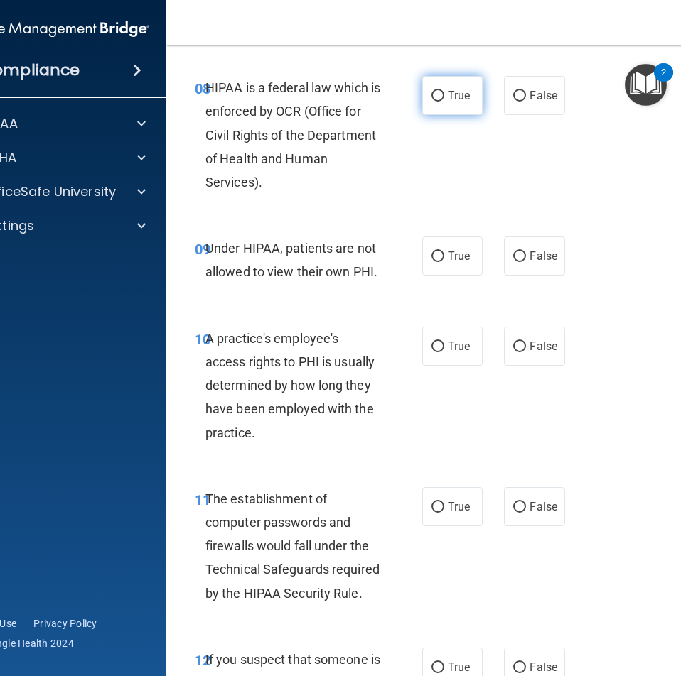
click at [452, 90] on span "True" at bounding box center [459, 95] width 22 height 13
click at [444, 91] on input "True" at bounding box center [437, 96] width 13 height 11
radio input "true"
click at [544, 260] on span "False" at bounding box center [543, 255] width 28 height 13
click at [526, 260] on input "False" at bounding box center [519, 256] width 13 height 11
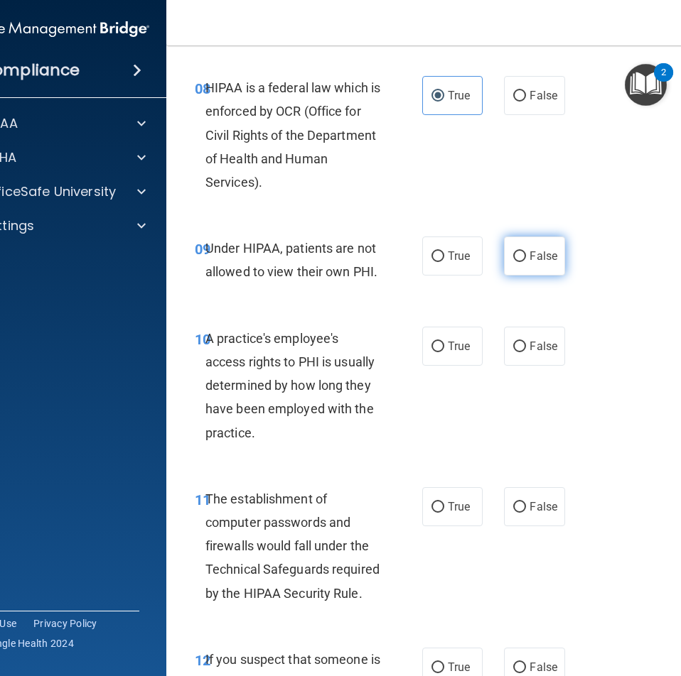
radio input "true"
click at [537, 350] on span "False" at bounding box center [543, 346] width 28 height 13
click at [526, 350] on input "False" at bounding box center [519, 347] width 13 height 11
radio input "true"
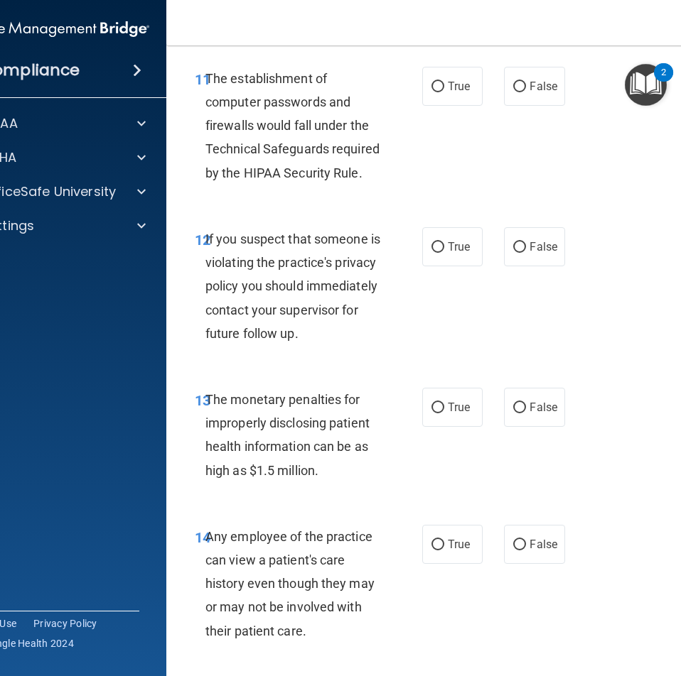
scroll to position [1705, 0]
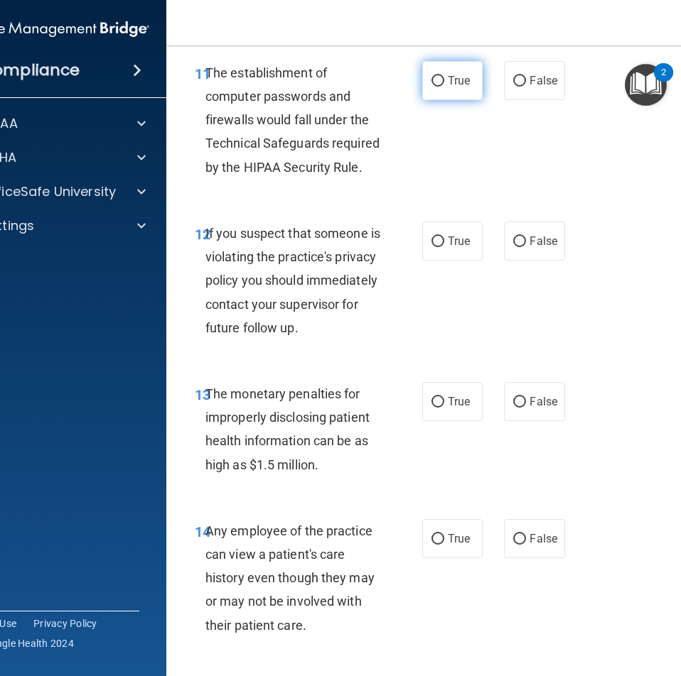
click at [460, 90] on label "True" at bounding box center [452, 80] width 60 height 39
click at [444, 87] on input "True" at bounding box center [437, 81] width 13 height 11
radio input "true"
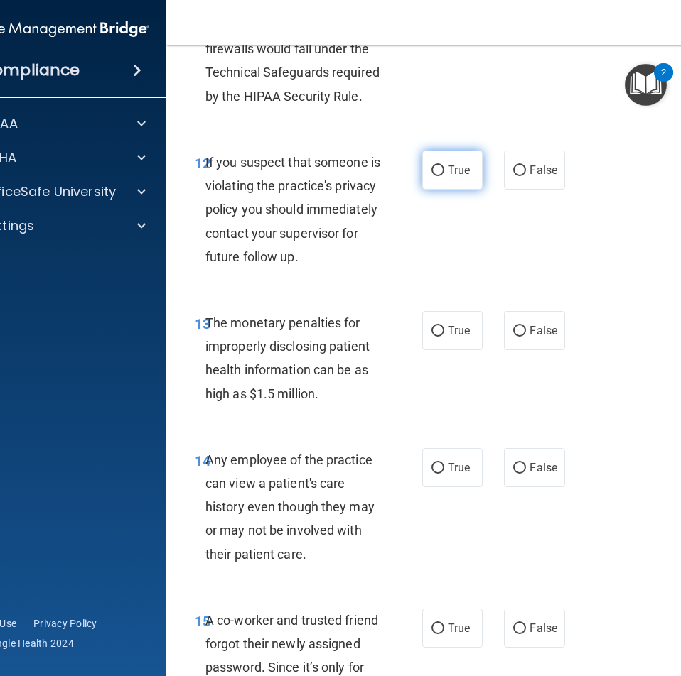
click at [452, 174] on span "True" at bounding box center [459, 169] width 22 height 13
click at [444, 174] on input "True" at bounding box center [437, 171] width 13 height 11
radio input "true"
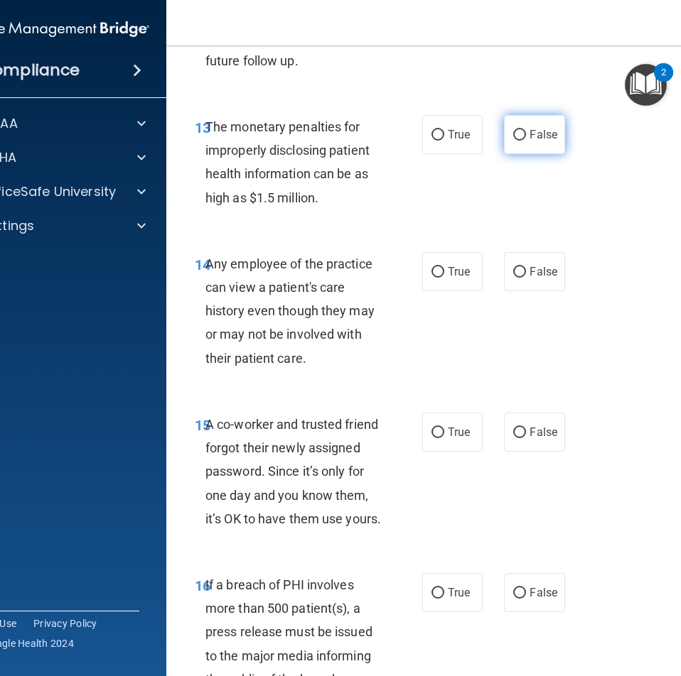
scroll to position [1989, 0]
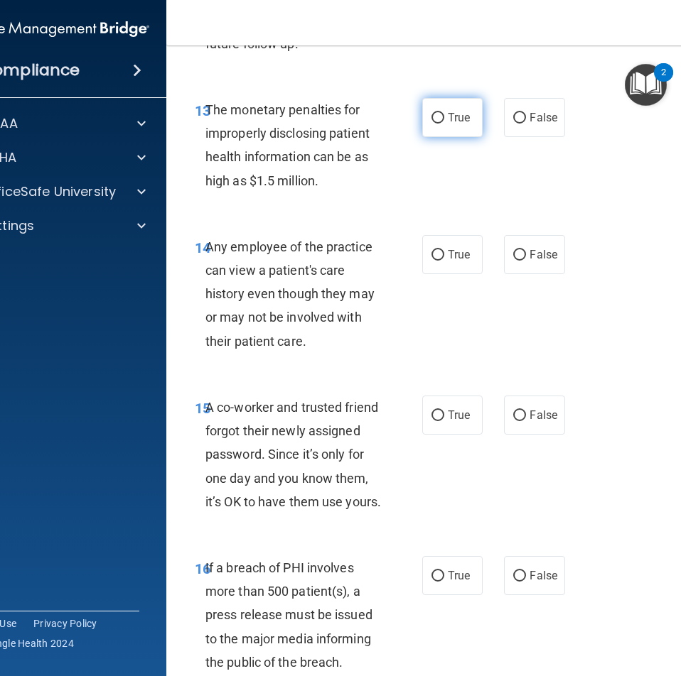
click at [435, 124] on input "True" at bounding box center [437, 118] width 13 height 11
radio input "true"
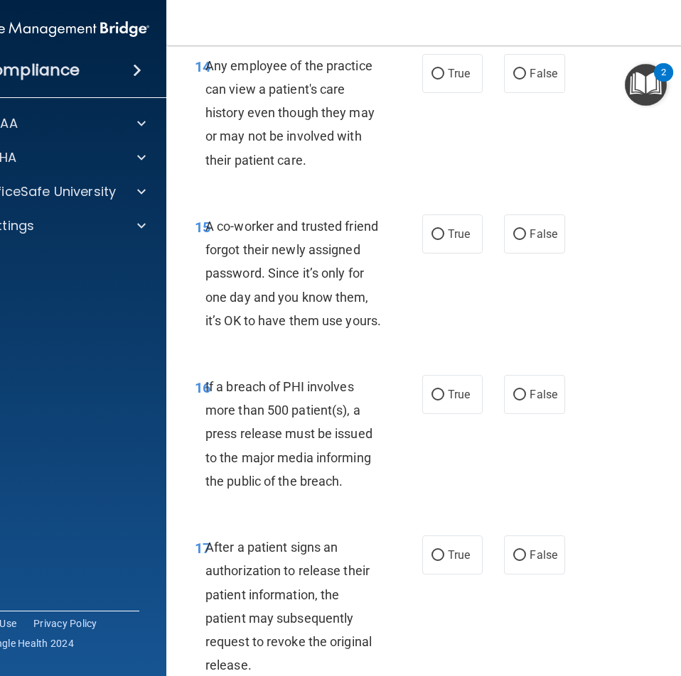
scroll to position [2202, 0]
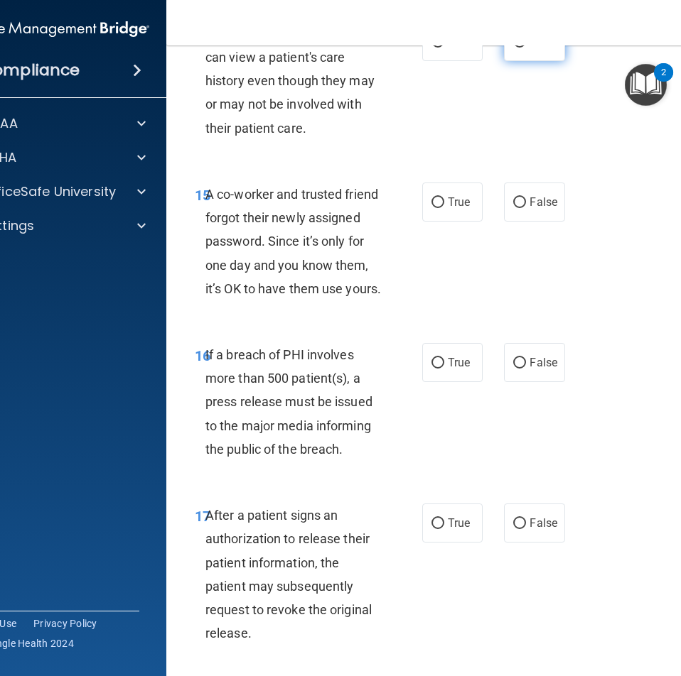
click at [543, 61] on label "False" at bounding box center [534, 41] width 60 height 39
click at [526, 48] on input "False" at bounding box center [519, 42] width 13 height 11
radio input "true"
click at [539, 209] on span "False" at bounding box center [543, 201] width 28 height 13
click at [526, 208] on input "False" at bounding box center [519, 202] width 13 height 11
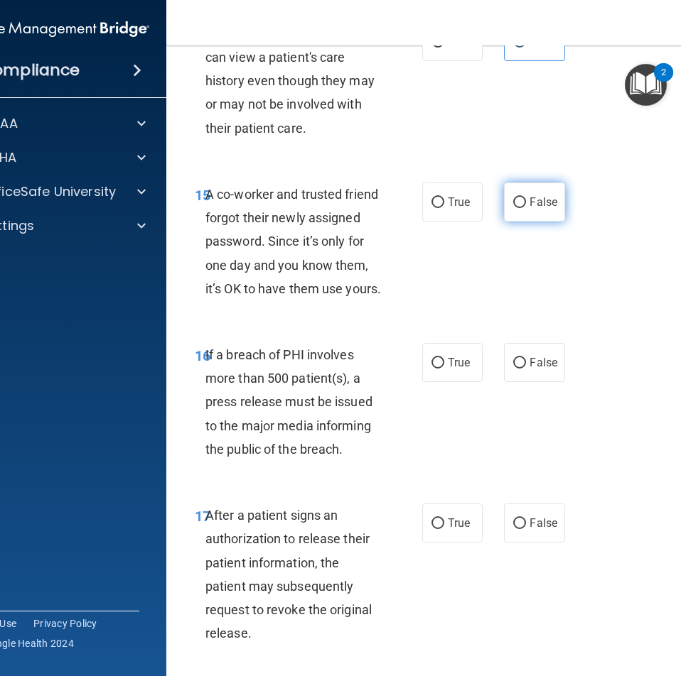
radio input "true"
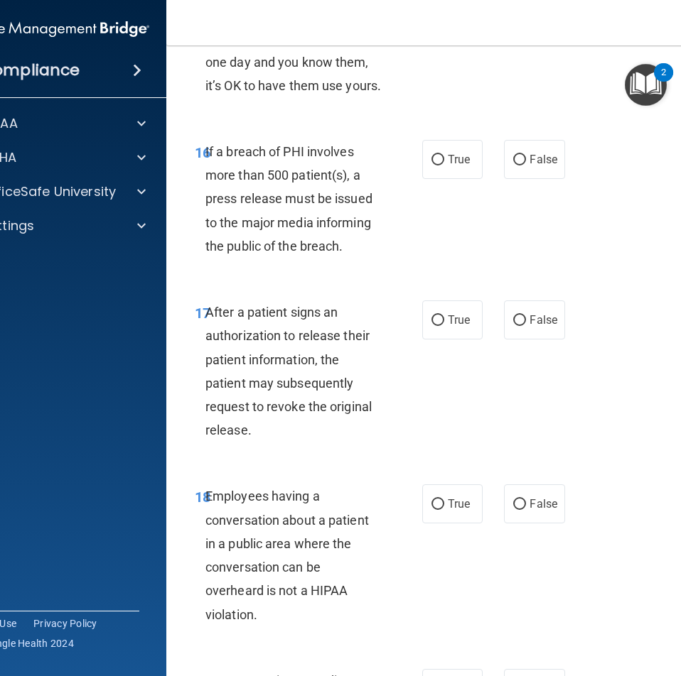
scroll to position [2486, 0]
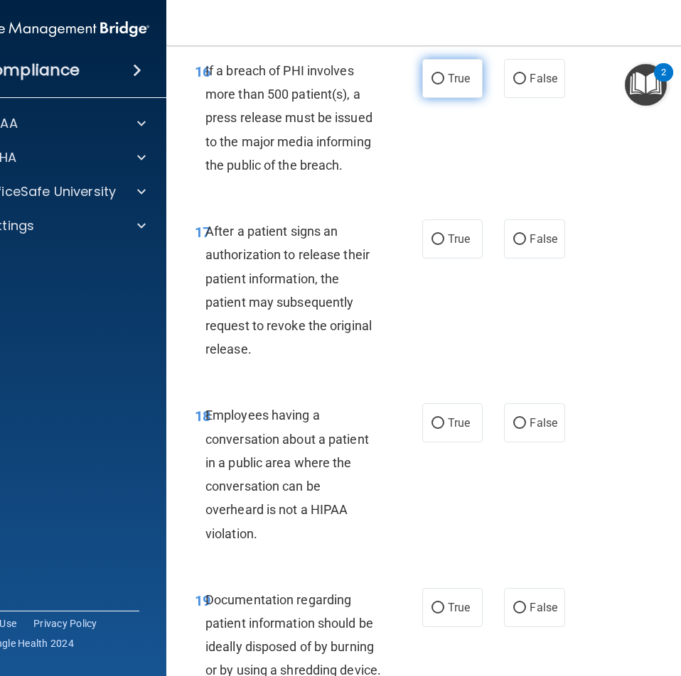
click at [470, 98] on label "True" at bounding box center [452, 78] width 60 height 39
click at [444, 85] on input "True" at bounding box center [437, 79] width 13 height 11
radio input "true"
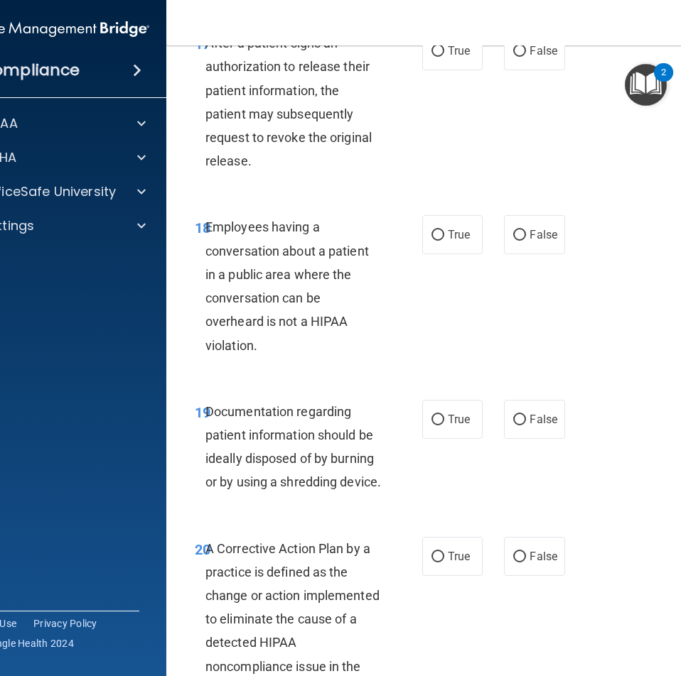
scroll to position [2700, 0]
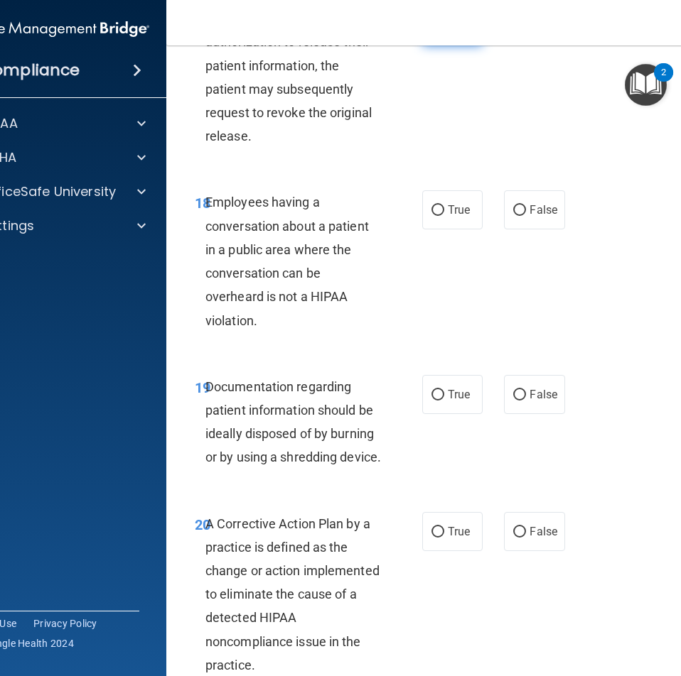
click at [453, 33] on span "True" at bounding box center [459, 25] width 22 height 13
click at [444, 32] on input "True" at bounding box center [437, 26] width 13 height 11
radio input "true"
click at [537, 217] on span "False" at bounding box center [543, 209] width 28 height 13
click at [526, 216] on input "False" at bounding box center [519, 210] width 13 height 11
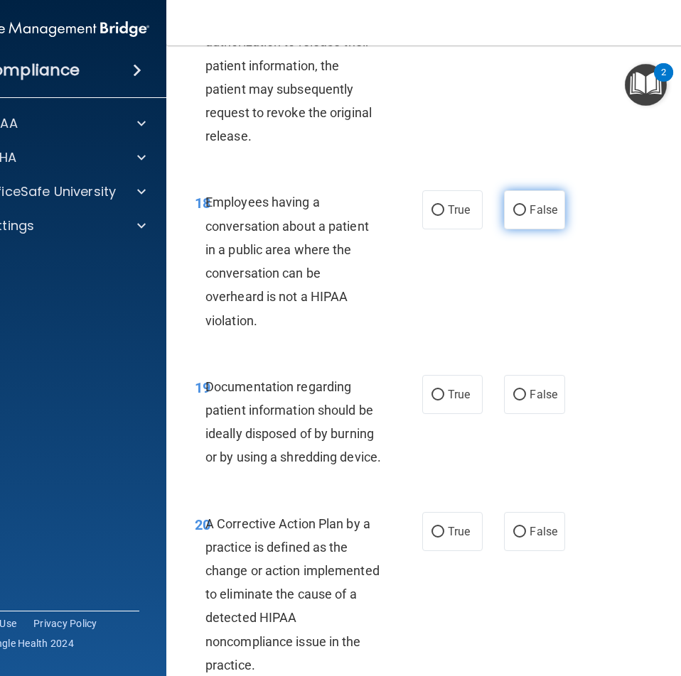
radio input "true"
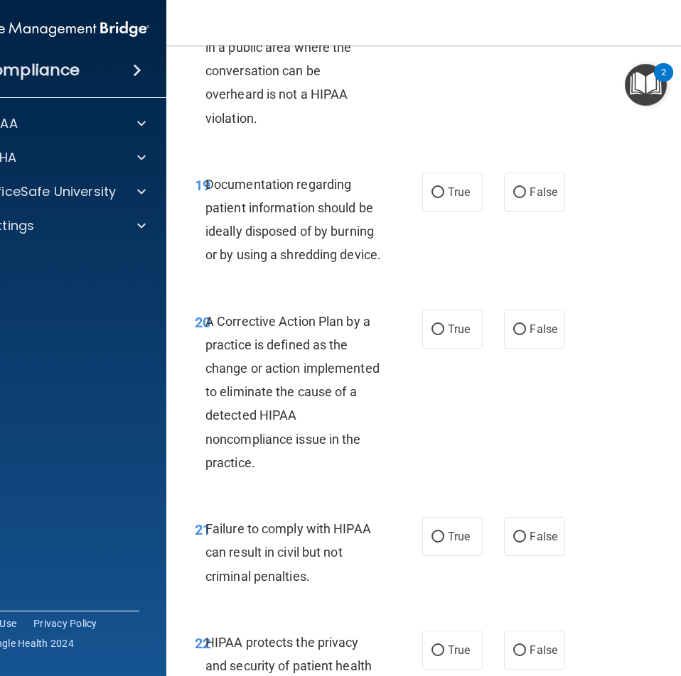
scroll to position [2984, 0]
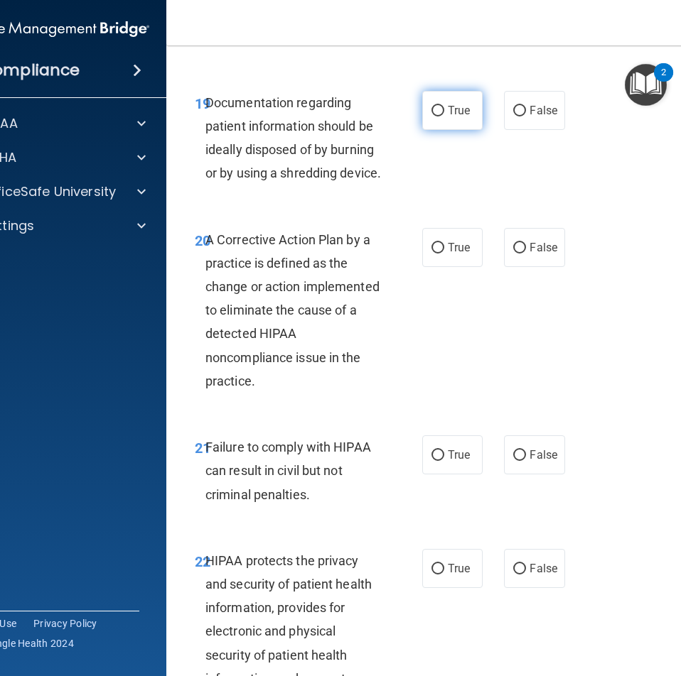
click at [438, 117] on input "True" at bounding box center [437, 111] width 13 height 11
radio input "true"
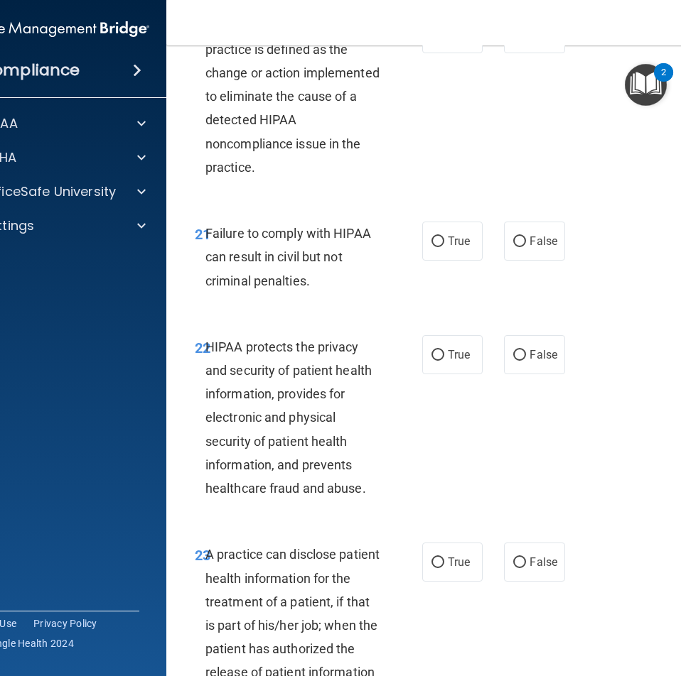
scroll to position [3197, 0]
click at [445, 54] on label "True" at bounding box center [452, 34] width 60 height 39
click at [444, 40] on input "True" at bounding box center [437, 35] width 13 height 11
radio input "true"
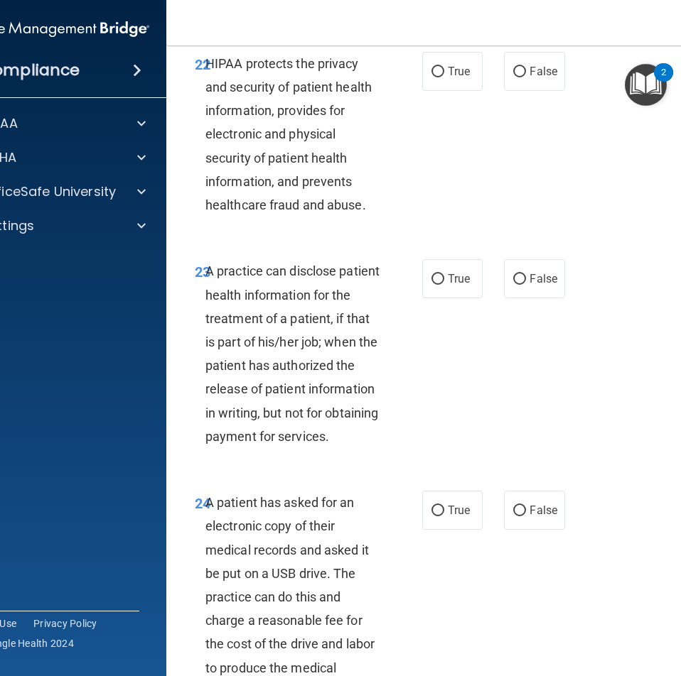
scroll to position [3410, 0]
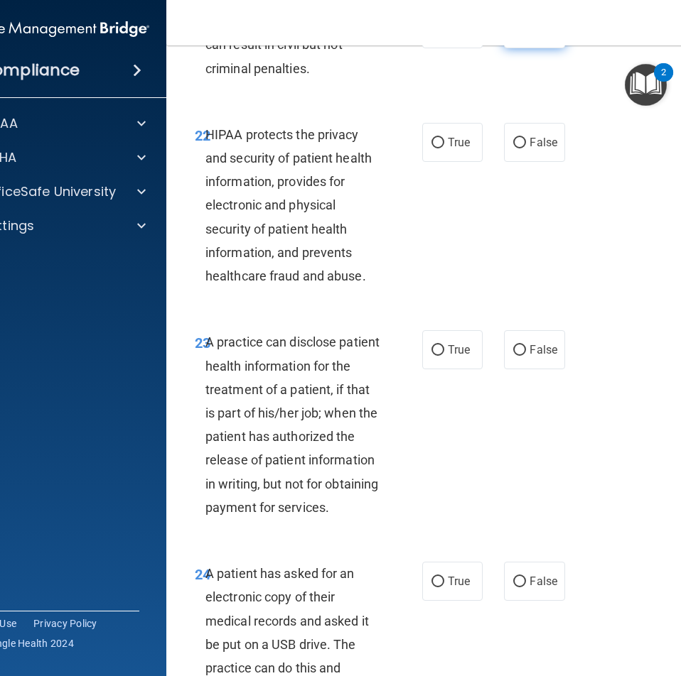
click at [518, 35] on input "False" at bounding box center [519, 29] width 13 height 11
radio input "true"
click at [462, 149] on span "True" at bounding box center [459, 142] width 22 height 13
click at [444, 148] on input "True" at bounding box center [437, 143] width 13 height 11
radio input "true"
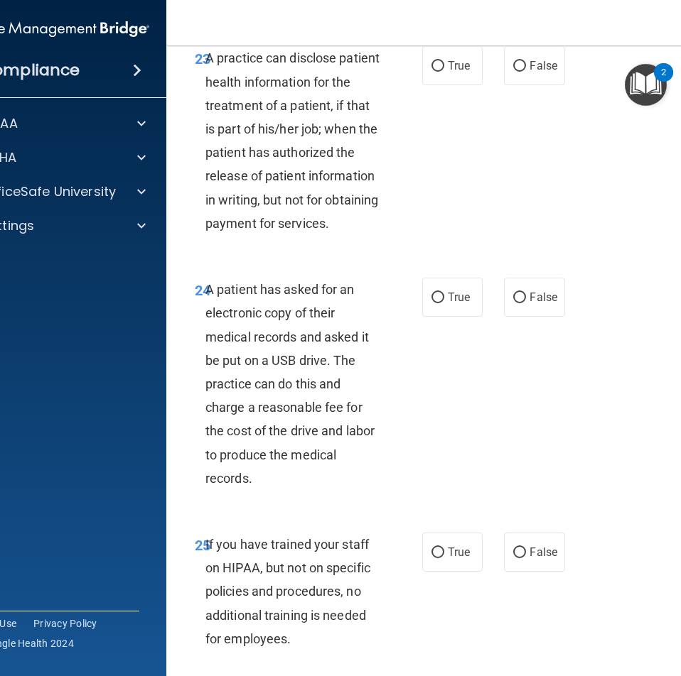
scroll to position [3765, 0]
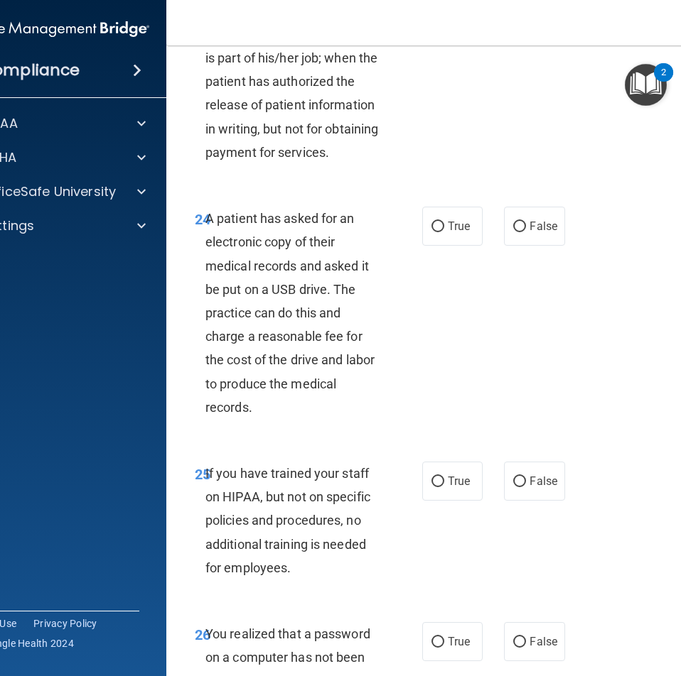
drag, startPoint x: 677, startPoint y: 288, endPoint x: 639, endPoint y: 345, distance: 69.2
click at [639, 345] on div "24 A patient has asked for an electronic copy of their medical records and aske…" at bounding box center [454, 316] width 540 height 255
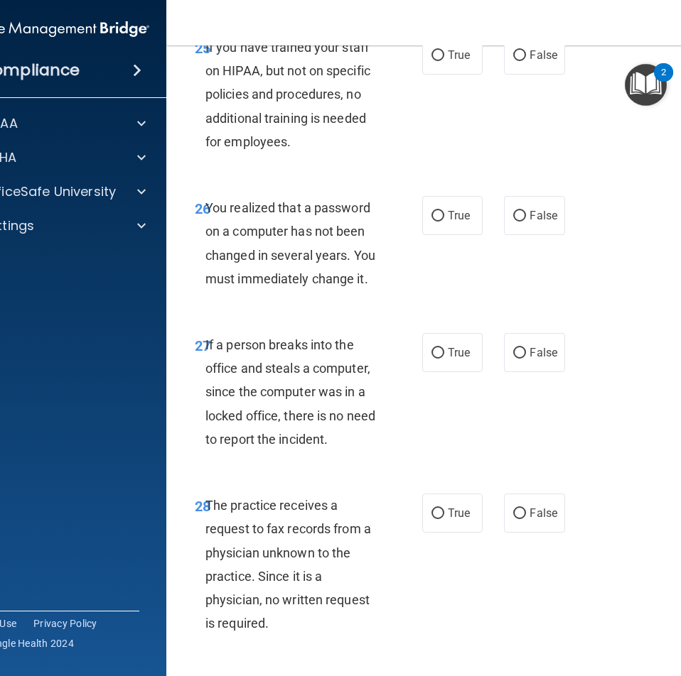
scroll to position [4263, 0]
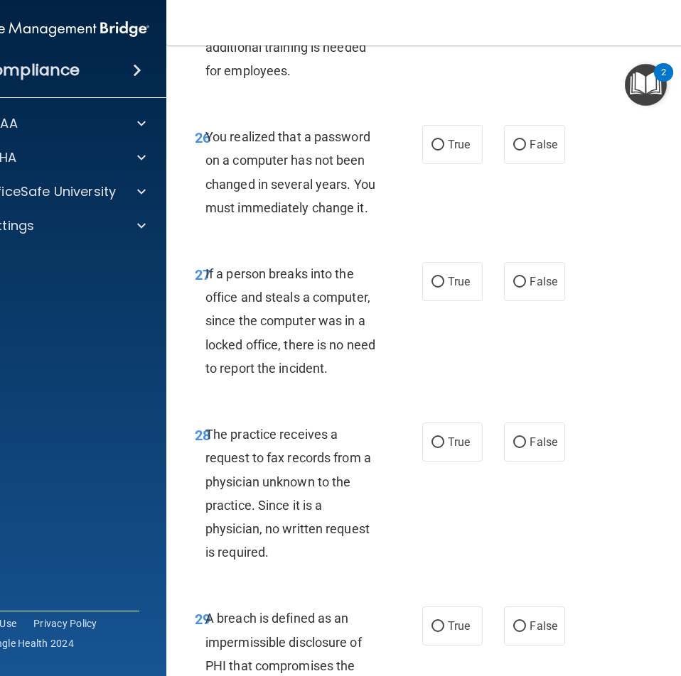
radio input "true"
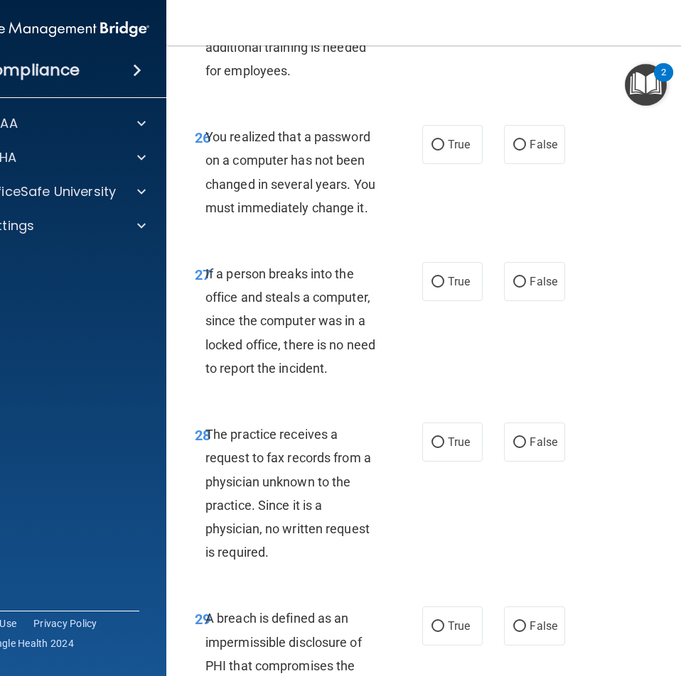
radio input "false"
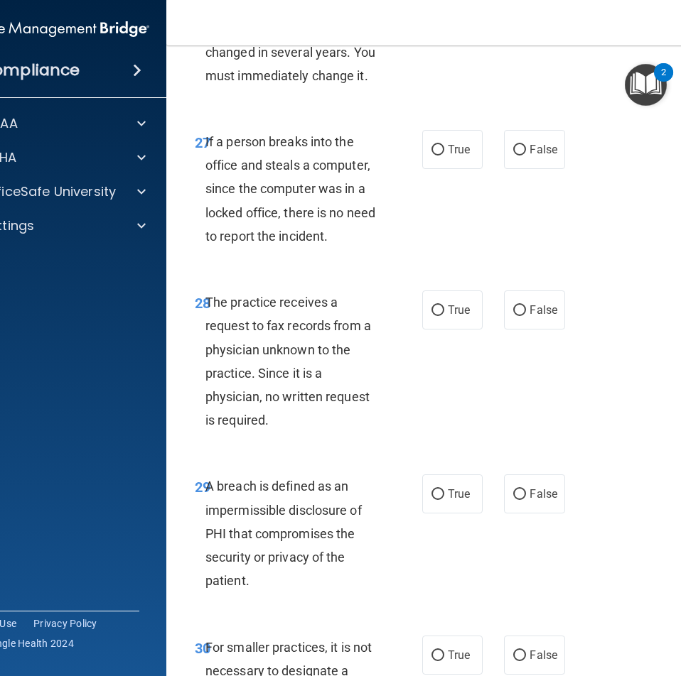
scroll to position [4405, 0]
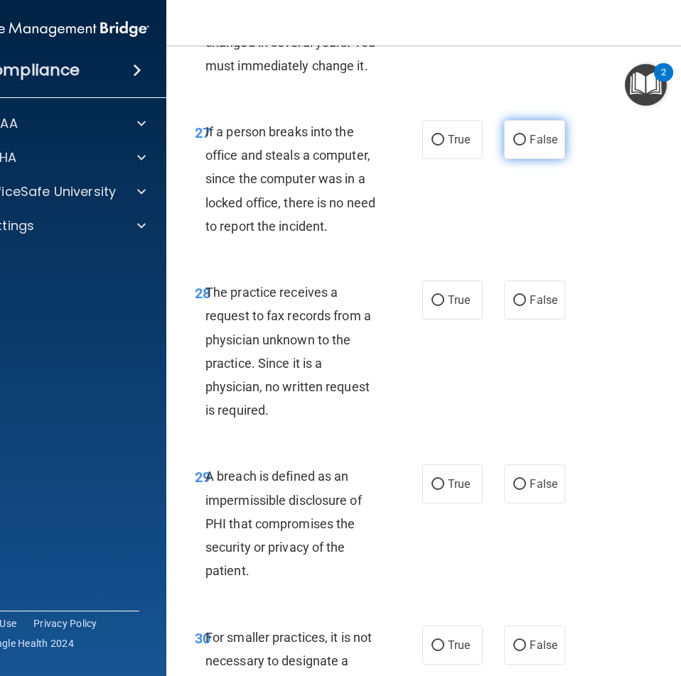
click at [544, 146] on span "False" at bounding box center [543, 139] width 28 height 13
click at [526, 146] on input "False" at bounding box center [519, 140] width 13 height 11
radio input "true"
click at [448, 9] on span "True" at bounding box center [459, 2] width 22 height 13
click at [444, 9] on input "True" at bounding box center [437, 3] width 13 height 11
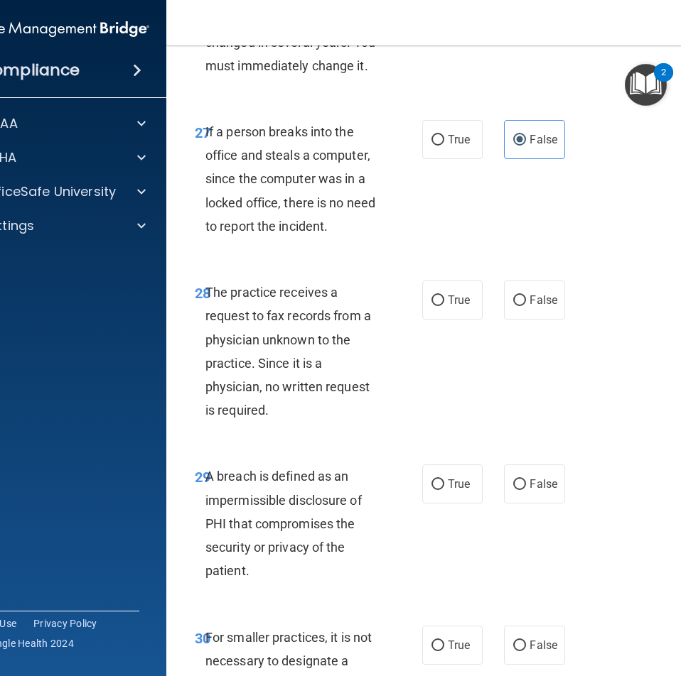
radio input "true"
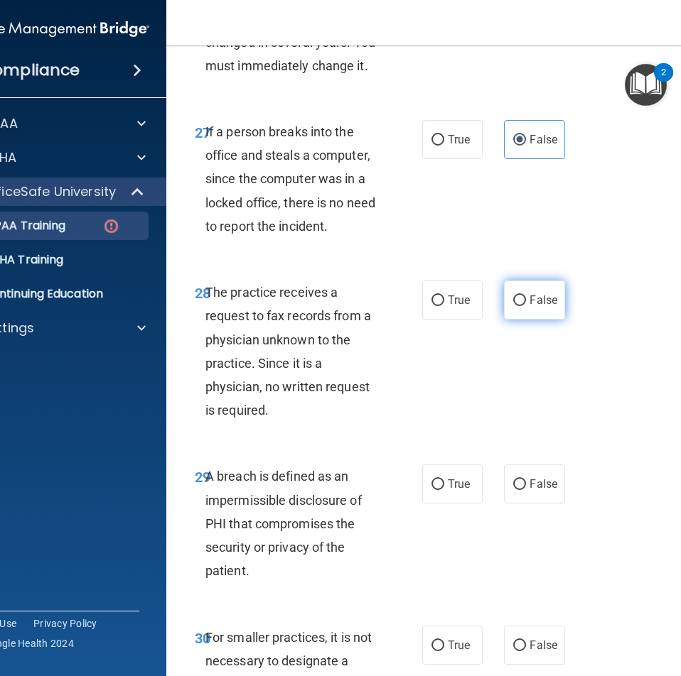
click at [539, 307] on span "False" at bounding box center [543, 299] width 28 height 13
click at [526, 306] on input "False" at bounding box center [519, 301] width 13 height 11
radio input "true"
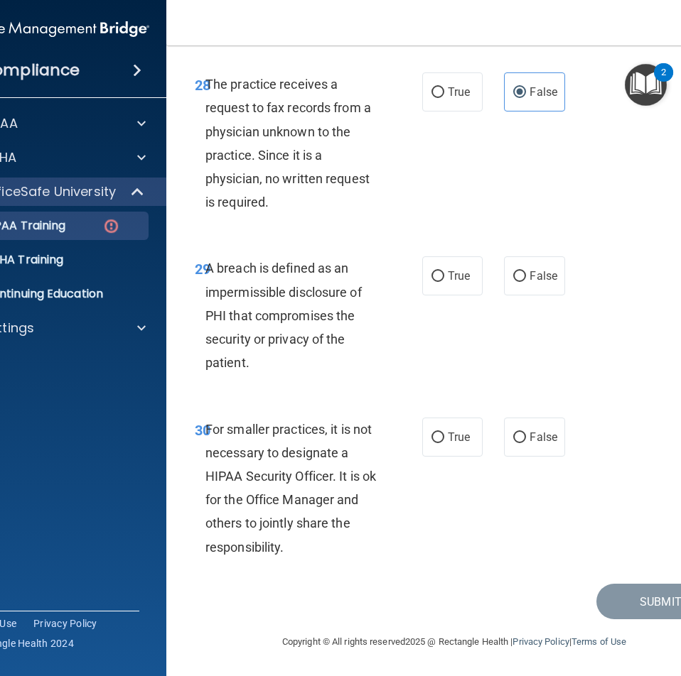
scroll to position [4707, 0]
click at [422, 277] on label "True" at bounding box center [452, 275] width 60 height 39
click at [431, 277] on input "True" at bounding box center [437, 276] width 13 height 11
radio input "true"
click at [422, 390] on div "29 A breach is defined as an impermissible disclosure of PHI that compromises t…" at bounding box center [454, 319] width 540 height 161
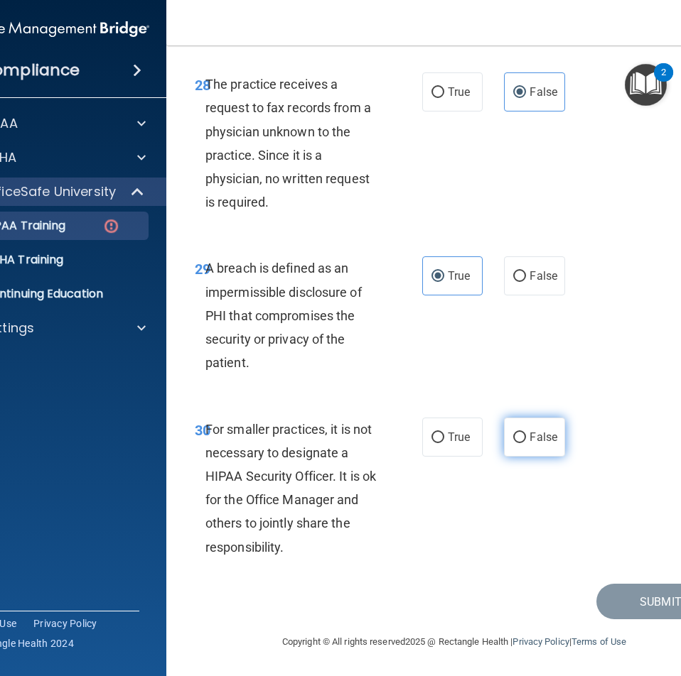
click at [521, 445] on label "False" at bounding box center [534, 437] width 60 height 39
click at [521, 443] on input "False" at bounding box center [519, 438] width 13 height 11
radio input "true"
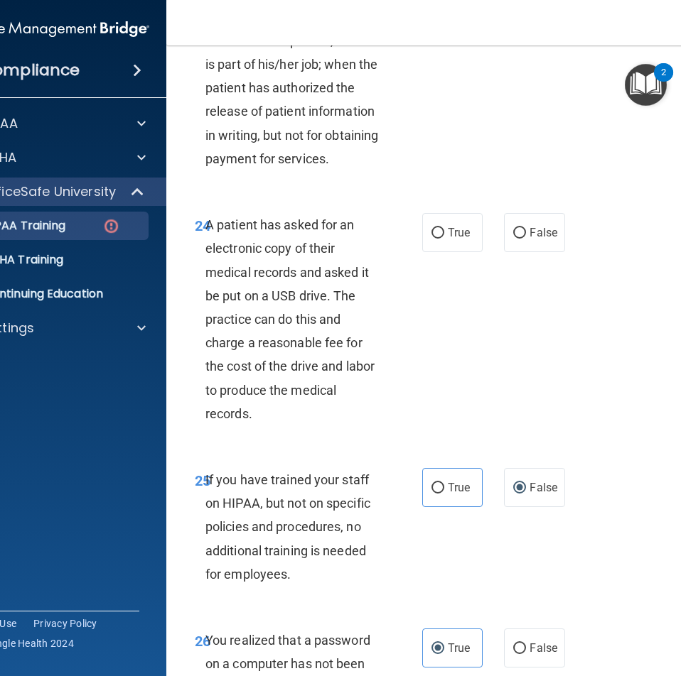
scroll to position [3713, 0]
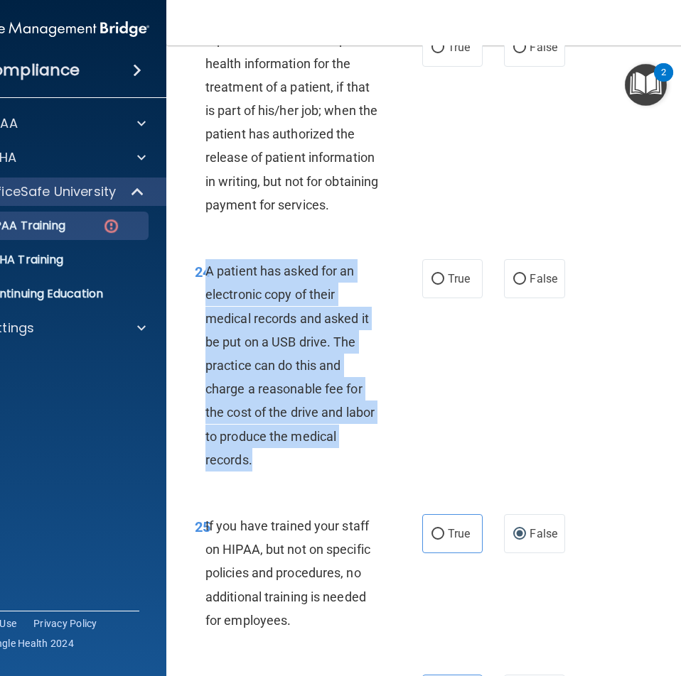
drag, startPoint x: 268, startPoint y: 550, endPoint x: 201, endPoint y: 367, distance: 195.1
click at [205, 367] on div "A patient has asked for an electronic copy of their medical records and asked i…" at bounding box center [298, 365] width 187 height 212
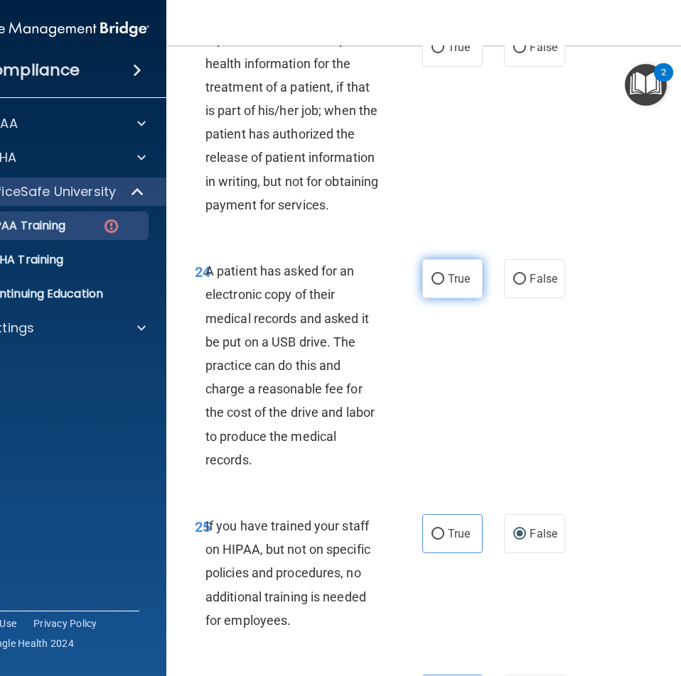
click at [461, 298] on label "True" at bounding box center [452, 278] width 60 height 39
click at [444, 285] on input "True" at bounding box center [437, 279] width 13 height 11
radio input "true"
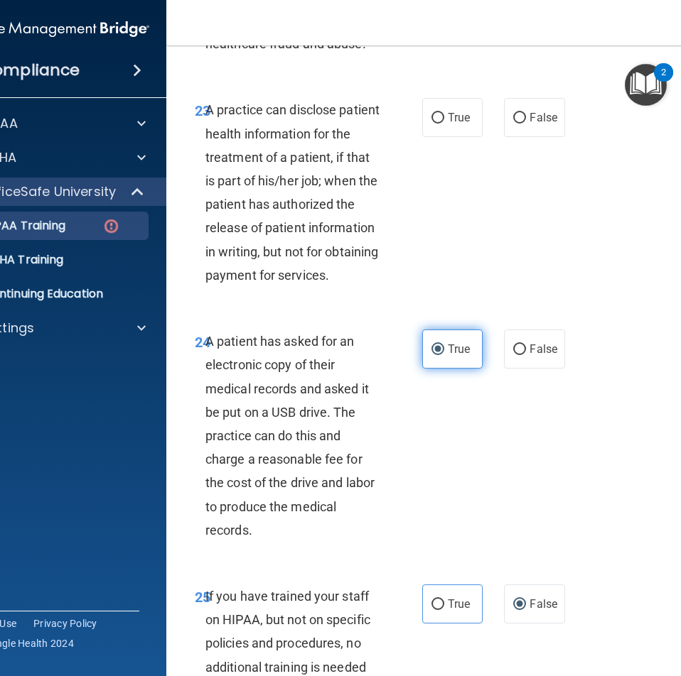
scroll to position [3642, 0]
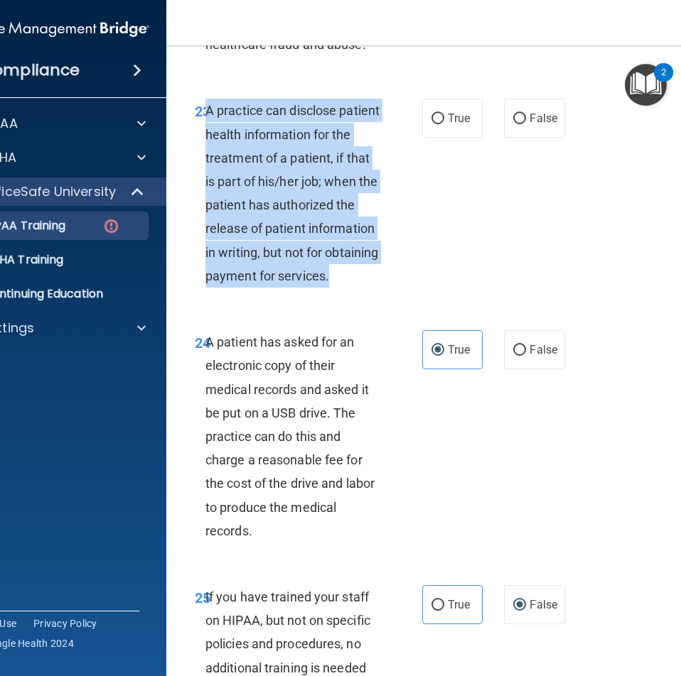
drag, startPoint x: 282, startPoint y: 373, endPoint x: 201, endPoint y: 183, distance: 206.9
click at [205, 183] on div "A practice can disclose patient health information for the treatment of a patie…" at bounding box center [298, 193] width 187 height 189
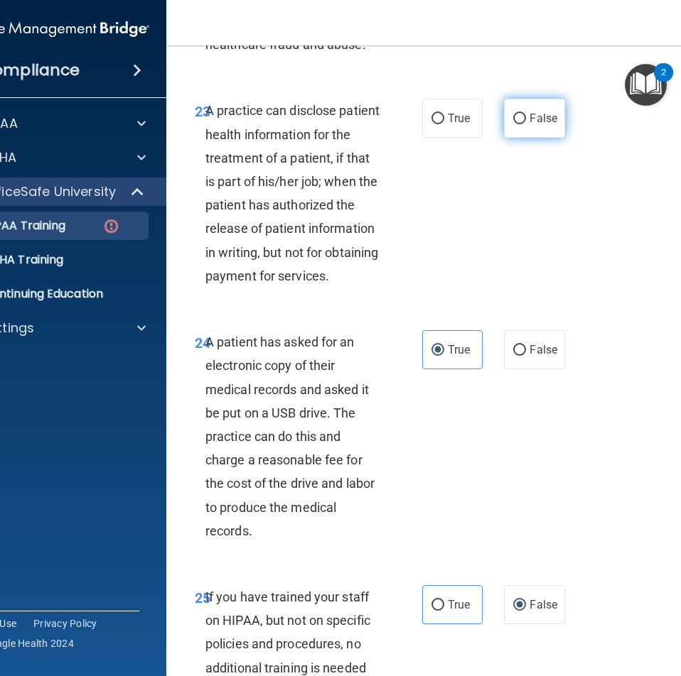
click at [518, 138] on label "False" at bounding box center [534, 118] width 60 height 39
click at [518, 124] on input "False" at bounding box center [519, 119] width 13 height 11
radio input "true"
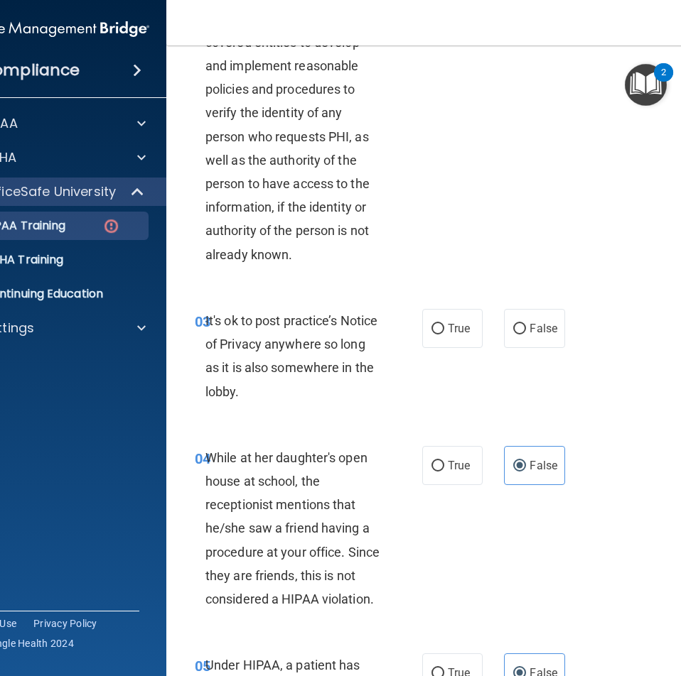
scroll to position [232, 0]
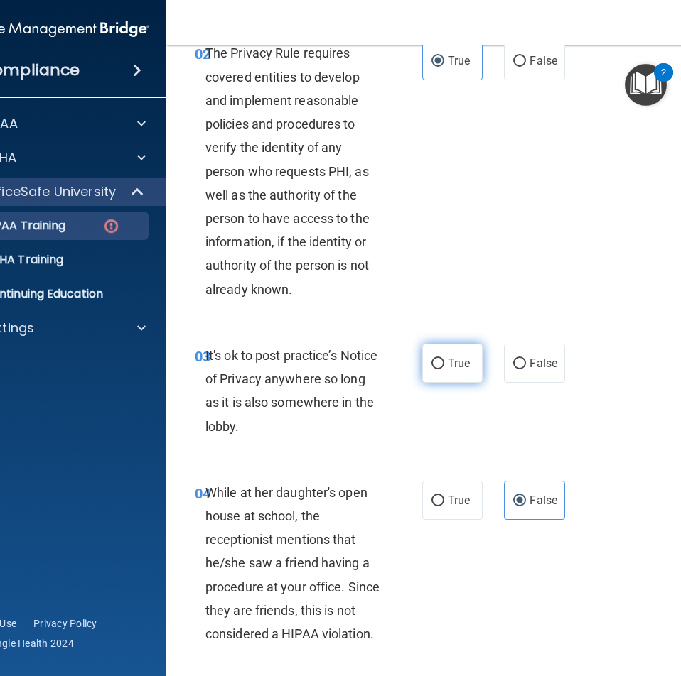
click at [461, 359] on span "True" at bounding box center [459, 363] width 22 height 13
click at [444, 359] on input "True" at bounding box center [437, 364] width 13 height 11
radio input "true"
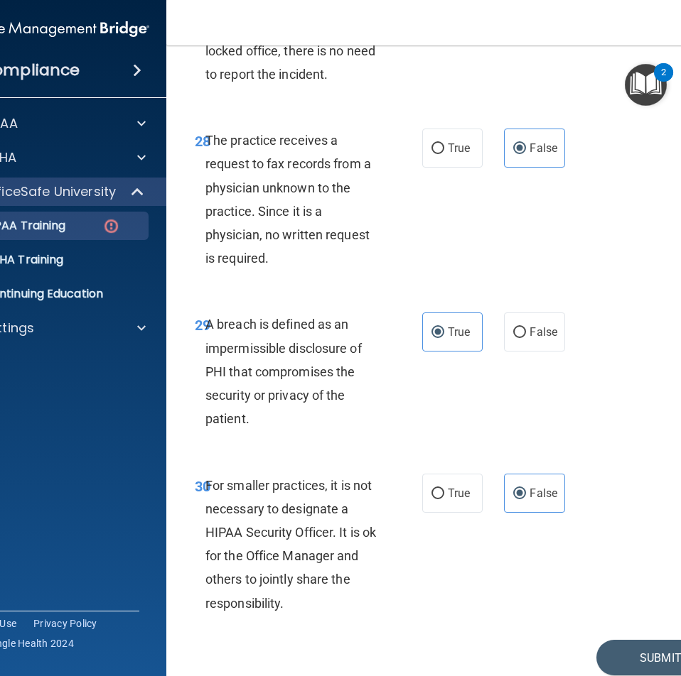
scroll to position [4707, 0]
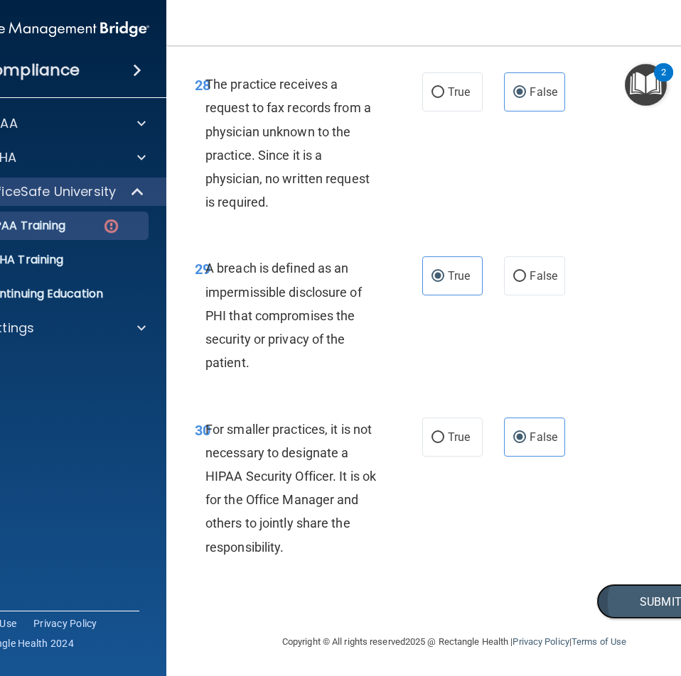
click at [635, 596] on button "Submit" at bounding box center [660, 602] width 128 height 36
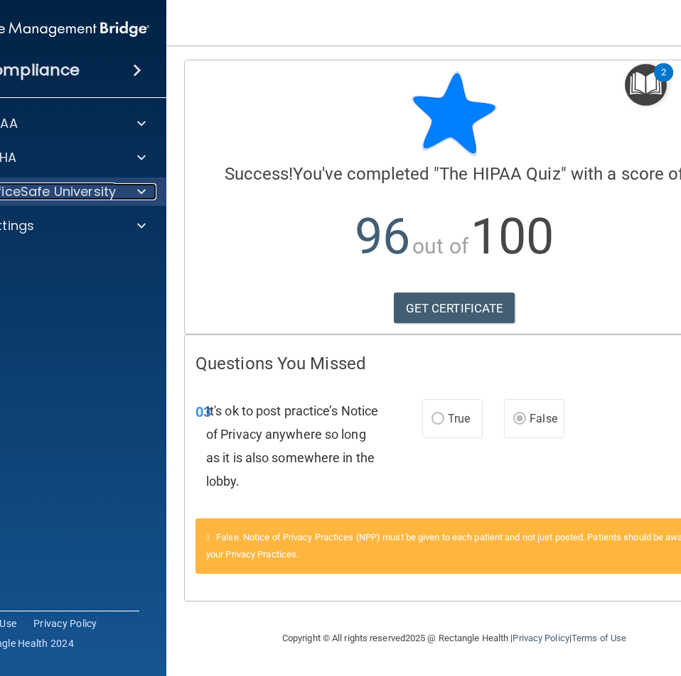
click at [145, 191] on span at bounding box center [141, 191] width 9 height 17
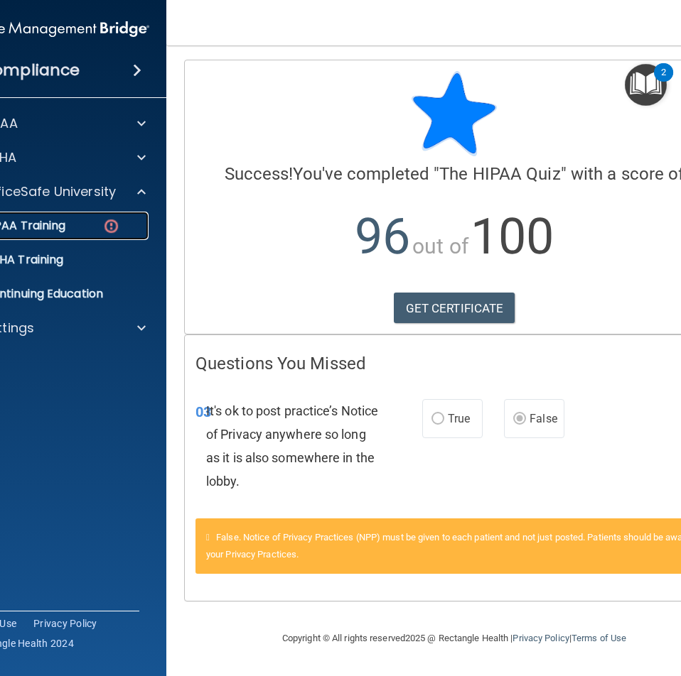
click at [31, 229] on p "HIPAA Training" at bounding box center [6, 226] width 117 height 14
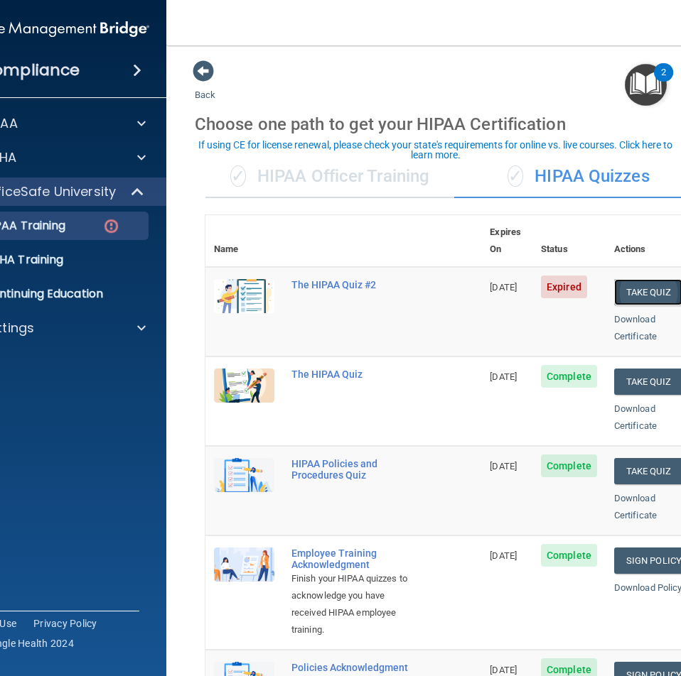
click at [634, 279] on button "Take Quiz" at bounding box center [648, 292] width 68 height 26
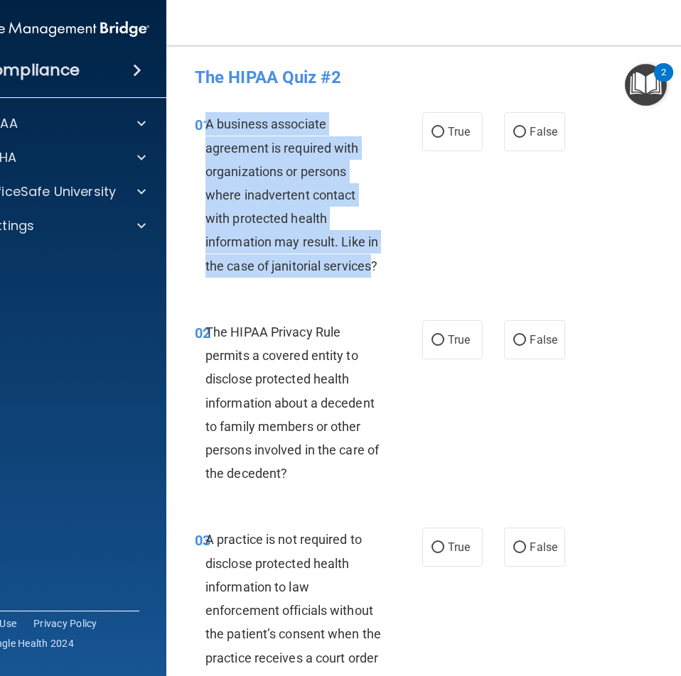
drag, startPoint x: 371, startPoint y: 269, endPoint x: 200, endPoint y: 132, distance: 218.9
click at [205, 132] on div "A business associate agreement is required with organizations or persons where …" at bounding box center [298, 195] width 187 height 166
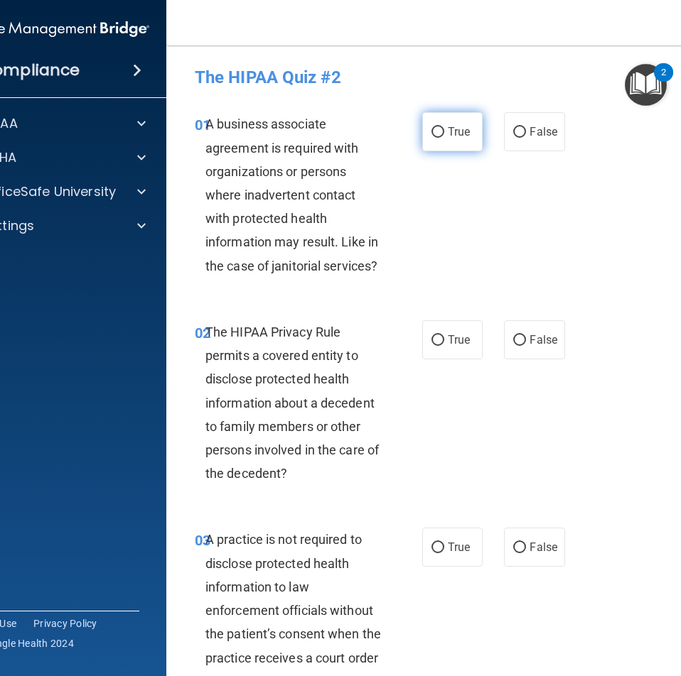
click at [453, 138] on span "True" at bounding box center [459, 131] width 22 height 13
click at [444, 138] on input "True" at bounding box center [437, 132] width 13 height 11
radio input "true"
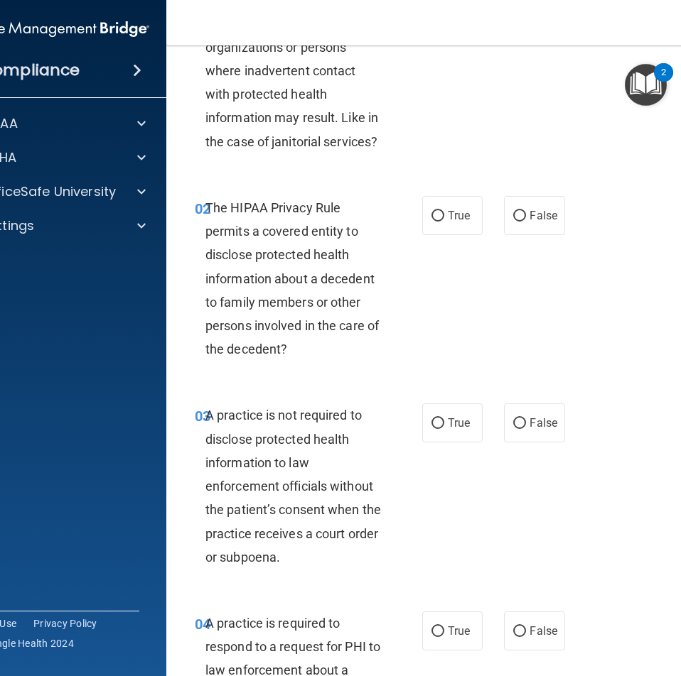
scroll to position [142, 0]
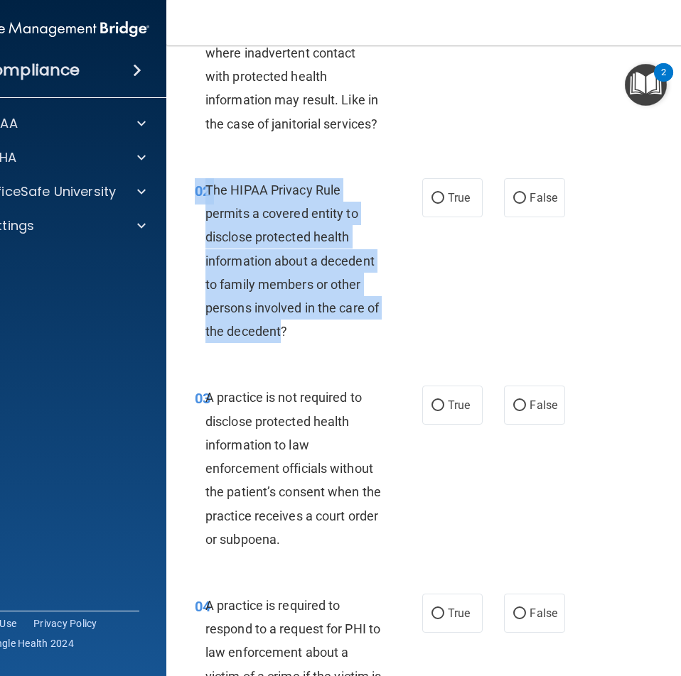
drag, startPoint x: 450, startPoint y: 331, endPoint x: 273, endPoint y: 337, distance: 177.7
click at [273, 337] on div "02 The HIPAA Privacy Rule permits a covered entity to disclose protected health…" at bounding box center [454, 265] width 540 height 208
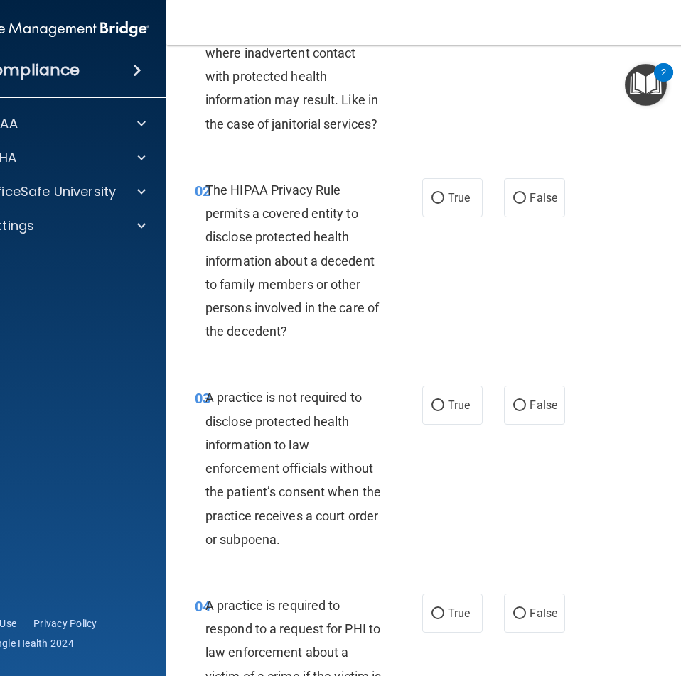
click at [282, 332] on div "The HIPAA Privacy Rule permits a covered entity to disclose protected health in…" at bounding box center [298, 261] width 187 height 166
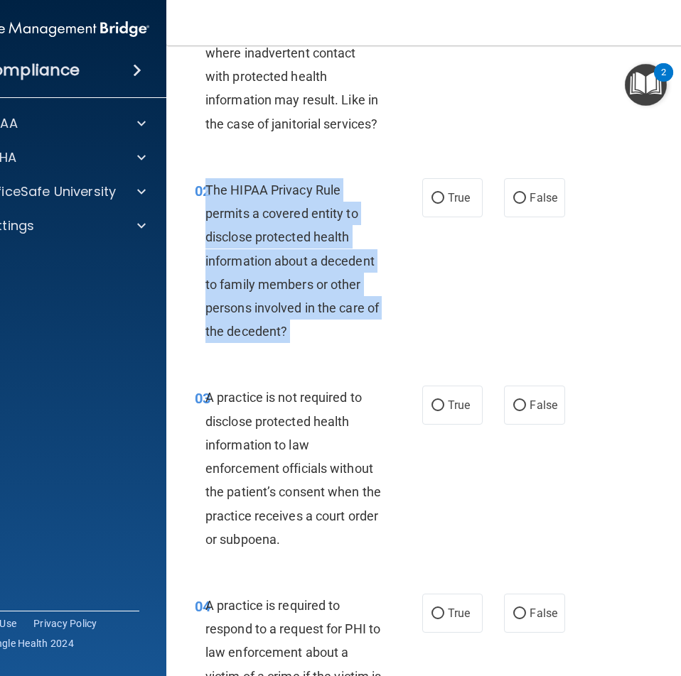
drag, startPoint x: 282, startPoint y: 332, endPoint x: 210, endPoint y: 198, distance: 152.0
click at [210, 198] on div "The HIPAA Privacy Rule permits a covered entity to disclose protected health in…" at bounding box center [298, 261] width 187 height 166
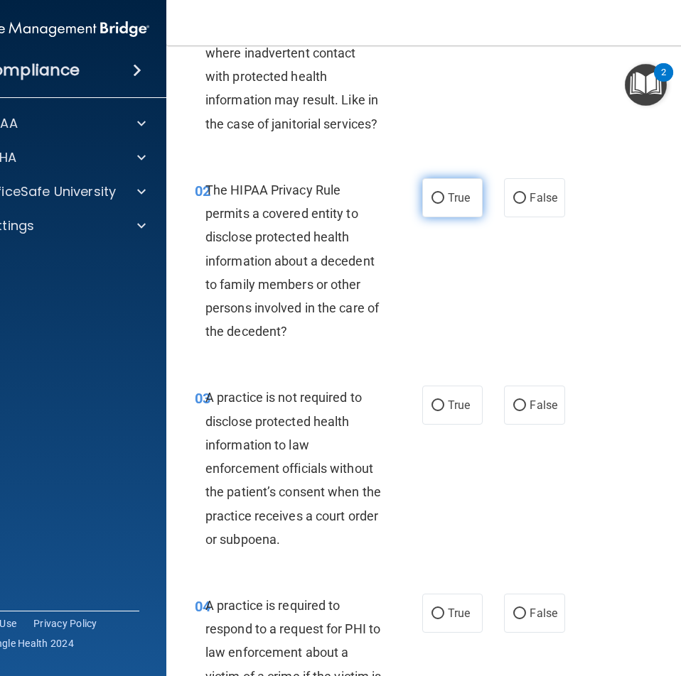
click at [441, 200] on label "True" at bounding box center [452, 197] width 60 height 39
click at [441, 200] on input "True" at bounding box center [437, 198] width 13 height 11
radio input "true"
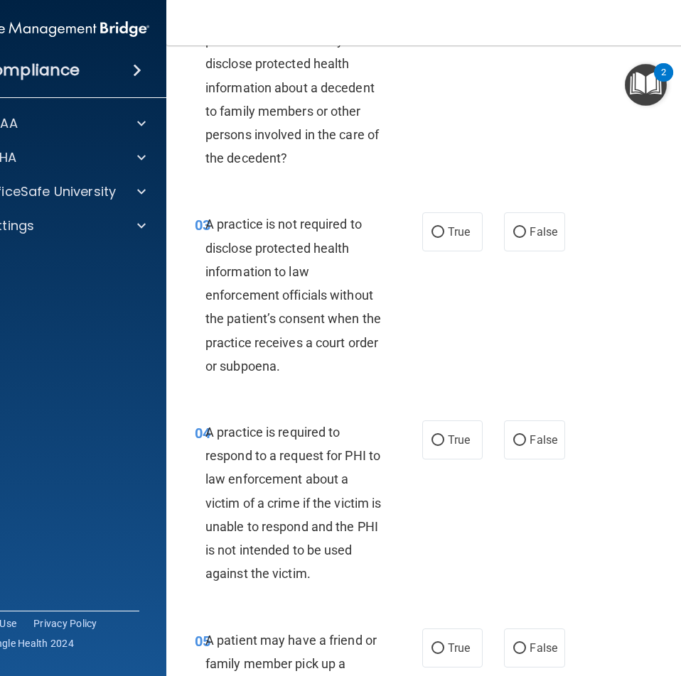
scroll to position [355, 0]
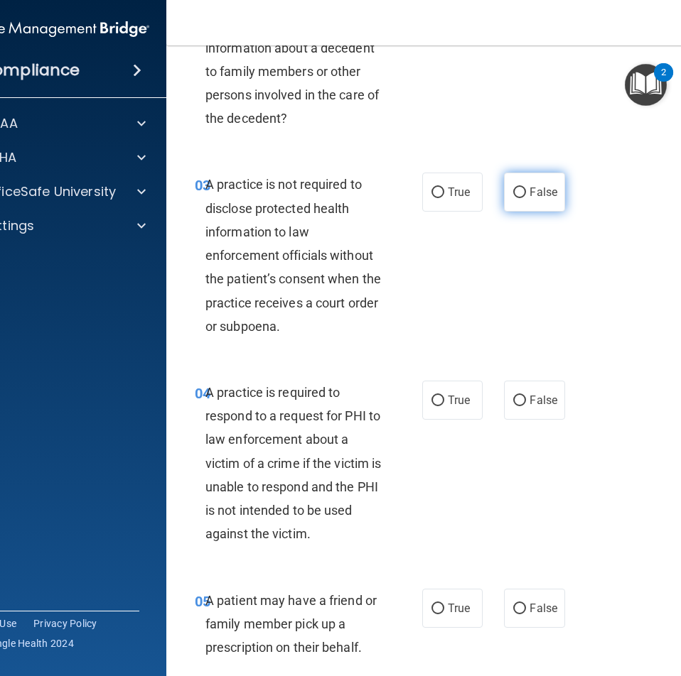
click at [523, 202] on label "False" at bounding box center [534, 192] width 60 height 39
click at [523, 198] on input "False" at bounding box center [519, 193] width 13 height 11
radio input "true"
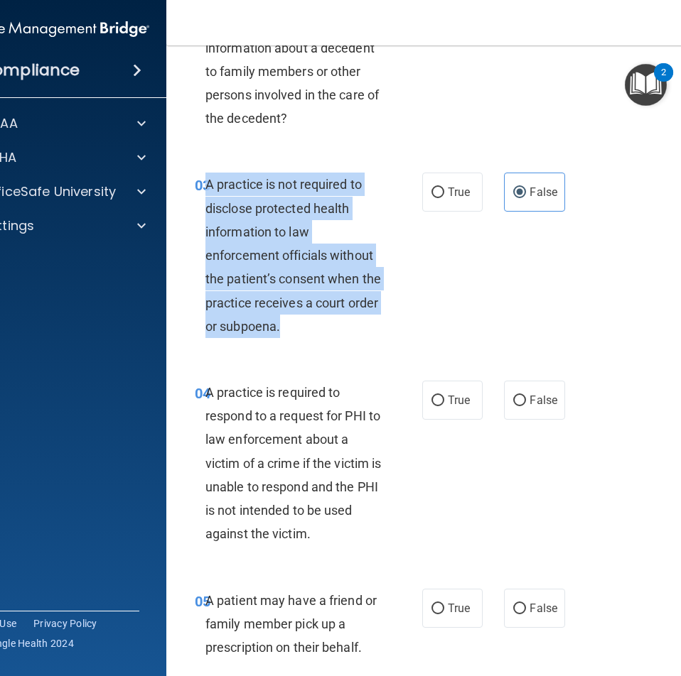
drag, startPoint x: 303, startPoint y: 338, endPoint x: 202, endPoint y: 194, distance: 176.0
click at [202, 194] on div "03 A practice is not required to disclose protected health information to law e…" at bounding box center [308, 259] width 270 height 173
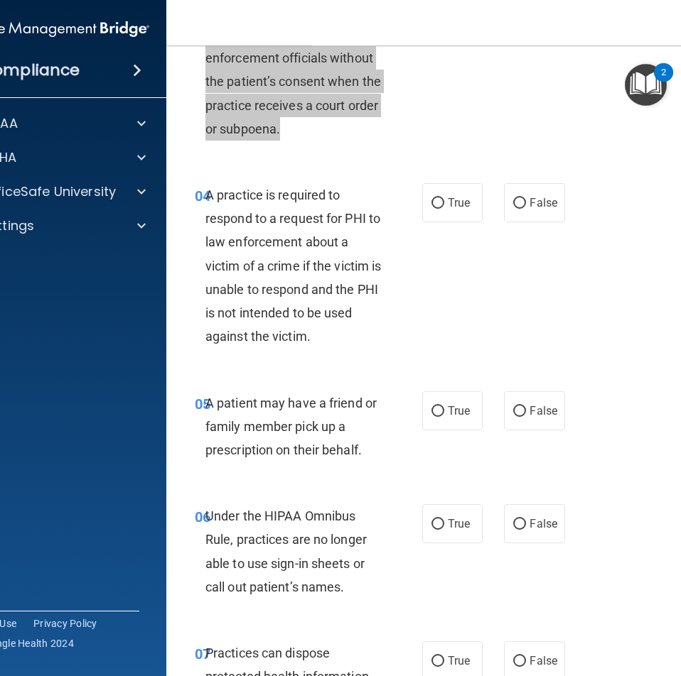
scroll to position [568, 0]
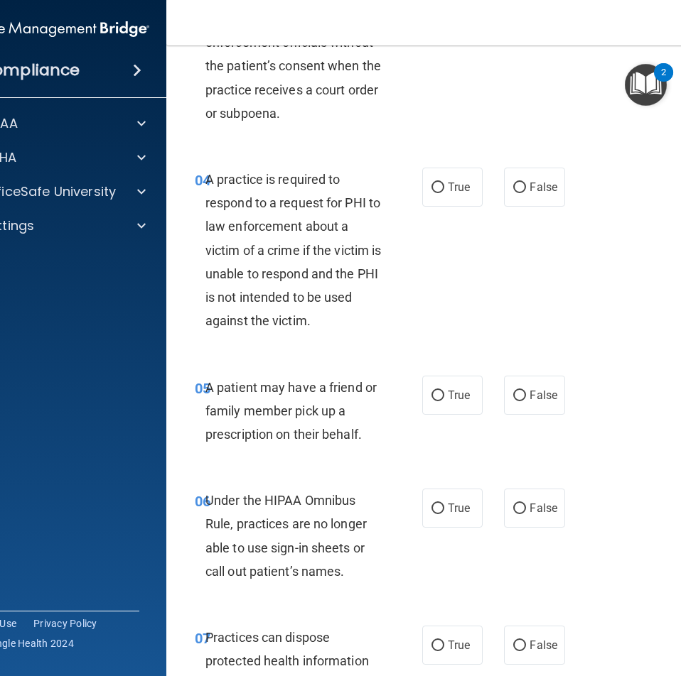
click at [313, 320] on div "A practice is required to respond to a request for PHI to law enforcement about…" at bounding box center [298, 251] width 187 height 166
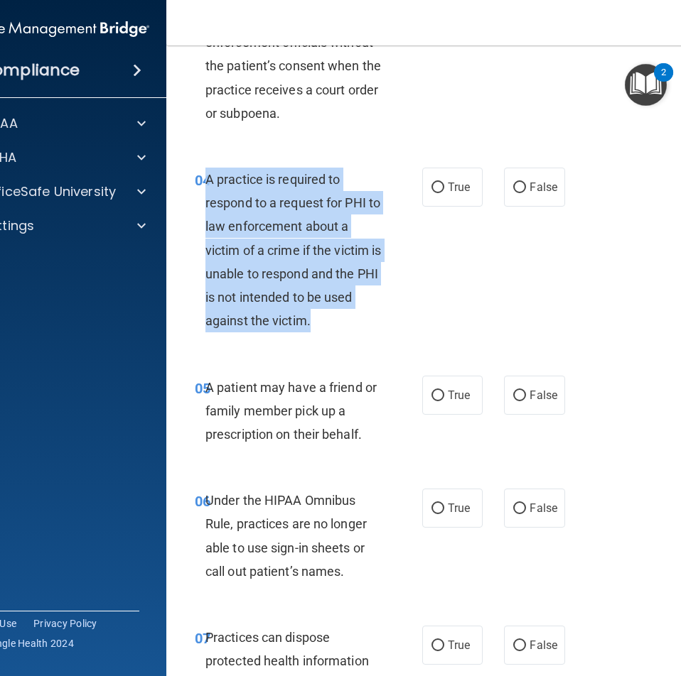
drag, startPoint x: 313, startPoint y: 320, endPoint x: 202, endPoint y: 187, distance: 173.0
click at [205, 187] on div "A practice is required to respond to a request for PHI to law enforcement about…" at bounding box center [298, 251] width 187 height 166
click at [519, 185] on input "False" at bounding box center [519, 188] width 13 height 11
radio input "true"
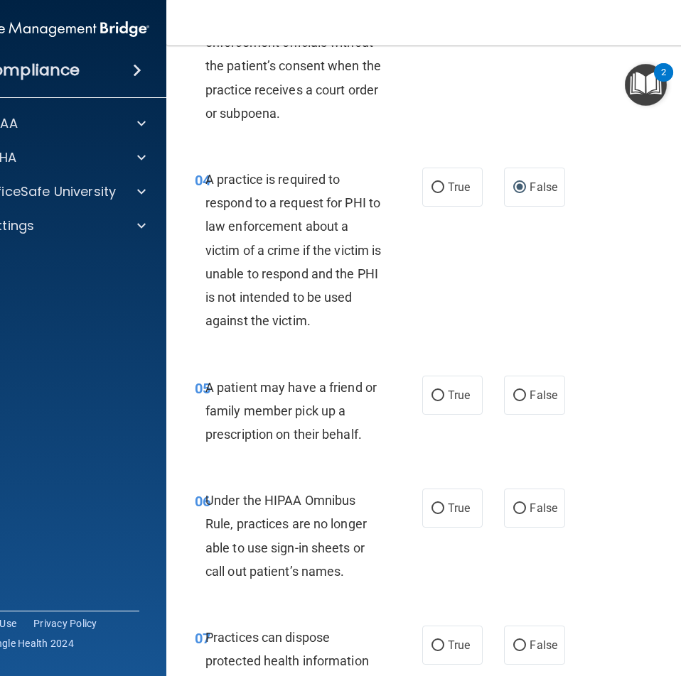
click at [613, 293] on div "04 A practice is required to respond to a request for PHI to law enforcement ab…" at bounding box center [454, 254] width 540 height 208
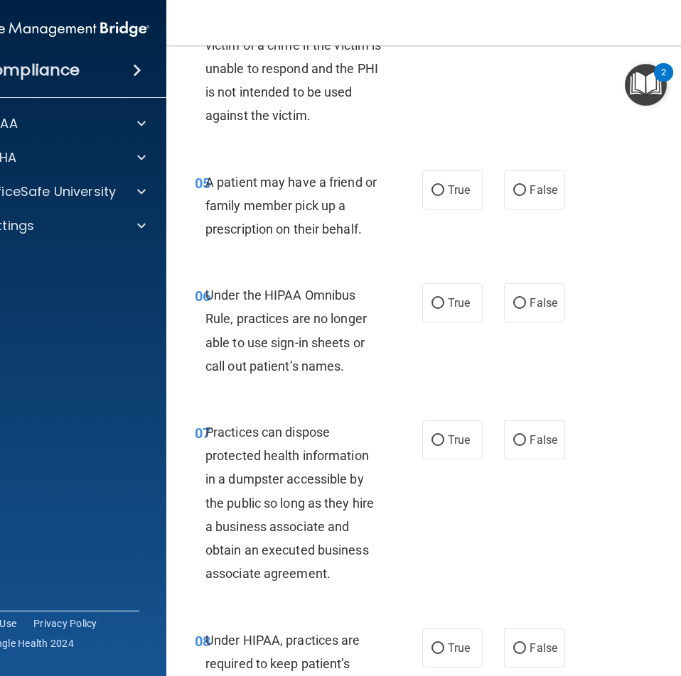
scroll to position [781, 0]
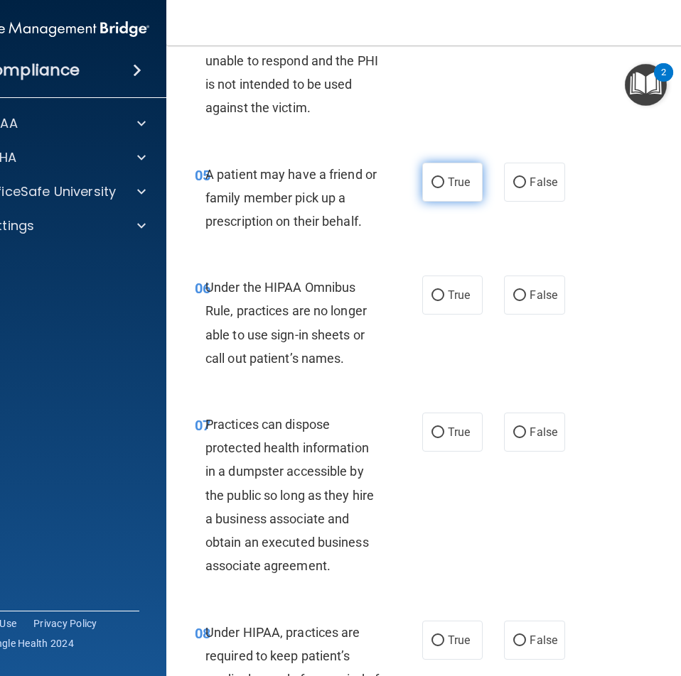
click at [448, 190] on label "True" at bounding box center [452, 182] width 60 height 39
click at [444, 188] on input "True" at bounding box center [437, 183] width 13 height 11
radio input "true"
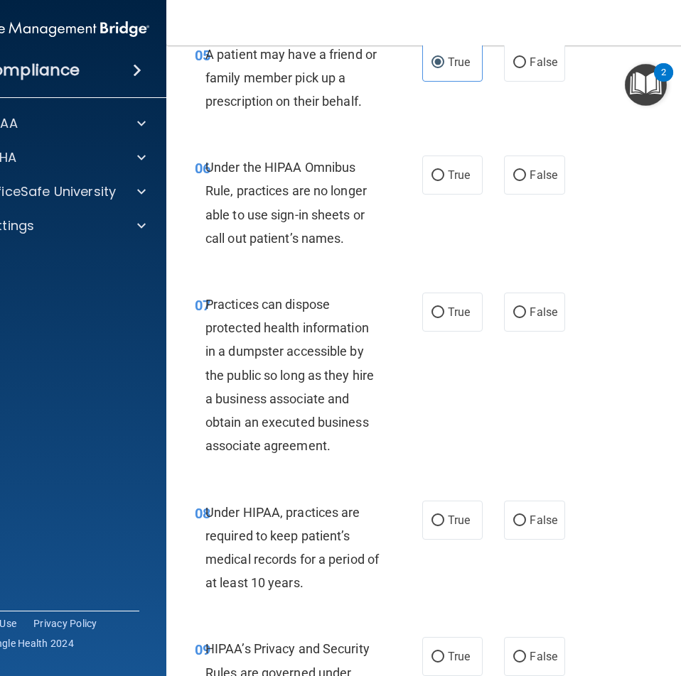
scroll to position [924, 0]
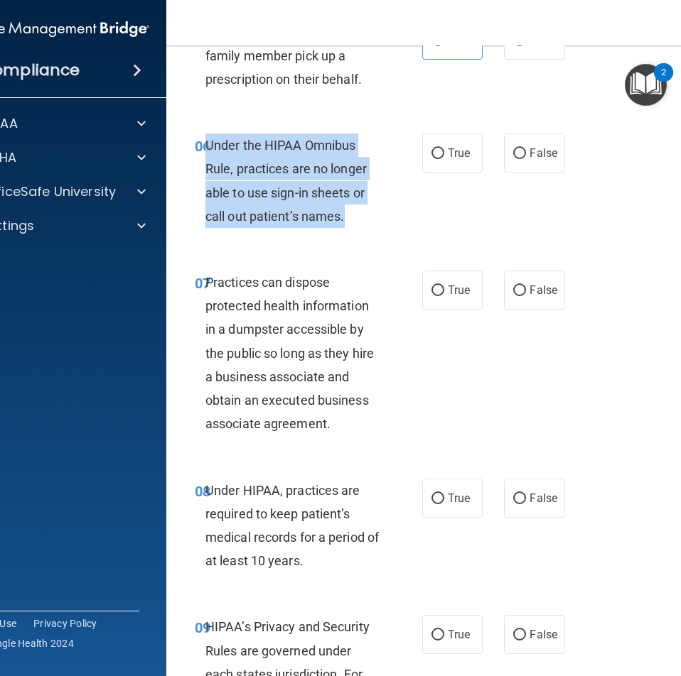
drag, startPoint x: 365, startPoint y: 221, endPoint x: 202, endPoint y: 150, distance: 178.2
click at [205, 150] on div "Under the HIPAA Omnibus Rule, practices are no longer able to use sign-in sheet…" at bounding box center [298, 181] width 187 height 94
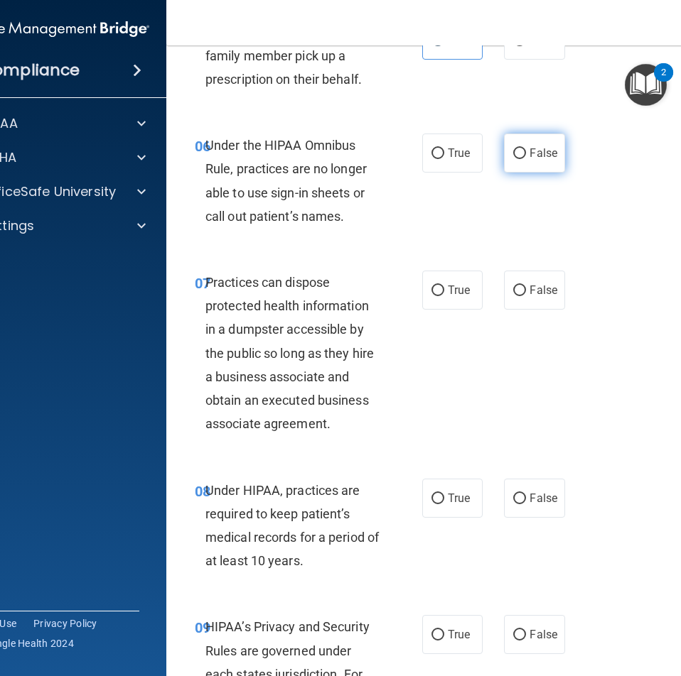
click at [541, 150] on span "False" at bounding box center [543, 152] width 28 height 13
click at [526, 150] on input "False" at bounding box center [519, 153] width 13 height 11
radio input "true"
click at [454, 294] on span "True" at bounding box center [459, 289] width 22 height 13
click at [444, 294] on input "True" at bounding box center [437, 291] width 13 height 11
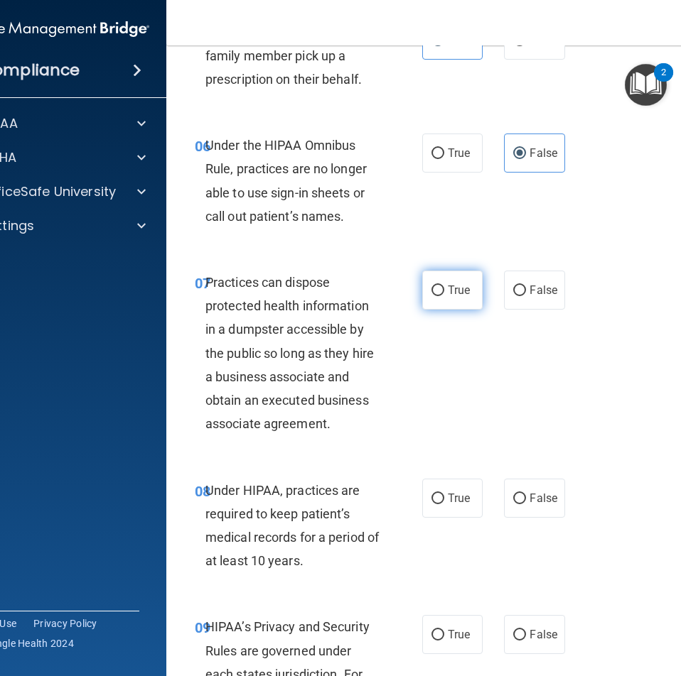
radio input "true"
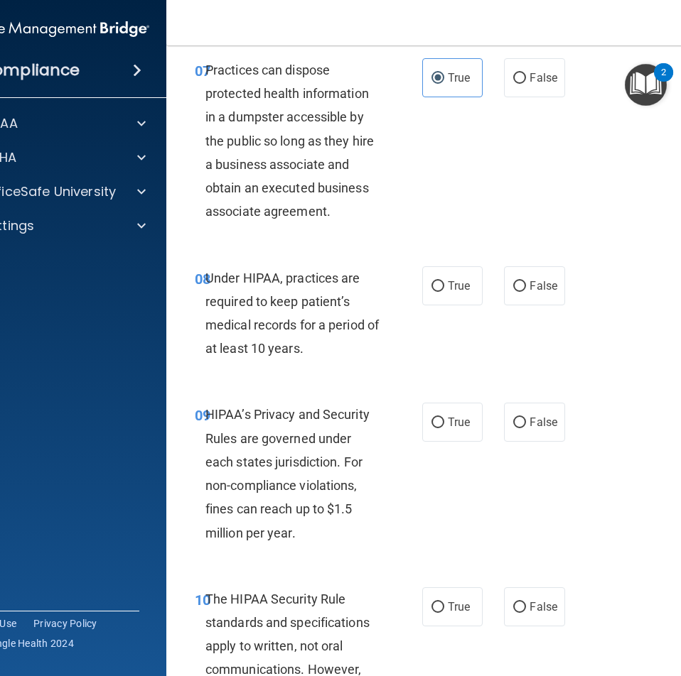
scroll to position [1137, 0]
click at [552, 85] on label "False" at bounding box center [534, 77] width 60 height 39
click at [526, 83] on input "False" at bounding box center [519, 77] width 13 height 11
radio input "true"
radio input "false"
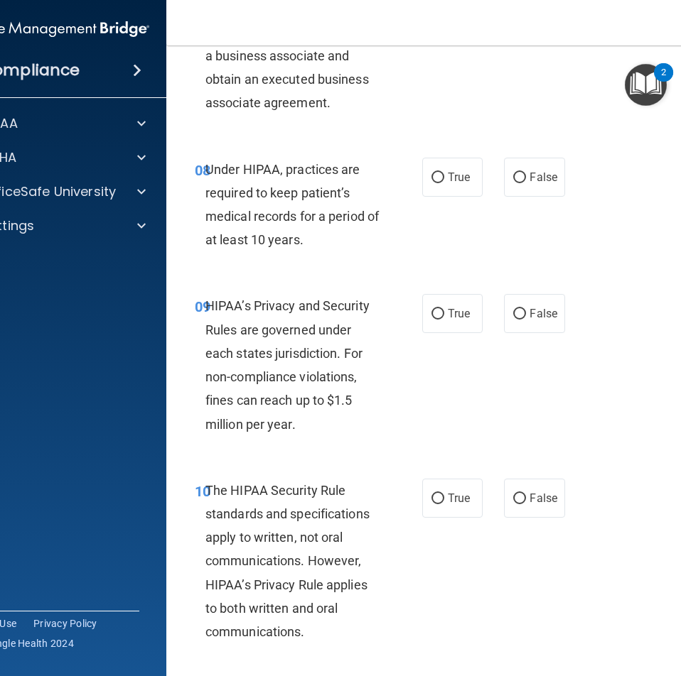
scroll to position [1279, 0]
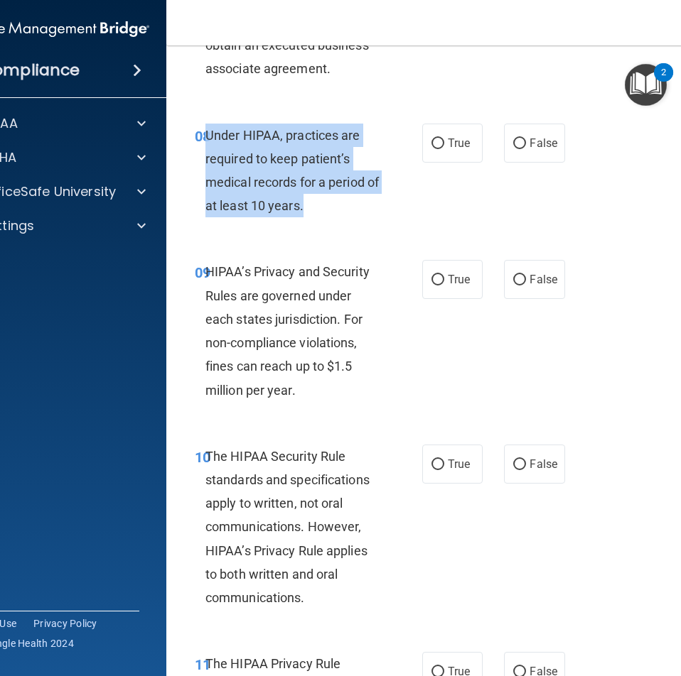
drag, startPoint x: 322, startPoint y: 207, endPoint x: 204, endPoint y: 139, distance: 135.9
click at [205, 139] on div "Under HIPAA, practices are required to keep patient’s medical records for a per…" at bounding box center [298, 171] width 187 height 94
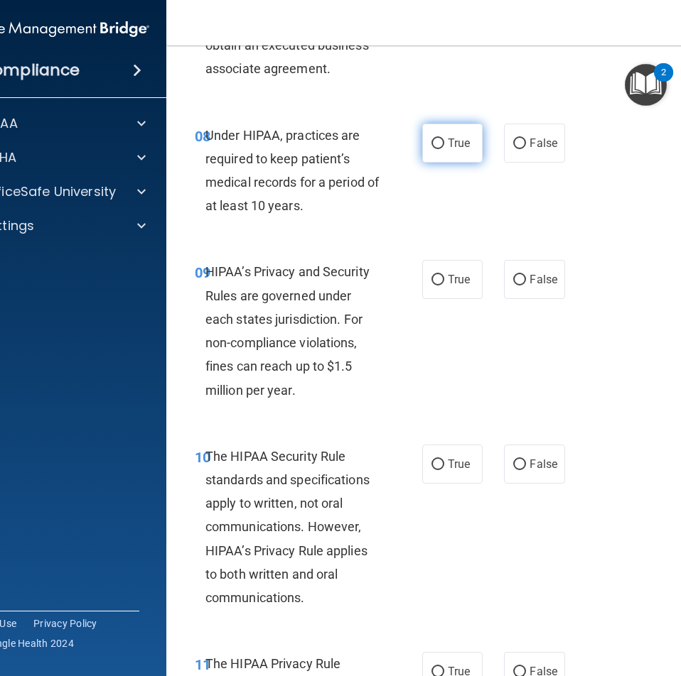
click at [465, 148] on label "True" at bounding box center [452, 143] width 60 height 39
click at [444, 148] on input "True" at bounding box center [437, 144] width 13 height 11
radio input "true"
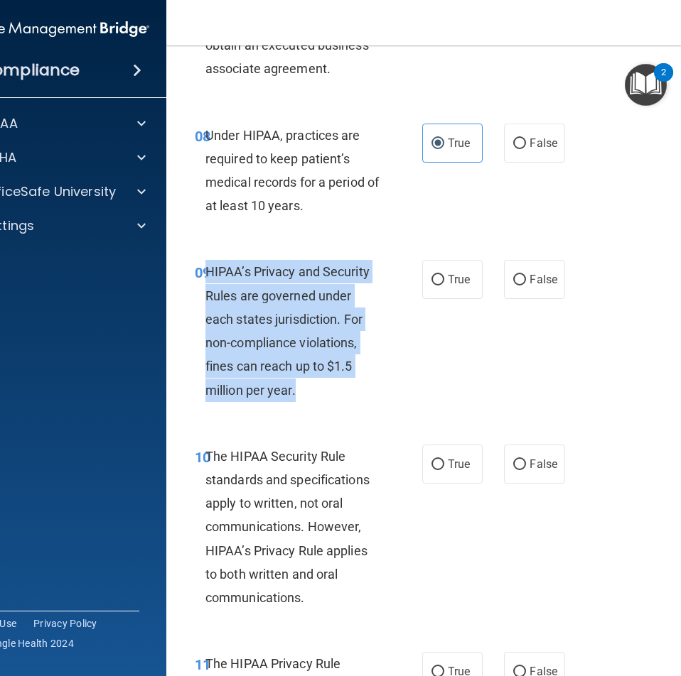
drag, startPoint x: 303, startPoint y: 391, endPoint x: 203, endPoint y: 274, distance: 154.7
click at [205, 274] on div "HIPAA’s Privacy and Security Rules are governed under each states jurisdiction.…" at bounding box center [298, 330] width 187 height 141
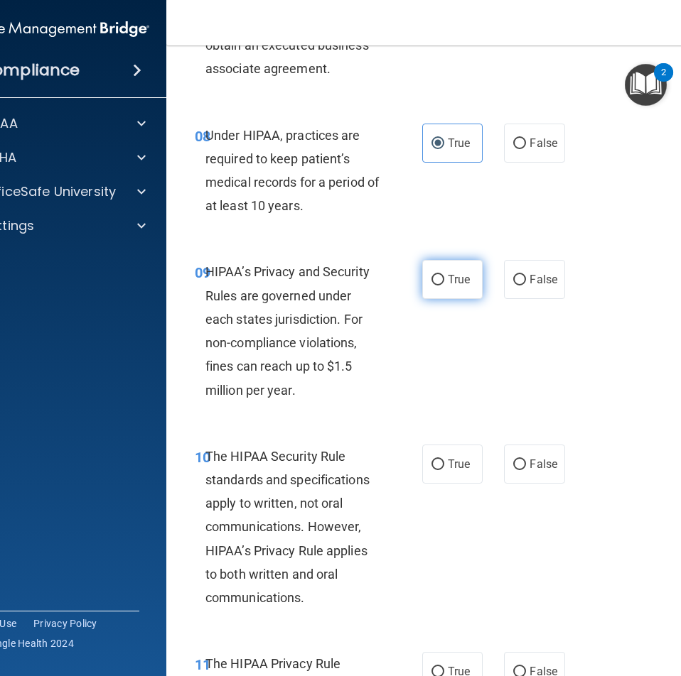
click at [465, 295] on label "True" at bounding box center [452, 279] width 60 height 39
click at [444, 286] on input "True" at bounding box center [437, 280] width 13 height 11
radio input "true"
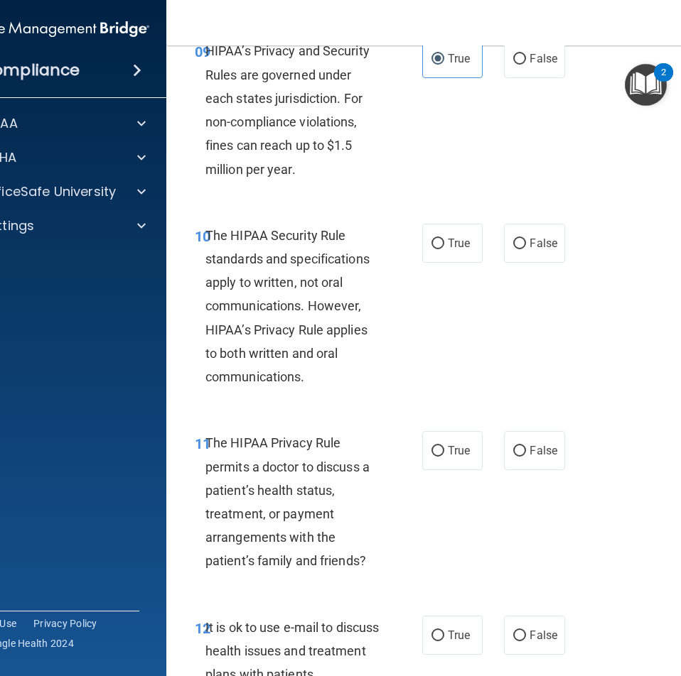
scroll to position [1563, 0]
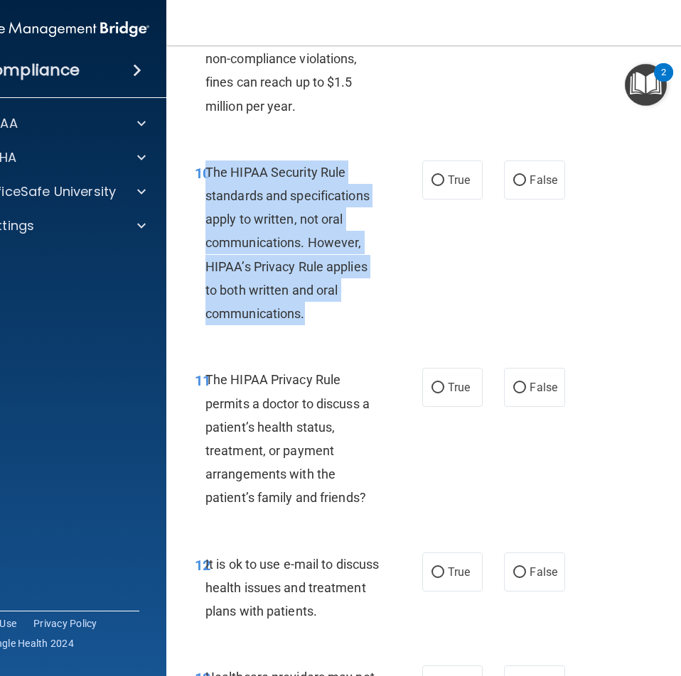
drag, startPoint x: 306, startPoint y: 313, endPoint x: 203, endPoint y: 175, distance: 172.1
click at [205, 175] on div "The HIPAA Security Rule standards and specifications apply to written, not oral…" at bounding box center [298, 244] width 187 height 166
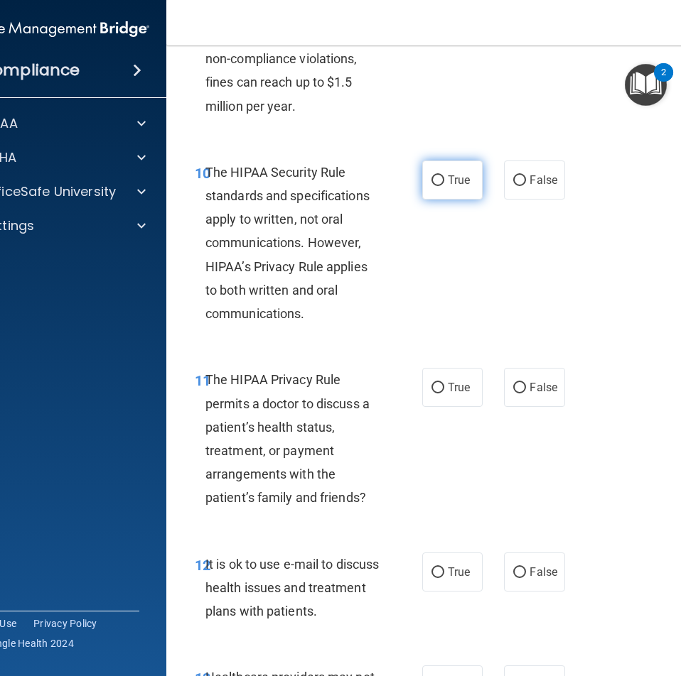
click at [463, 182] on span "True" at bounding box center [459, 179] width 22 height 13
click at [444, 182] on input "True" at bounding box center [437, 180] width 13 height 11
radio input "true"
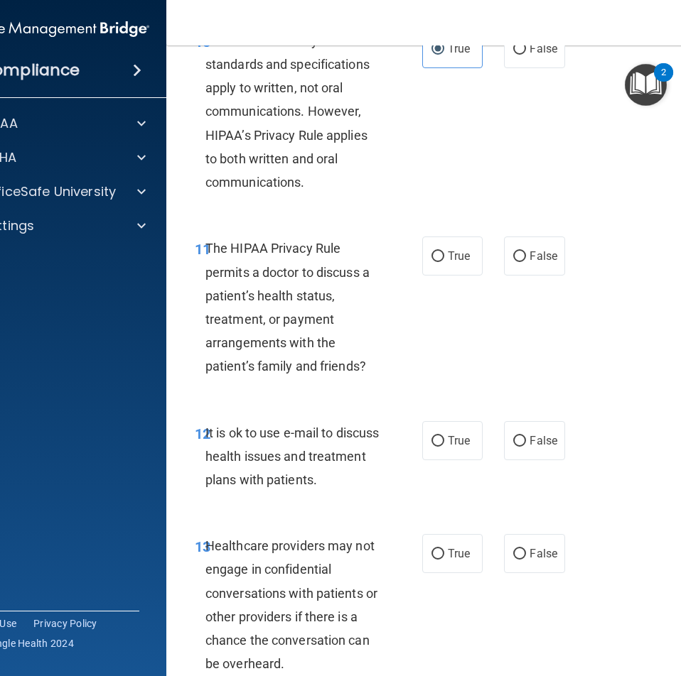
scroll to position [1847, 0]
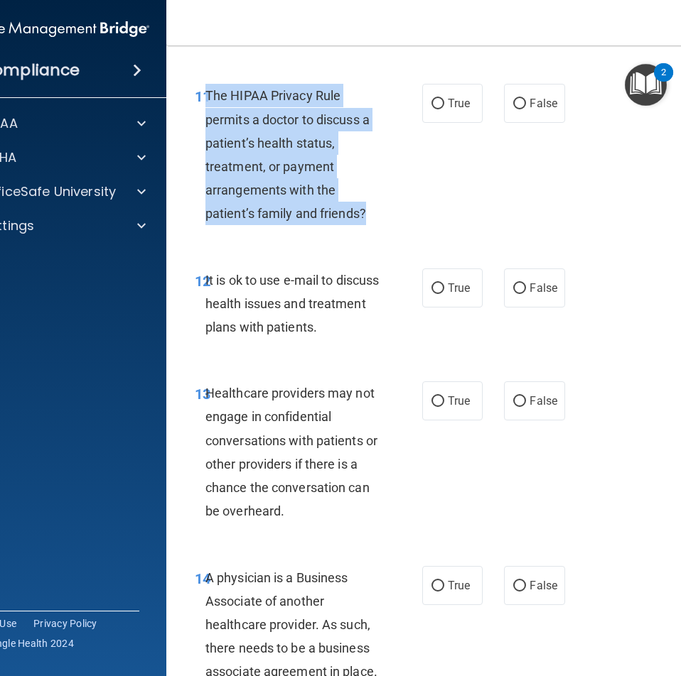
drag, startPoint x: 365, startPoint y: 212, endPoint x: 200, endPoint y: 92, distance: 204.3
click at [205, 92] on div "The HIPAA Privacy Rule permits a doctor to discuss a patient’s health status, t…" at bounding box center [298, 154] width 187 height 141
click at [438, 99] on input "True" at bounding box center [437, 104] width 13 height 11
radio input "true"
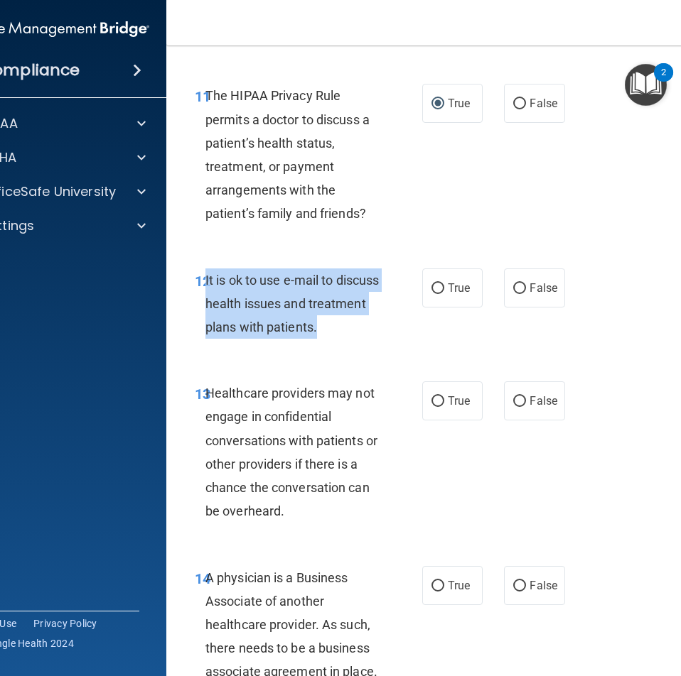
drag, startPoint x: 388, startPoint y: 330, endPoint x: 200, endPoint y: 284, distance: 193.2
click at [200, 284] on div "12 It is ok to use e-mail to discuss health issues and treatment plans with pat…" at bounding box center [308, 308] width 270 height 78
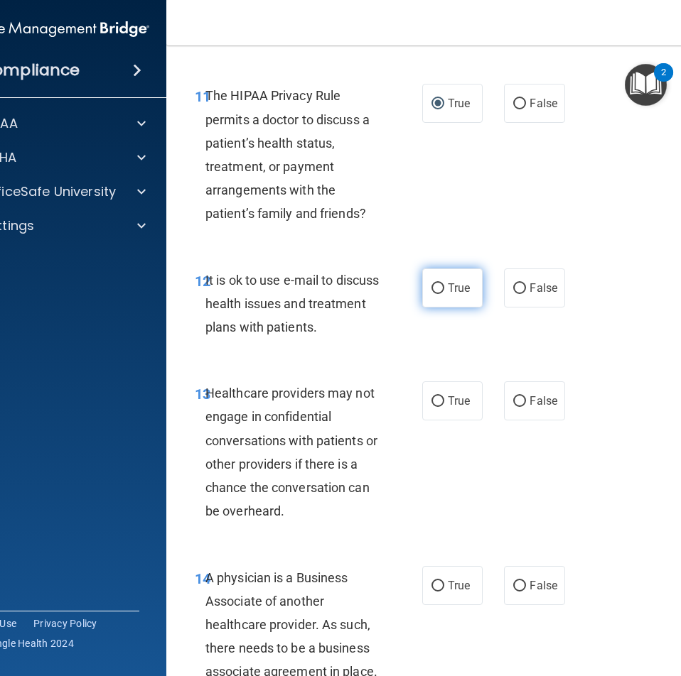
click at [449, 289] on span "True" at bounding box center [459, 287] width 22 height 13
click at [444, 289] on input "True" at bounding box center [437, 288] width 13 height 11
radio input "true"
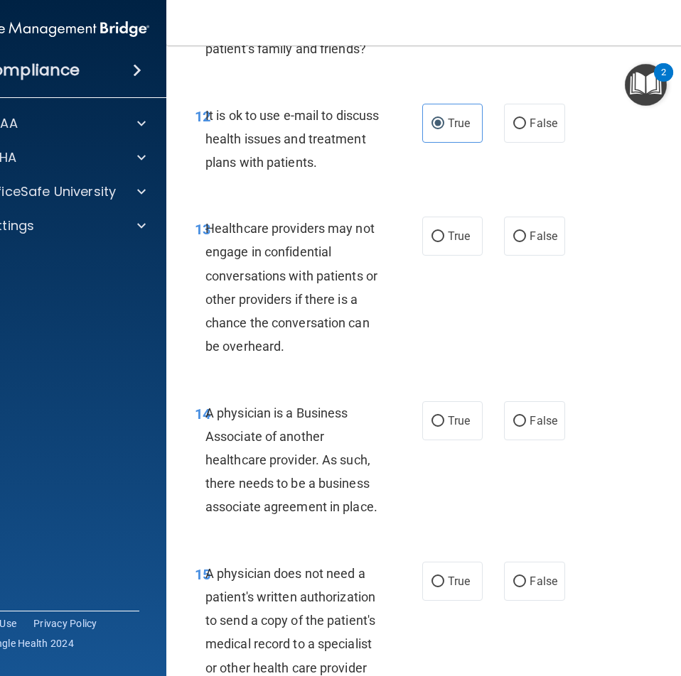
scroll to position [2060, 0]
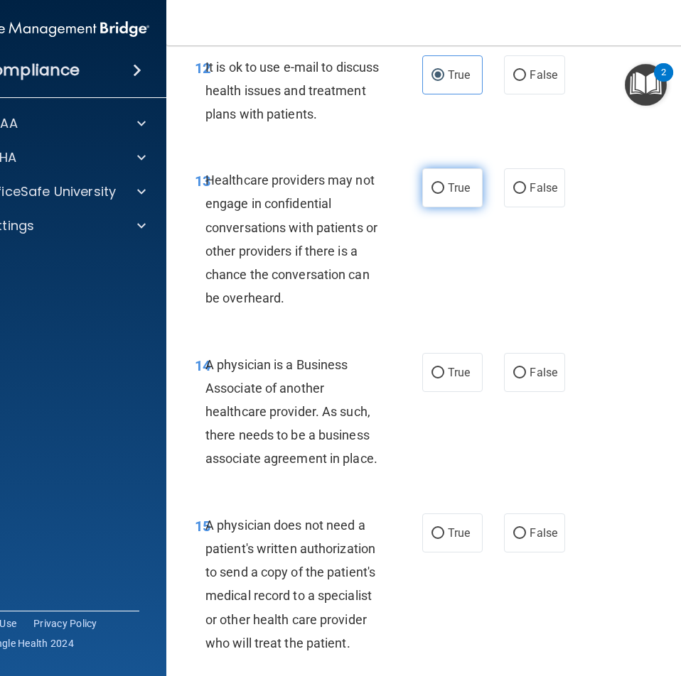
click at [441, 195] on label "True" at bounding box center [452, 187] width 60 height 39
click at [441, 194] on input "True" at bounding box center [437, 188] width 13 height 11
radio input "true"
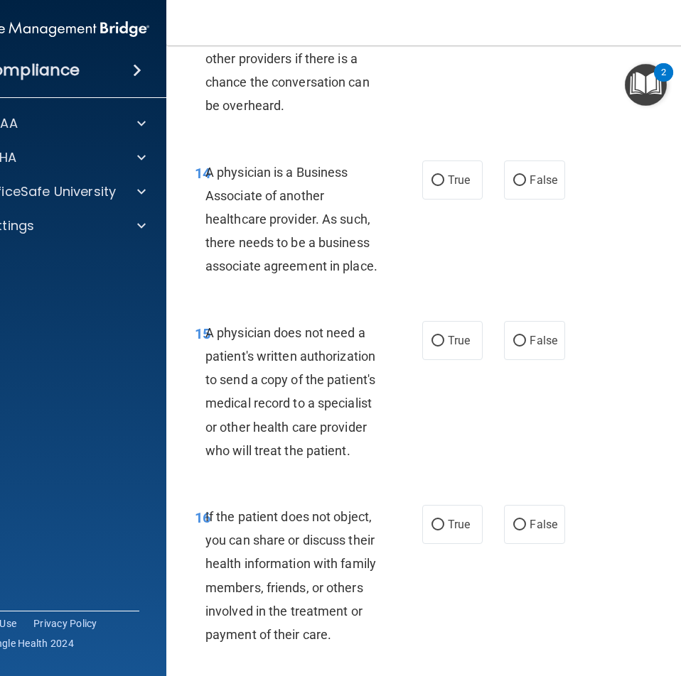
scroll to position [2273, 0]
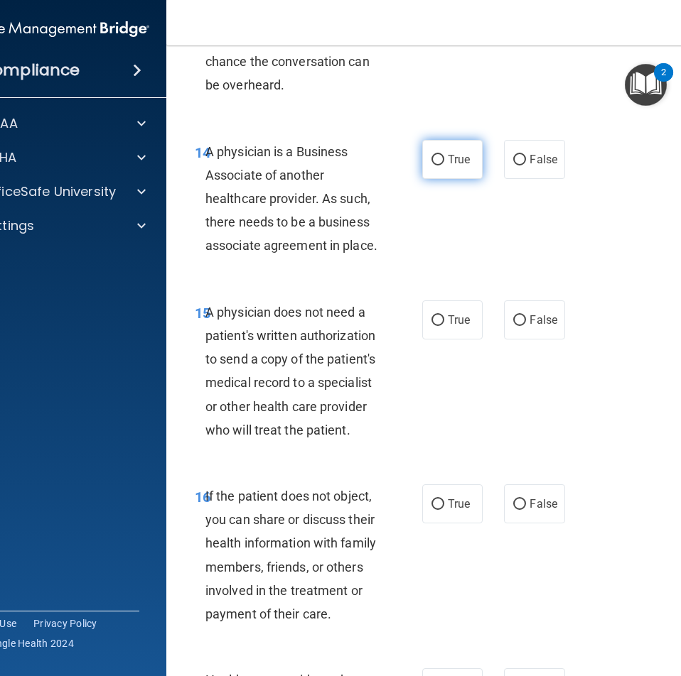
click at [448, 175] on label "True" at bounding box center [452, 159] width 60 height 39
click at [444, 166] on input "True" at bounding box center [437, 160] width 13 height 11
radio input "true"
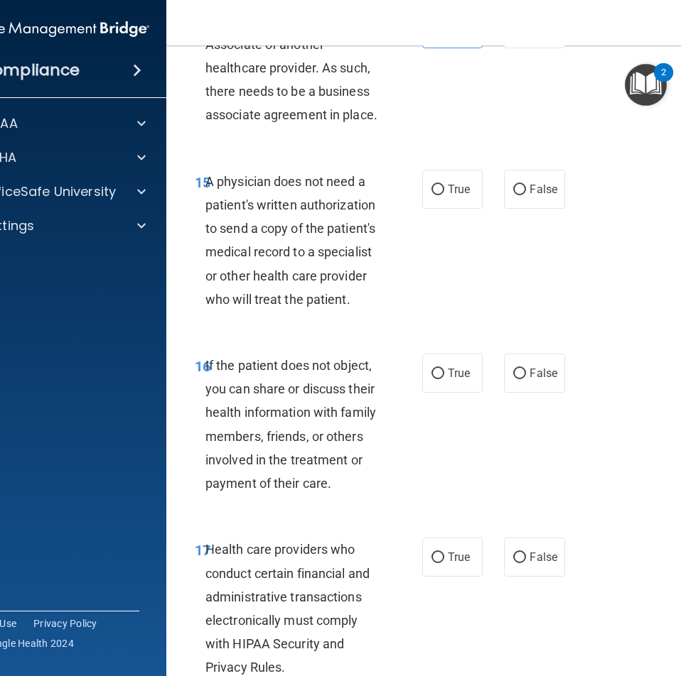
scroll to position [2415, 0]
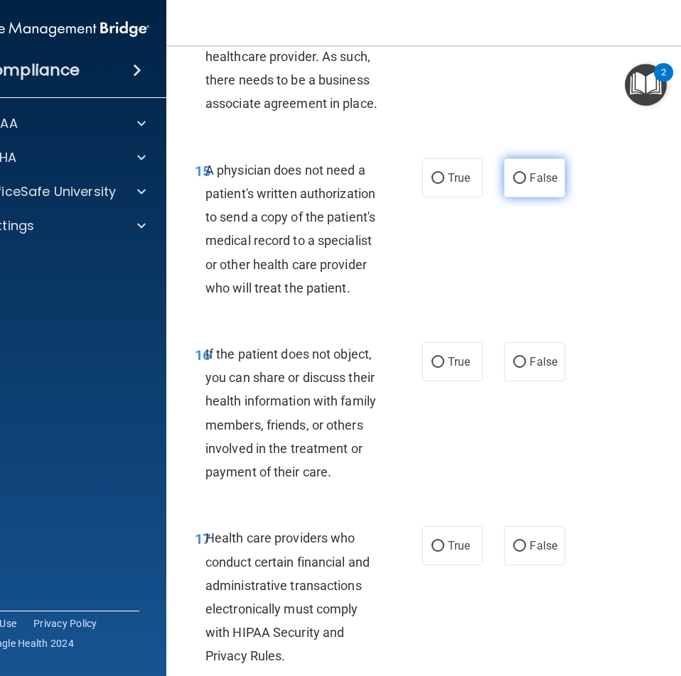
click at [516, 185] on label "False" at bounding box center [534, 177] width 60 height 39
click at [516, 184] on input "False" at bounding box center [519, 178] width 13 height 11
radio input "true"
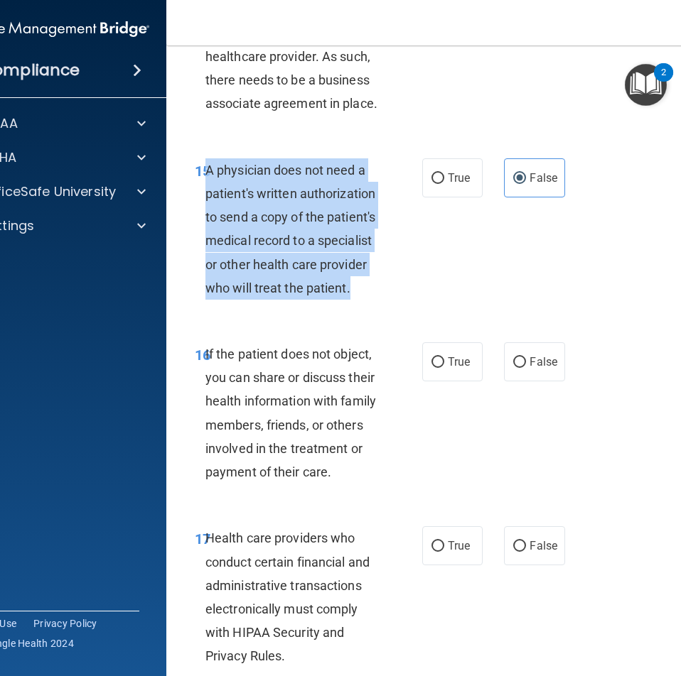
drag, startPoint x: 349, startPoint y: 292, endPoint x: 201, endPoint y: 170, distance: 191.7
click at [205, 170] on div "A physician does not need a patient's written authorization to send a copy of t…" at bounding box center [298, 228] width 187 height 141
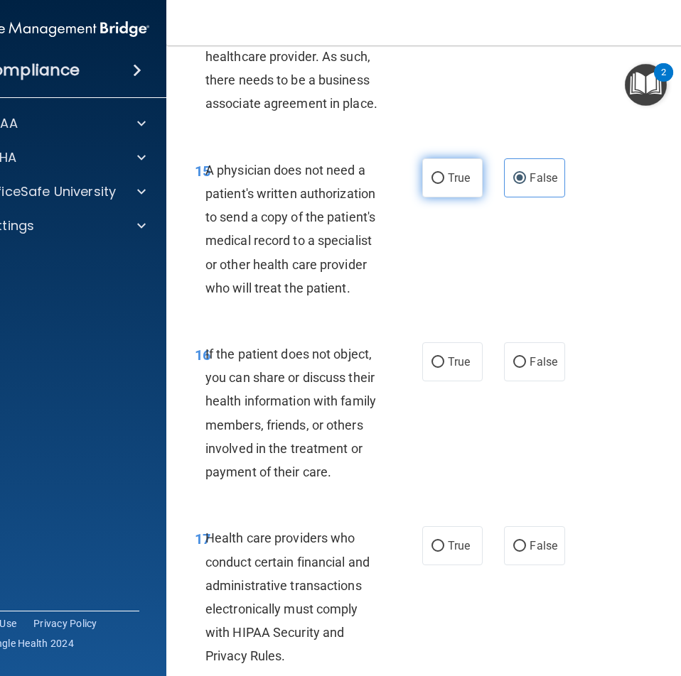
click at [441, 171] on label "True" at bounding box center [452, 177] width 60 height 39
click at [441, 173] on input "True" at bounding box center [437, 178] width 13 height 11
radio input "true"
radio input "false"
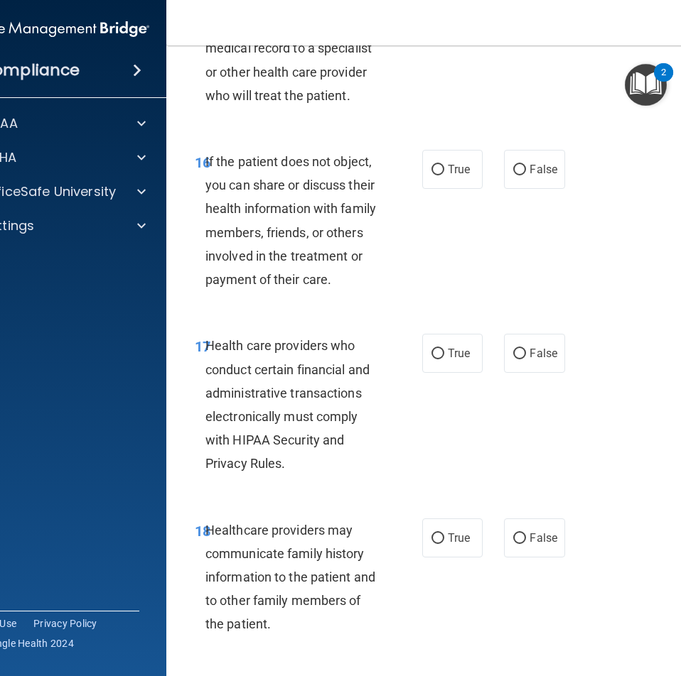
scroll to position [2629, 0]
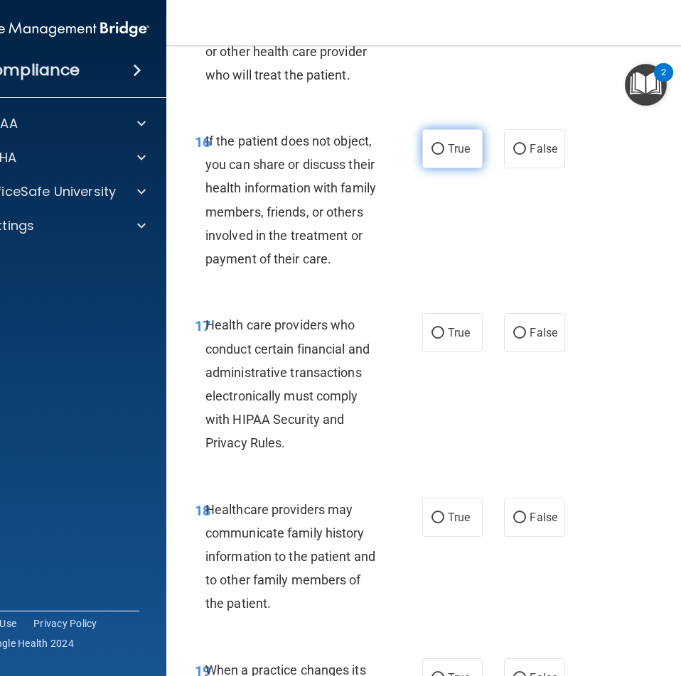
click at [440, 144] on label "True" at bounding box center [452, 148] width 60 height 39
click at [440, 144] on input "True" at bounding box center [437, 149] width 13 height 11
radio input "true"
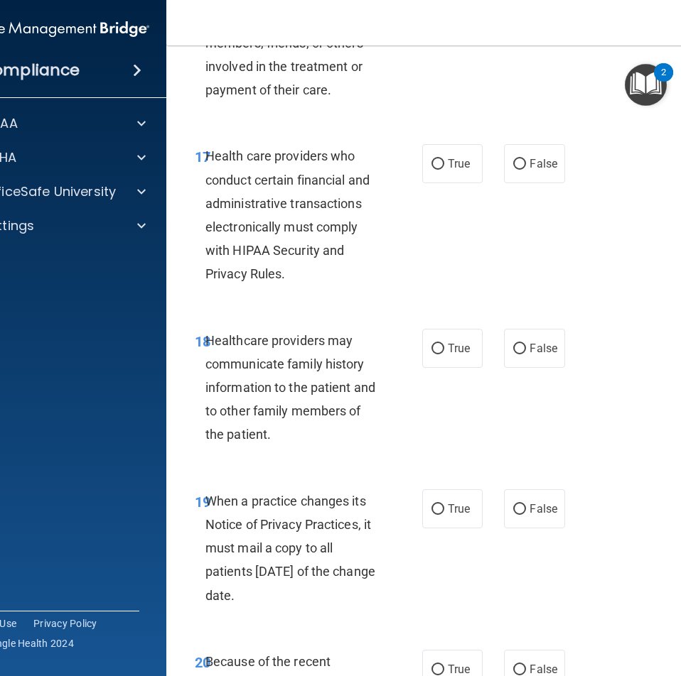
scroll to position [2842, 0]
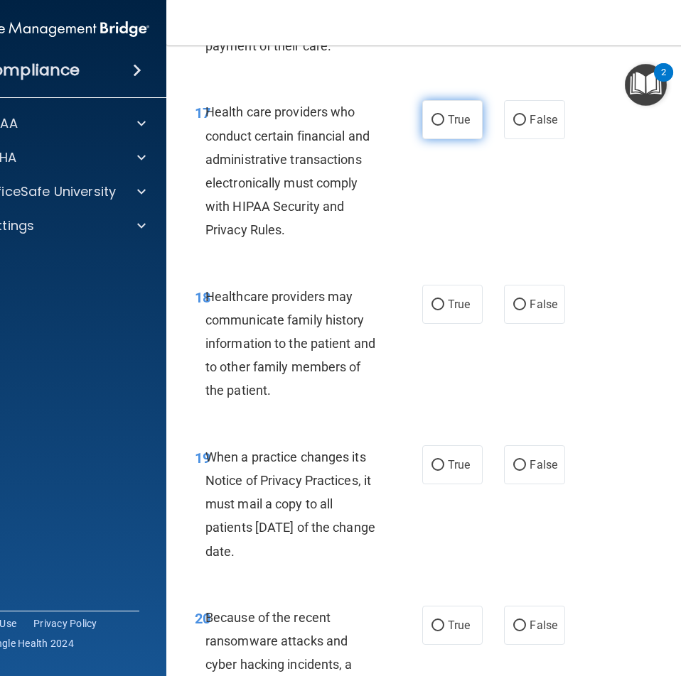
click at [450, 131] on label "True" at bounding box center [452, 119] width 60 height 39
click at [444, 126] on input "True" at bounding box center [437, 120] width 13 height 11
radio input "true"
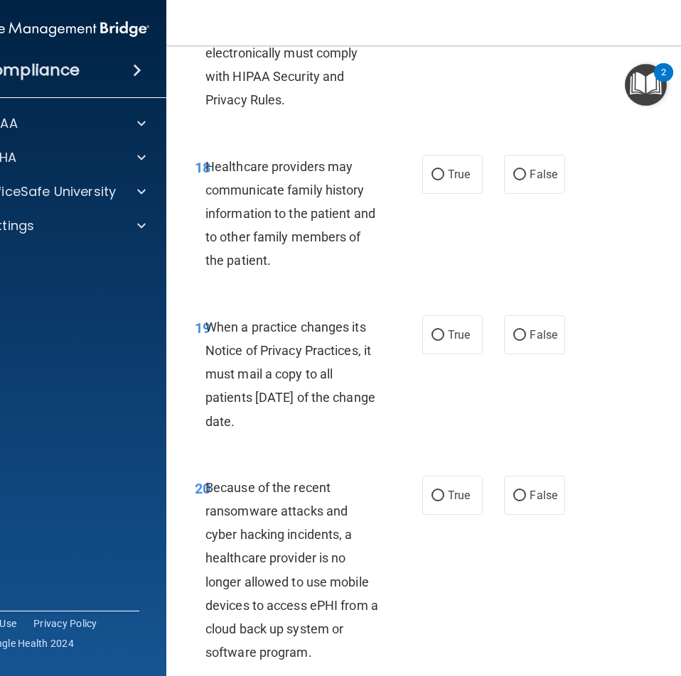
scroll to position [2984, 0]
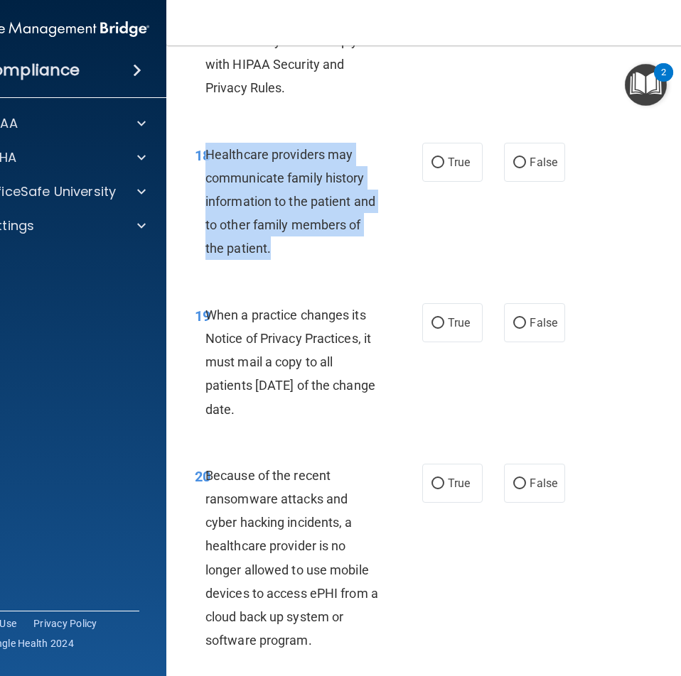
drag, startPoint x: 290, startPoint y: 255, endPoint x: 202, endPoint y: 154, distance: 133.9
click at [205, 154] on div "Healthcare providers may communicate family history information to the patient …" at bounding box center [298, 202] width 187 height 118
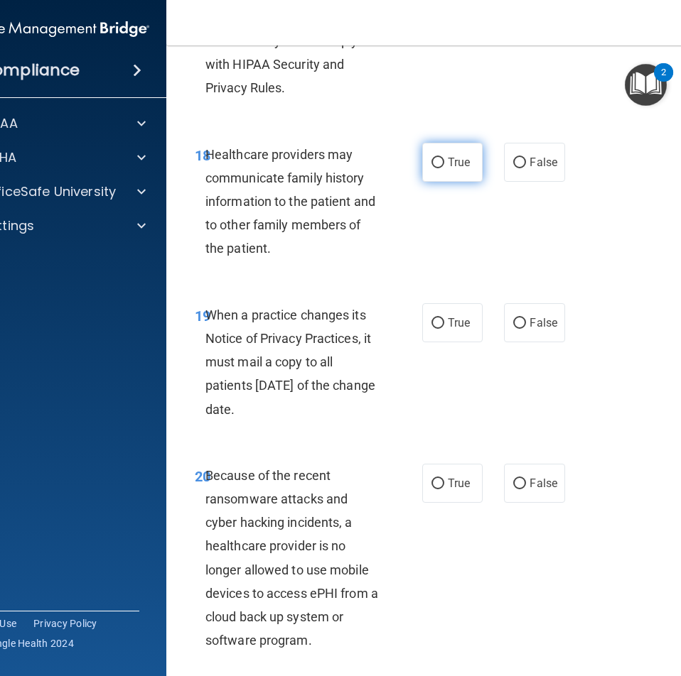
click at [448, 159] on span "True" at bounding box center [459, 162] width 22 height 13
click at [443, 159] on input "True" at bounding box center [437, 163] width 13 height 11
radio input "true"
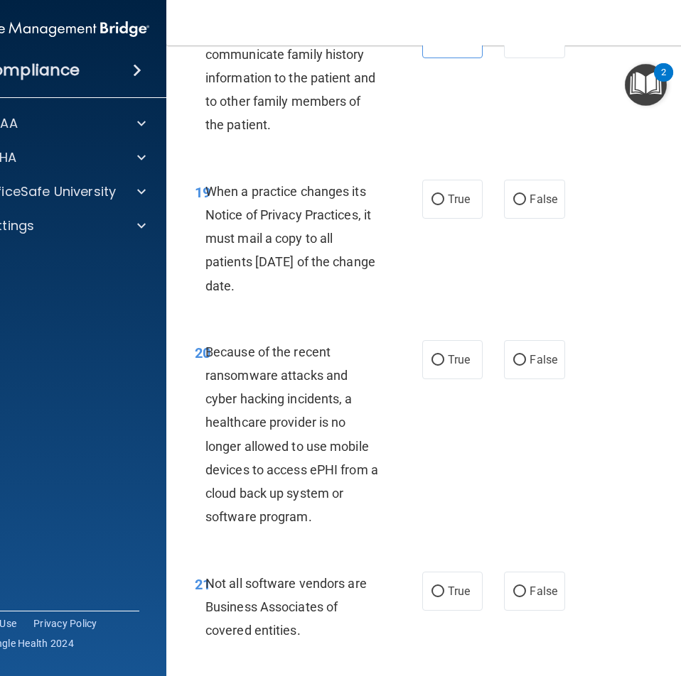
scroll to position [3126, 0]
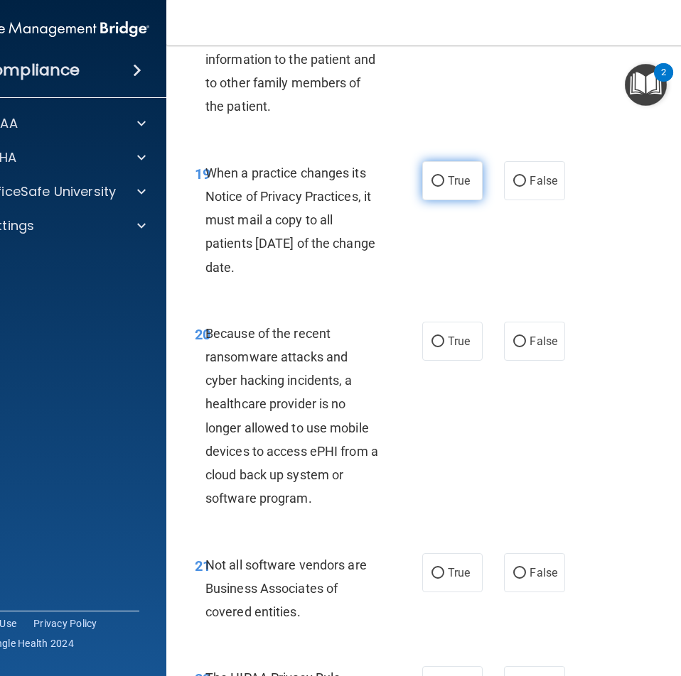
click at [466, 179] on label "True" at bounding box center [452, 180] width 60 height 39
click at [444, 179] on input "True" at bounding box center [437, 181] width 13 height 11
radio input "true"
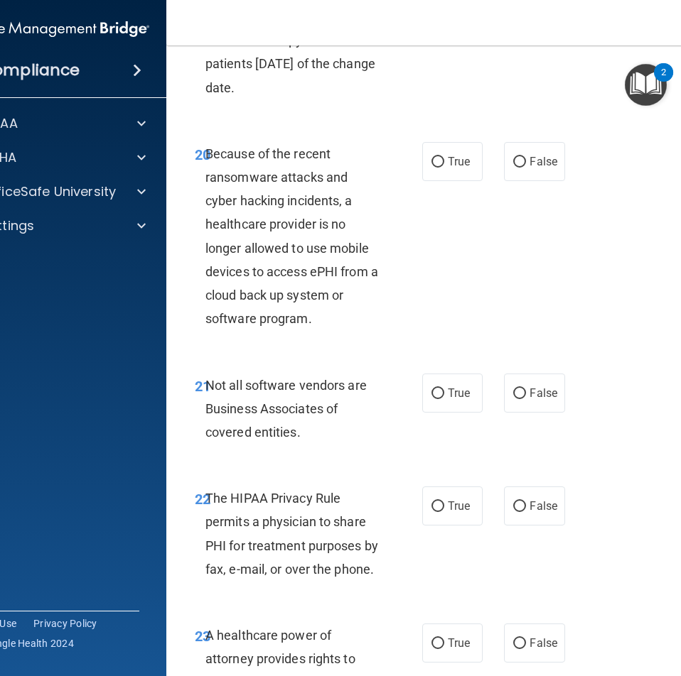
scroll to position [3339, 0]
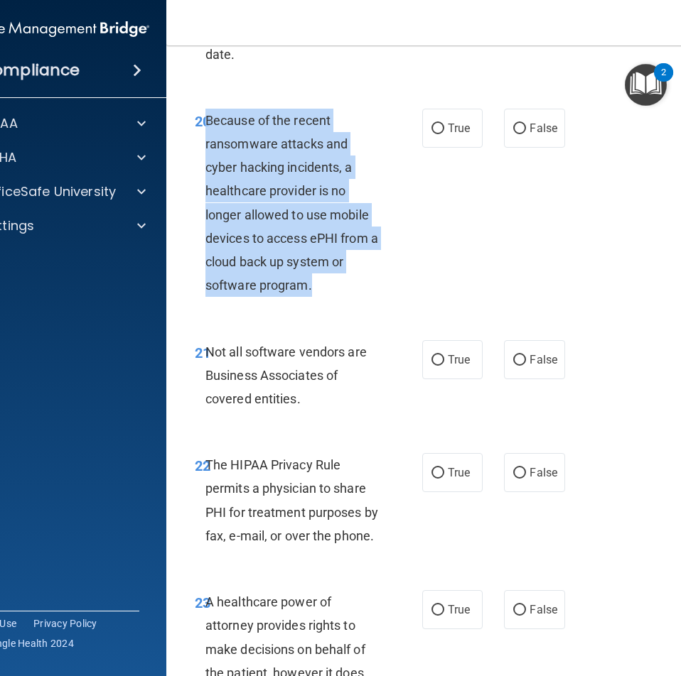
drag, startPoint x: 324, startPoint y: 285, endPoint x: 201, endPoint y: 118, distance: 207.3
click at [205, 118] on div "Because of the recent ransomware attacks and cyber hacking incidents, a healthc…" at bounding box center [298, 203] width 187 height 189
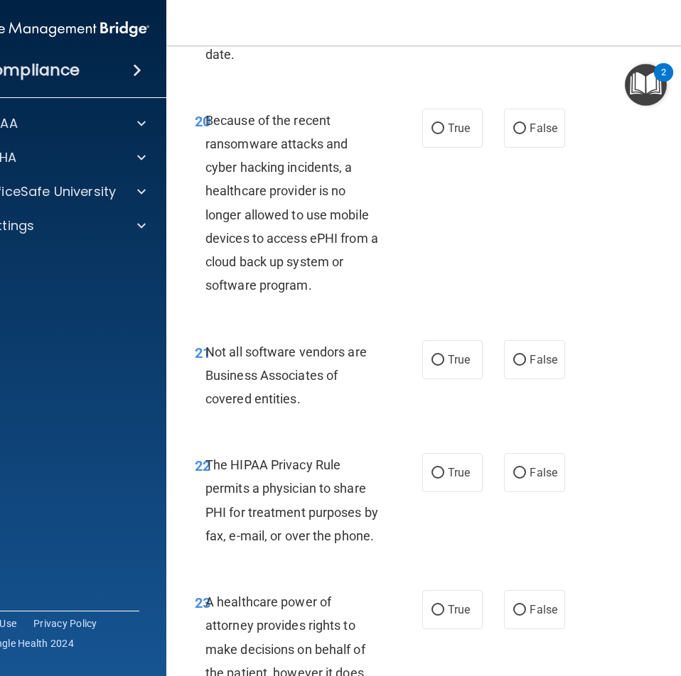
click at [566, 196] on div "20 Because of the recent ransomware attacks and cyber hacking incidents, a heal…" at bounding box center [454, 207] width 540 height 232
click at [513, 124] on input "False" at bounding box center [519, 129] width 13 height 11
radio input "true"
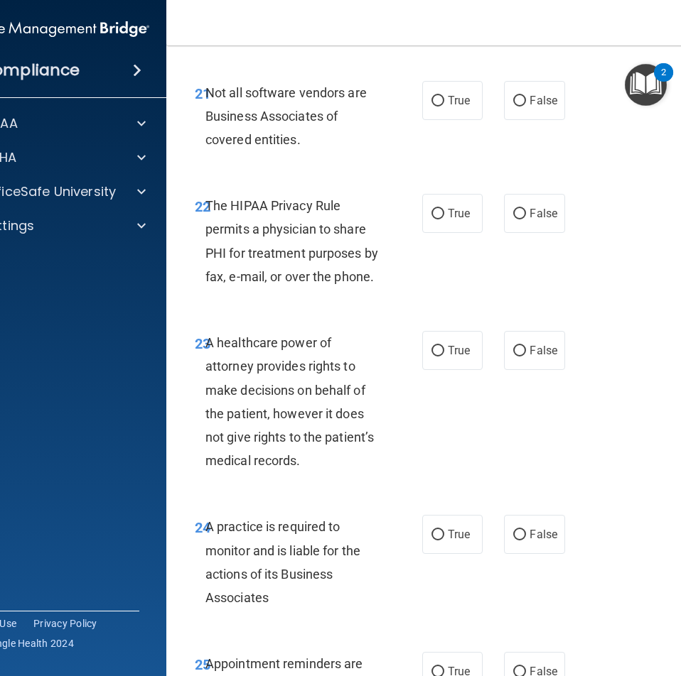
scroll to position [3623, 0]
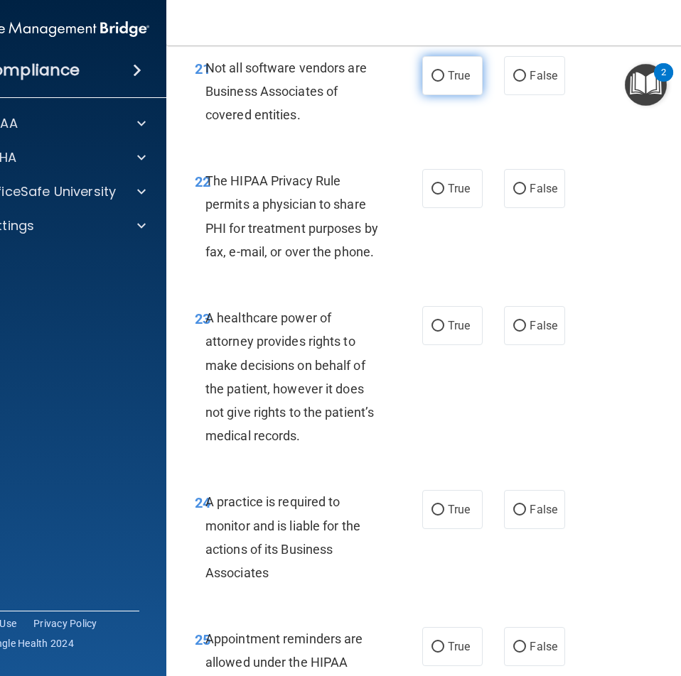
click at [449, 69] on span "True" at bounding box center [459, 75] width 22 height 13
click at [444, 71] on input "True" at bounding box center [437, 76] width 13 height 11
radio input "true"
click at [439, 196] on label "True" at bounding box center [452, 188] width 60 height 39
click at [439, 195] on input "True" at bounding box center [437, 189] width 13 height 11
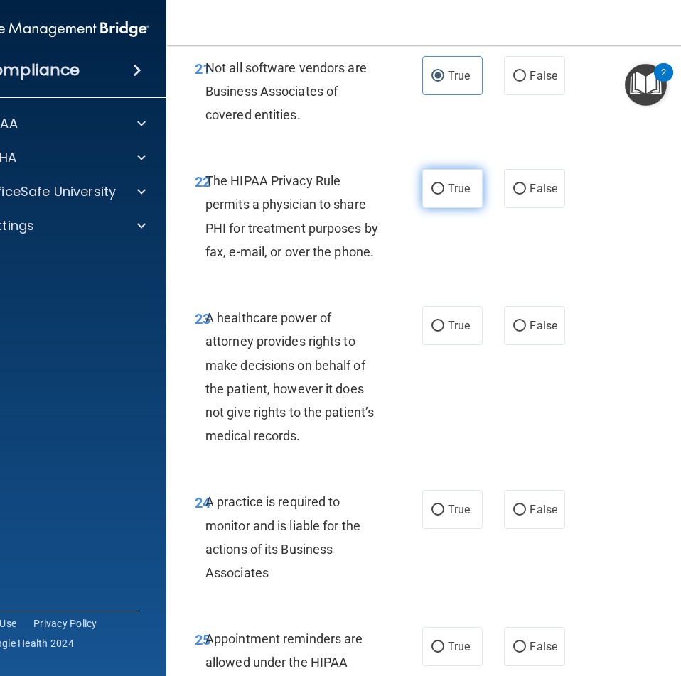
radio input "true"
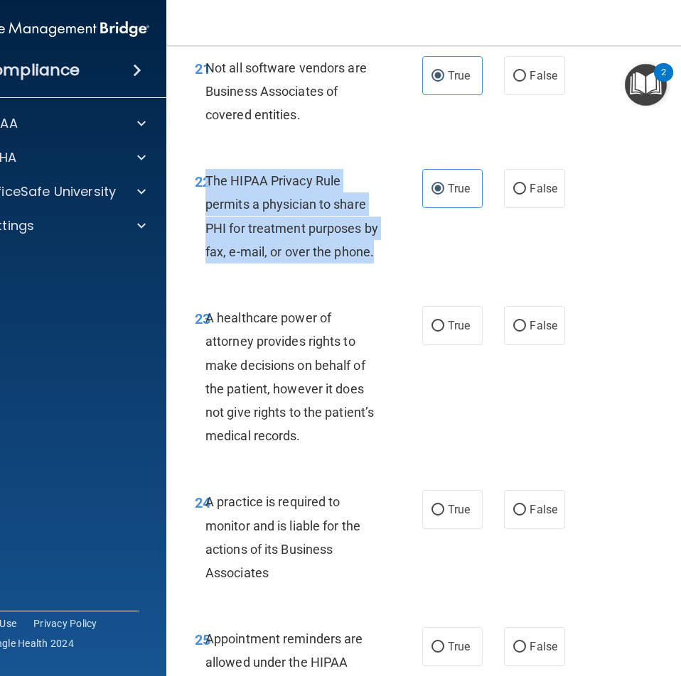
drag, startPoint x: 391, startPoint y: 266, endPoint x: 202, endPoint y: 186, distance: 205.3
click at [202, 186] on div "22 The HIPAA Privacy Rule permits a physician to share PHI for treatment purpos…" at bounding box center [308, 220] width 270 height 102
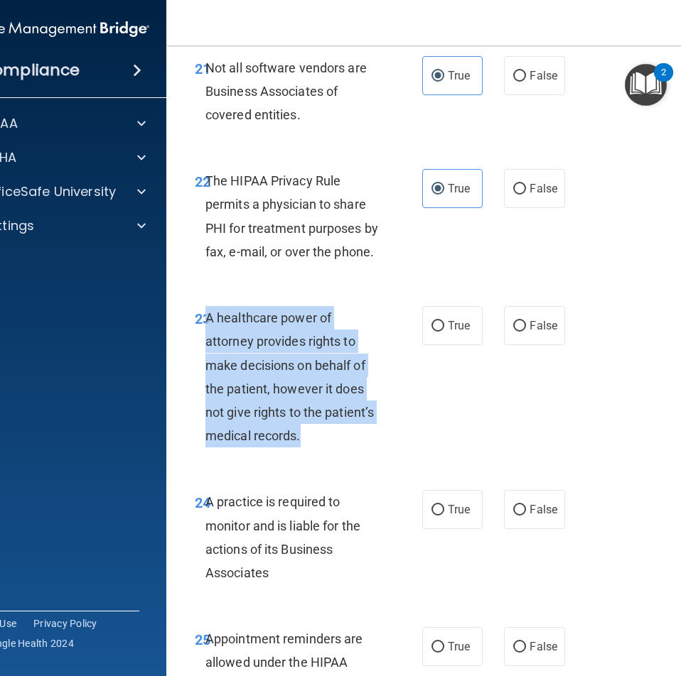
drag, startPoint x: 313, startPoint y: 438, endPoint x: 202, endPoint y: 324, distance: 158.8
click at [205, 324] on div "A healthcare power of attorney provides rights to make decisions on behalf of t…" at bounding box center [298, 376] width 187 height 141
click at [434, 328] on input "True" at bounding box center [437, 326] width 13 height 11
radio input "true"
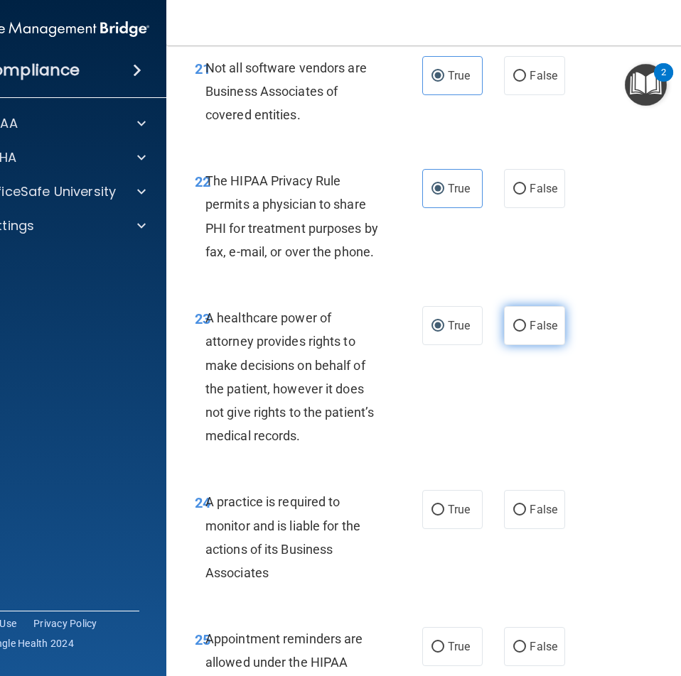
drag, startPoint x: 496, startPoint y: 320, endPoint x: 550, endPoint y: 337, distance: 56.6
click at [498, 320] on div "True False" at bounding box center [495, 325] width 146 height 39
click at [537, 335] on label "False" at bounding box center [534, 325] width 60 height 39
click at [526, 332] on input "False" at bounding box center [519, 326] width 13 height 11
radio input "true"
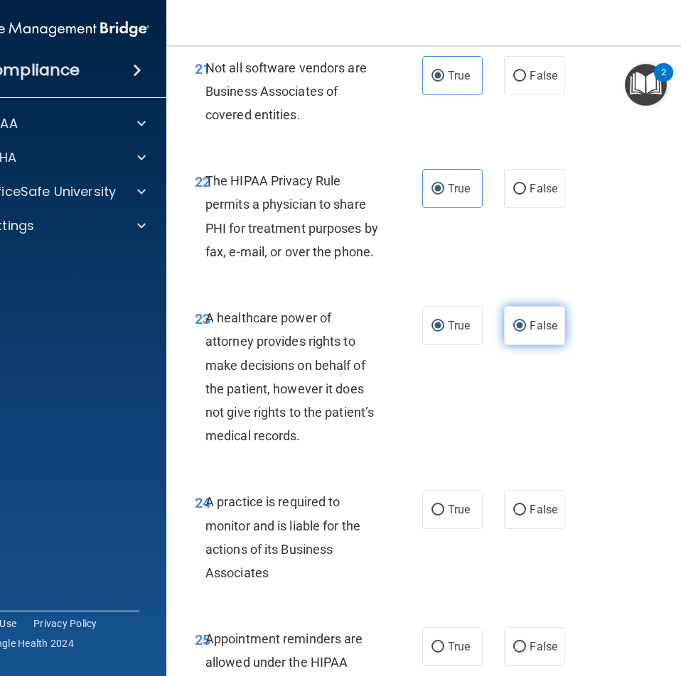
radio input "false"
click at [590, 338] on div "23 A healthcare power of attorney provides rights to make decisions on behalf o…" at bounding box center [454, 380] width 540 height 184
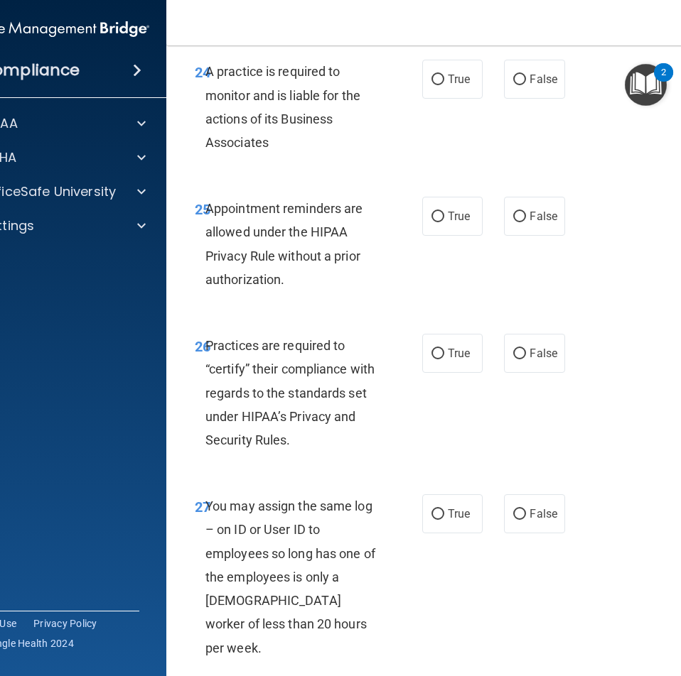
scroll to position [4021, 0]
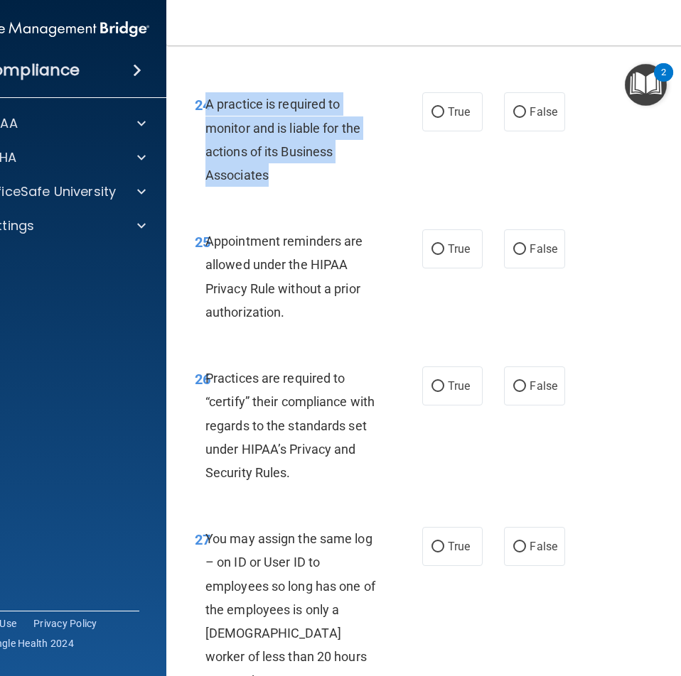
drag, startPoint x: 282, startPoint y: 183, endPoint x: 201, endPoint y: 112, distance: 107.7
click at [205, 112] on div "A practice is required to monitor and is liable for the actions of its Business…" at bounding box center [298, 139] width 187 height 94
click at [513, 109] on input "False" at bounding box center [519, 112] width 13 height 11
radio input "true"
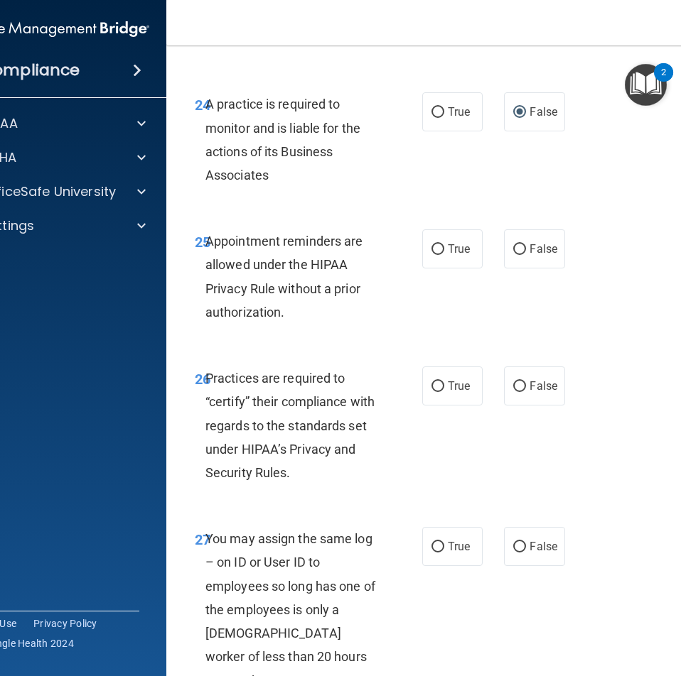
click at [582, 178] on div "24 A practice is required to monitor and is liable for the actions of its Busin…" at bounding box center [454, 143] width 540 height 137
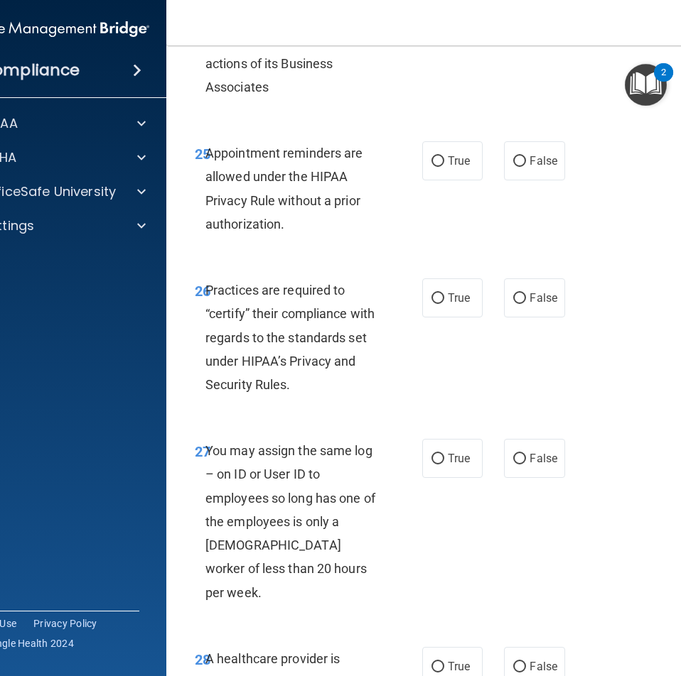
scroll to position [4163, 0]
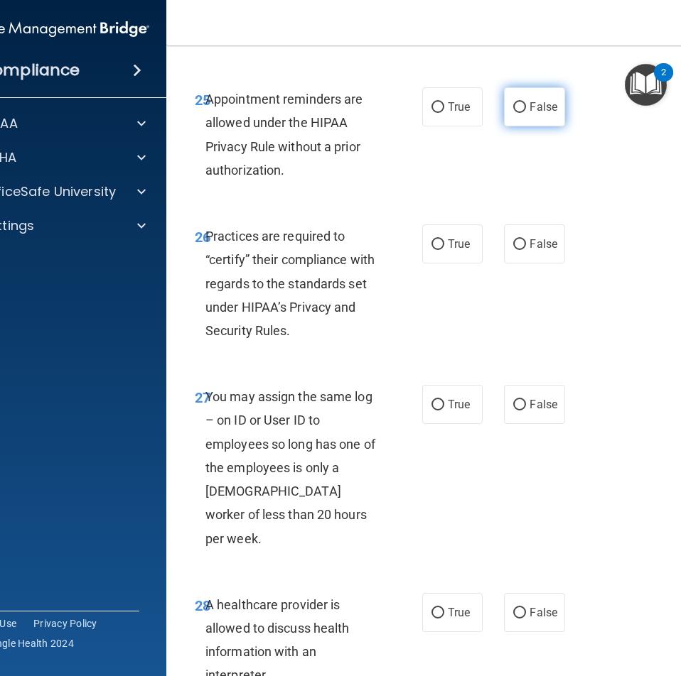
click at [514, 103] on input "False" at bounding box center [519, 107] width 13 height 11
radio input "true"
click at [459, 106] on span "True" at bounding box center [459, 106] width 22 height 13
click at [444, 106] on input "True" at bounding box center [437, 107] width 13 height 11
radio input "true"
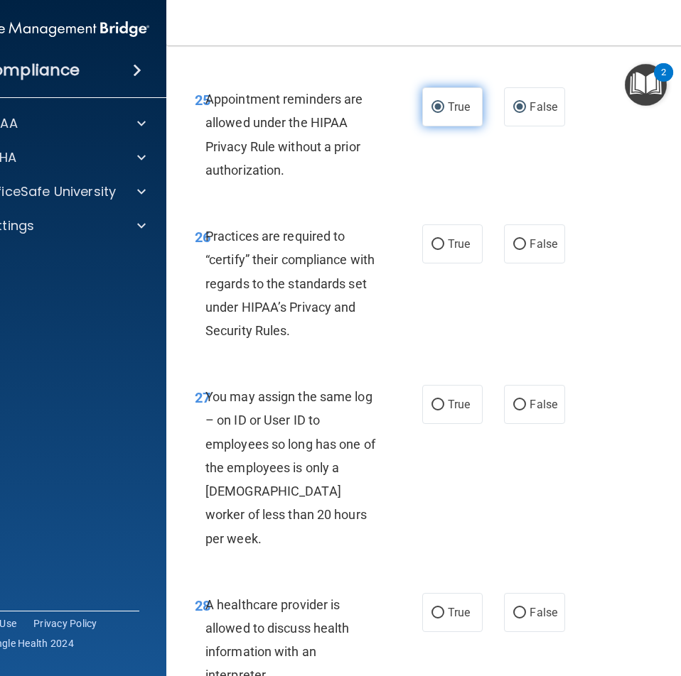
radio input "false"
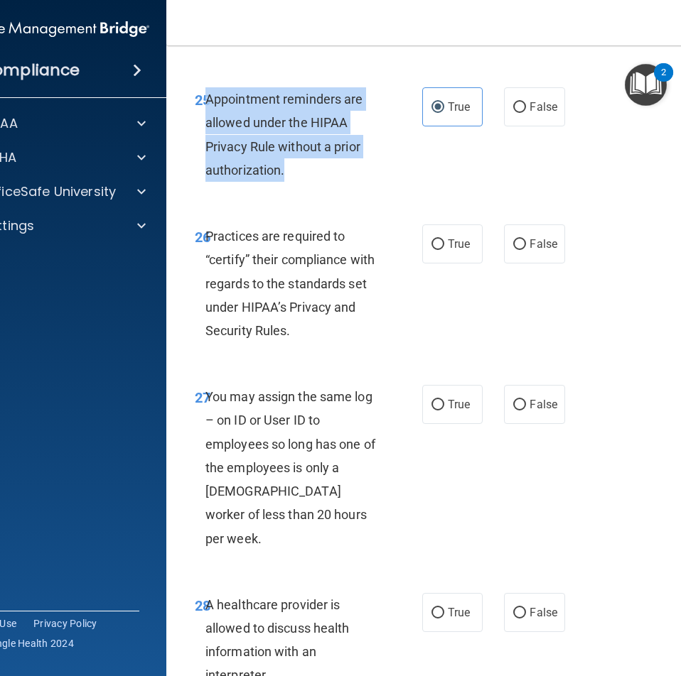
drag, startPoint x: 305, startPoint y: 175, endPoint x: 204, endPoint y: 94, distance: 130.4
click at [205, 94] on div "Appointment reminders are allowed under the HIPAA Privacy Rule without a prior …" at bounding box center [298, 134] width 187 height 94
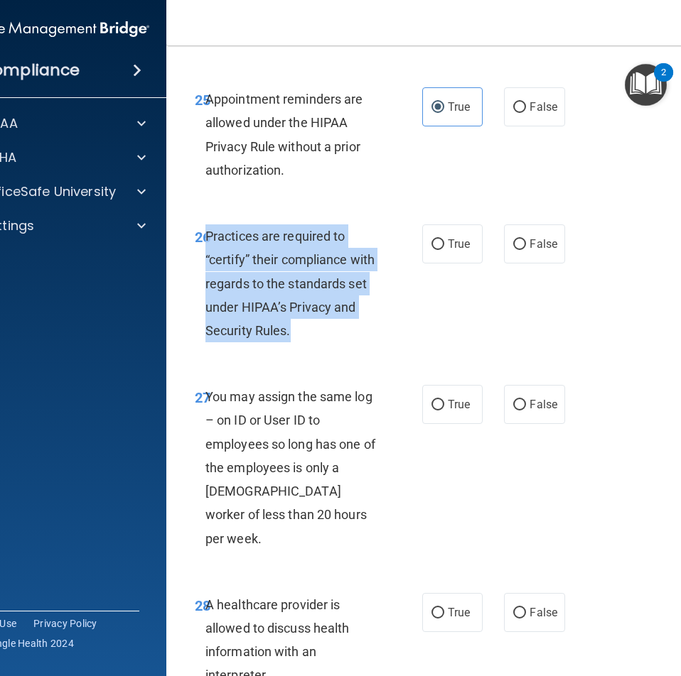
drag, startPoint x: 318, startPoint y: 337, endPoint x: 204, endPoint y: 238, distance: 151.1
click at [205, 238] on div "Practices are required to “certify” their compliance with regards to the standa…" at bounding box center [298, 283] width 187 height 118
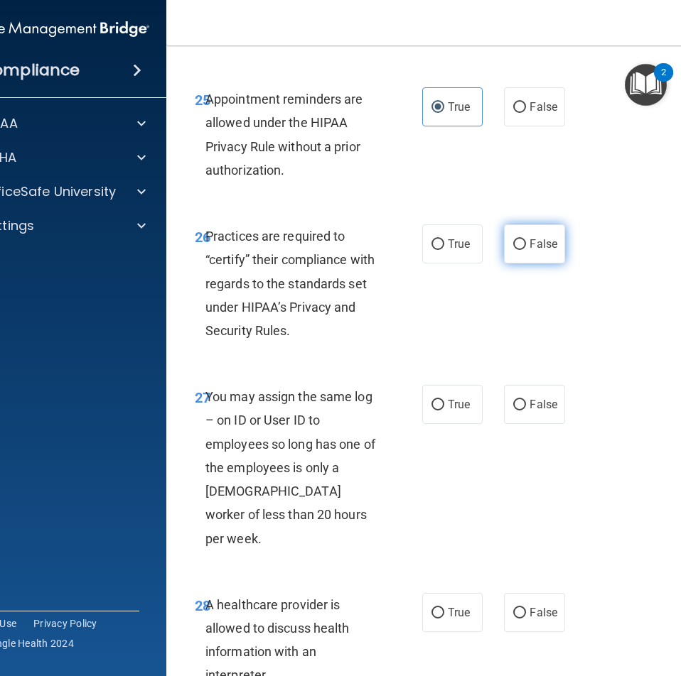
click at [531, 239] on span "False" at bounding box center [543, 243] width 28 height 13
click at [526, 239] on input "False" at bounding box center [519, 244] width 13 height 11
radio input "true"
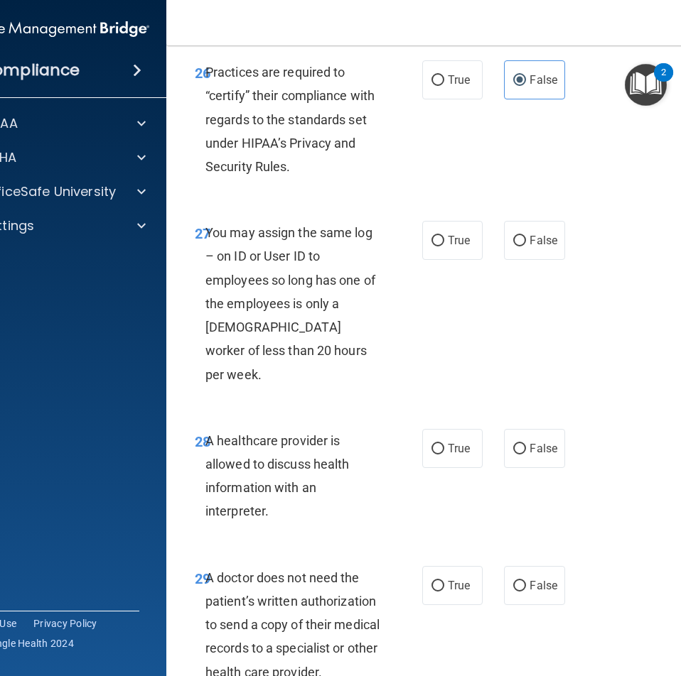
scroll to position [4376, 0]
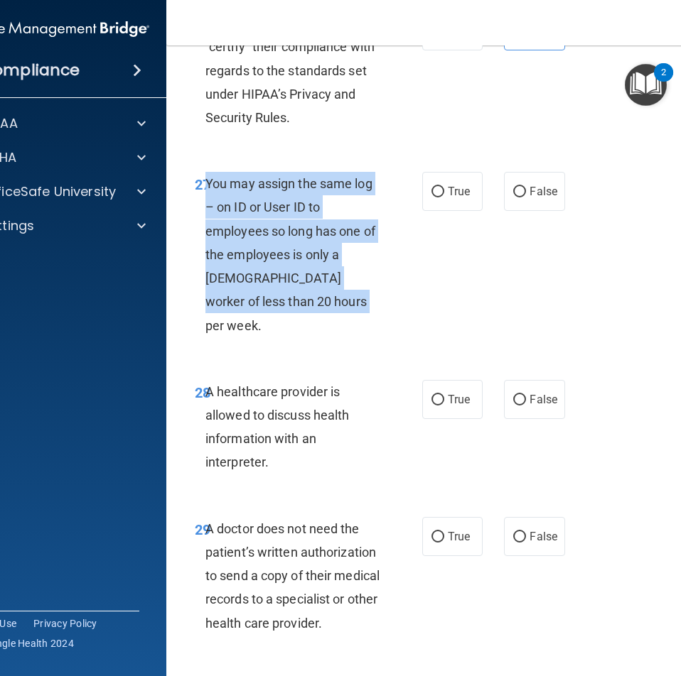
drag, startPoint x: 299, startPoint y: 301, endPoint x: 200, endPoint y: 182, distance: 154.4
click at [205, 182] on div "You may assign the same log – on ID or User ID to employees so long has one of …" at bounding box center [298, 255] width 187 height 166
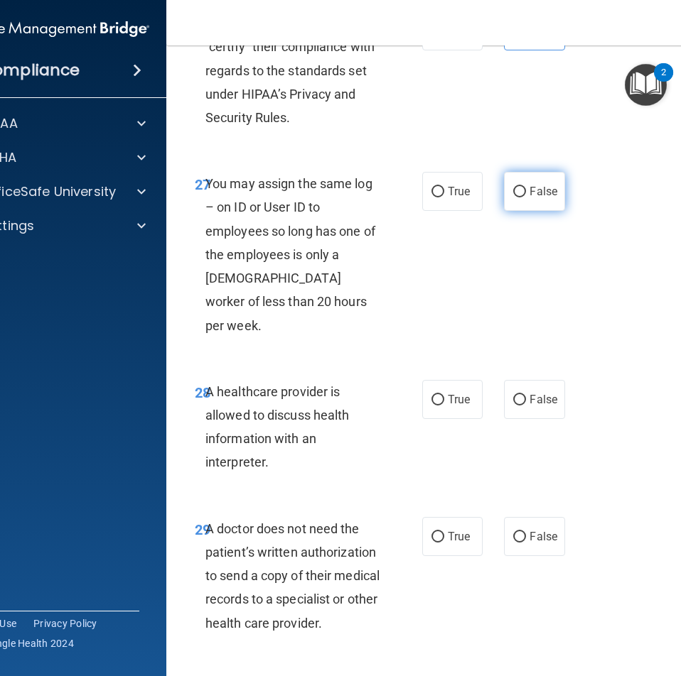
click at [531, 195] on span "False" at bounding box center [543, 191] width 28 height 13
click at [526, 195] on input "False" at bounding box center [519, 192] width 13 height 11
radio input "true"
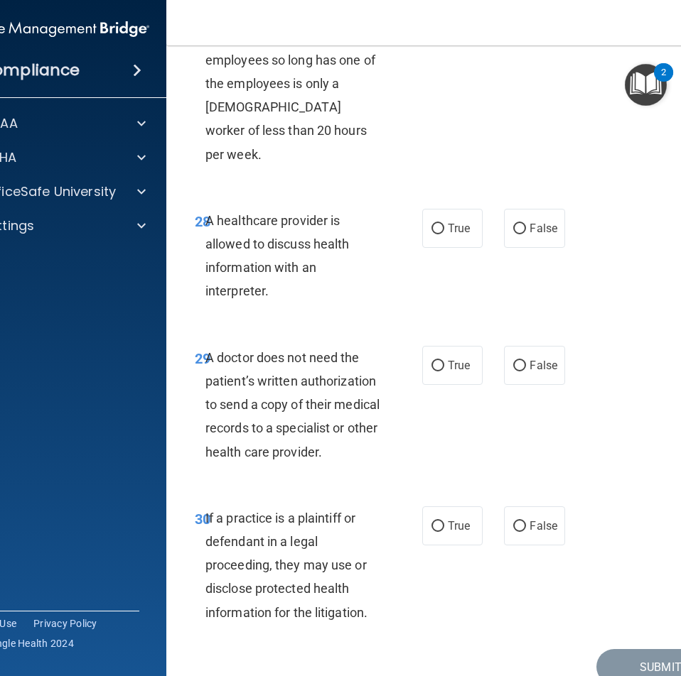
scroll to position [4589, 0]
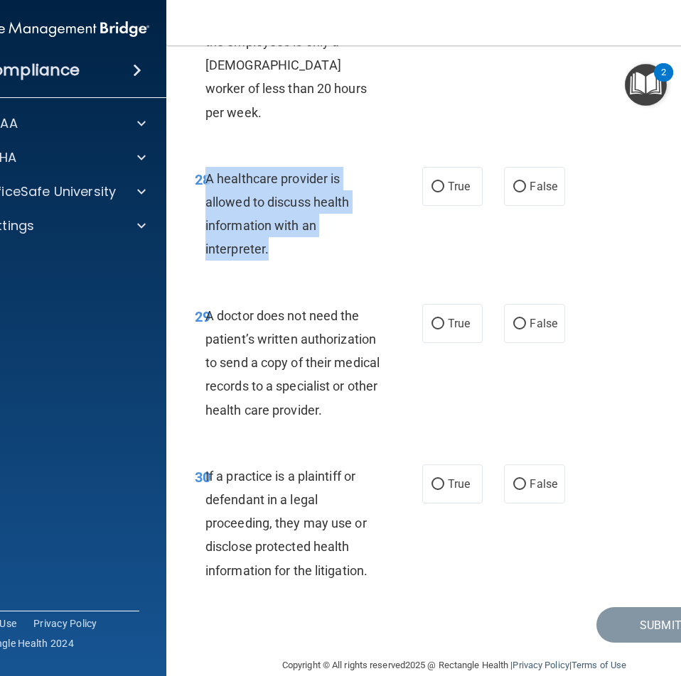
drag, startPoint x: 277, startPoint y: 224, endPoint x: 202, endPoint y: 157, distance: 101.1
click at [205, 167] on div "A healthcare provider is allowed to discuss health information with an interpre…" at bounding box center [298, 214] width 187 height 94
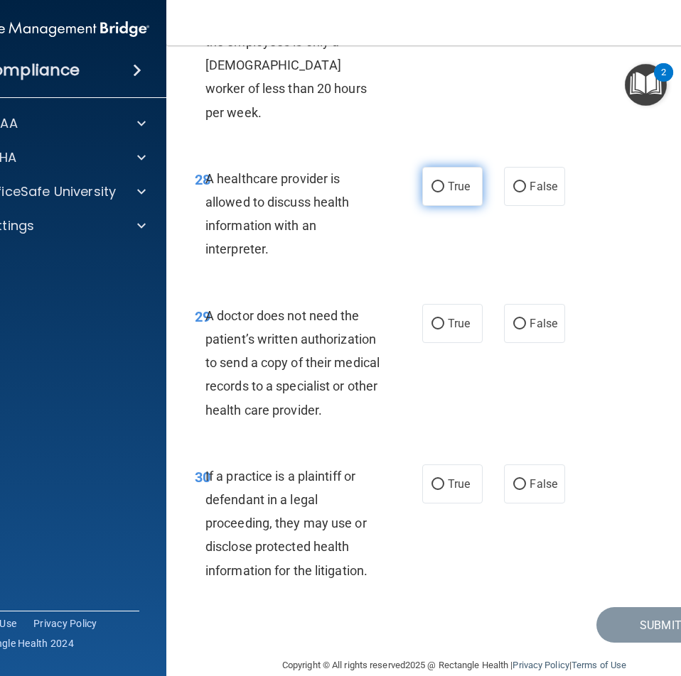
click at [448, 180] on span "True" at bounding box center [459, 186] width 22 height 13
click at [444, 182] on input "True" at bounding box center [437, 187] width 13 height 11
radio input "true"
click at [519, 307] on label "False" at bounding box center [534, 323] width 60 height 39
click at [519, 319] on input "False" at bounding box center [519, 324] width 13 height 11
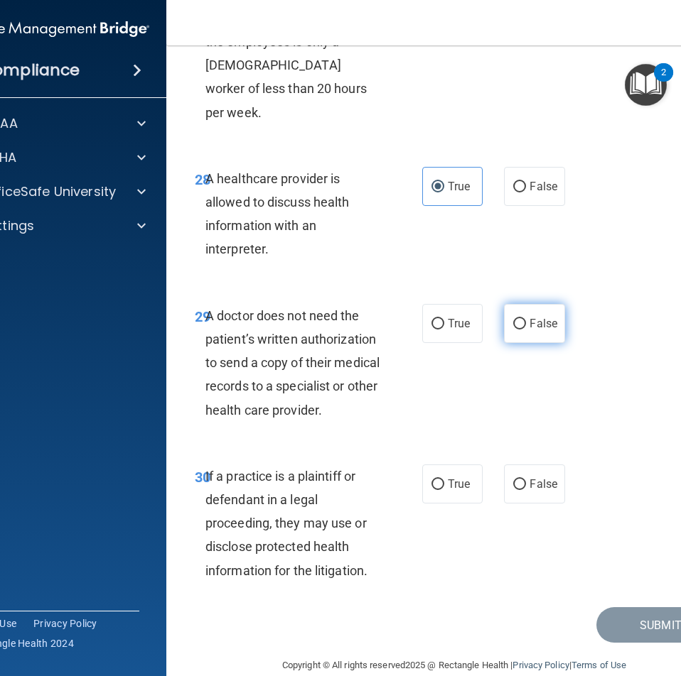
radio input "true"
drag, startPoint x: 372, startPoint y: 392, endPoint x: 204, endPoint y: 299, distance: 192.4
click at [205, 304] on div "A doctor does not need the patient’s written authorization to send a copy of th…" at bounding box center [298, 363] width 187 height 118
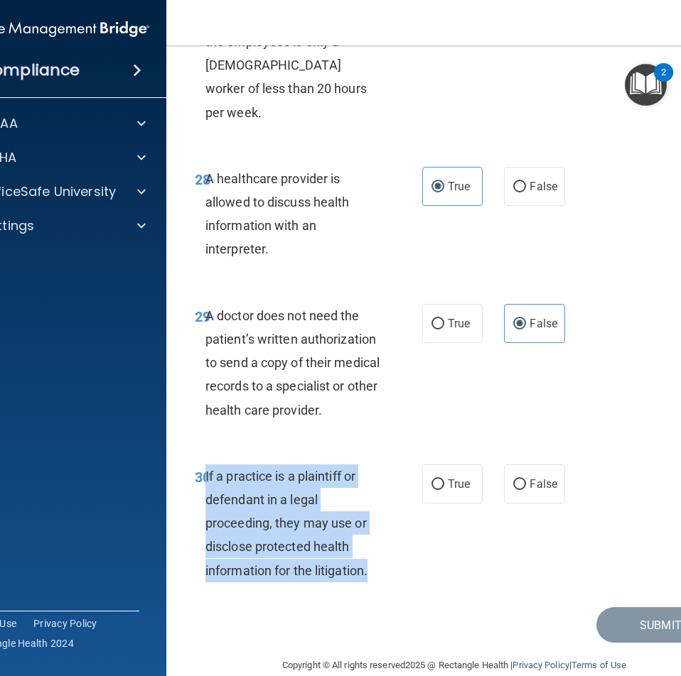
drag, startPoint x: 367, startPoint y: 542, endPoint x: 200, endPoint y: 459, distance: 187.1
click at [205, 465] on div "If a practice is a plaintiff or defendant in a legal proceeding, they may use o…" at bounding box center [298, 524] width 187 height 118
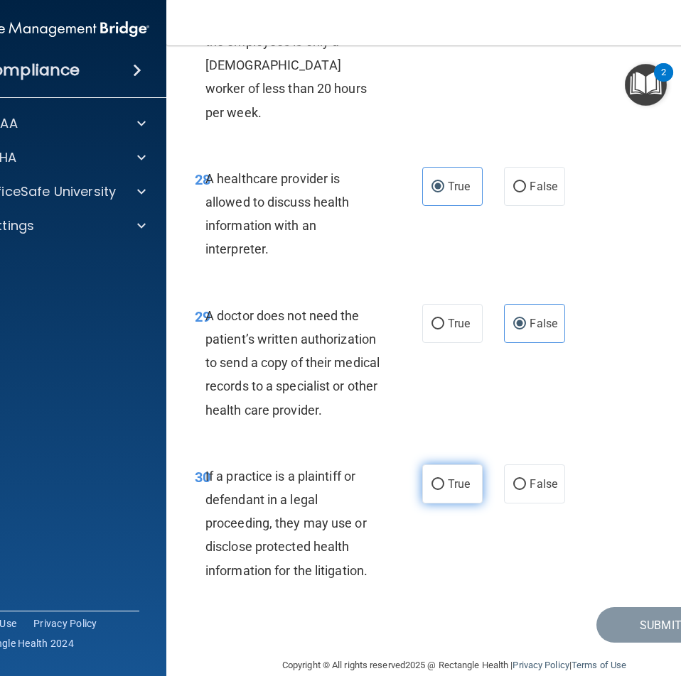
click at [425, 465] on label "True" at bounding box center [452, 484] width 60 height 39
click at [431, 480] on input "True" at bounding box center [437, 485] width 13 height 11
radio input "true"
click at [656, 607] on button "Submit" at bounding box center [660, 625] width 128 height 36
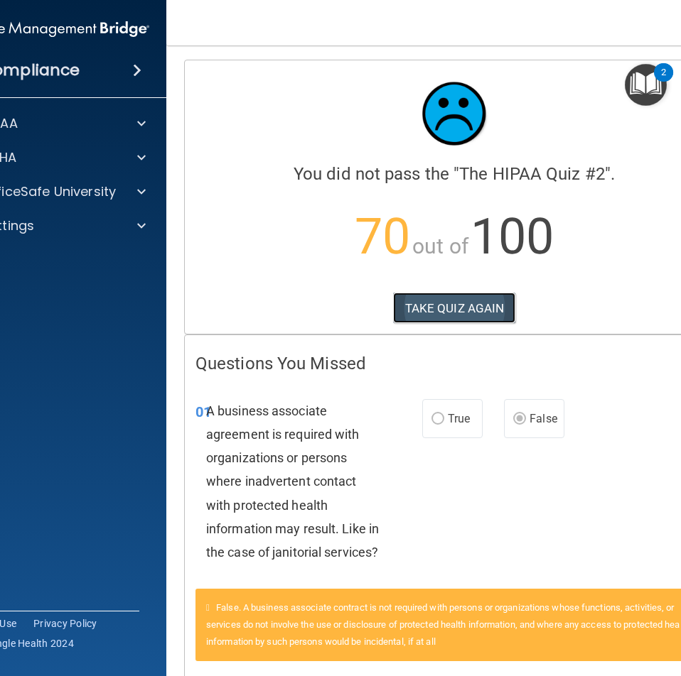
click at [484, 315] on button "TAKE QUIZ AGAIN" at bounding box center [454, 308] width 123 height 31
click at [481, 313] on button "TAKE QUIZ AGAIN" at bounding box center [454, 308] width 123 height 31
click at [448, 416] on span "True" at bounding box center [459, 418] width 22 height 13
click at [529, 416] on span "False" at bounding box center [543, 418] width 28 height 13
click at [473, 316] on button "TAKE QUIZ AGAIN" at bounding box center [454, 308] width 123 height 31
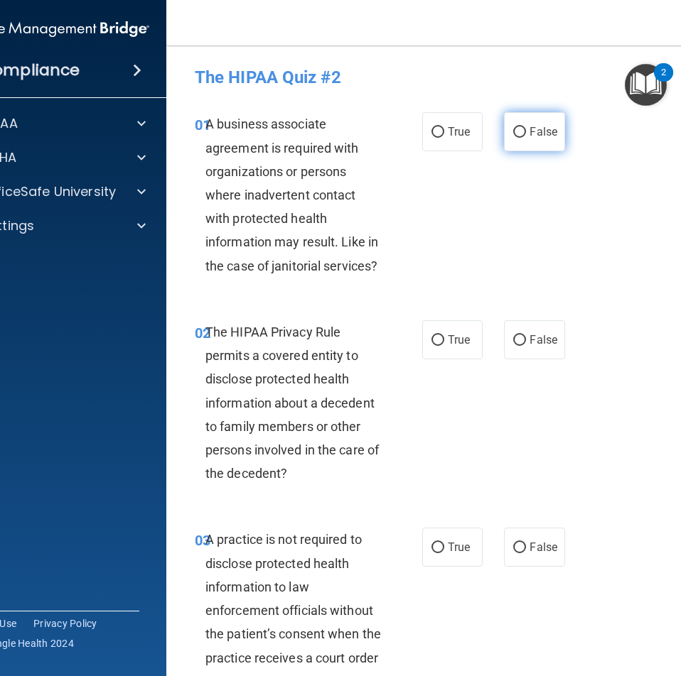
click at [519, 148] on label "False" at bounding box center [534, 131] width 60 height 39
click at [519, 138] on input "False" at bounding box center [519, 132] width 13 height 11
radio input "true"
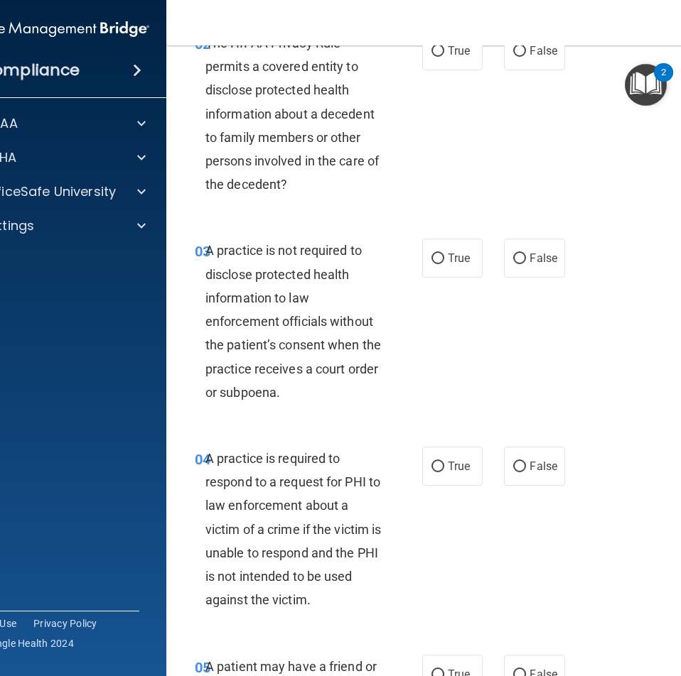
scroll to position [497, 0]
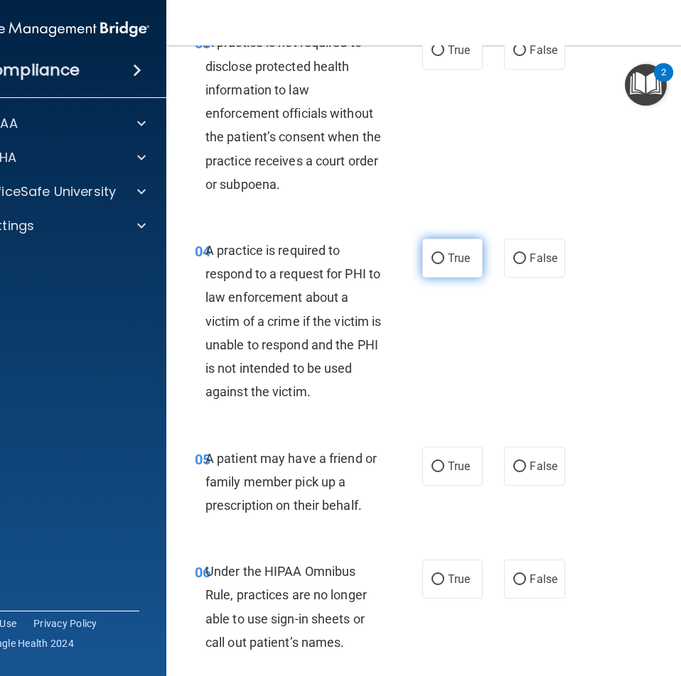
click at [455, 254] on span "True" at bounding box center [459, 257] width 22 height 13
click at [444, 254] on input "True" at bounding box center [437, 259] width 13 height 11
radio input "true"
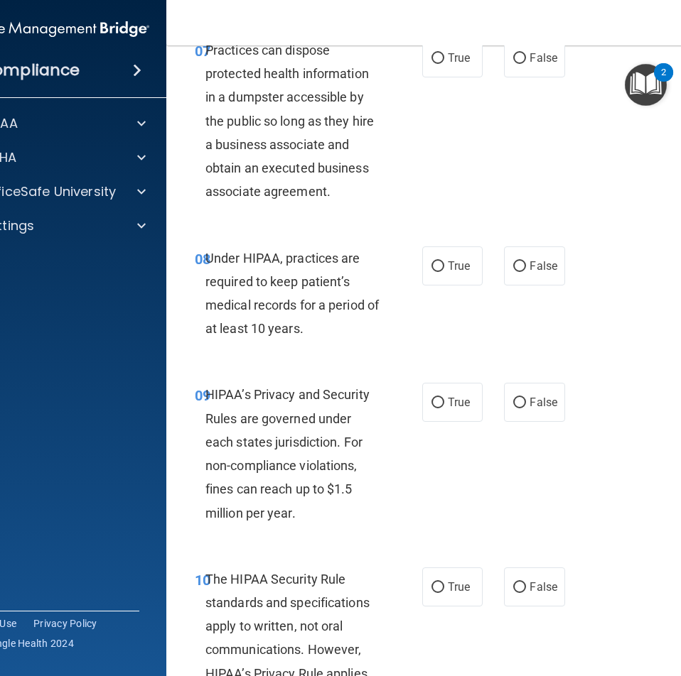
scroll to position [1208, 0]
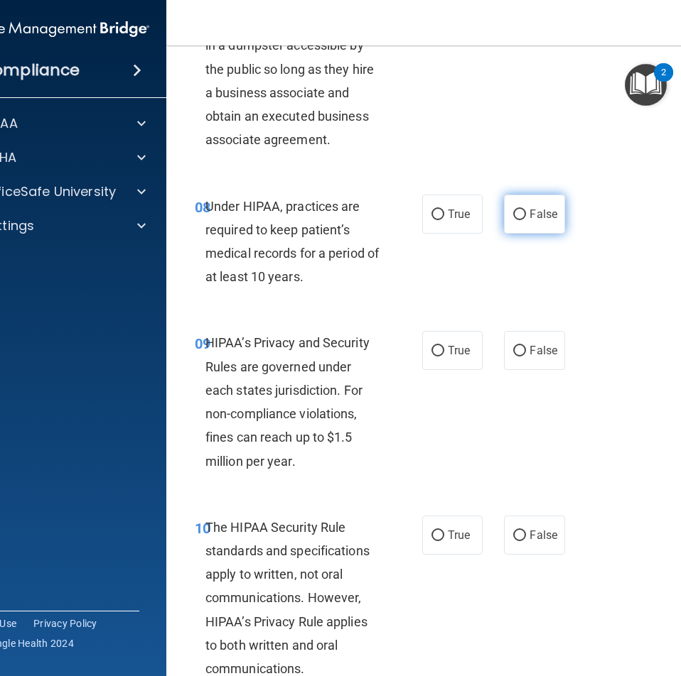
click at [515, 229] on label "False" at bounding box center [534, 214] width 60 height 39
click at [515, 220] on input "False" at bounding box center [519, 215] width 13 height 11
radio input "true"
click at [526, 364] on label "False" at bounding box center [534, 350] width 60 height 39
click at [526, 357] on input "False" at bounding box center [519, 351] width 13 height 11
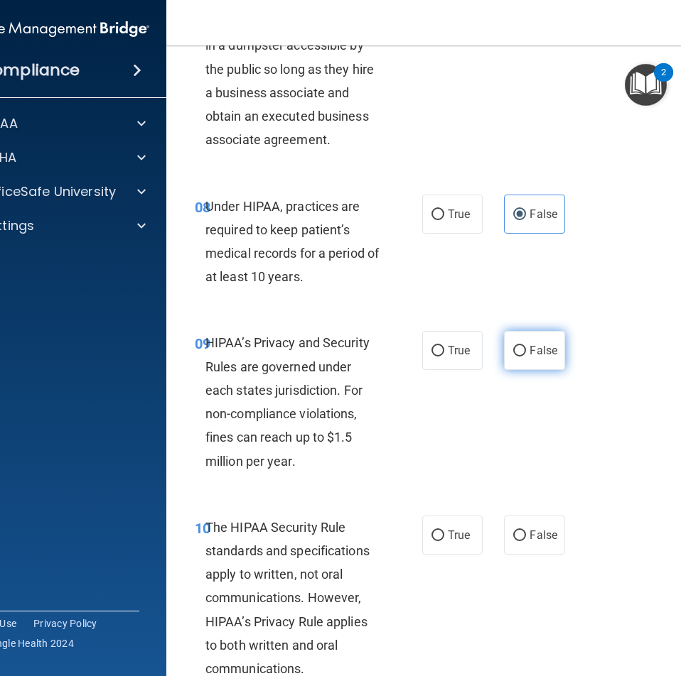
radio input "true"
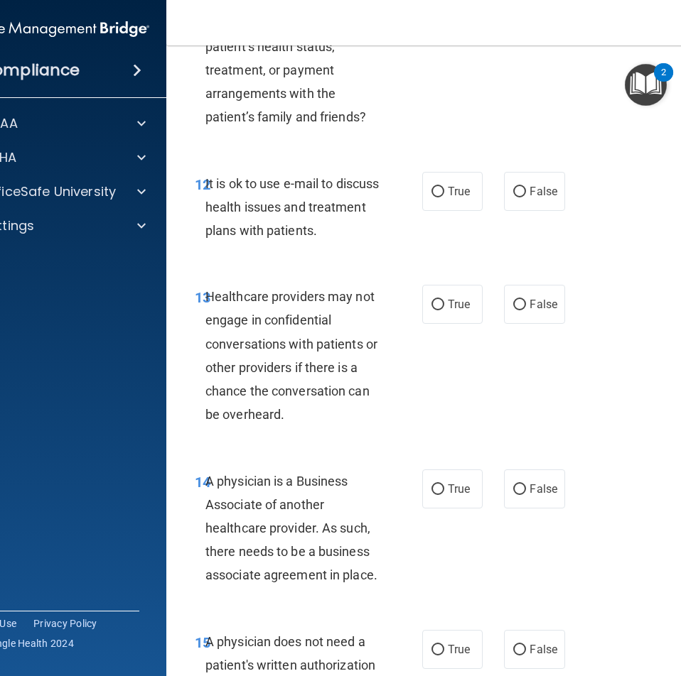
scroll to position [1989, 0]
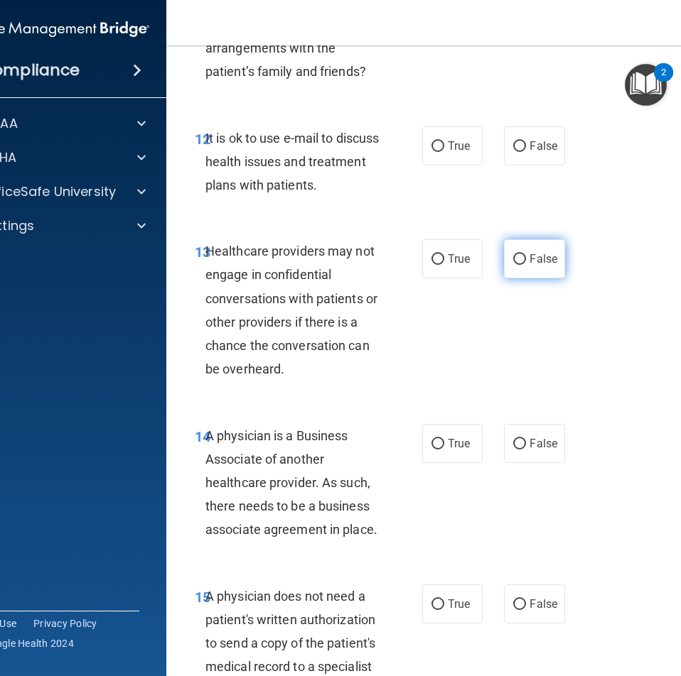
click at [524, 266] on label "False" at bounding box center [534, 258] width 60 height 39
click at [524, 265] on input "False" at bounding box center [519, 259] width 13 height 11
radio input "true"
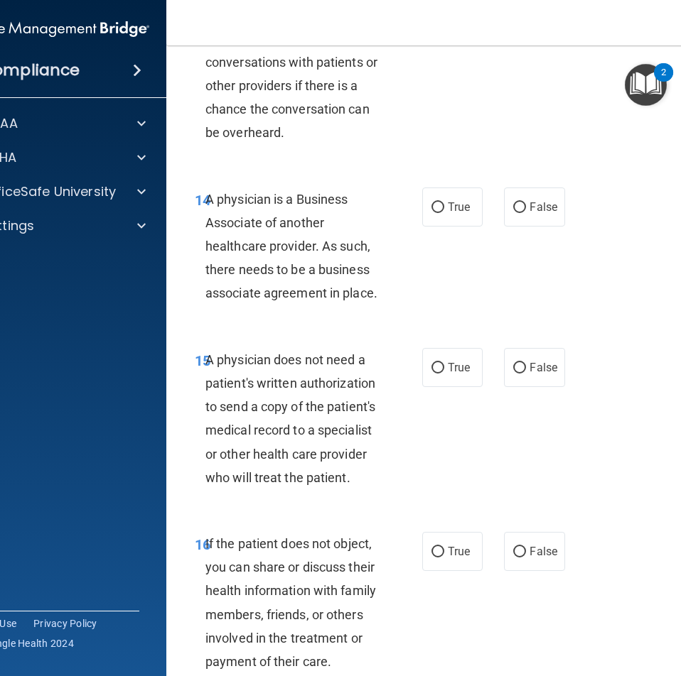
scroll to position [2344, 0]
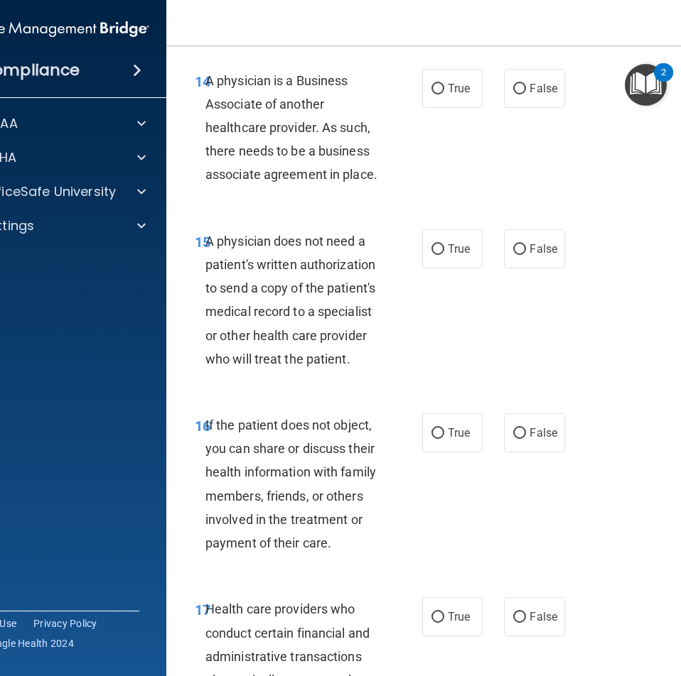
click at [604, 29] on nav "Toggle navigation Annabel Spitalnick annabel.spitalnick@fyzical.com Manage My E…" at bounding box center [453, 22] width 575 height 45
click at [646, 362] on div "15 A physician does not need a patient's written authorization to send a copy o…" at bounding box center [454, 304] width 540 height 184
click at [513, 87] on input "False" at bounding box center [519, 89] width 13 height 11
radio input "true"
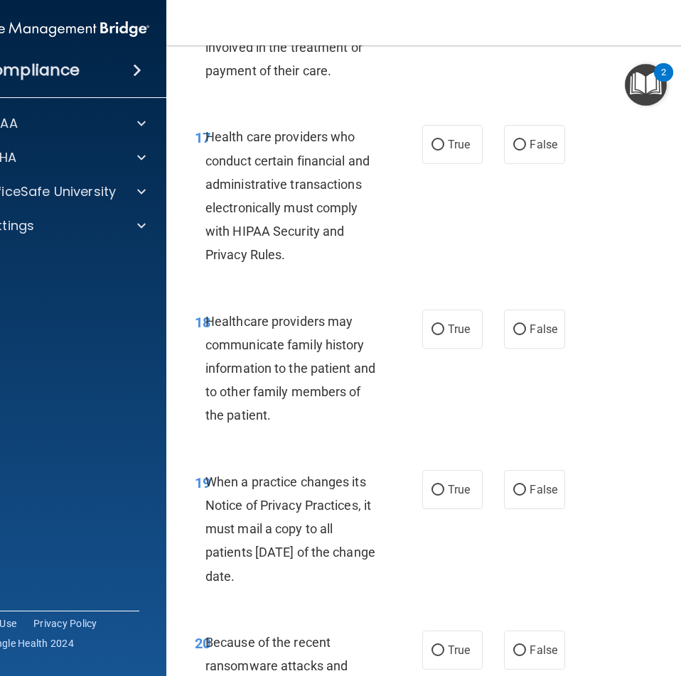
scroll to position [2842, 0]
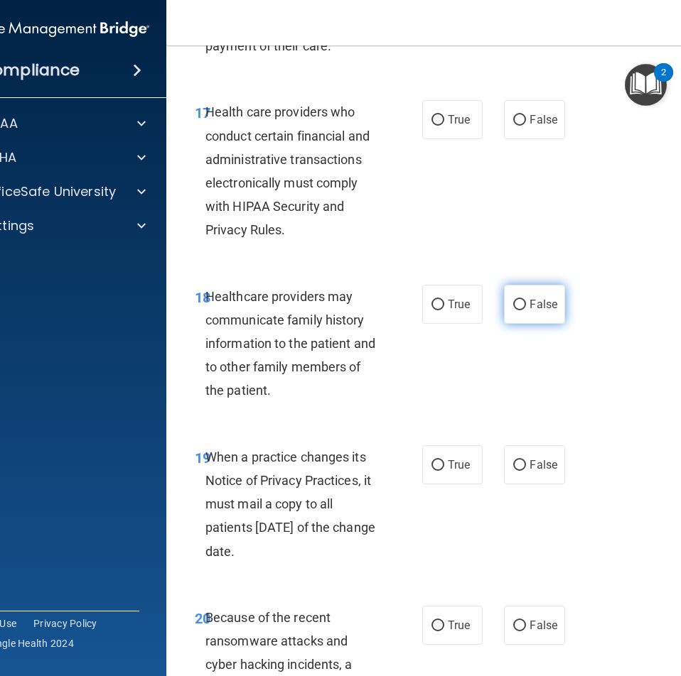
click at [529, 315] on label "False" at bounding box center [534, 304] width 60 height 39
click at [526, 310] on input "False" at bounding box center [519, 305] width 13 height 11
radio input "true"
click at [531, 461] on span "False" at bounding box center [543, 464] width 28 height 13
click at [526, 461] on input "False" at bounding box center [519, 465] width 13 height 11
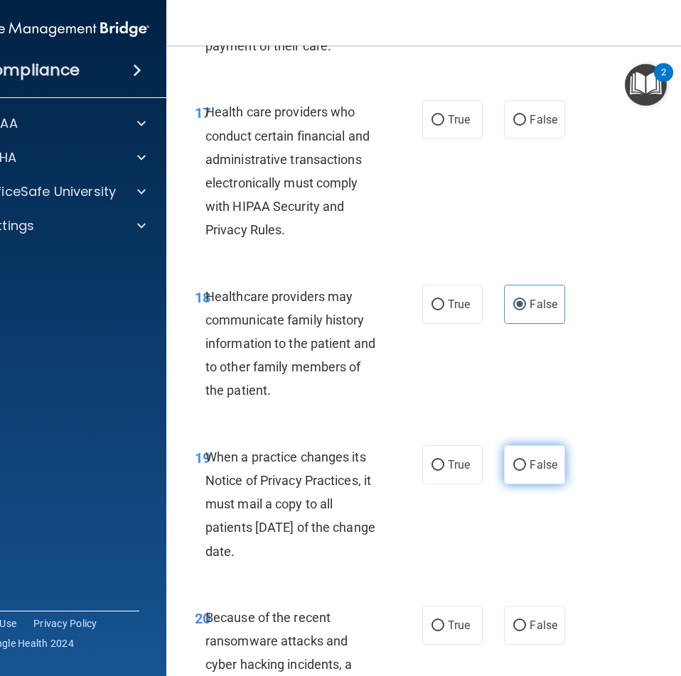
radio input "true"
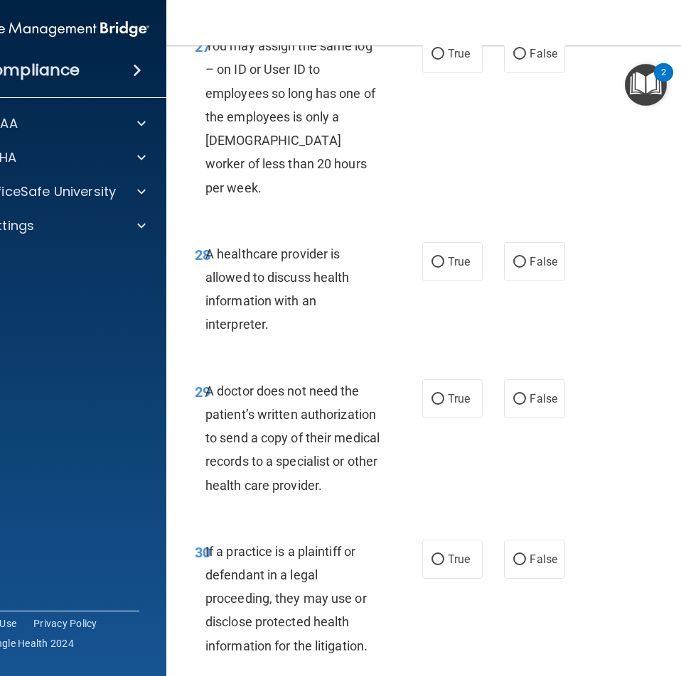
scroll to position [4547, 0]
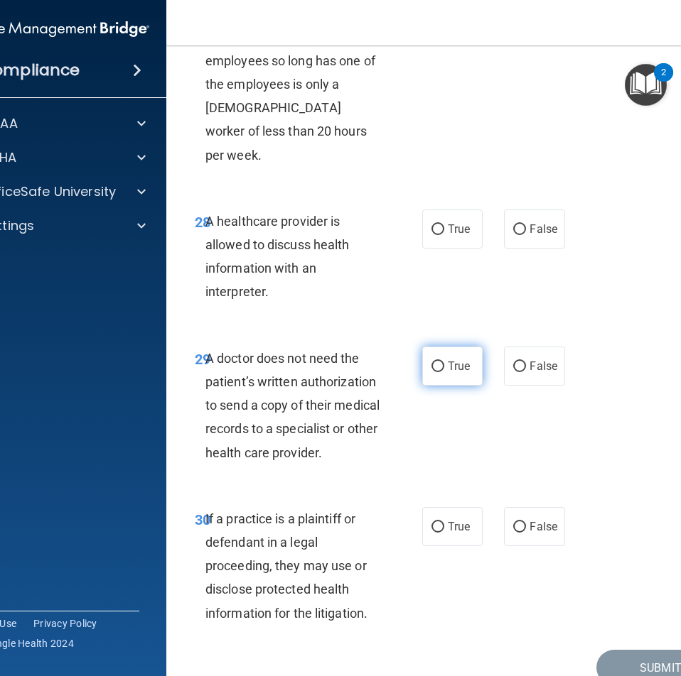
click at [450, 355] on label "True" at bounding box center [452, 366] width 60 height 39
click at [444, 362] on input "True" at bounding box center [437, 367] width 13 height 11
radio input "true"
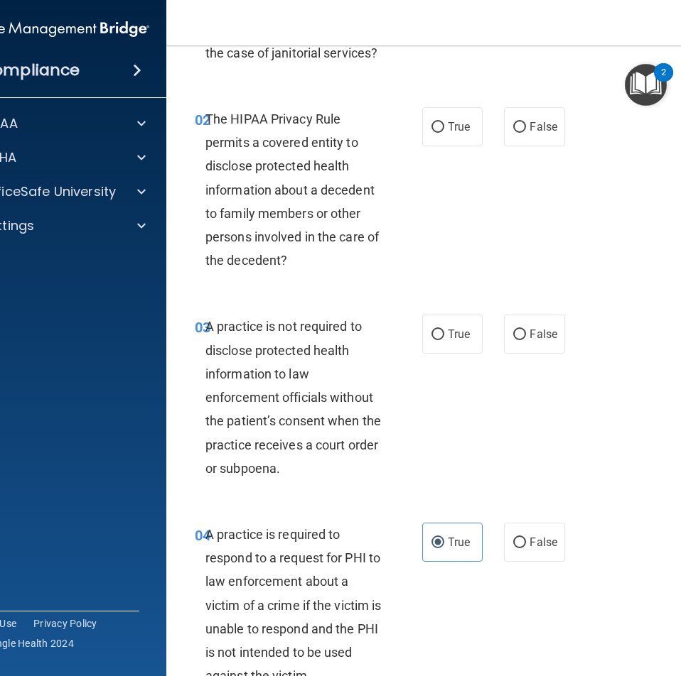
scroll to position [0, 0]
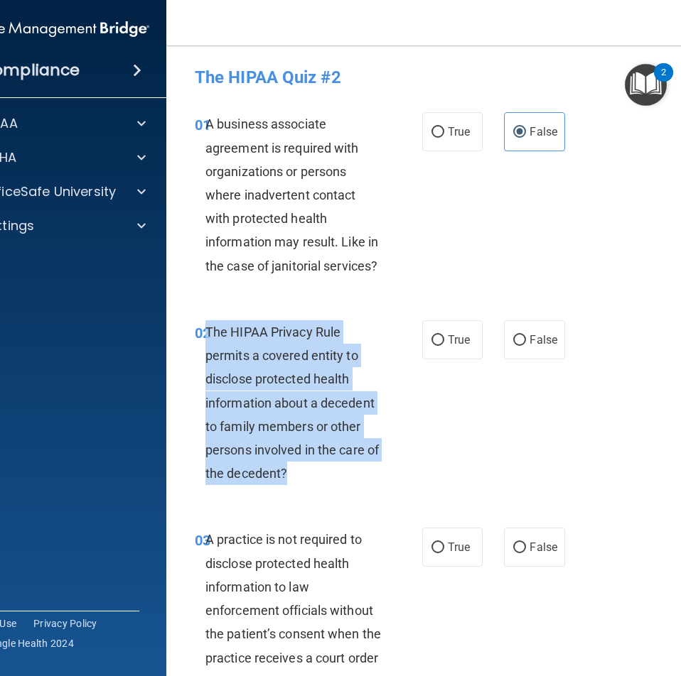
drag, startPoint x: 294, startPoint y: 477, endPoint x: 201, endPoint y: 336, distance: 169.3
click at [205, 336] on div "The HIPAA Privacy Rule permits a covered entity to disclose protected health in…" at bounding box center [298, 403] width 187 height 166
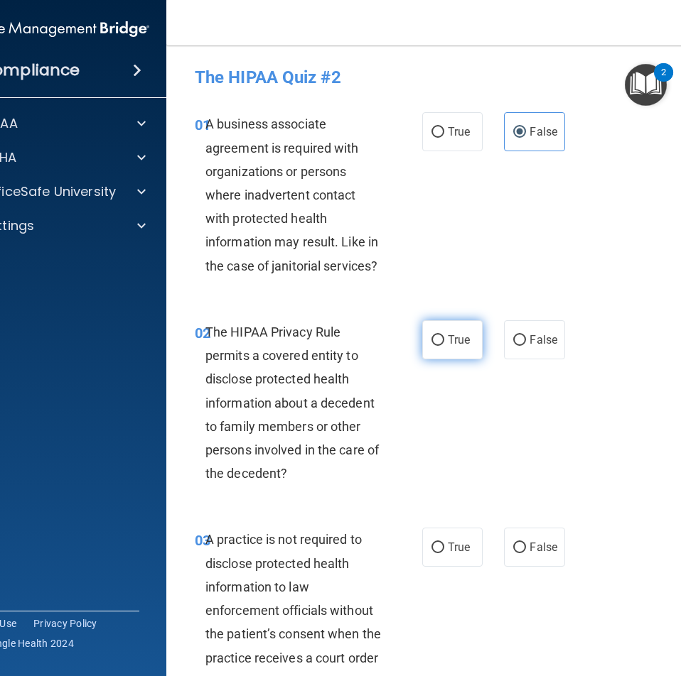
click at [460, 347] on label "True" at bounding box center [452, 339] width 60 height 39
click at [444, 346] on input "True" at bounding box center [437, 340] width 13 height 11
radio input "true"
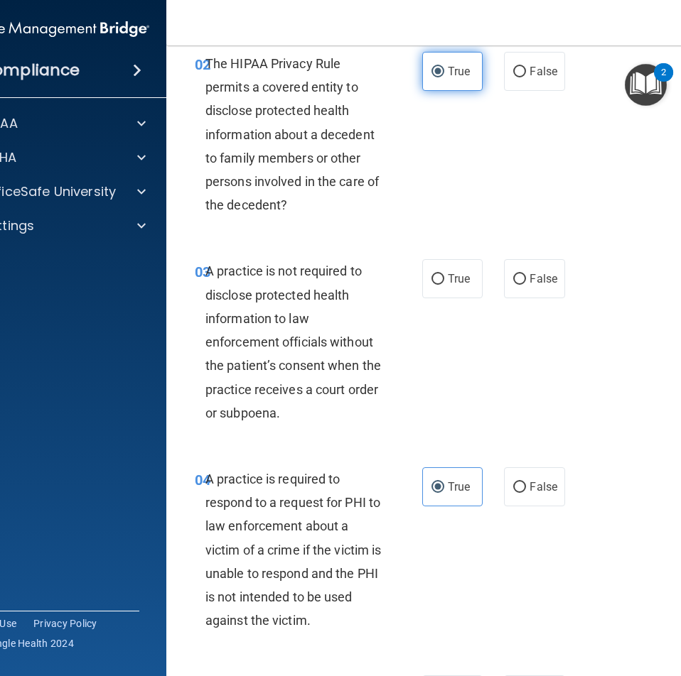
scroll to position [284, 0]
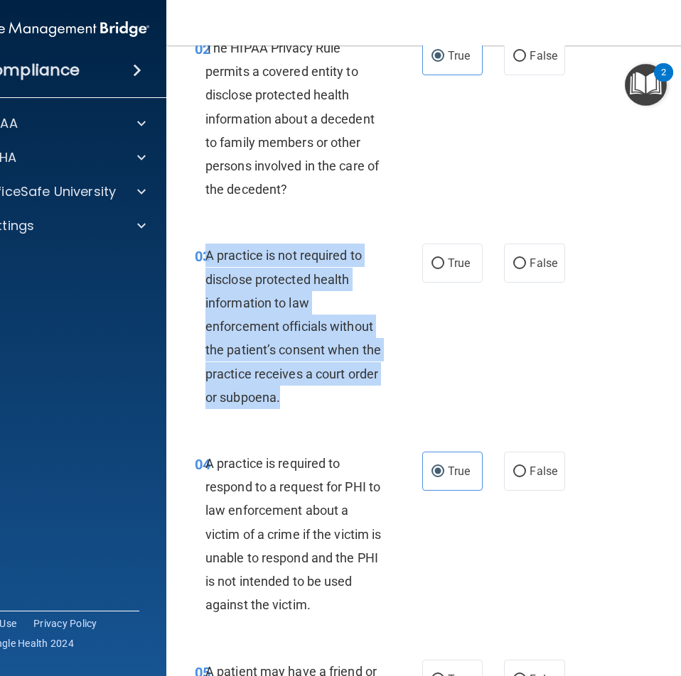
drag, startPoint x: 304, startPoint y: 401, endPoint x: 200, endPoint y: 261, distance: 173.6
click at [205, 261] on div "A practice is not required to disclose protected health information to law enfo…" at bounding box center [298, 327] width 187 height 166
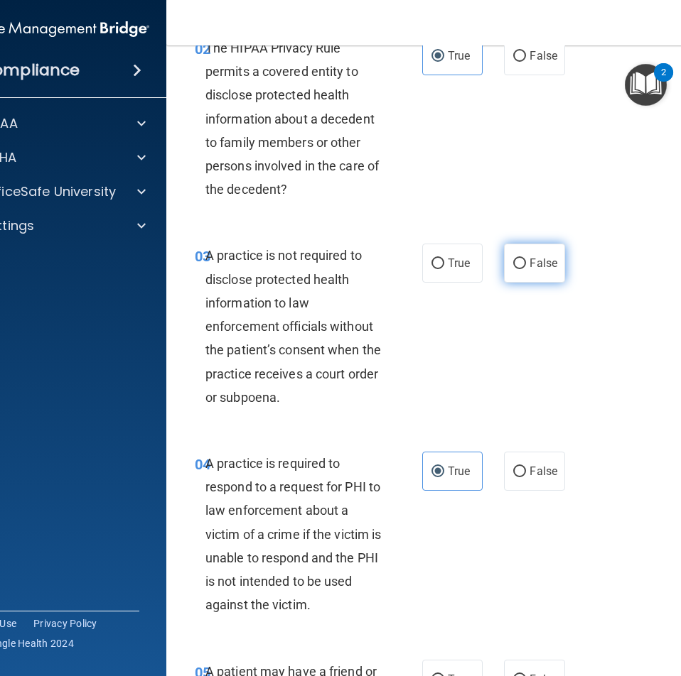
click at [531, 265] on span "False" at bounding box center [543, 262] width 28 height 13
click at [526, 265] on input "False" at bounding box center [519, 264] width 13 height 11
radio input "true"
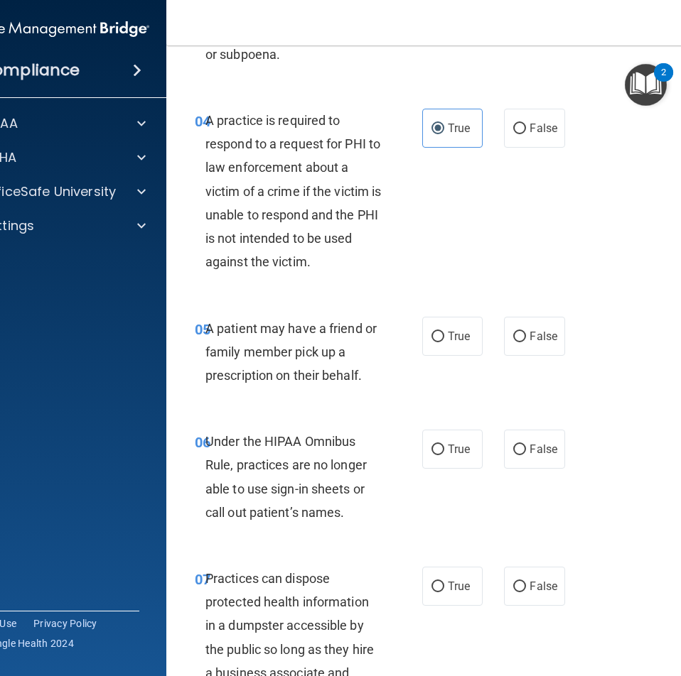
scroll to position [639, 0]
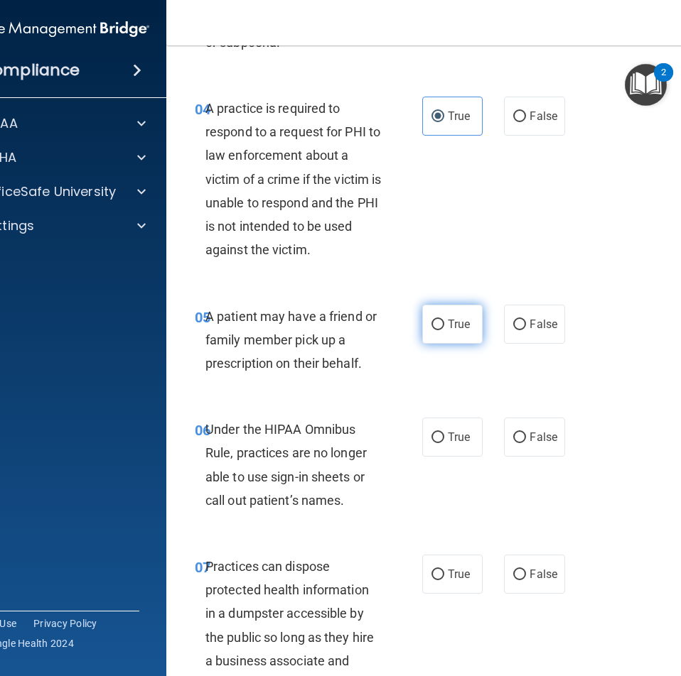
click at [448, 317] on label "True" at bounding box center [452, 324] width 60 height 39
click at [444, 320] on input "True" at bounding box center [437, 325] width 13 height 11
radio input "true"
click at [513, 441] on input "False" at bounding box center [519, 438] width 13 height 11
radio input "true"
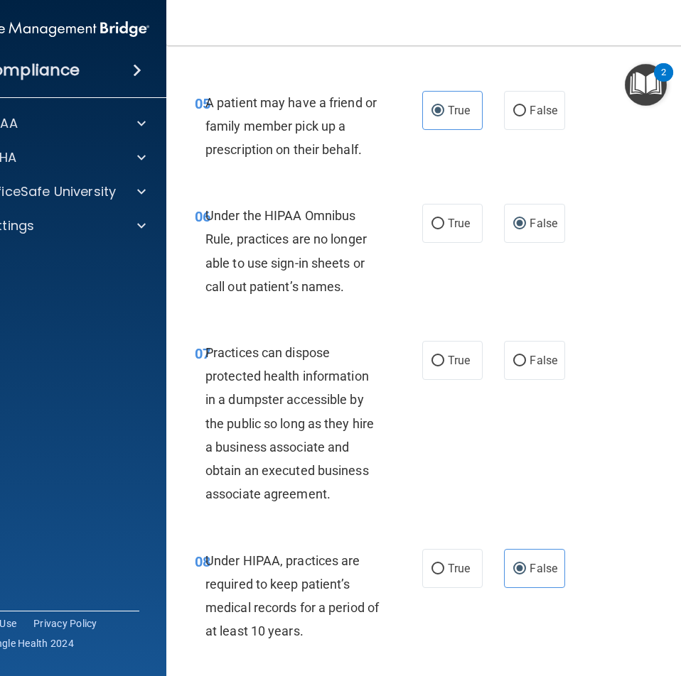
scroll to position [924, 0]
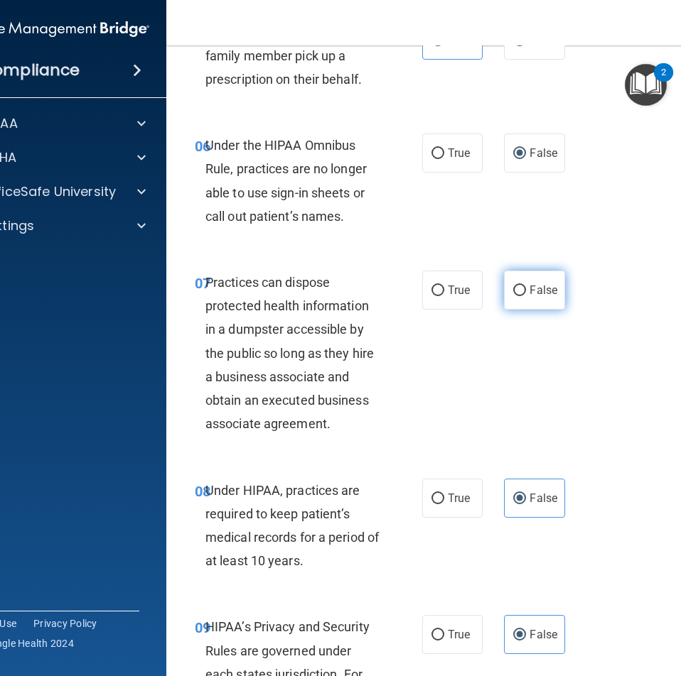
click at [531, 296] on span "False" at bounding box center [543, 289] width 28 height 13
click at [526, 296] on input "False" at bounding box center [519, 291] width 13 height 11
radio input "true"
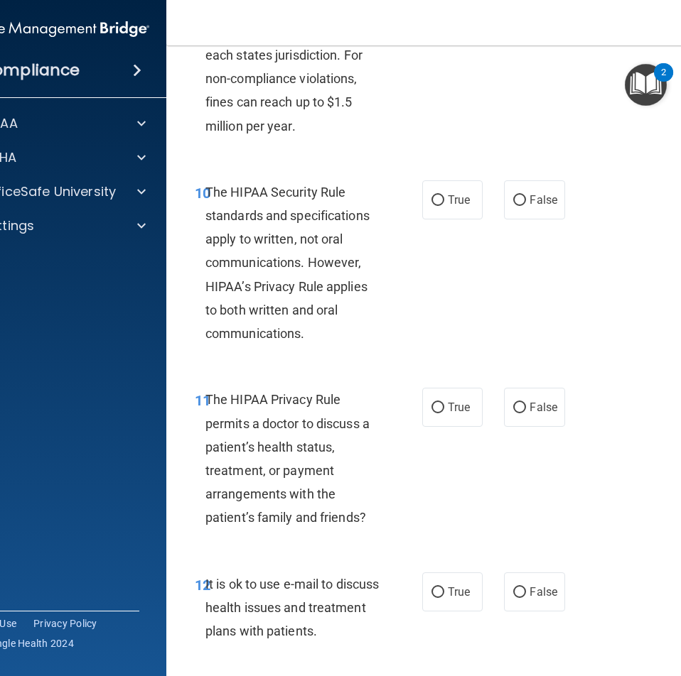
scroll to position [1563, 0]
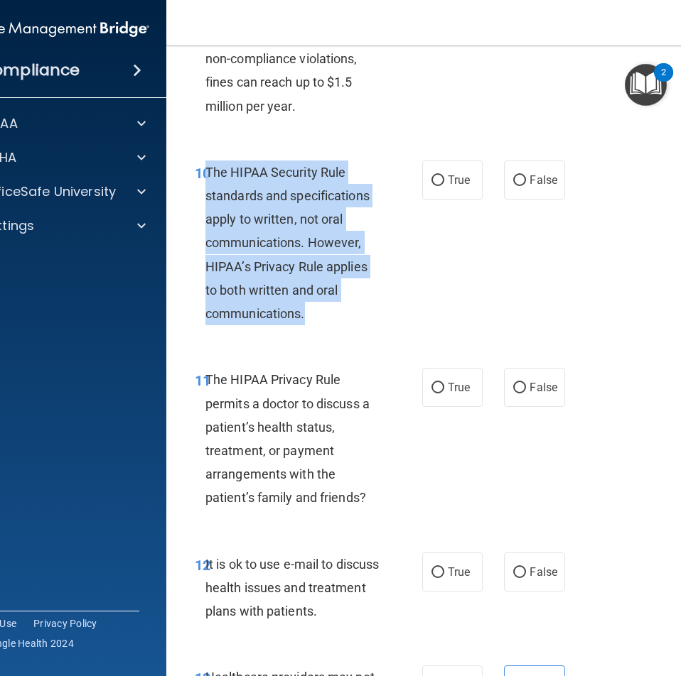
drag, startPoint x: 309, startPoint y: 310, endPoint x: 202, endPoint y: 181, distance: 167.6
click at [205, 181] on div "The HIPAA Security Rule standards and specifications apply to written, not oral…" at bounding box center [298, 244] width 187 height 166
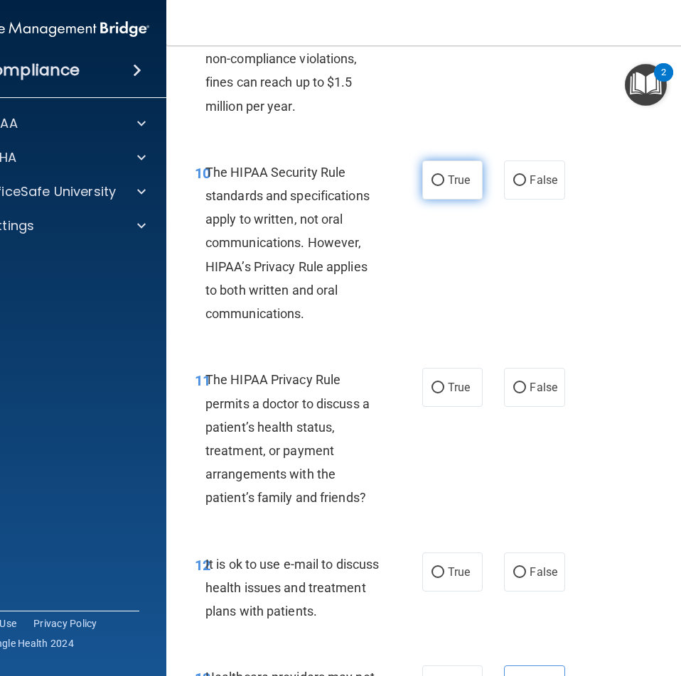
click at [435, 173] on label "True" at bounding box center [452, 180] width 60 height 39
click at [435, 175] on input "True" at bounding box center [437, 180] width 13 height 11
radio input "true"
click at [521, 183] on label "False" at bounding box center [534, 180] width 60 height 39
click at [521, 183] on input "False" at bounding box center [519, 180] width 13 height 11
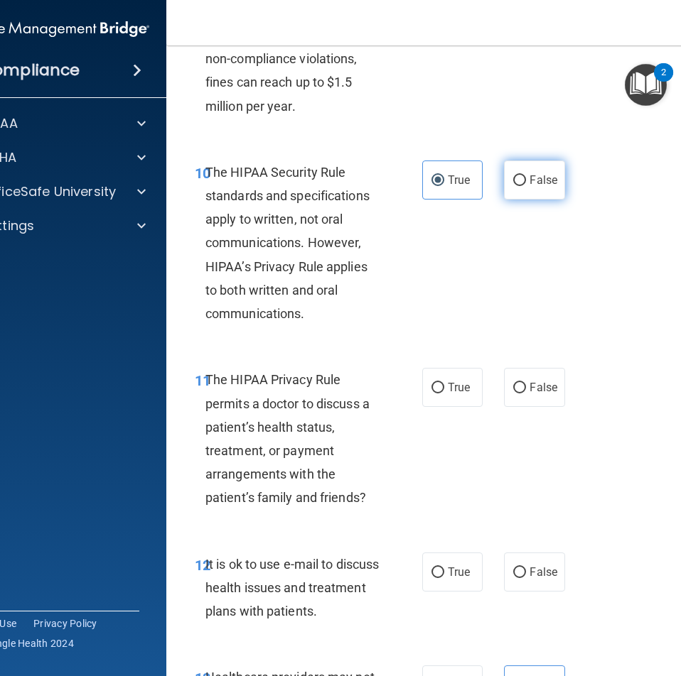
radio input "true"
radio input "false"
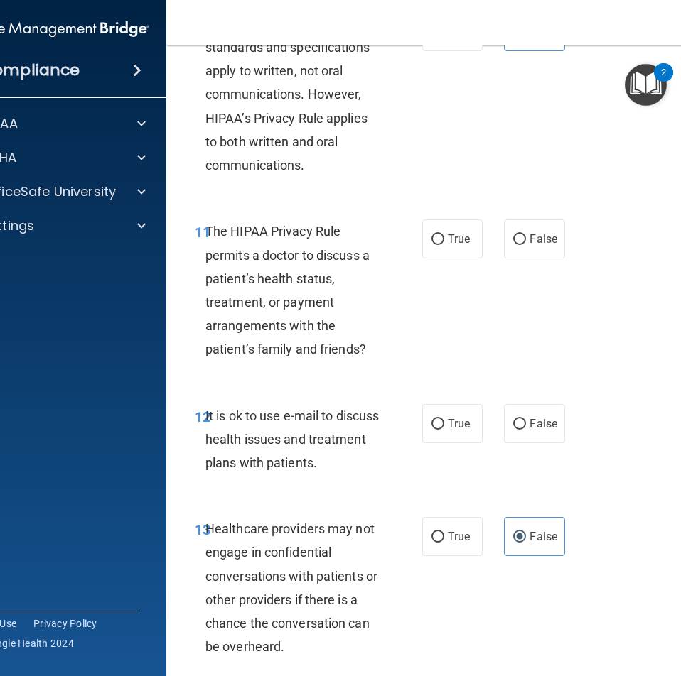
scroll to position [1776, 0]
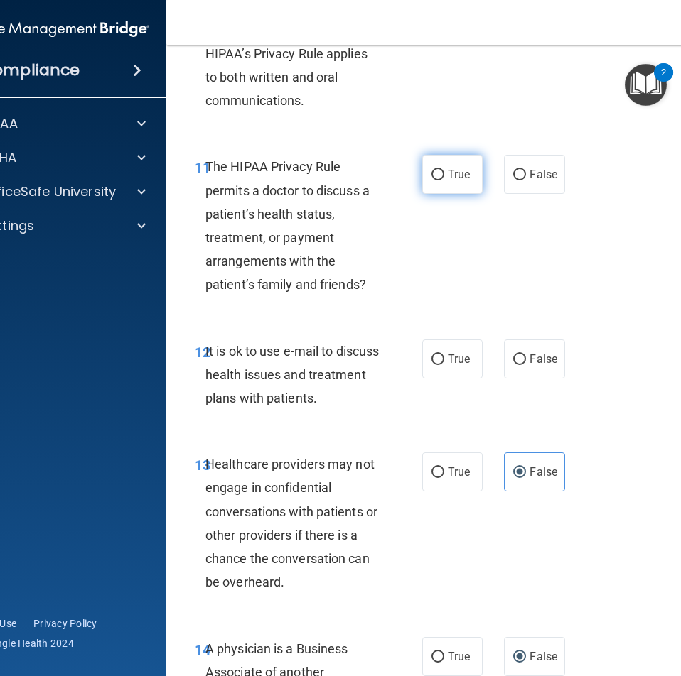
click at [435, 185] on label "True" at bounding box center [452, 174] width 60 height 39
click at [435, 180] on input "True" at bounding box center [437, 175] width 13 height 11
radio input "true"
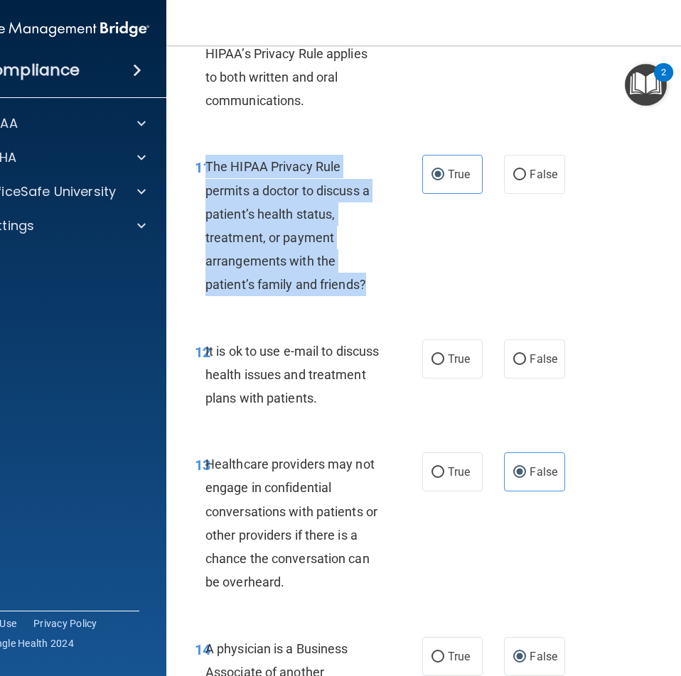
drag, startPoint x: 367, startPoint y: 291, endPoint x: 200, endPoint y: 158, distance: 213.4
click at [205, 158] on div "The HIPAA Privacy Rule permits a doctor to discuss a patient’s health status, t…" at bounding box center [298, 225] width 187 height 141
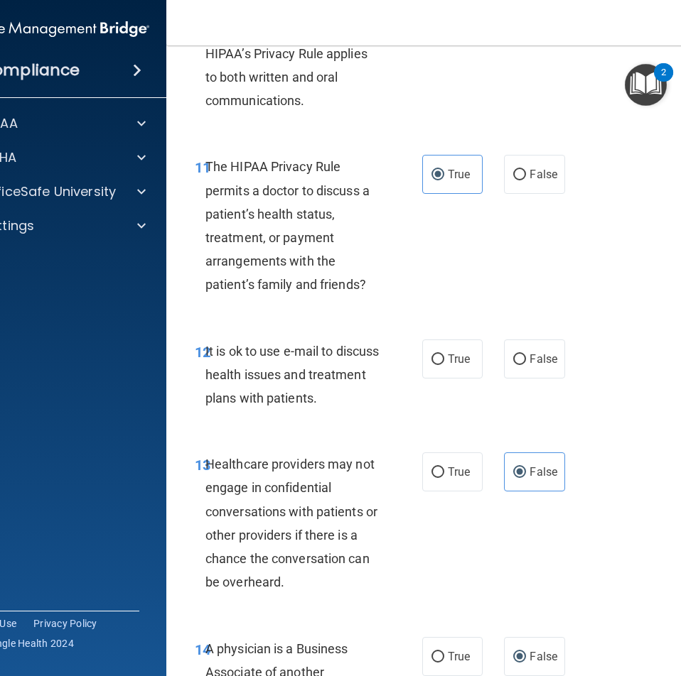
click at [444, 262] on div "11 The HIPAA Privacy Rule permits a doctor to discuss a patient’s health status…" at bounding box center [454, 229] width 540 height 184
click at [439, 363] on label "True" at bounding box center [452, 359] width 60 height 39
click at [439, 363] on input "True" at bounding box center [437, 360] width 13 height 11
radio input "true"
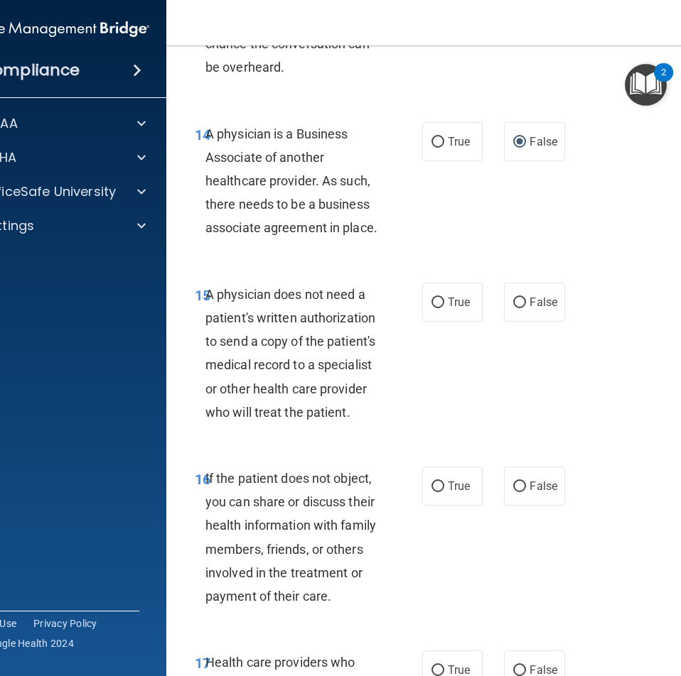
scroll to position [2344, 0]
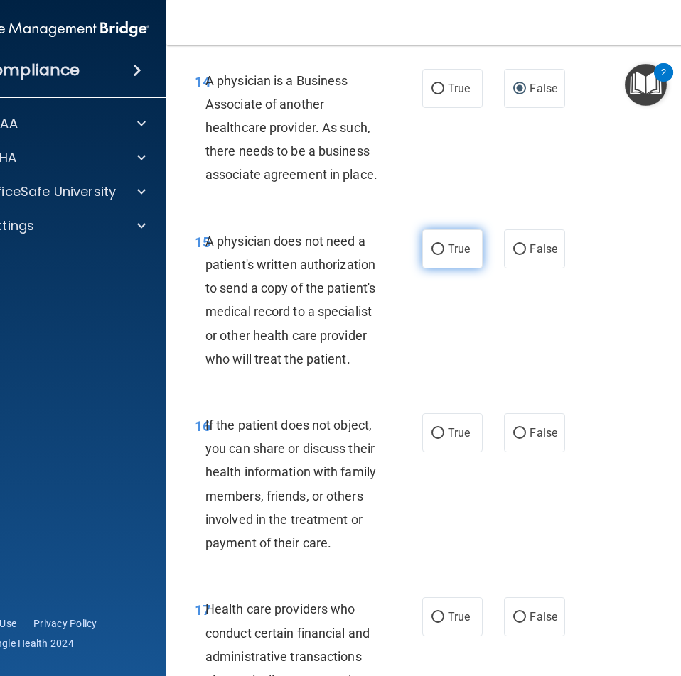
click at [437, 244] on input "True" at bounding box center [437, 249] width 13 height 11
radio input "true"
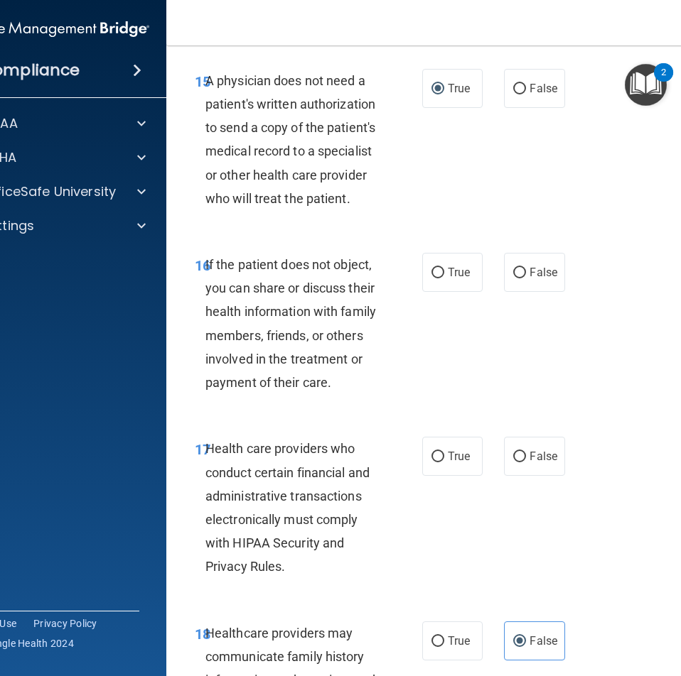
scroll to position [2558, 0]
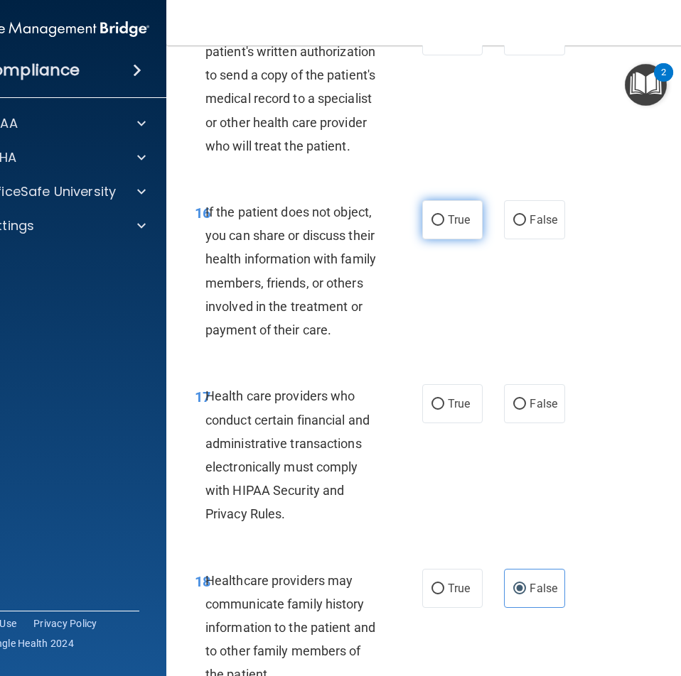
click at [440, 230] on label "True" at bounding box center [452, 219] width 60 height 39
click at [440, 226] on input "True" at bounding box center [437, 220] width 13 height 11
radio input "true"
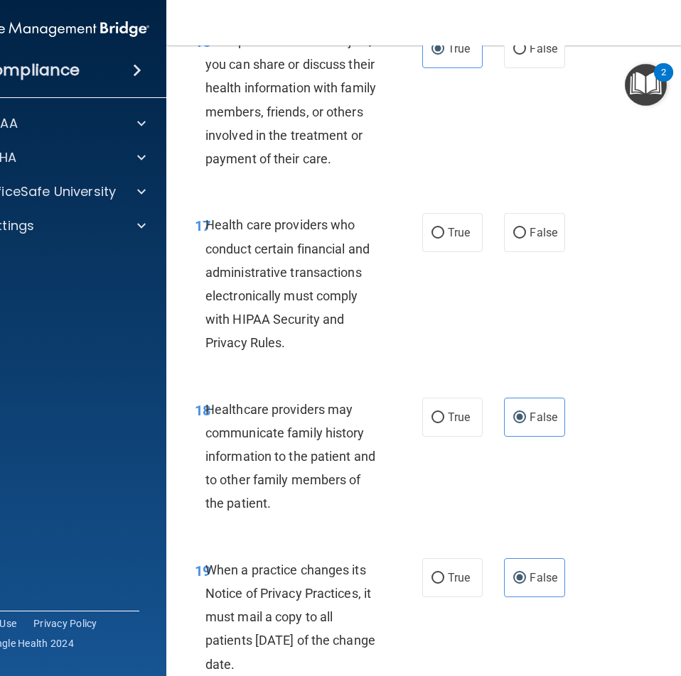
scroll to position [2771, 0]
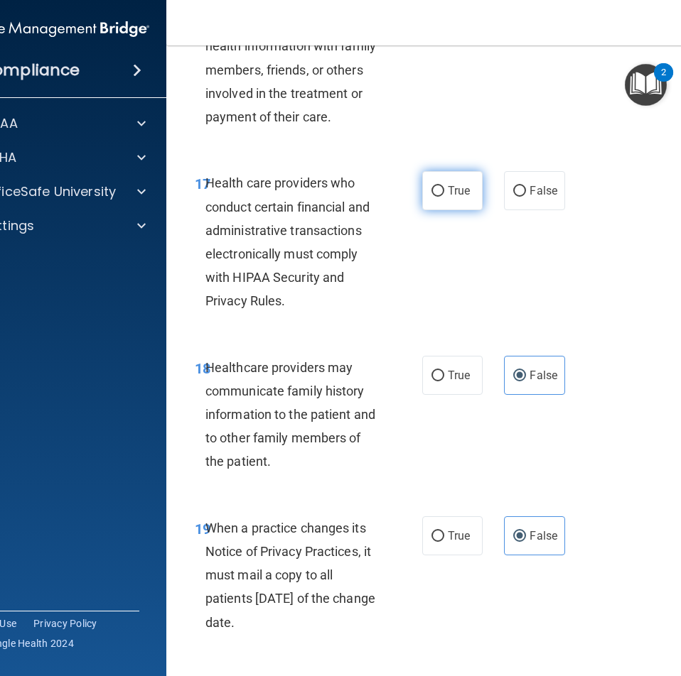
click at [449, 188] on span "True" at bounding box center [459, 190] width 22 height 13
click at [444, 188] on input "True" at bounding box center [437, 191] width 13 height 11
radio input "true"
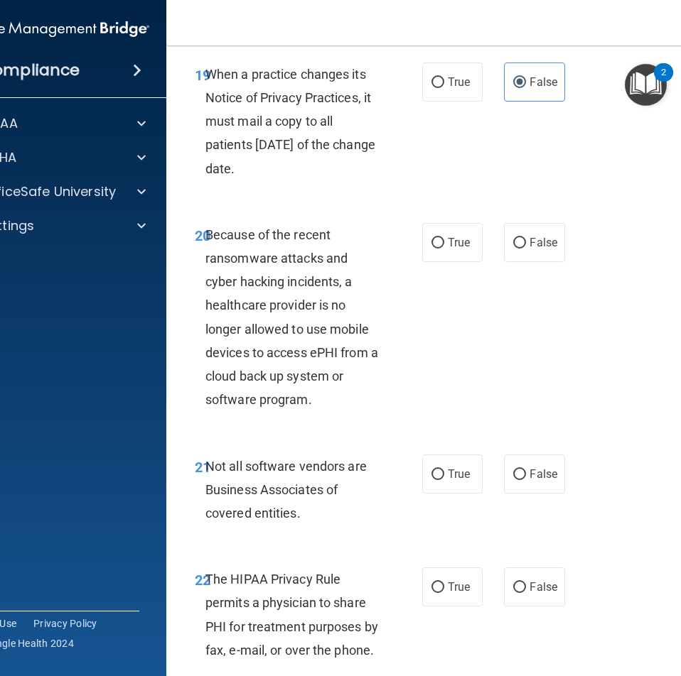
scroll to position [3339, 0]
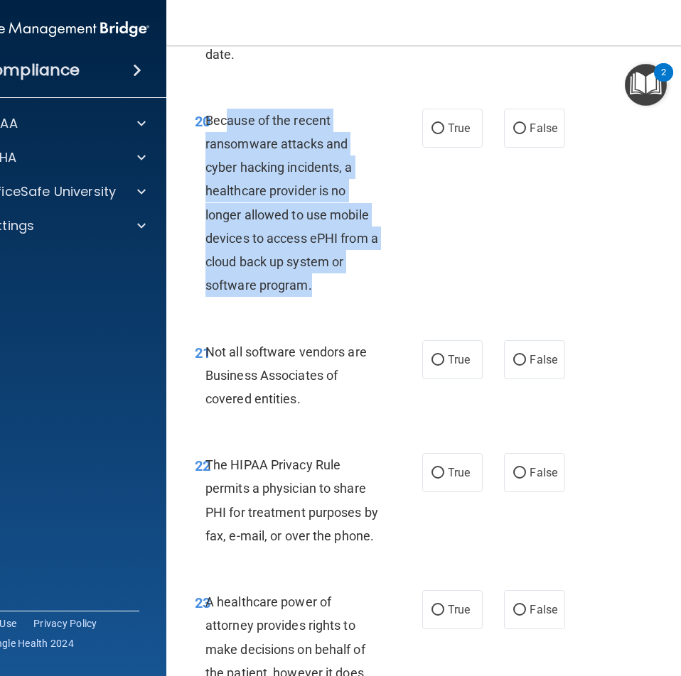
drag, startPoint x: 325, startPoint y: 298, endPoint x: 279, endPoint y: 130, distance: 173.7
click at [223, 116] on div "20 Because of the recent ransomware attacks and cyber hacking incidents, a heal…" at bounding box center [308, 207] width 270 height 196
click at [513, 126] on input "False" at bounding box center [519, 129] width 13 height 11
radio input "true"
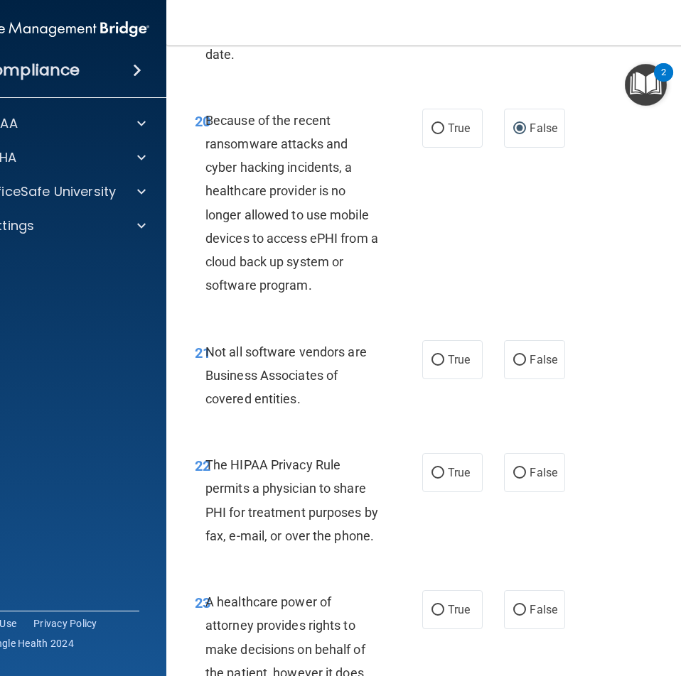
click at [577, 211] on div "20 Because of the recent ransomware attacks and cyber hacking incidents, a heal…" at bounding box center [454, 207] width 540 height 232
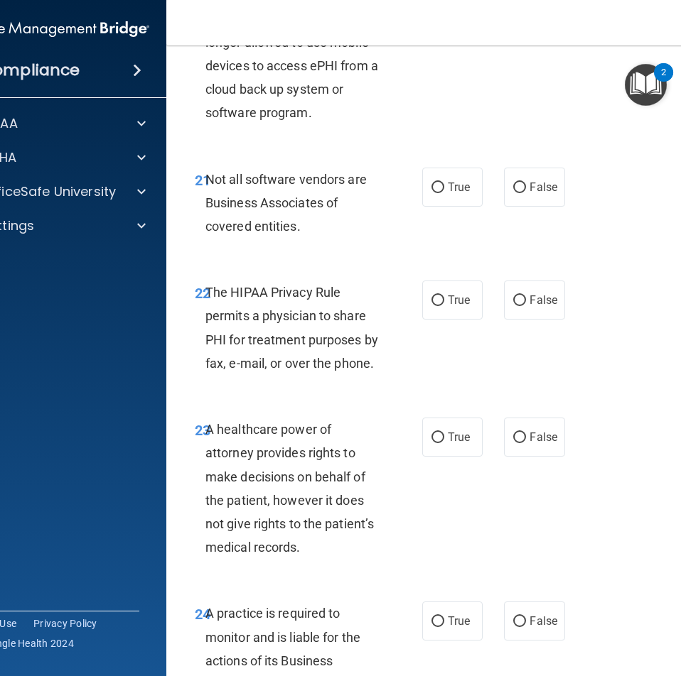
scroll to position [3552, 0]
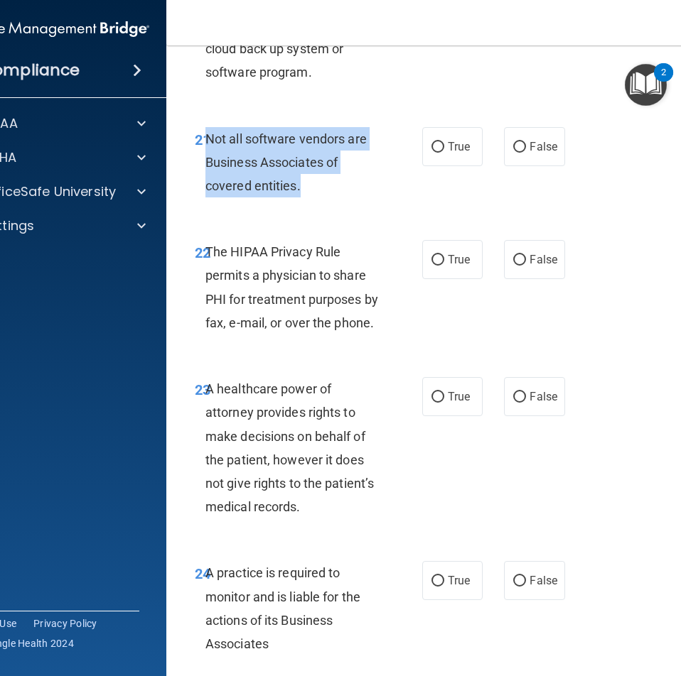
drag, startPoint x: 308, startPoint y: 188, endPoint x: 202, endPoint y: 138, distance: 116.6
click at [205, 138] on div "Not all software vendors are Business Associates of covered entities." at bounding box center [298, 162] width 187 height 71
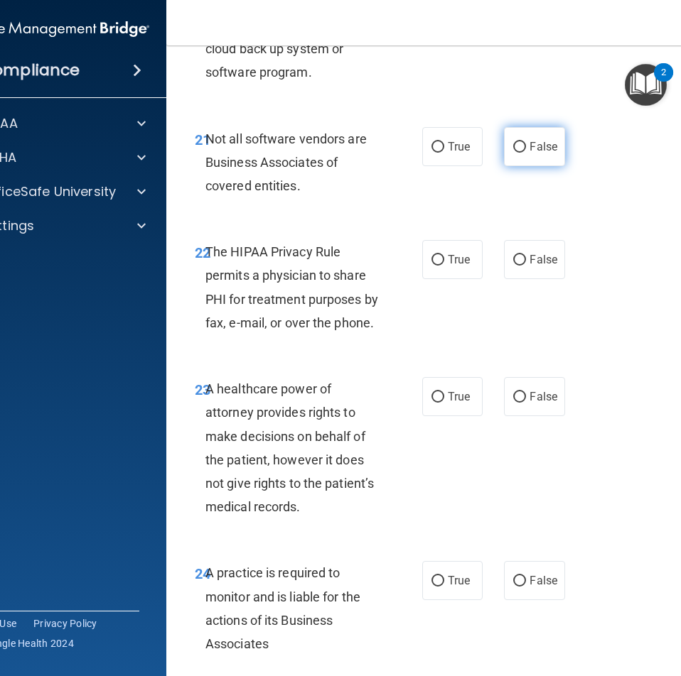
click at [545, 151] on span "False" at bounding box center [543, 146] width 28 height 13
click at [526, 151] on input "False" at bounding box center [519, 147] width 13 height 11
radio input "true"
click at [440, 146] on label "True" at bounding box center [452, 146] width 60 height 39
click at [440, 146] on input "True" at bounding box center [437, 147] width 13 height 11
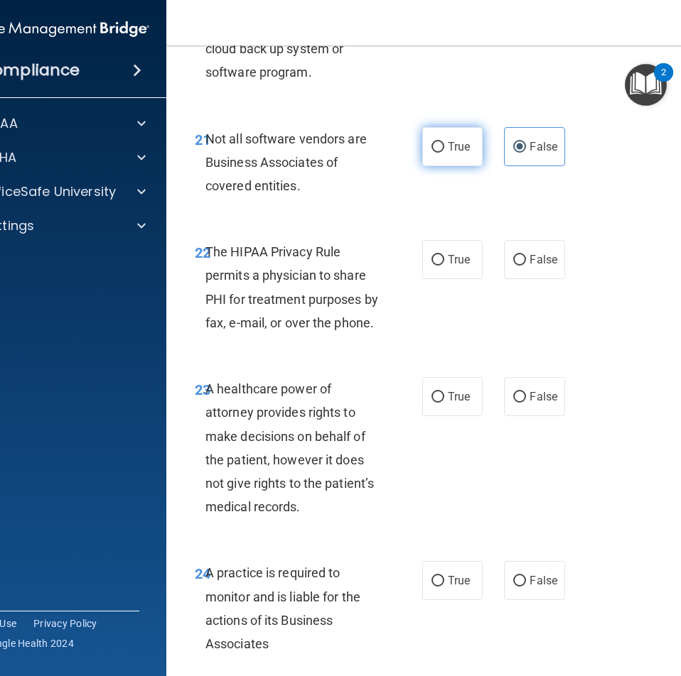
radio input "true"
radio input "false"
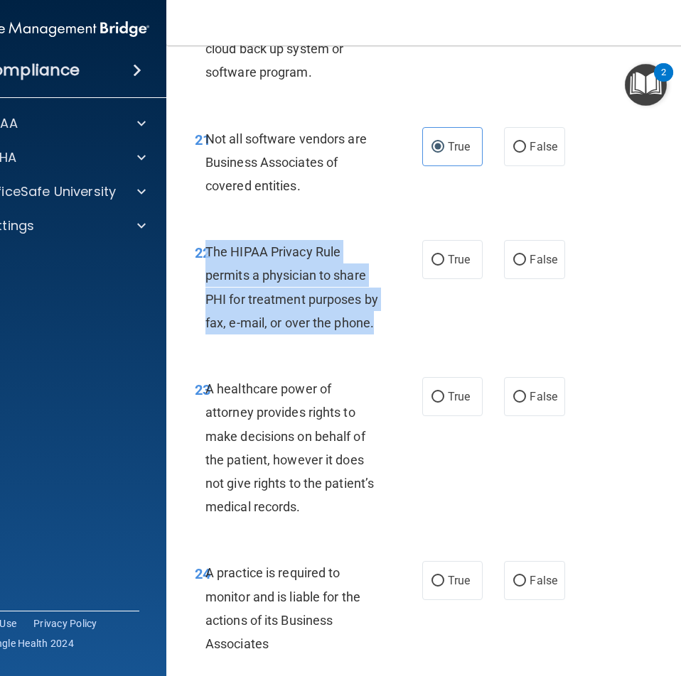
drag, startPoint x: 376, startPoint y: 324, endPoint x: 202, endPoint y: 255, distance: 186.5
click at [205, 255] on div "The HIPAA Privacy Rule permits a physician to share PHI for treatment purposes …" at bounding box center [298, 287] width 187 height 94
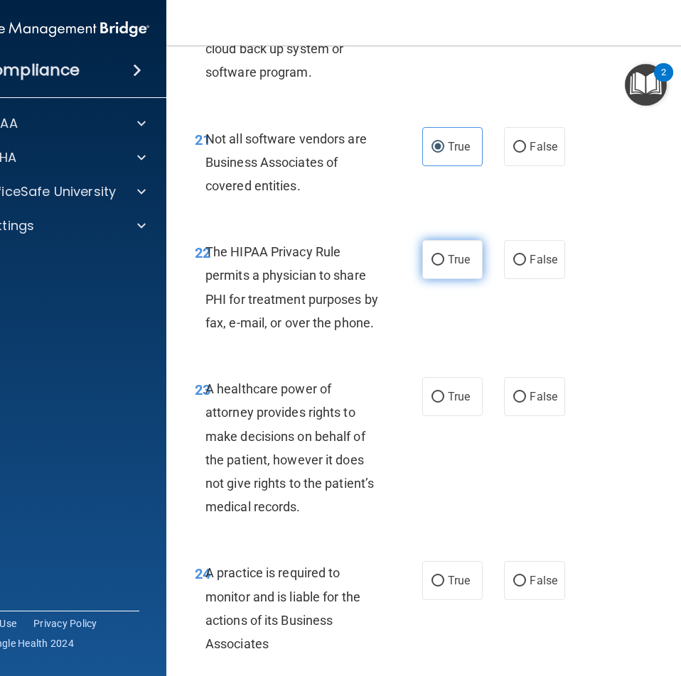
click at [448, 256] on span "True" at bounding box center [459, 259] width 22 height 13
click at [444, 256] on input "True" at bounding box center [437, 260] width 13 height 11
radio input "true"
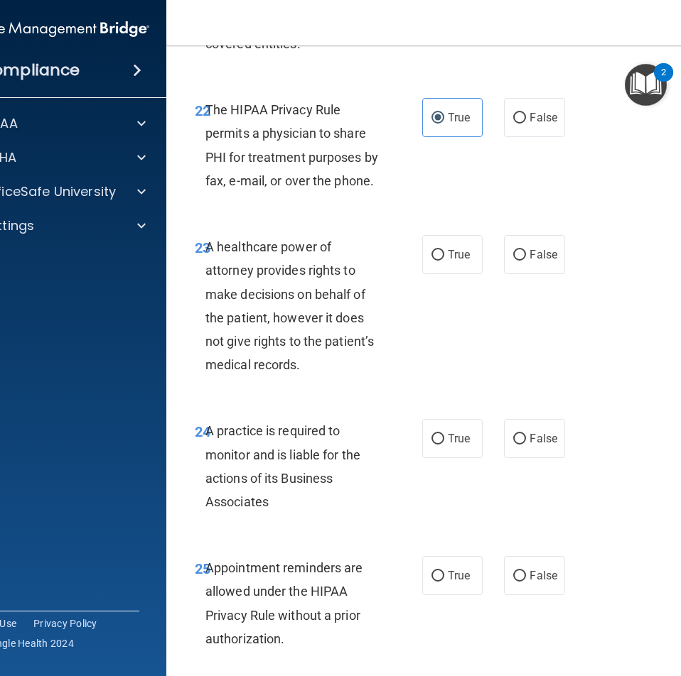
scroll to position [3836, 0]
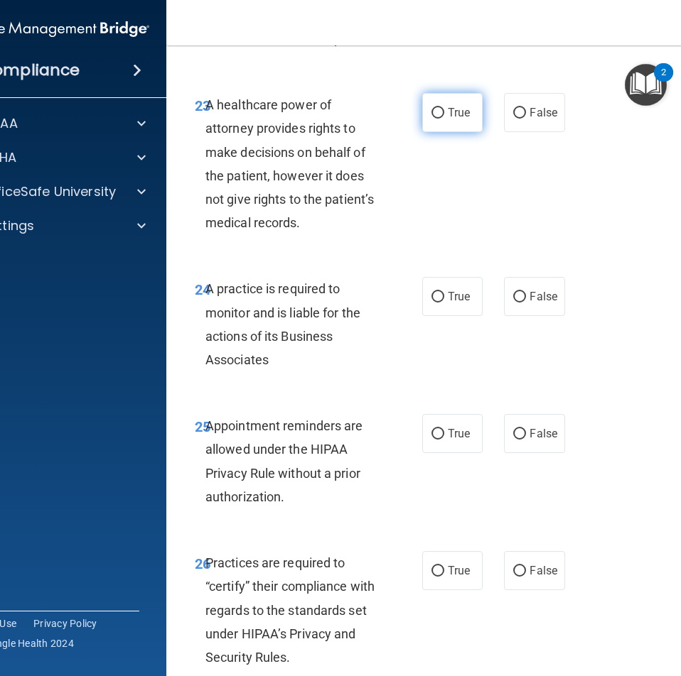
click at [436, 114] on input "True" at bounding box center [437, 113] width 13 height 11
radio input "true"
click at [530, 294] on span "False" at bounding box center [543, 296] width 28 height 13
click at [526, 294] on input "False" at bounding box center [519, 297] width 13 height 11
radio input "true"
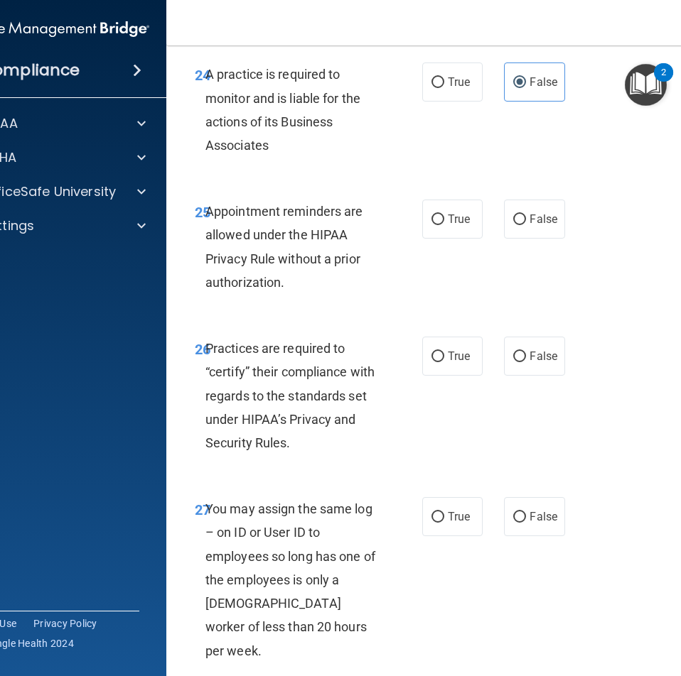
scroll to position [4120, 0]
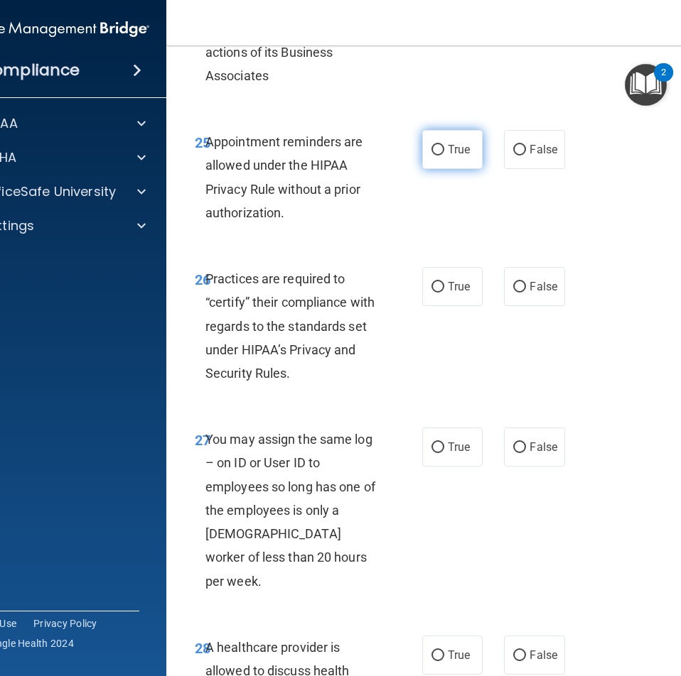
click at [447, 159] on label "True" at bounding box center [452, 149] width 60 height 39
click at [444, 156] on input "True" at bounding box center [437, 150] width 13 height 11
radio input "true"
click at [515, 283] on input "False" at bounding box center [519, 287] width 13 height 11
radio input "true"
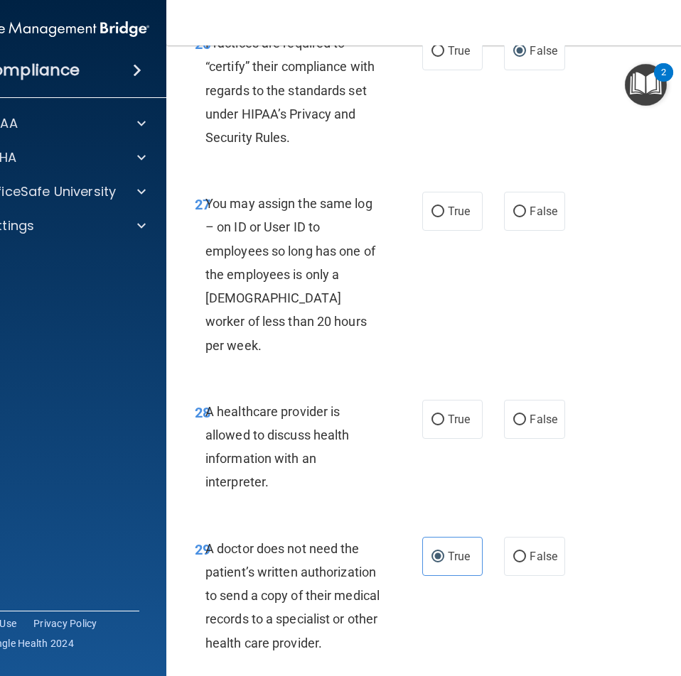
scroll to position [4405, 0]
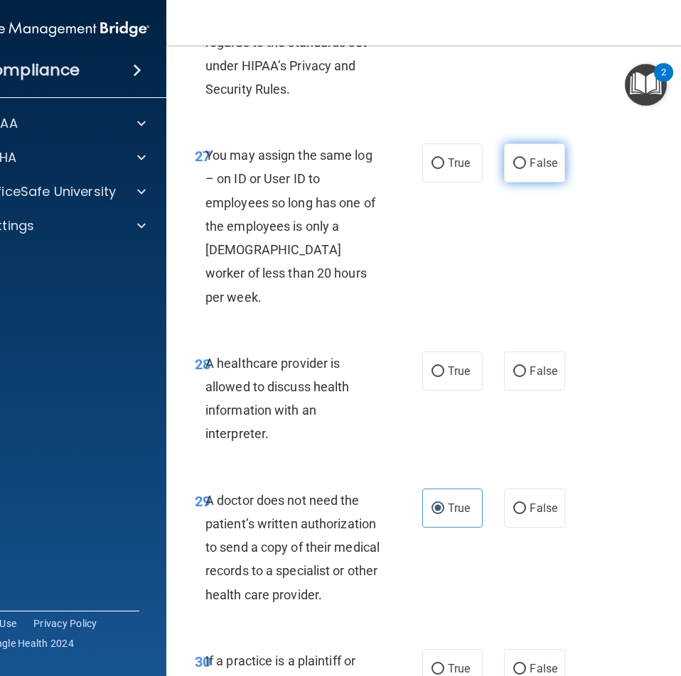
click at [524, 170] on label "False" at bounding box center [534, 163] width 60 height 39
click at [524, 169] on input "False" at bounding box center [519, 163] width 13 height 11
radio input "true"
click at [460, 364] on span "True" at bounding box center [459, 370] width 22 height 13
click at [444, 367] on input "True" at bounding box center [437, 372] width 13 height 11
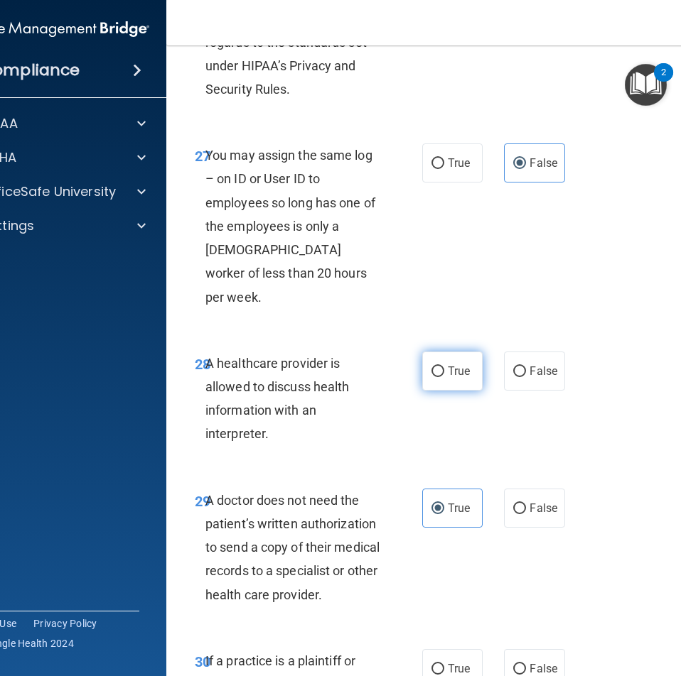
radio input "true"
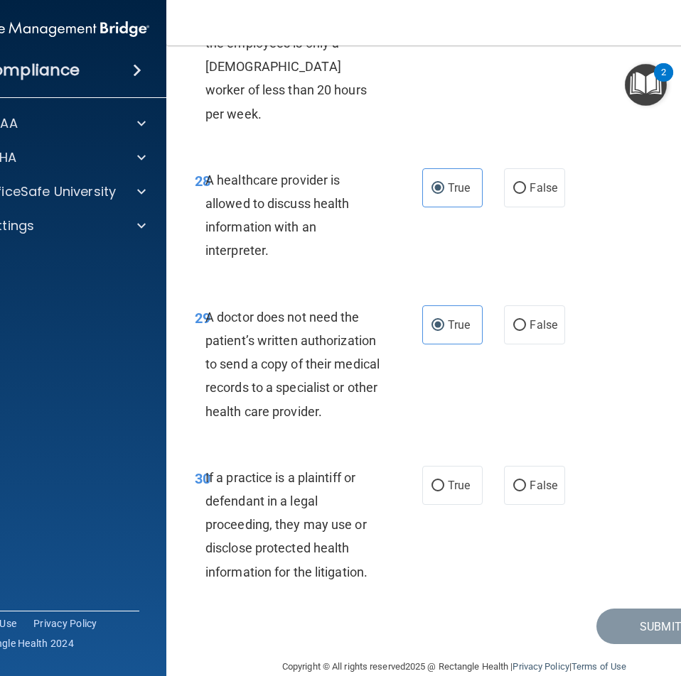
scroll to position [4589, 0]
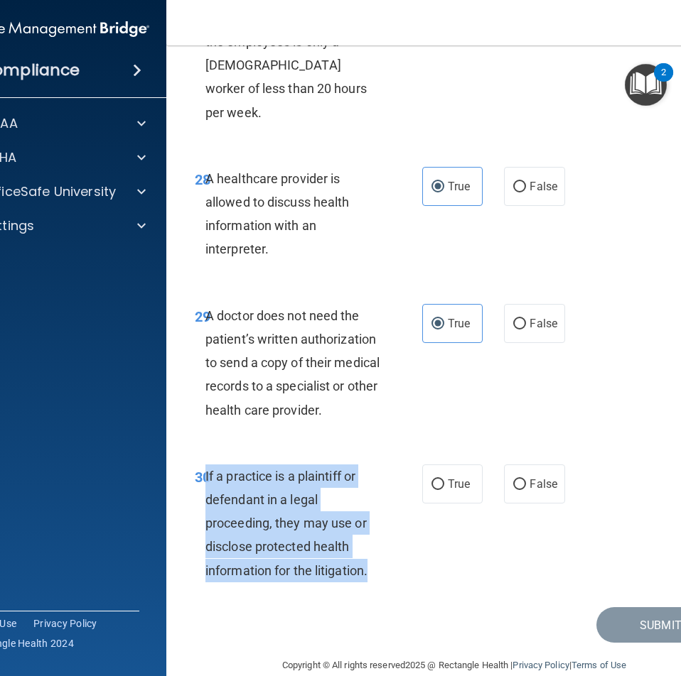
drag, startPoint x: 365, startPoint y: 550, endPoint x: 200, endPoint y: 458, distance: 189.2
click at [205, 465] on div "If a practice is a plaintiff or defendant in a legal proceeding, they may use o…" at bounding box center [298, 524] width 187 height 118
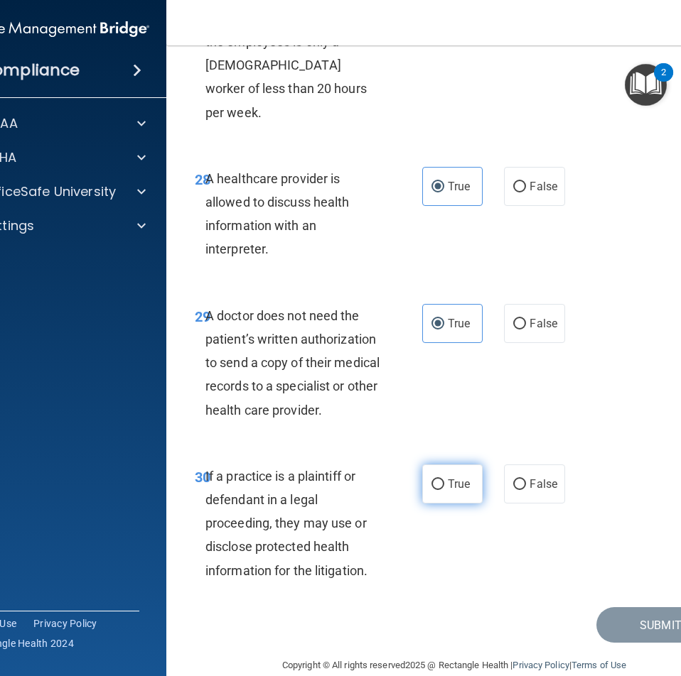
click at [441, 468] on label "True" at bounding box center [452, 484] width 60 height 39
click at [441, 480] on input "True" at bounding box center [437, 485] width 13 height 11
radio input "true"
click at [626, 607] on button "Submit" at bounding box center [660, 625] width 128 height 36
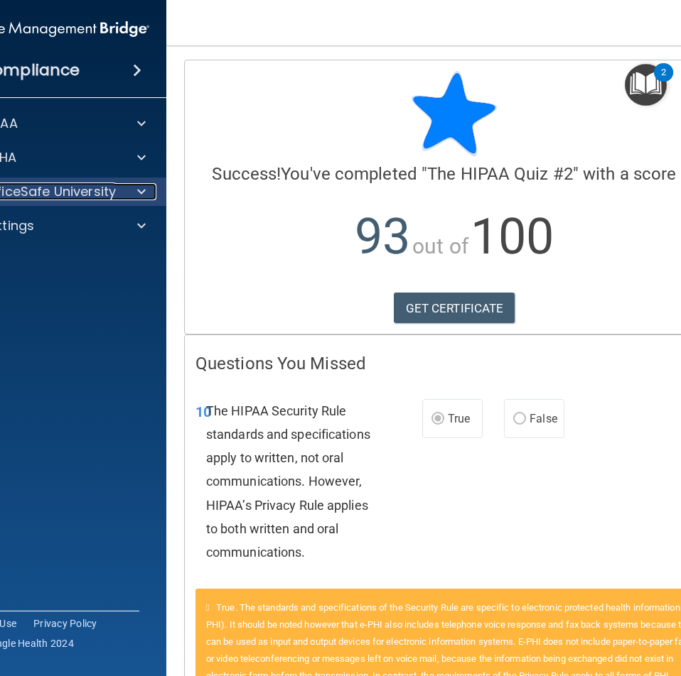
click at [83, 183] on p "OfficeSafe University" at bounding box center [49, 191] width 134 height 17
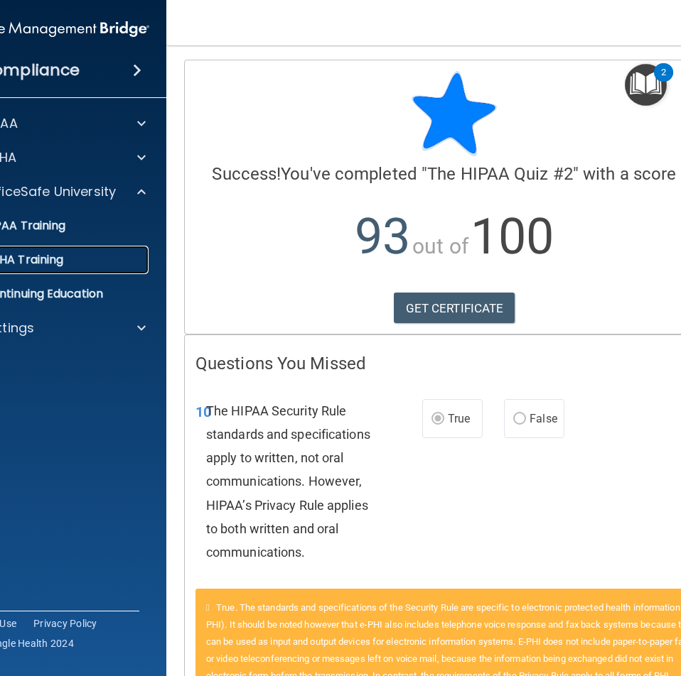
click at [49, 260] on p "OSHA Training" at bounding box center [5, 260] width 115 height 14
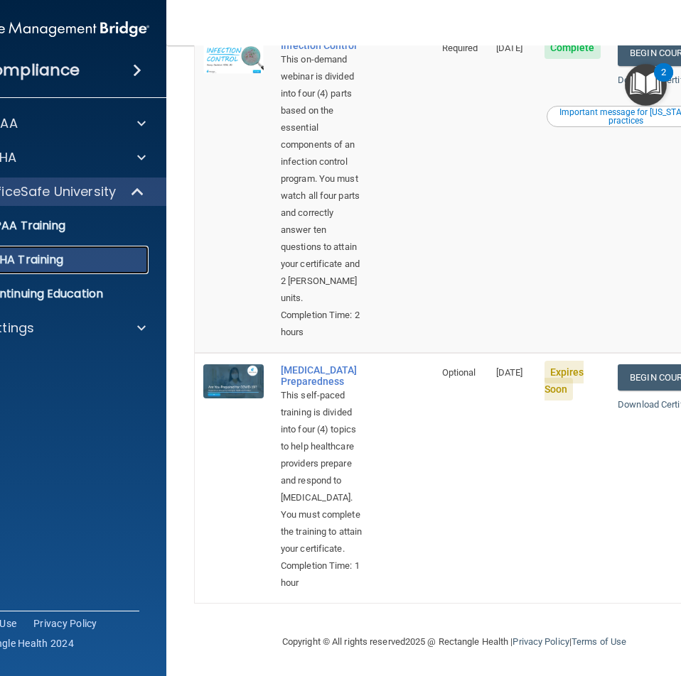
scroll to position [923, 0]
click at [635, 364] on link "Begin Course" at bounding box center [660, 377] width 87 height 26
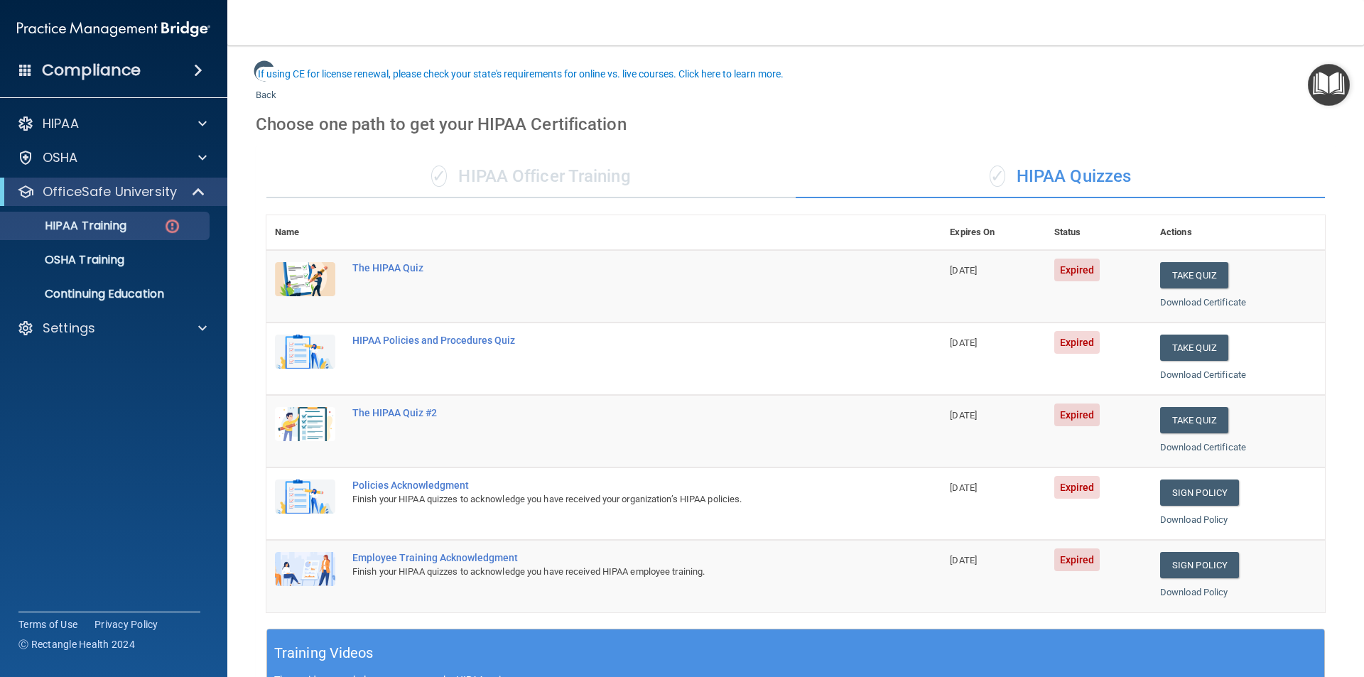
scroll to position [71, 0]
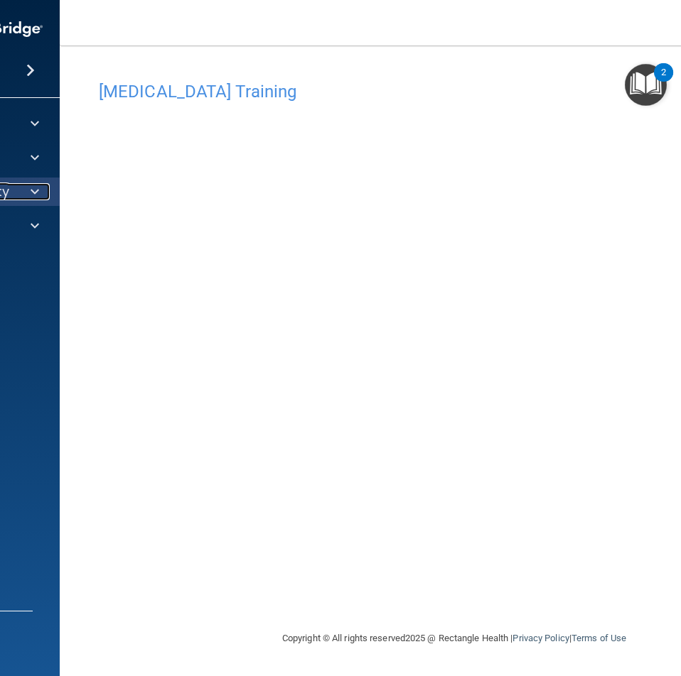
click at [40, 193] on div at bounding box center [33, 191] width 36 height 17
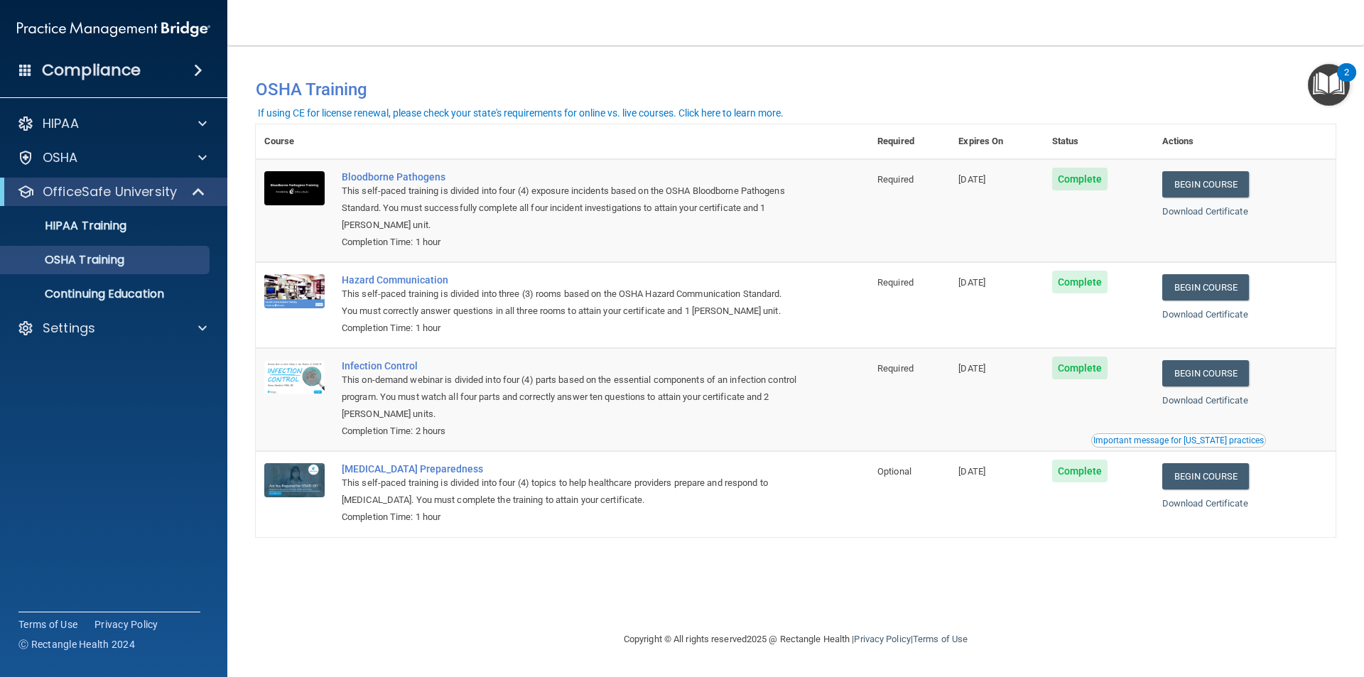
click at [680, 440] on div "Important message for [US_STATE] practices" at bounding box center [1178, 440] width 171 height 9
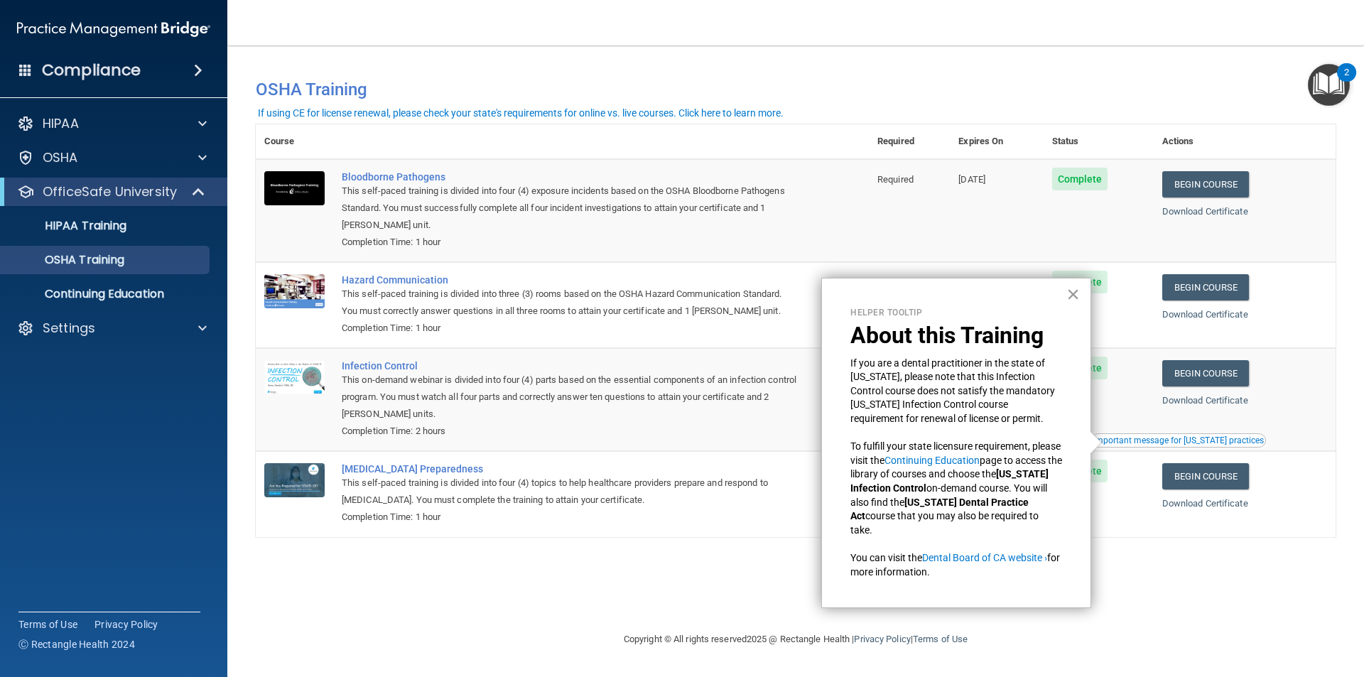
click at [680, 291] on button "×" at bounding box center [1072, 294] width 13 height 23
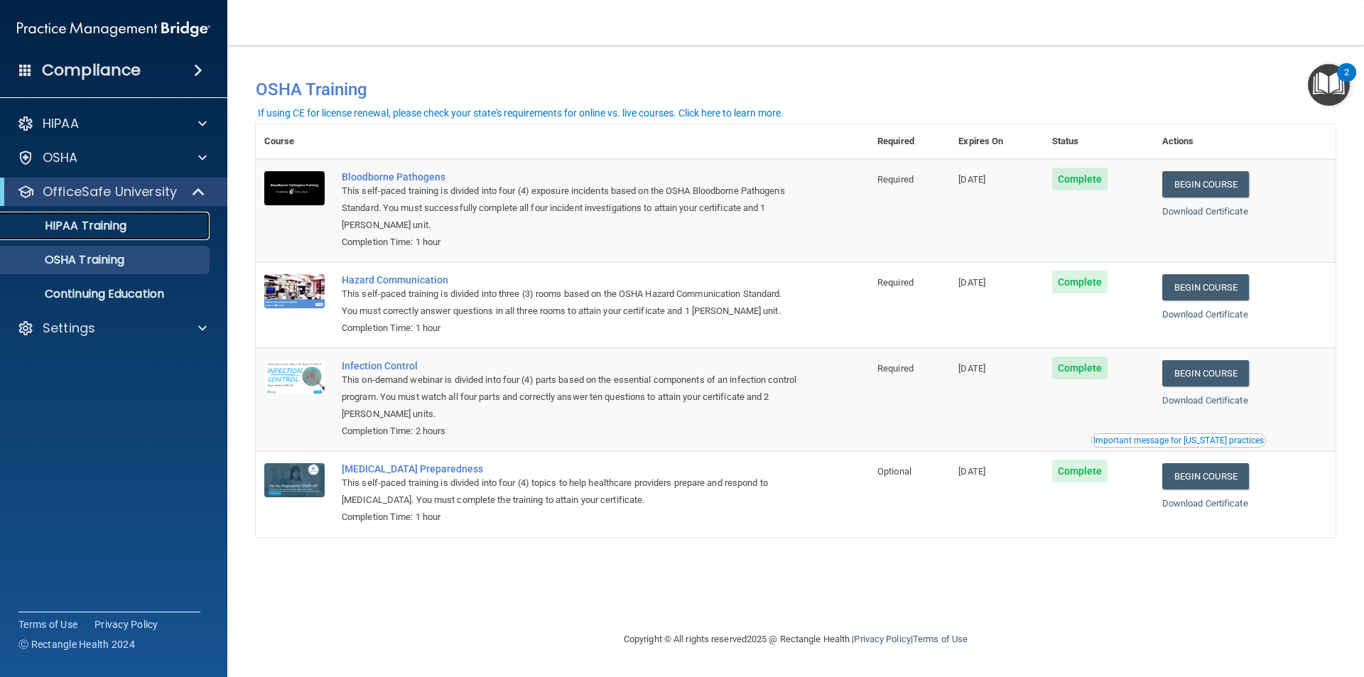
click at [93, 219] on p "HIPAA Training" at bounding box center [67, 226] width 117 height 14
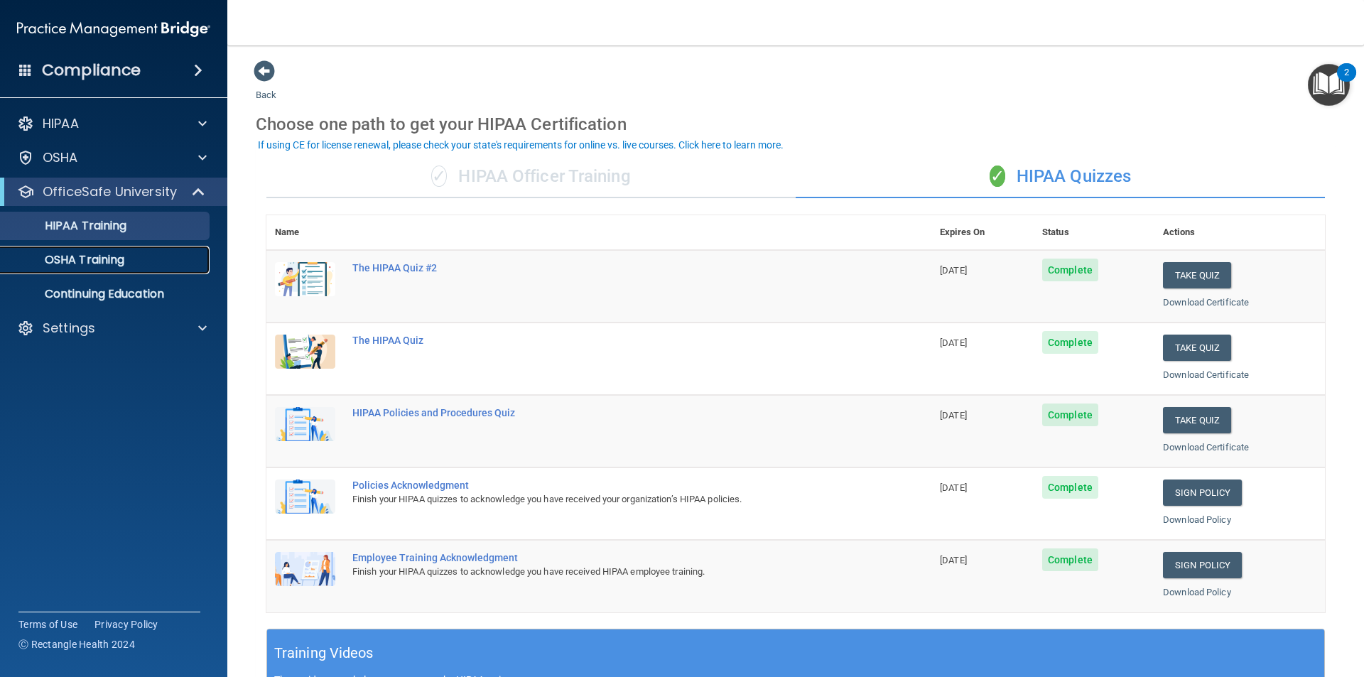
click at [100, 258] on p "OSHA Training" at bounding box center [66, 260] width 115 height 14
